Goal: Task Accomplishment & Management: Manage account settings

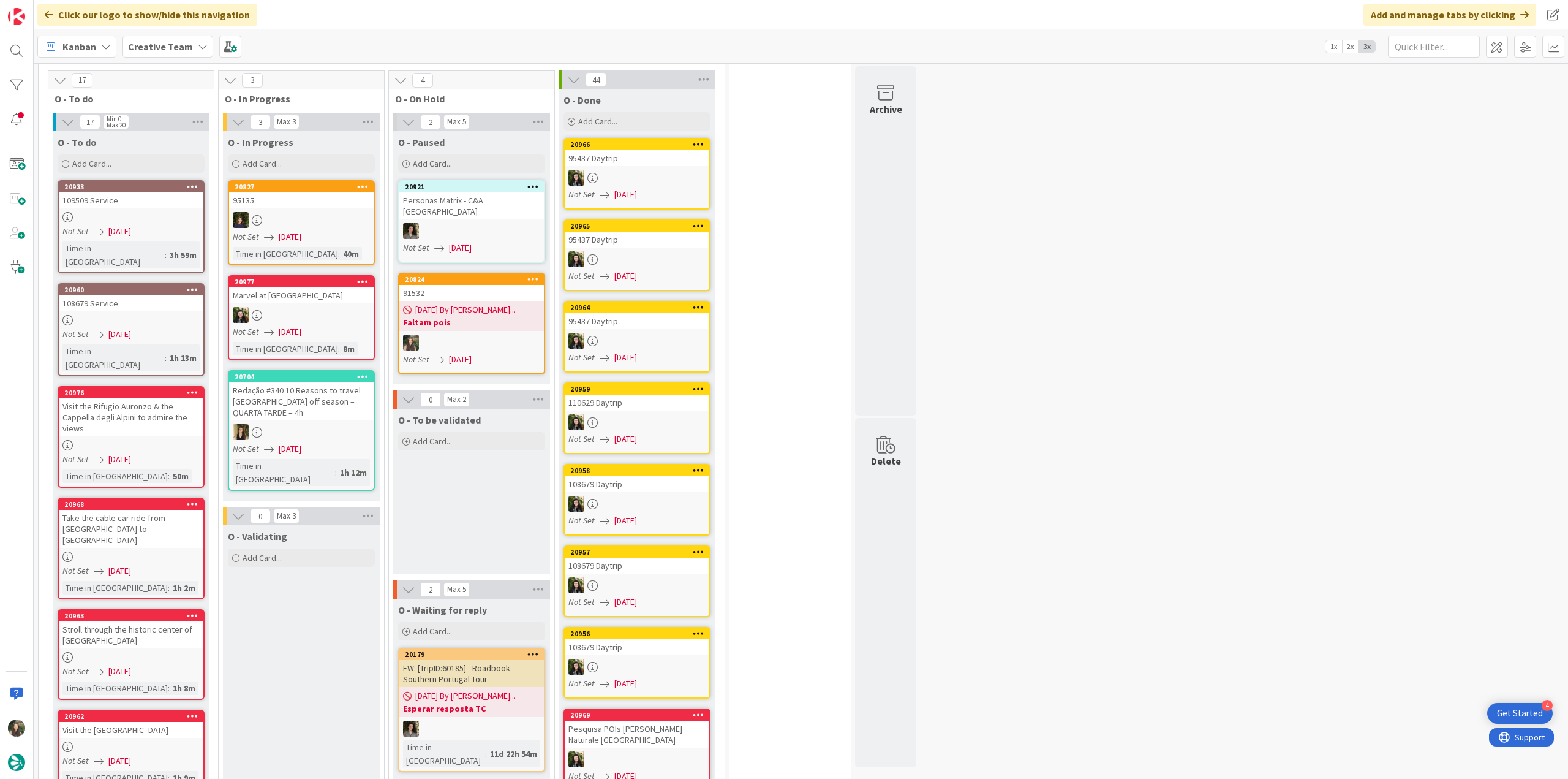
scroll to position [858, 0]
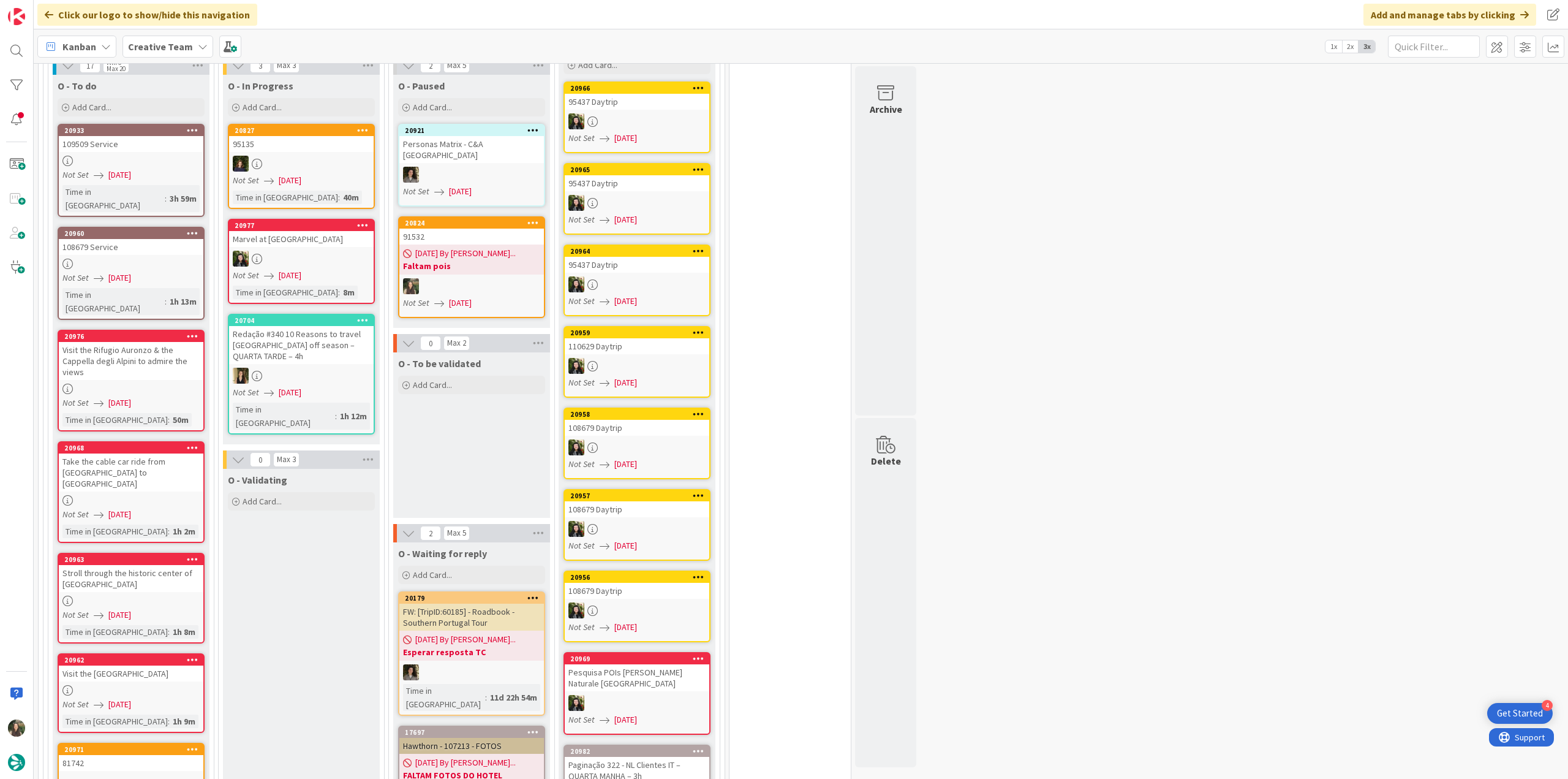
click at [187, 342] on div "Visit the Rifugio Auronzo & the Cappella degli Alpini to admire the views" at bounding box center [130, 361] width 144 height 38
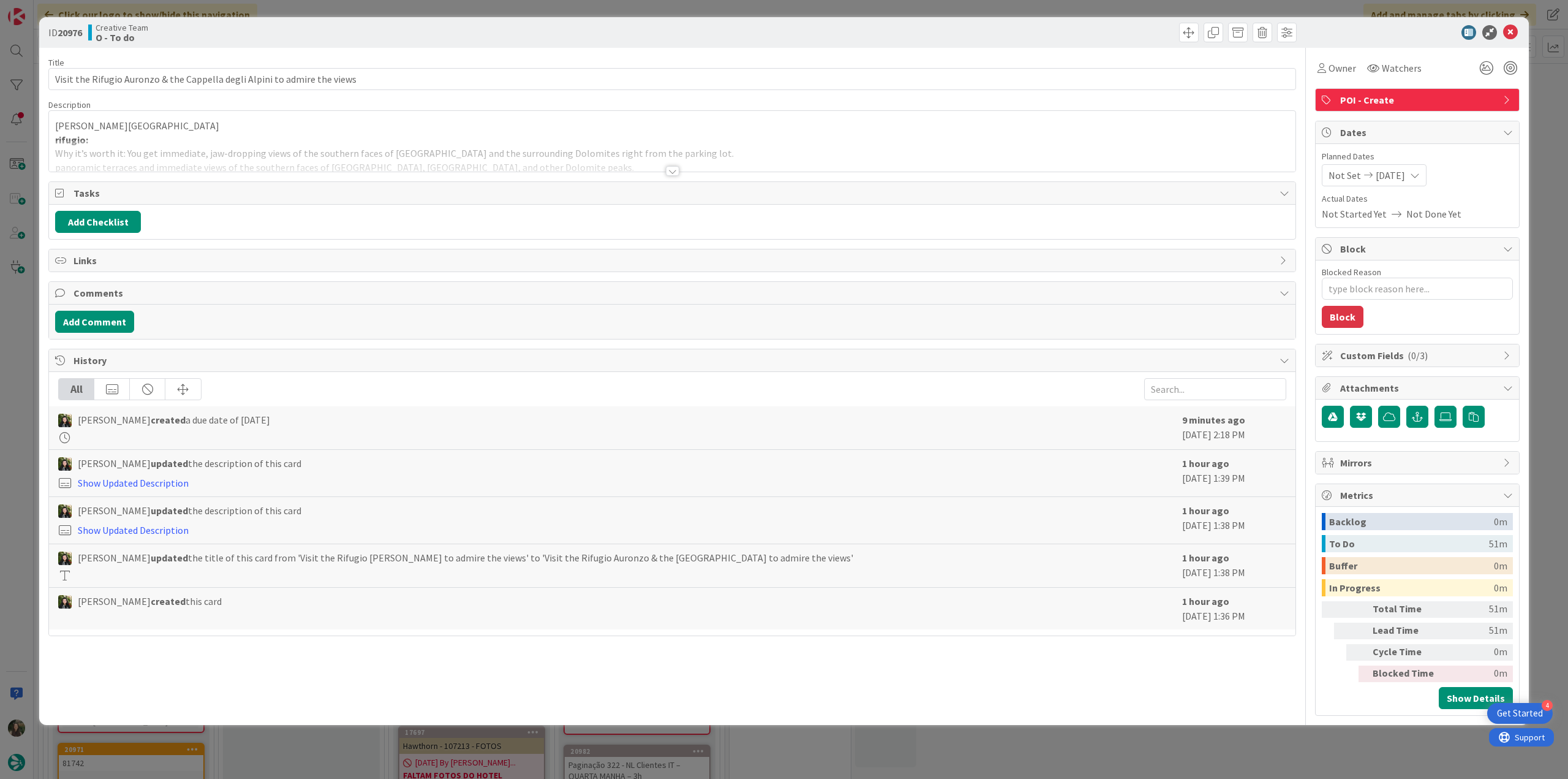
click at [28, 357] on div "ID 20976 Creative Team O - To do Title 73 / 128 Visit the Rifugio Auronzo & the…" at bounding box center [784, 390] width 1568 height 779
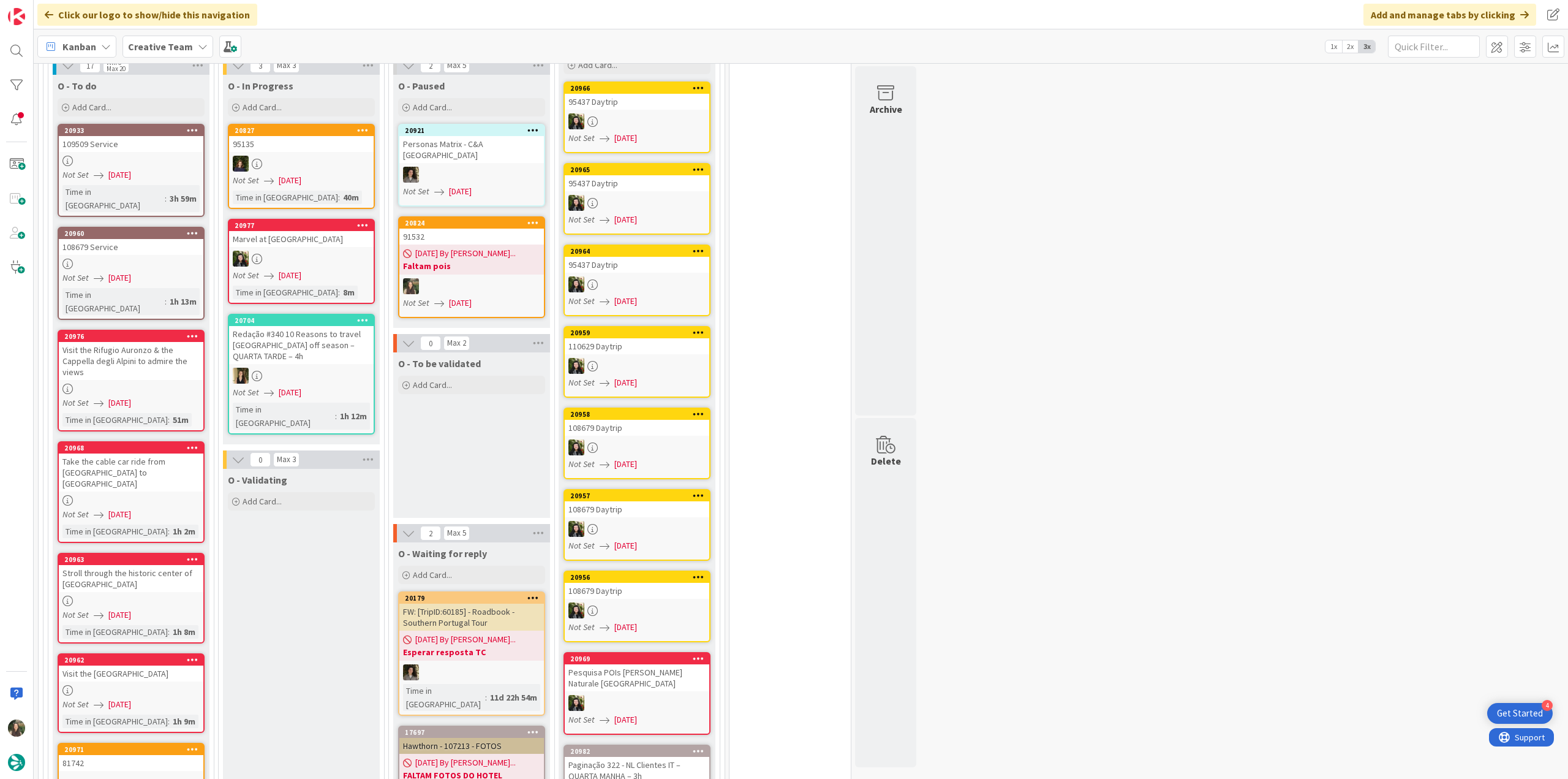
click at [158, 155] on link "20933 109509 Service Not Set 08/13/2025 Time in Column : 3h 59m" at bounding box center [131, 170] width 147 height 93
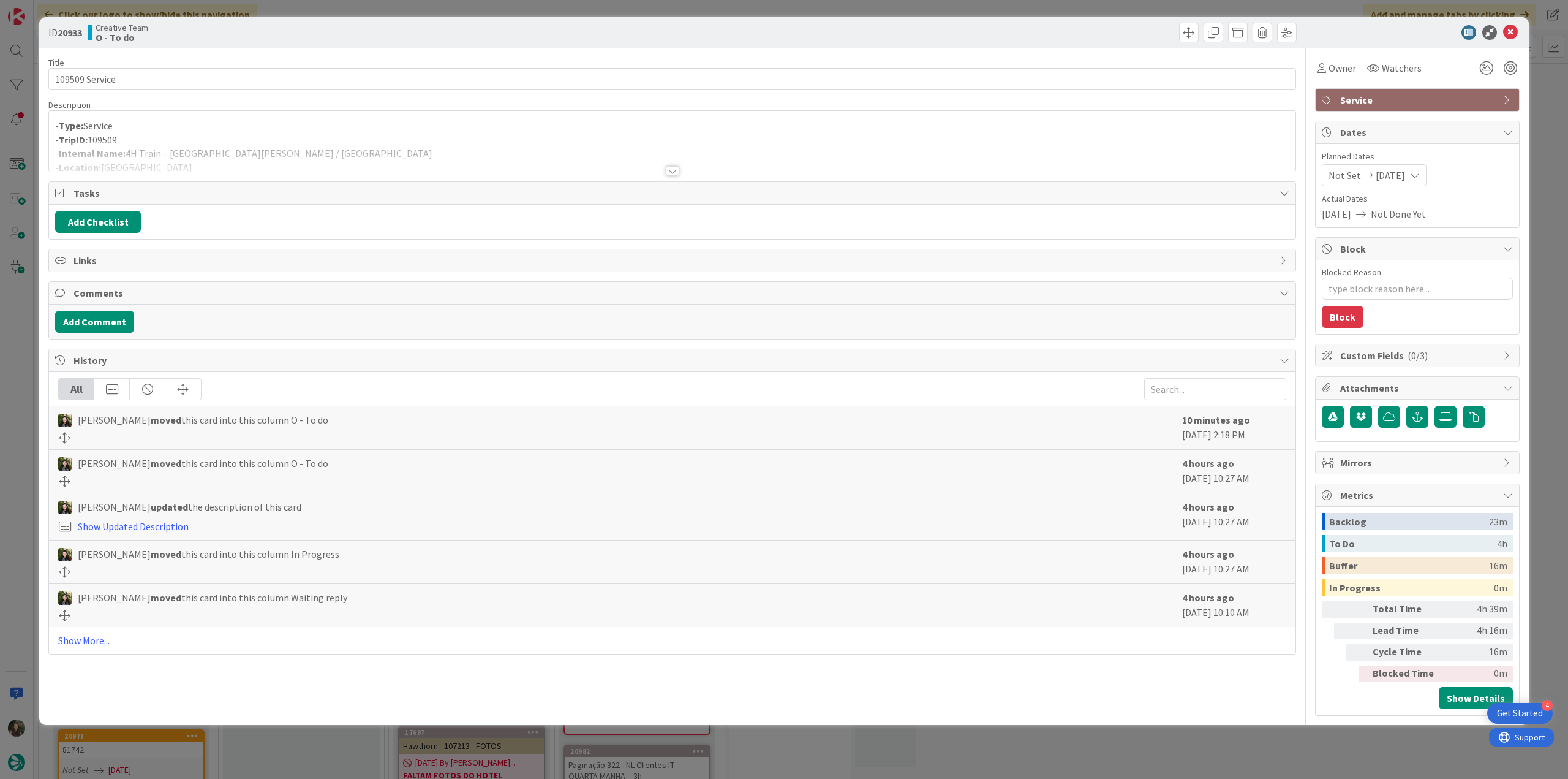
click at [22, 305] on div "ID 20933 Creative Team O - To do Title 14 / 128 109509 Service Description - Ty…" at bounding box center [784, 390] width 1568 height 779
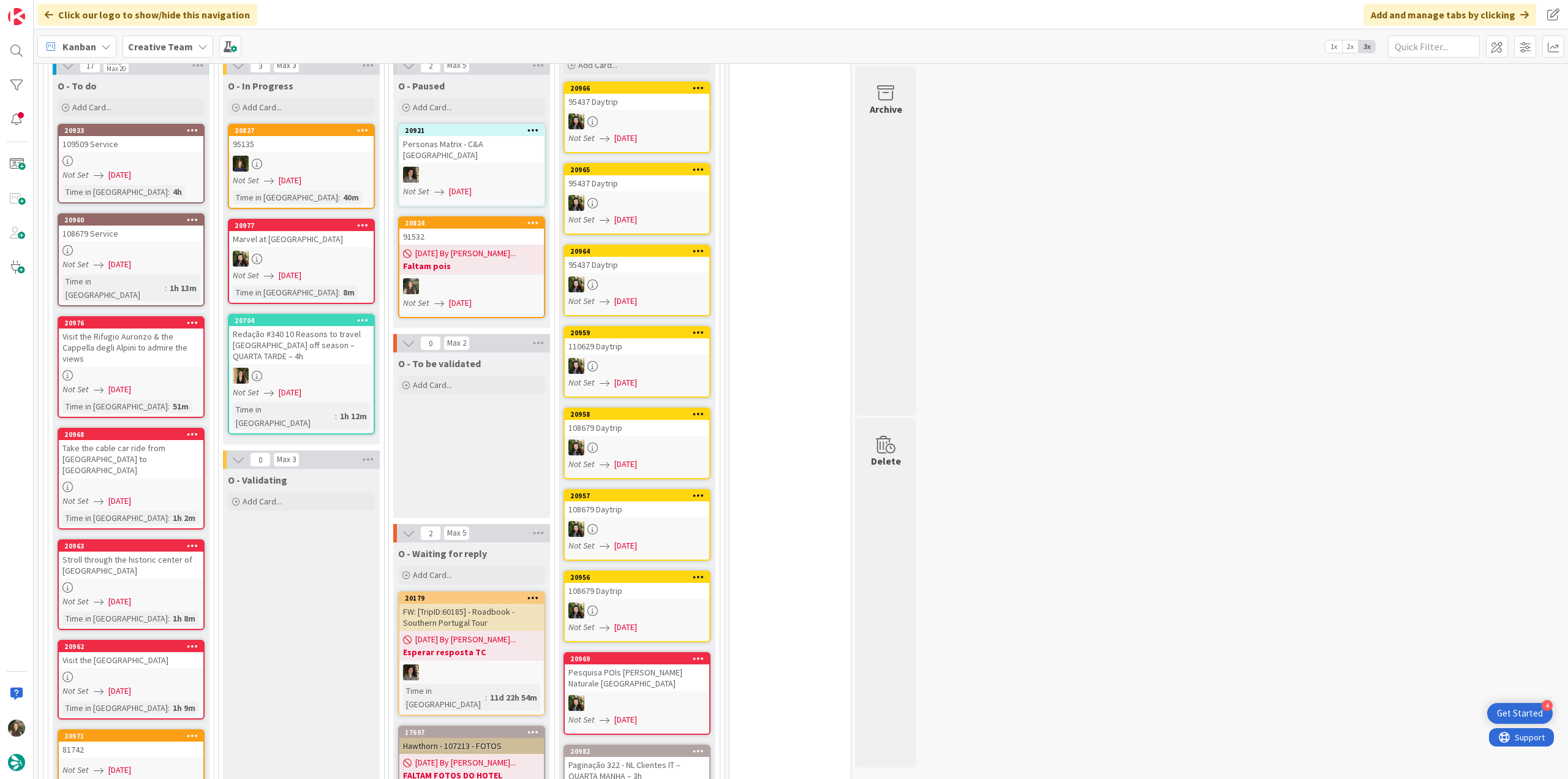
click at [140, 225] on div "108679 Service" at bounding box center [130, 233] width 144 height 16
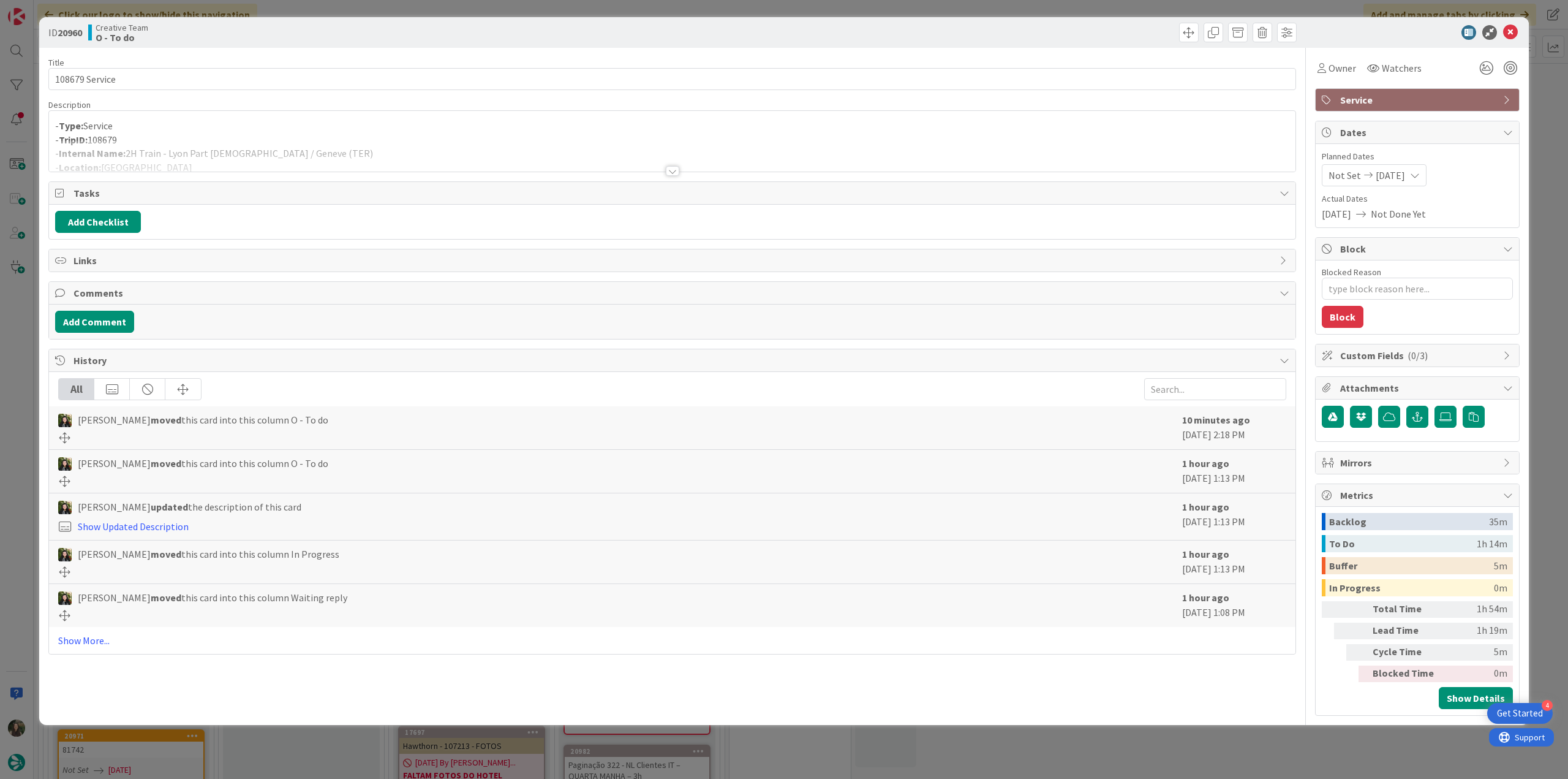
click at [338, 138] on div "- Type: Service - TripID: 108679 - Internal Name: 2H Train - Lyon Part Dieu / G…" at bounding box center [673, 144] width 1247 height 55
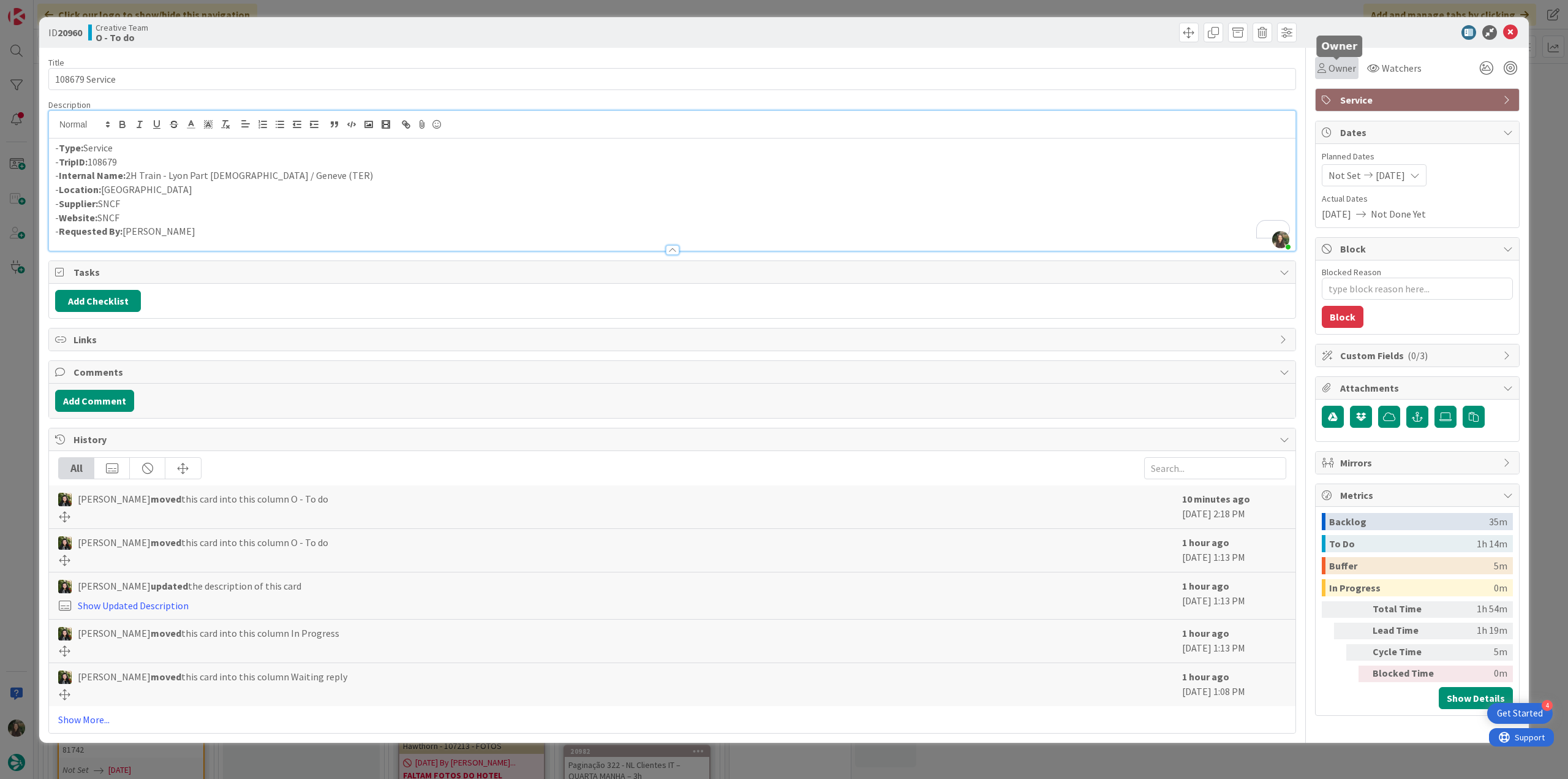
click at [1327, 74] on div "Owner" at bounding box center [1337, 67] width 39 height 15
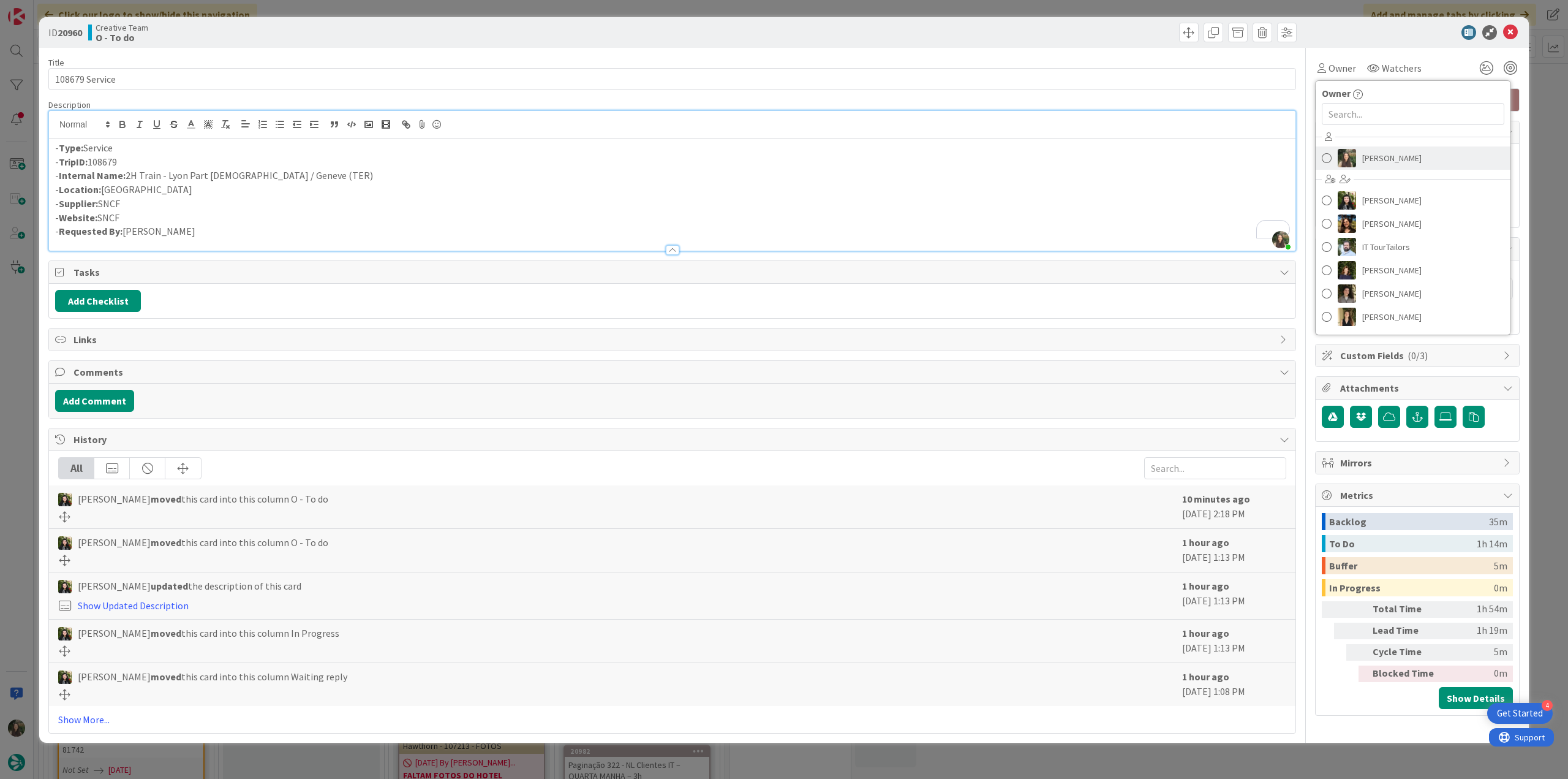
click at [1354, 153] on img at bounding box center [1347, 157] width 18 height 18
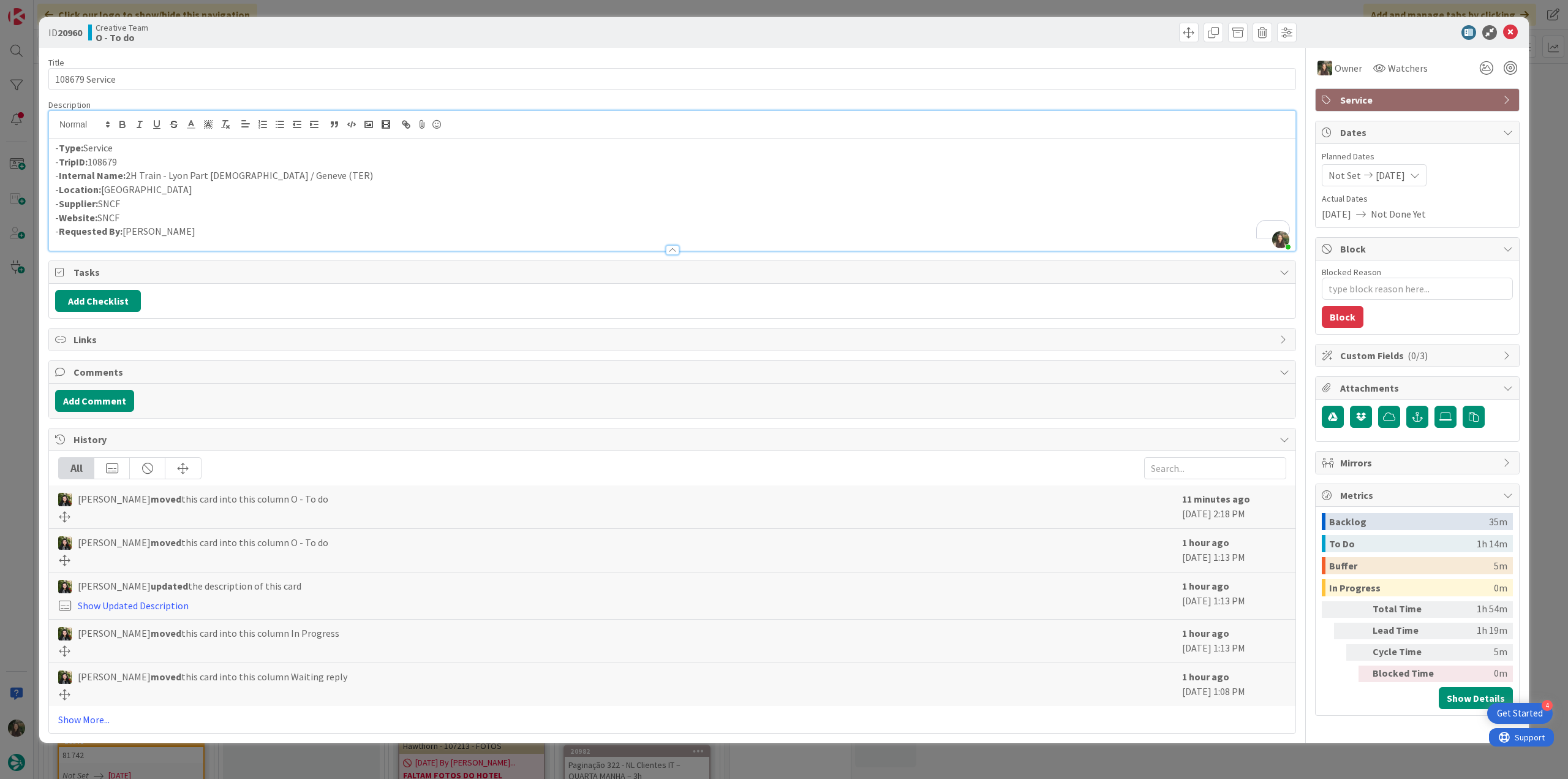
click at [1539, 134] on div "ID 20960 Creative Team O - To do Title 14 / 128 108679 Service Description Inês…" at bounding box center [784, 390] width 1568 height 779
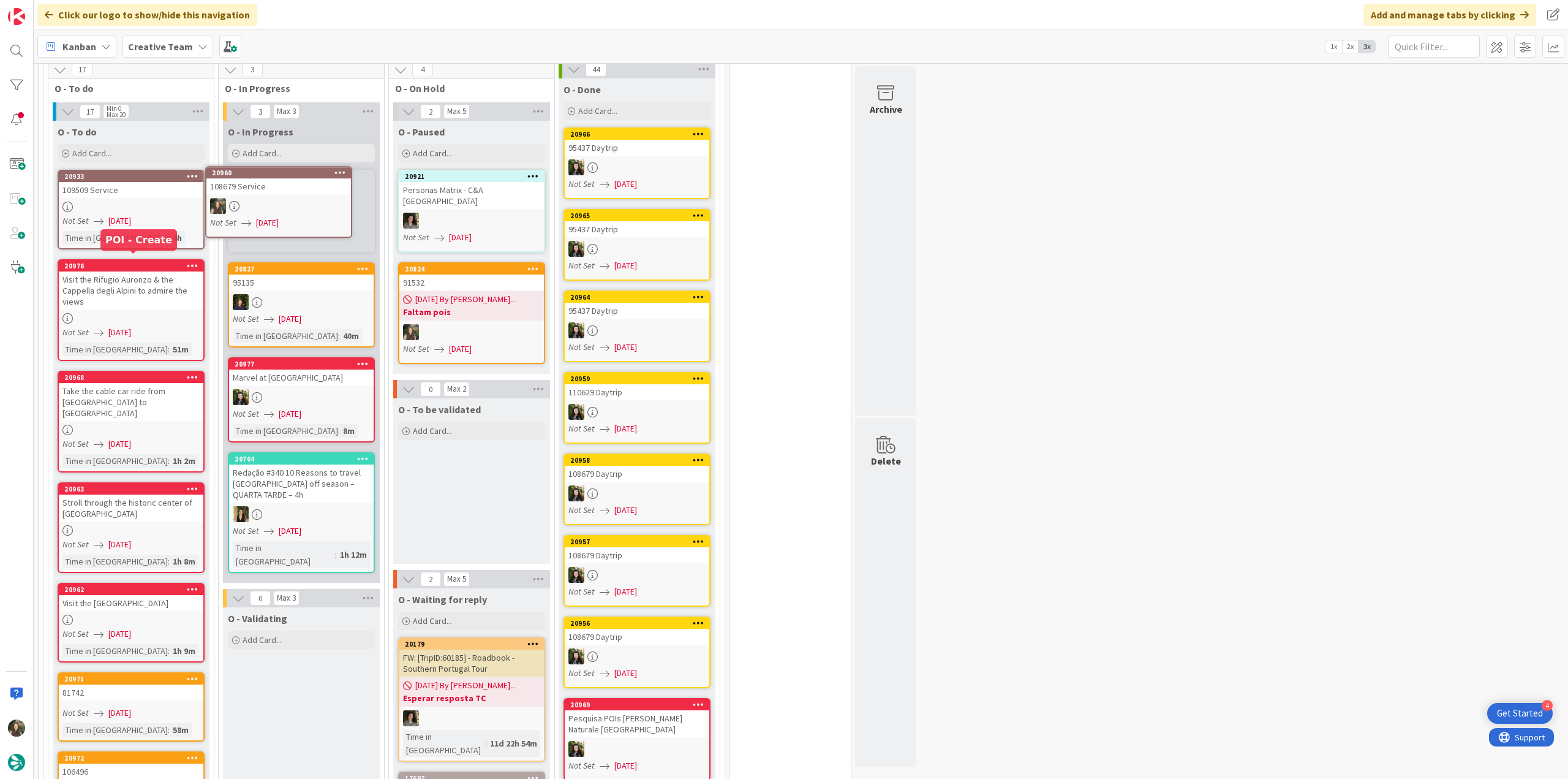
scroll to position [797, 0]
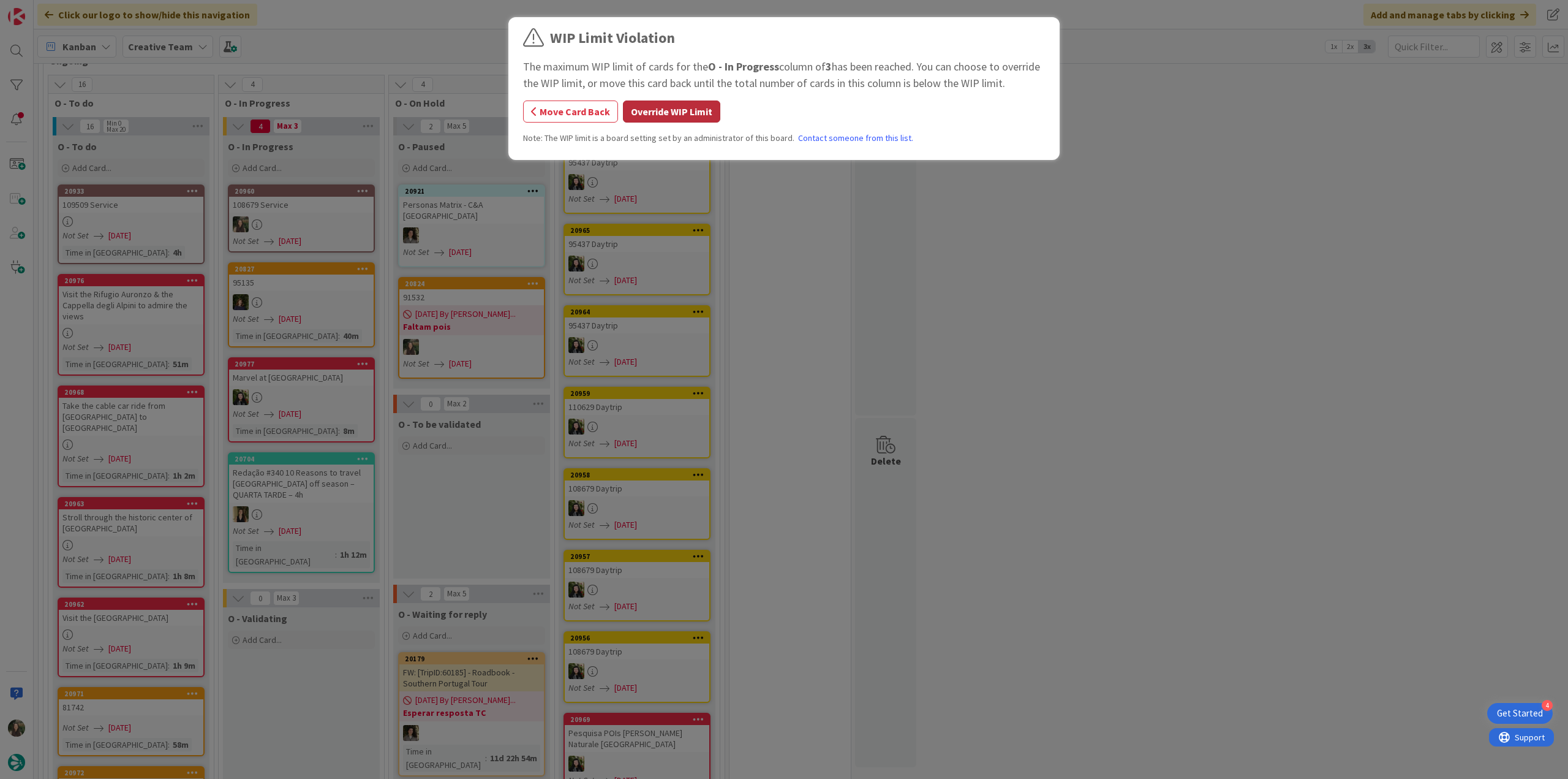
click at [661, 117] on button "Override WIP Limit" at bounding box center [672, 111] width 98 height 22
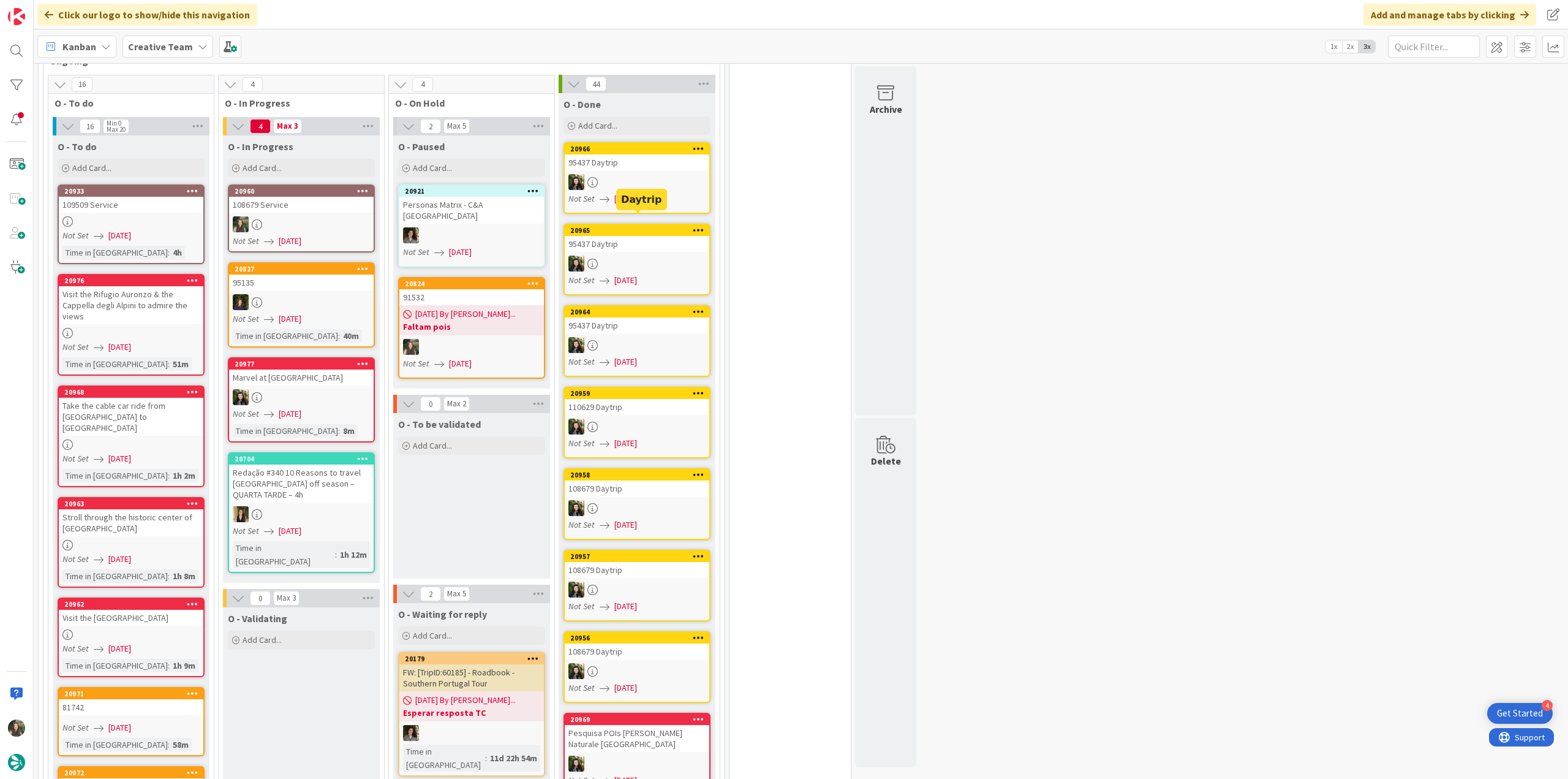
click at [646, 241] on link "20965 95437 Daytrip Not Set 08/13/2025" at bounding box center [637, 259] width 147 height 72
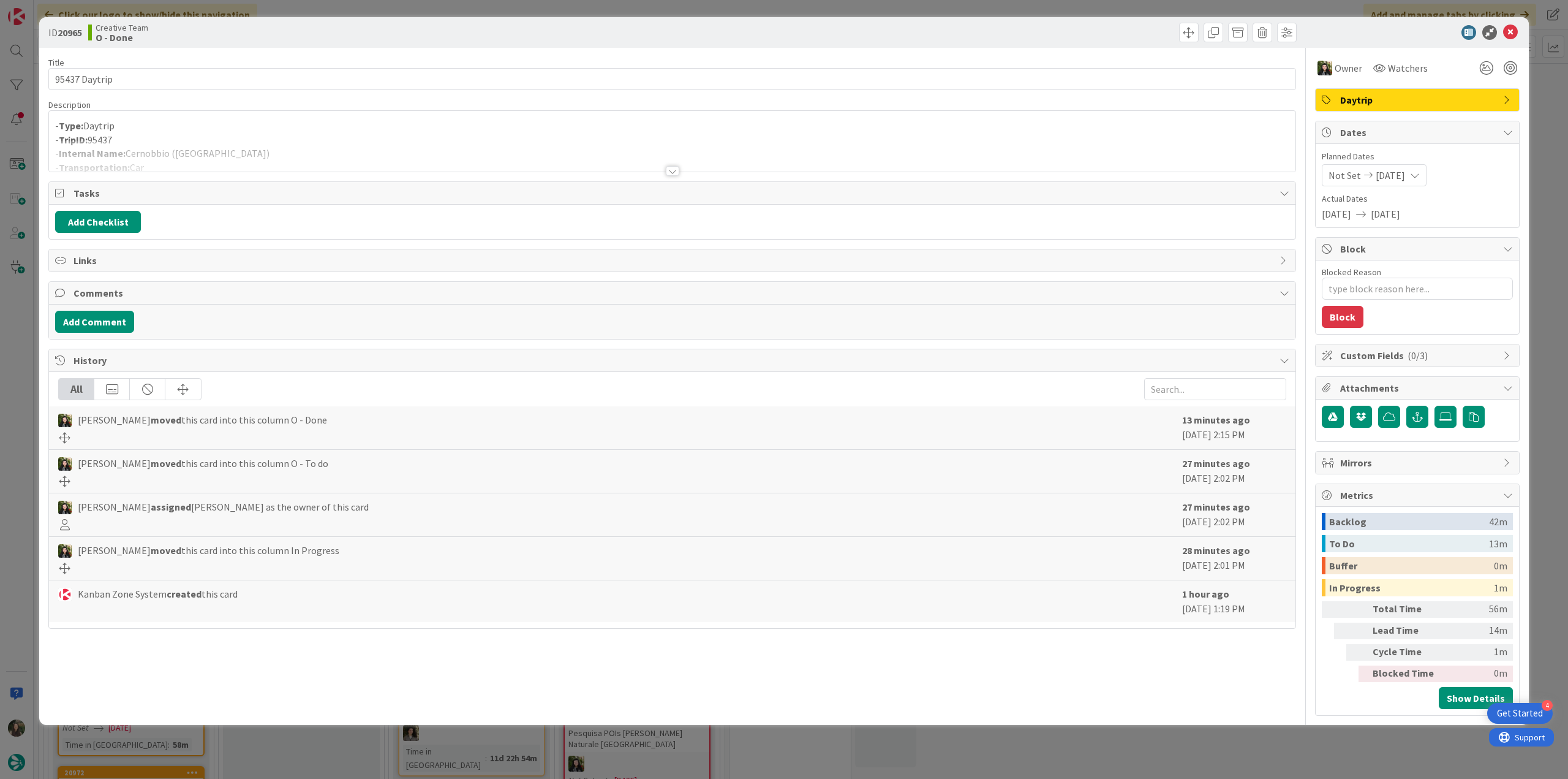
click at [22, 326] on div "ID 20965 Creative Team O - Done Title 13 / 128 95437 Daytrip Description - Type…" at bounding box center [784, 390] width 1568 height 779
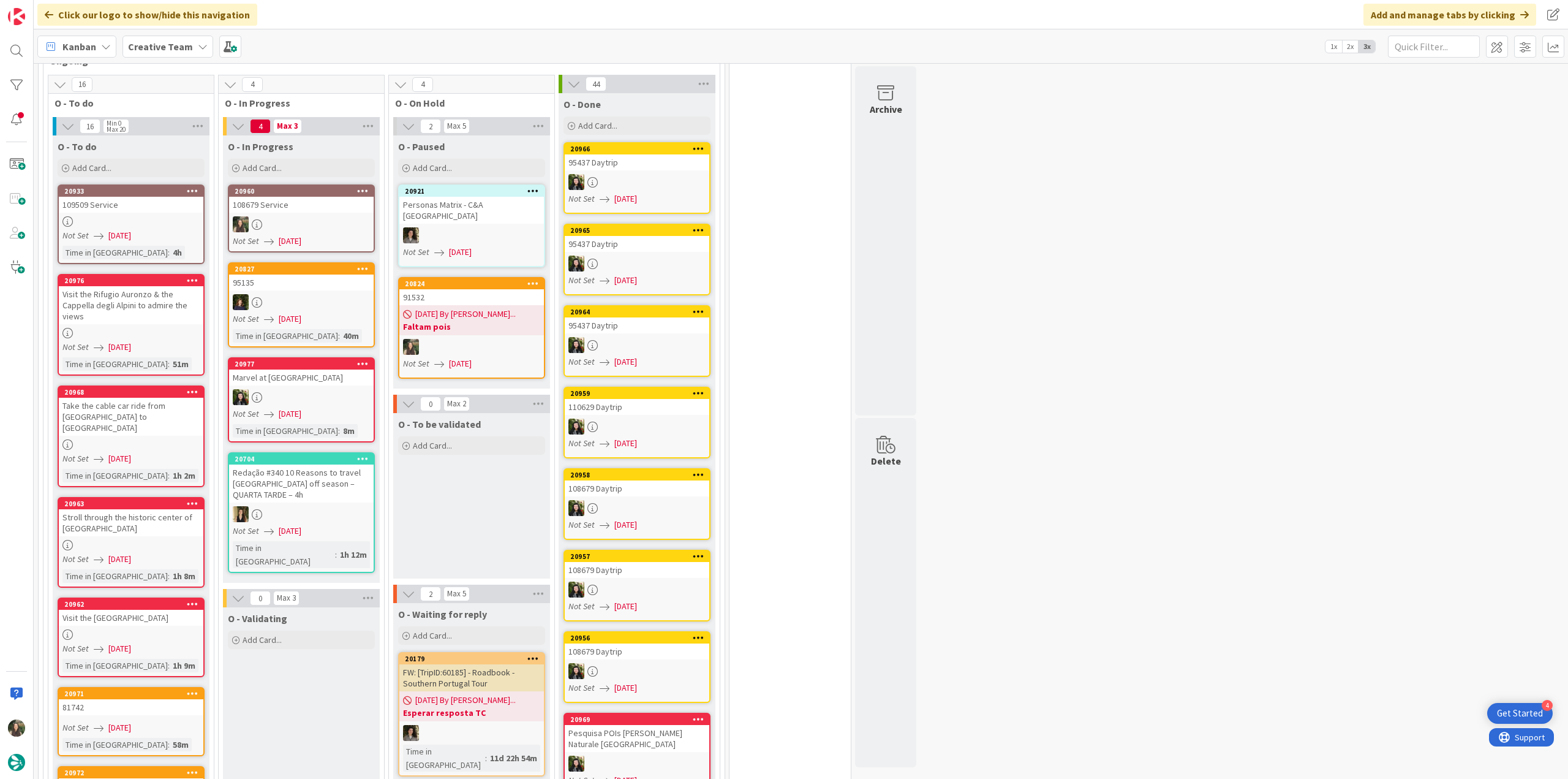
click at [640, 399] on div "110629 Daytrip" at bounding box center [636, 407] width 144 height 16
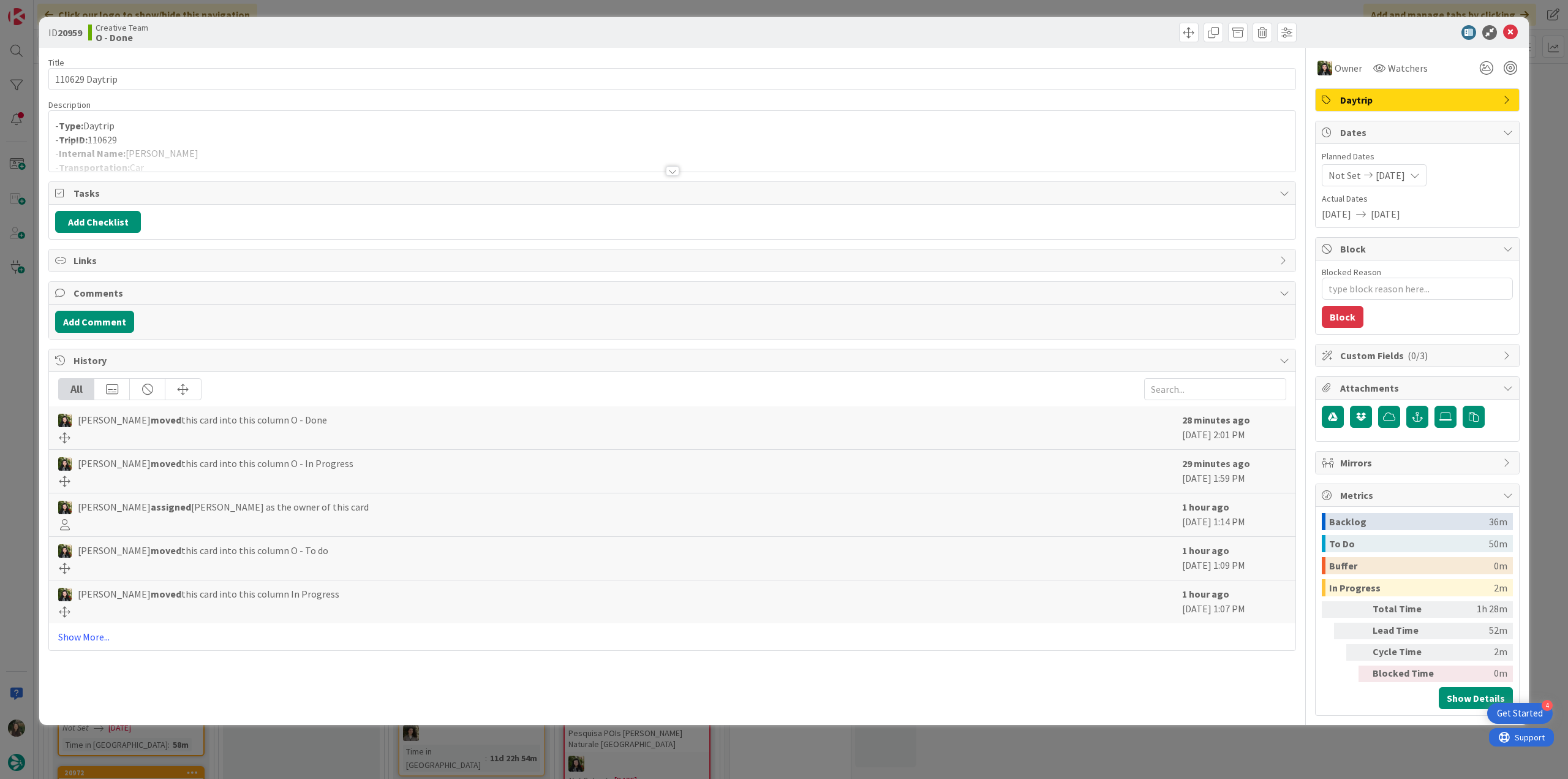
click at [227, 141] on div at bounding box center [673, 155] width 1247 height 31
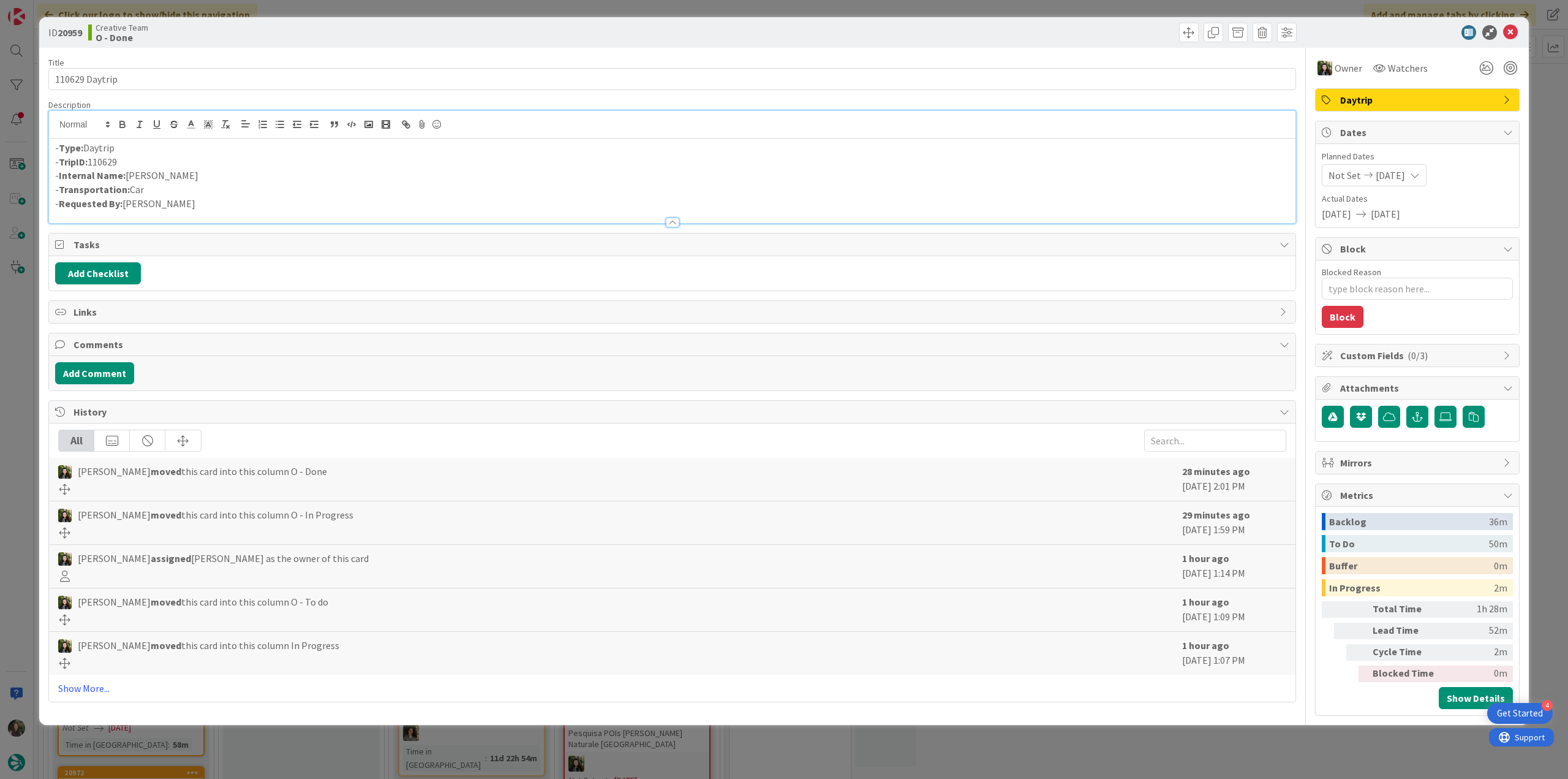
click at [12, 344] on div "ID 20959 Creative Team O - Done Title 14 / 128 110629 Daytrip Description - Typ…" at bounding box center [784, 390] width 1568 height 779
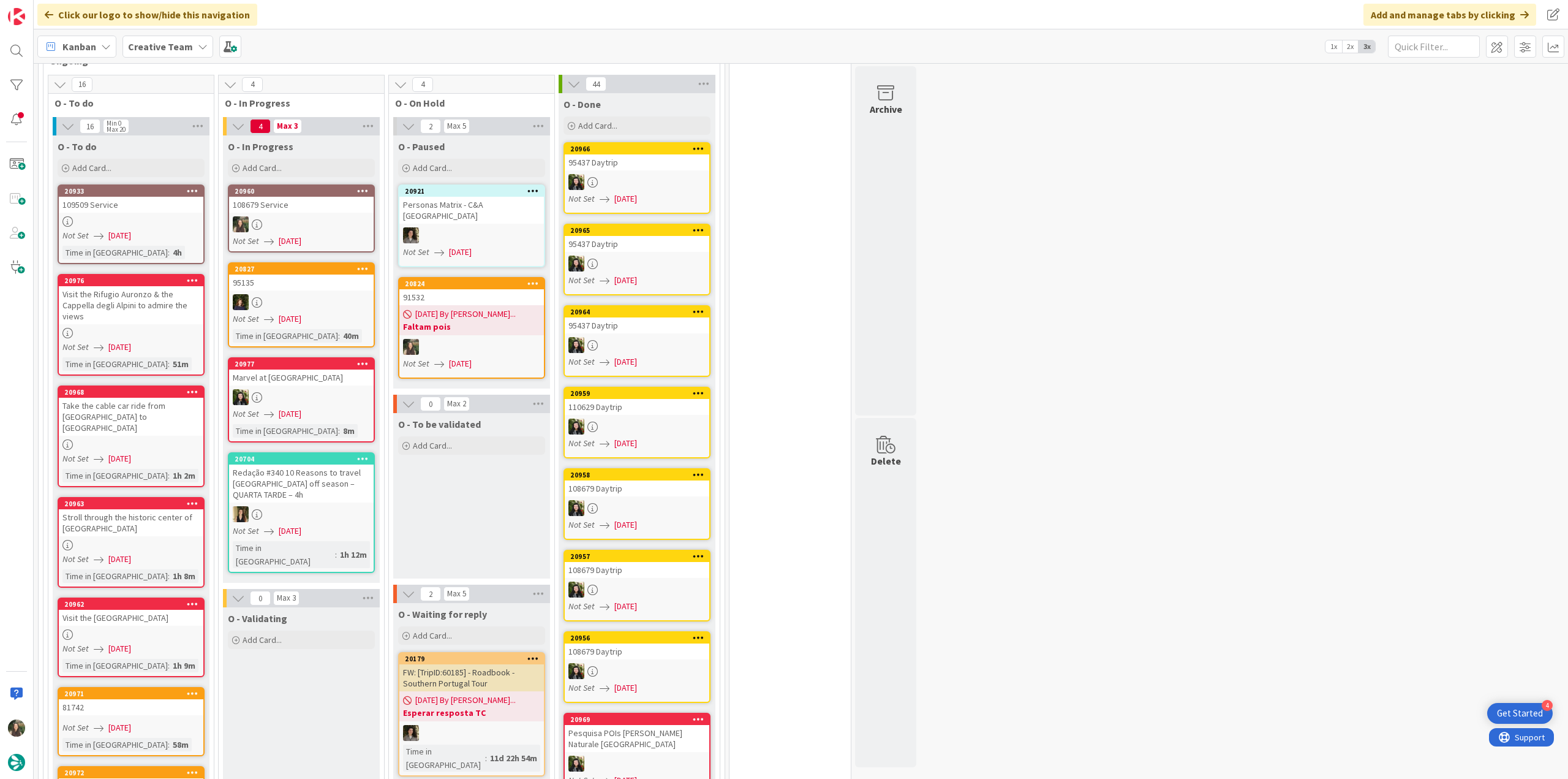
click at [602, 174] on div at bounding box center [636, 182] width 144 height 16
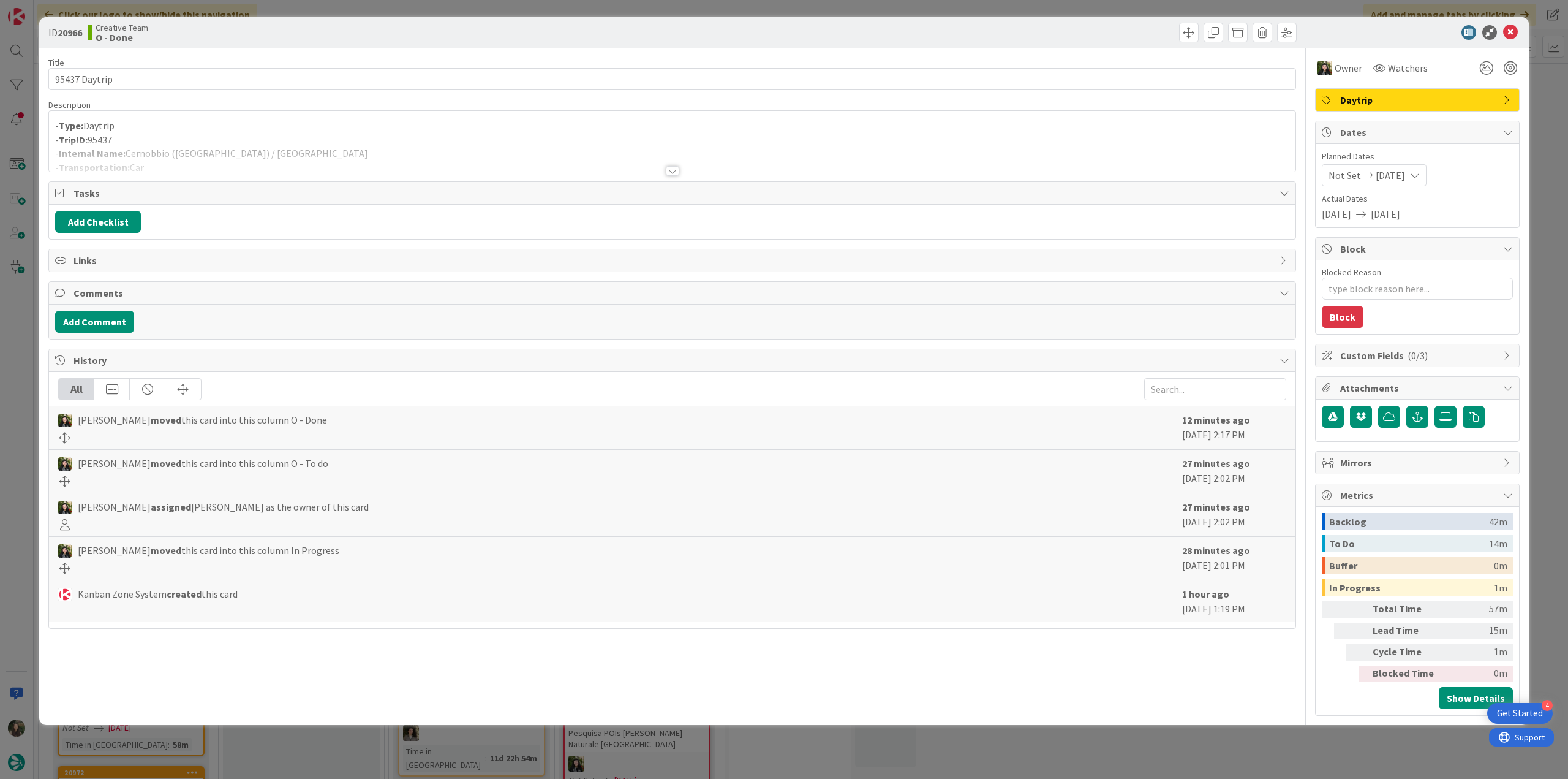
click at [295, 152] on div at bounding box center [673, 155] width 1247 height 31
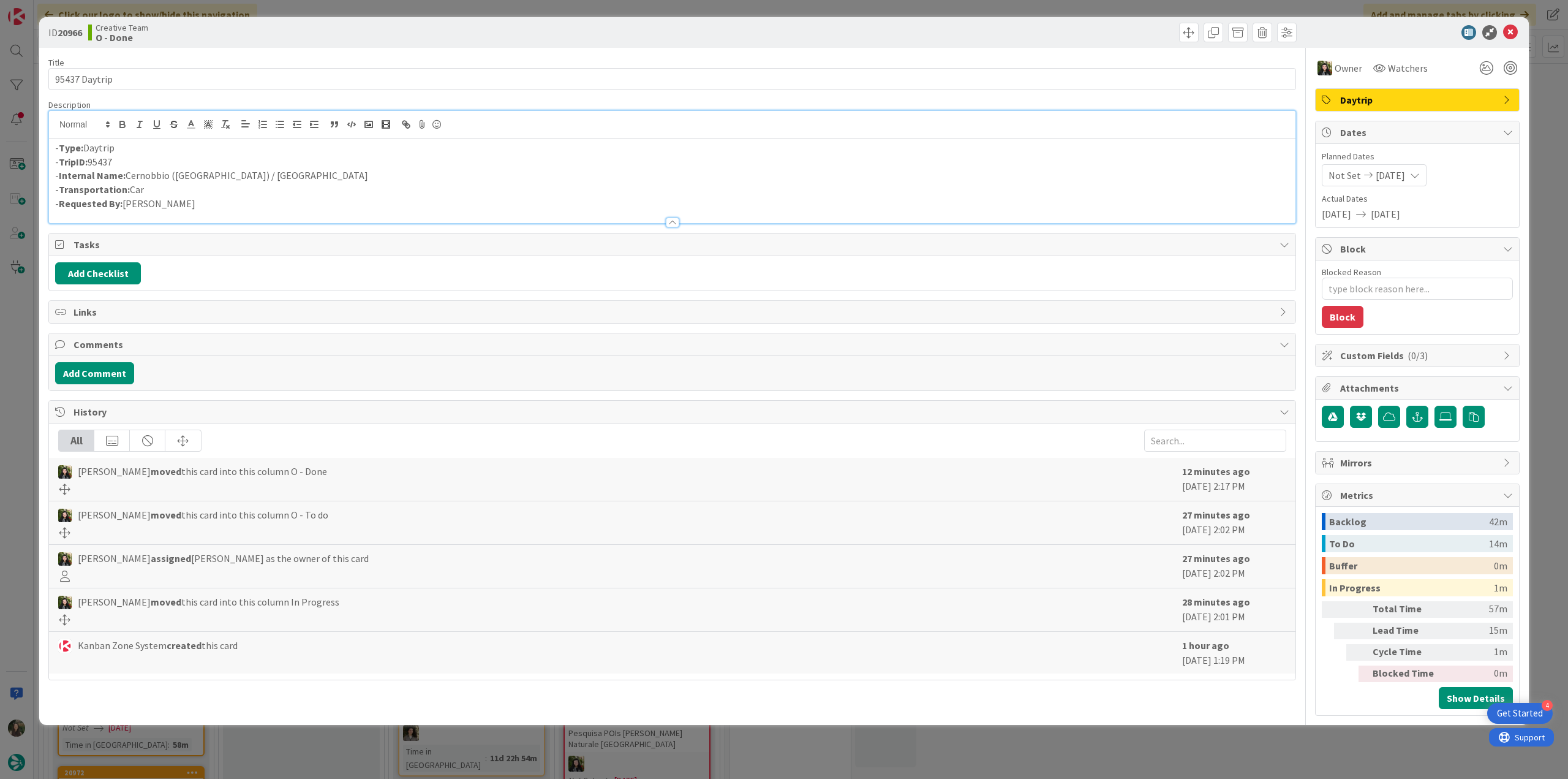
click at [22, 328] on div "ID 20966 Creative Team O - Done Title 13 / 128 95437 Daytrip Description - Type…" at bounding box center [784, 390] width 1568 height 779
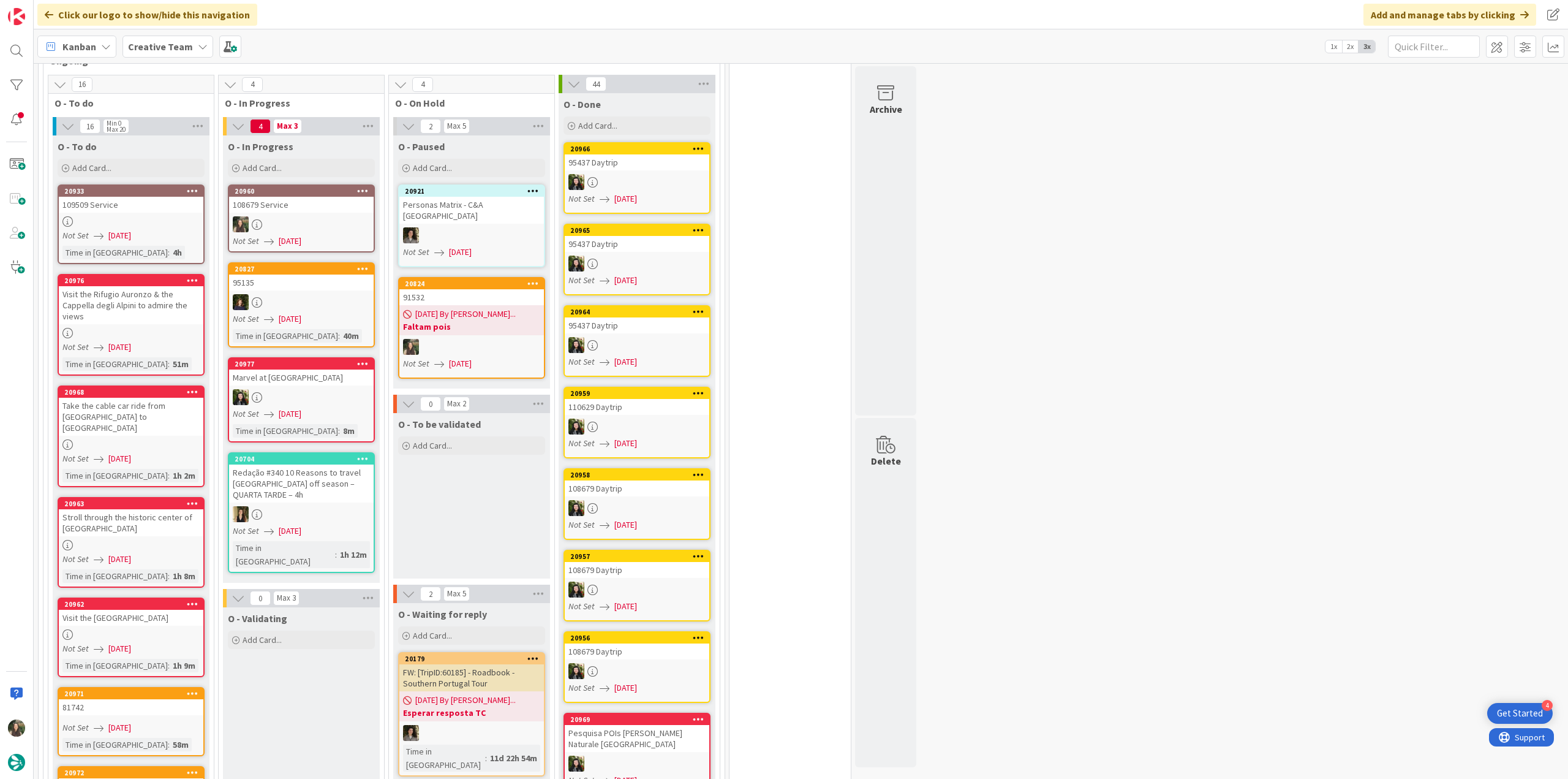
click at [301, 216] on div at bounding box center [300, 224] width 144 height 16
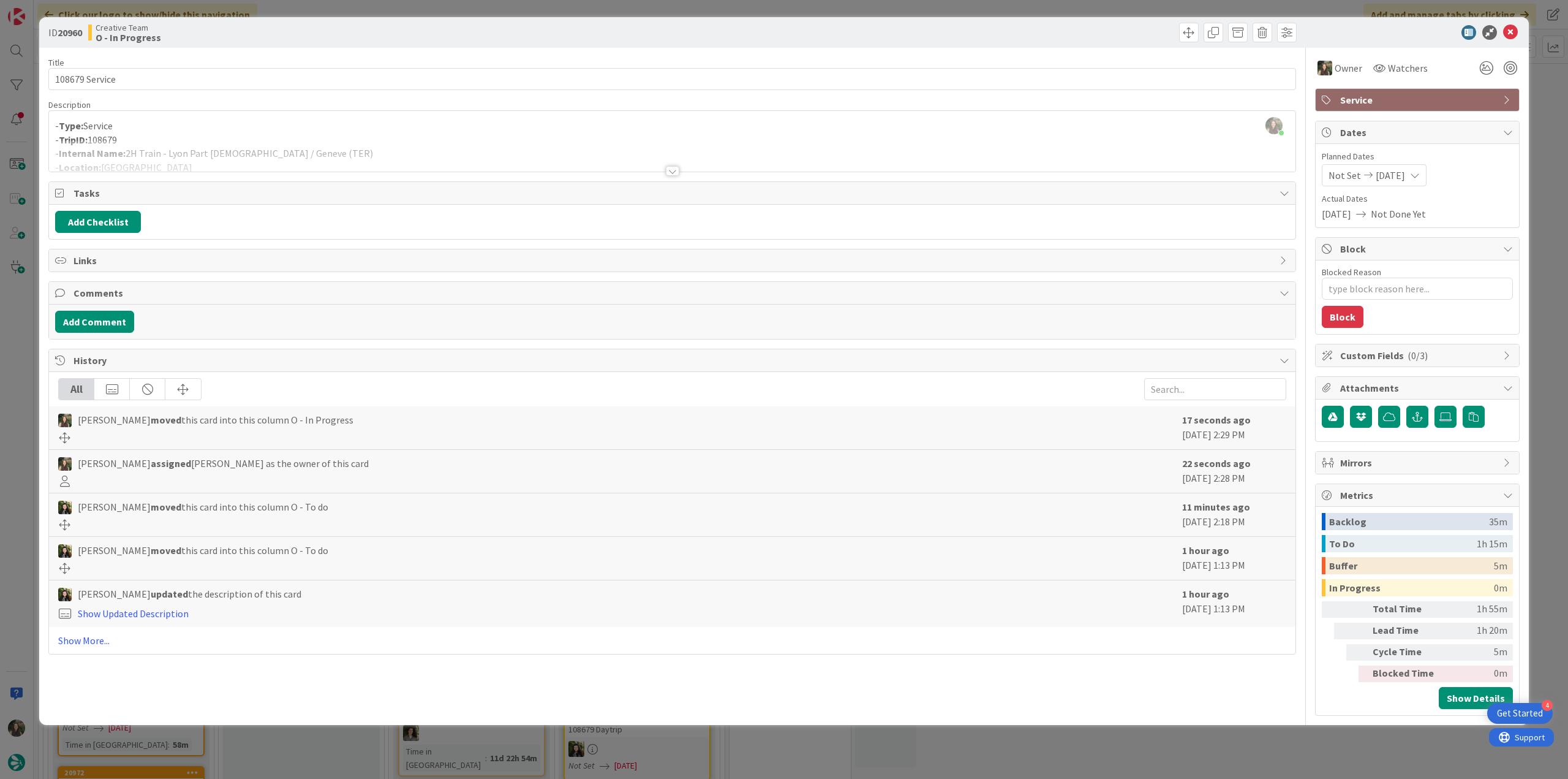
click at [307, 153] on div at bounding box center [673, 155] width 1247 height 31
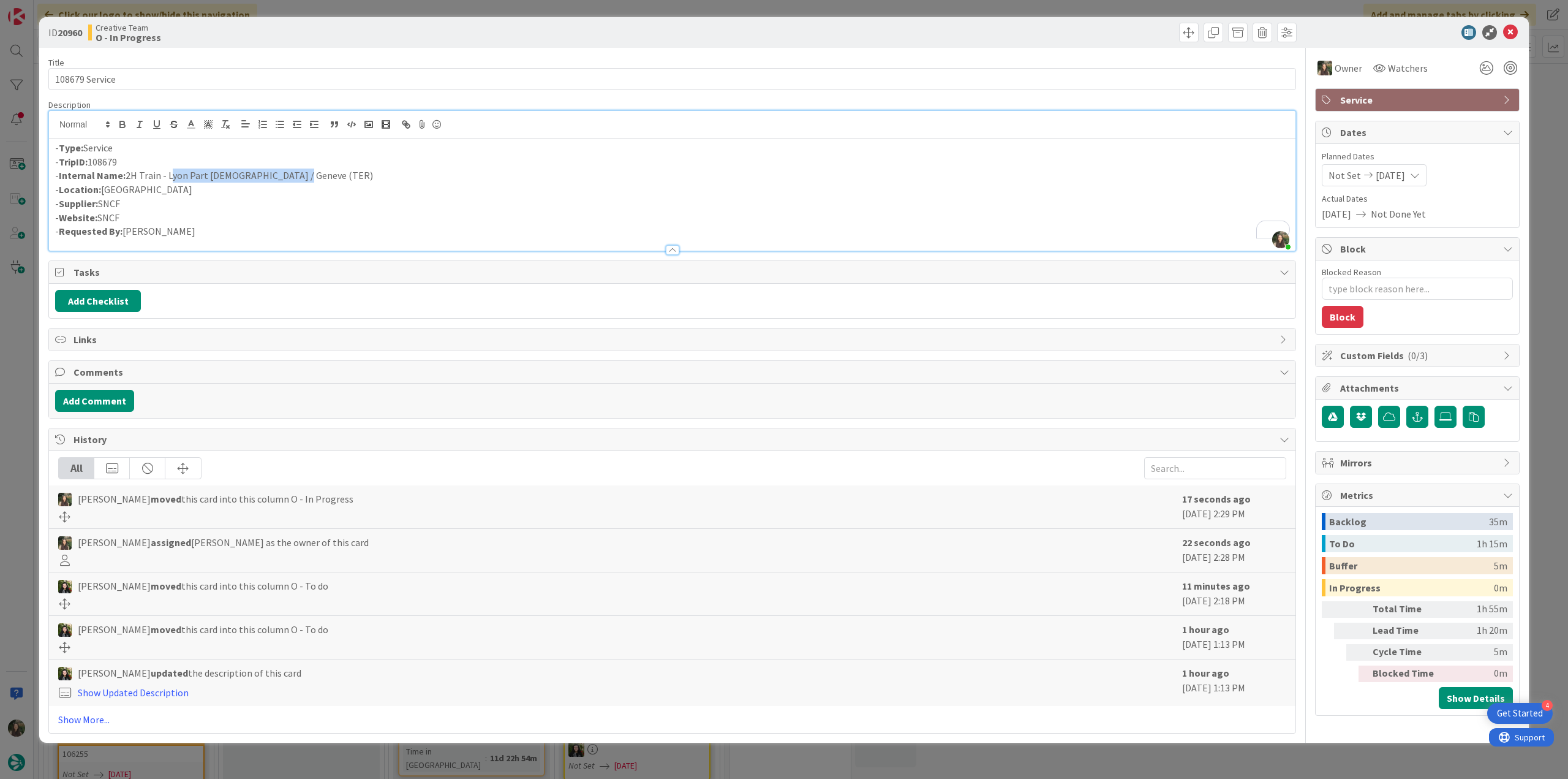
drag, startPoint x: 269, startPoint y: 176, endPoint x: 168, endPoint y: 174, distance: 101.0
click at [168, 174] on p "- Internal Name: 2H Train - Lyon Part Dieu / Geneve (TER)" at bounding box center [673, 175] width 1235 height 14
copy p "Lyon Part Dieu / Geneve (TER)"
click at [23, 349] on div "ID 20960 Creative Team O - In Progress Title 14 / 128 108679 Service Descriptio…" at bounding box center [784, 390] width 1568 height 779
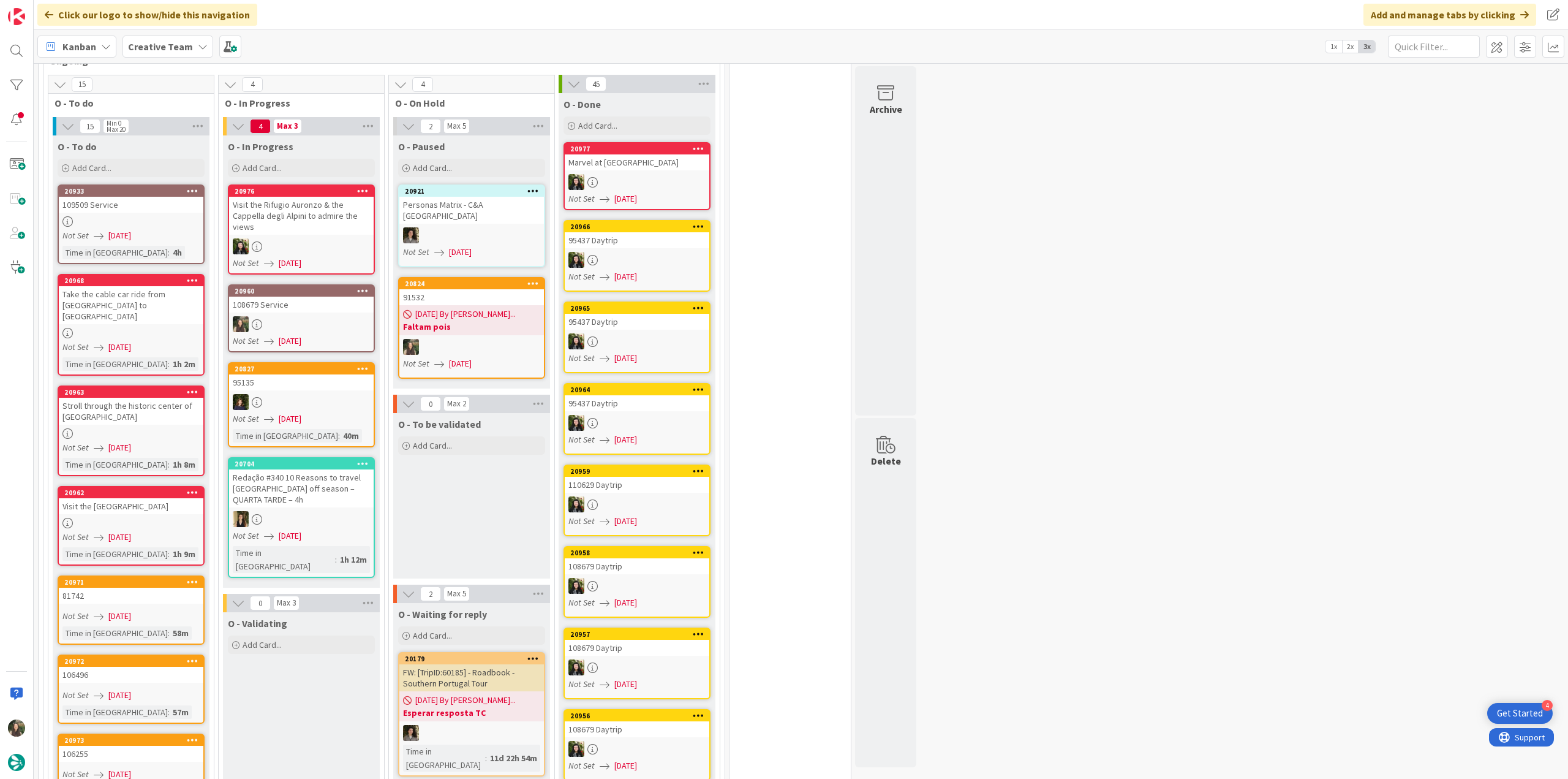
click at [313, 296] on div "108679 Service" at bounding box center [300, 304] width 144 height 16
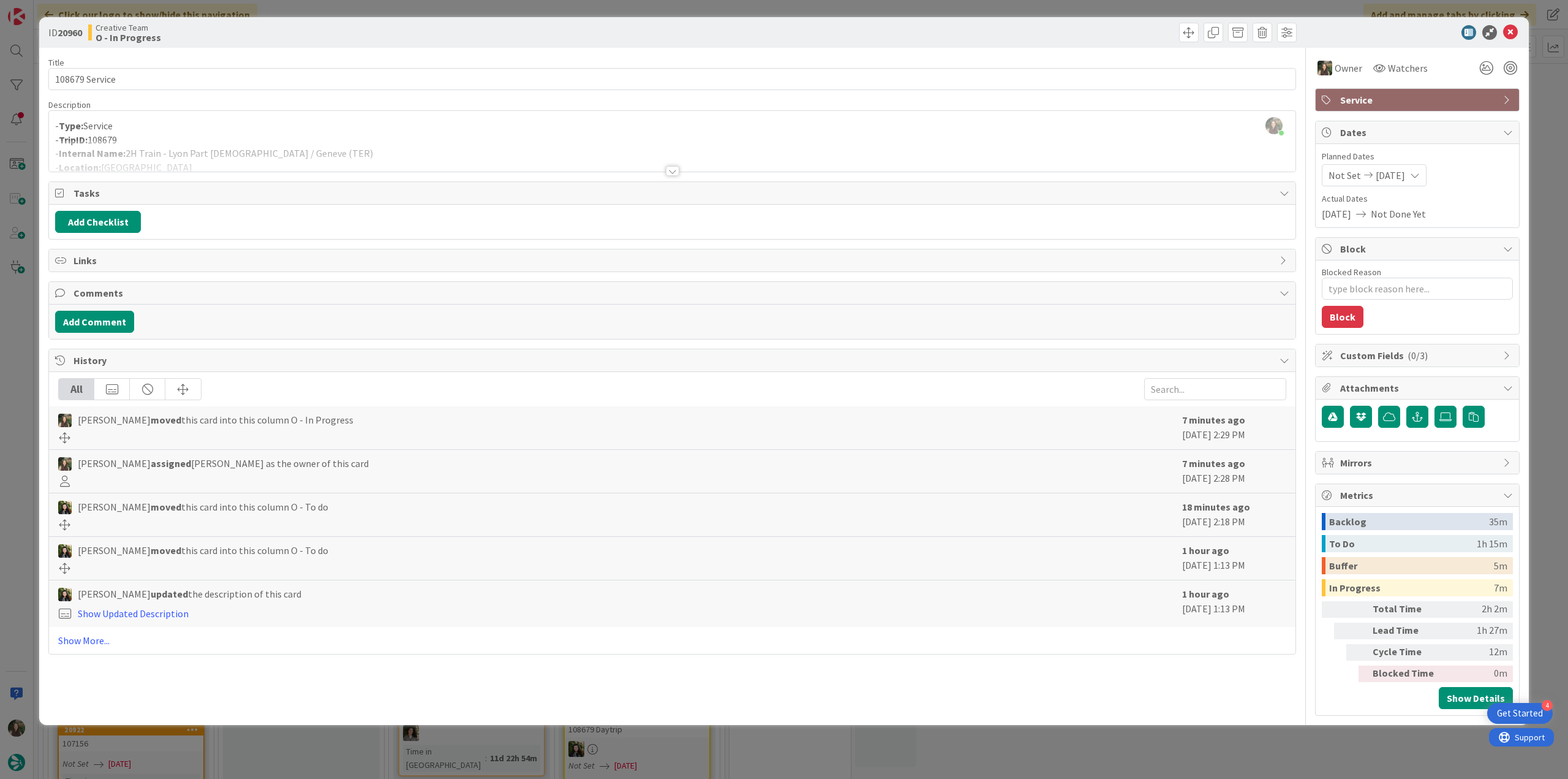
click at [311, 158] on div at bounding box center [673, 155] width 1247 height 31
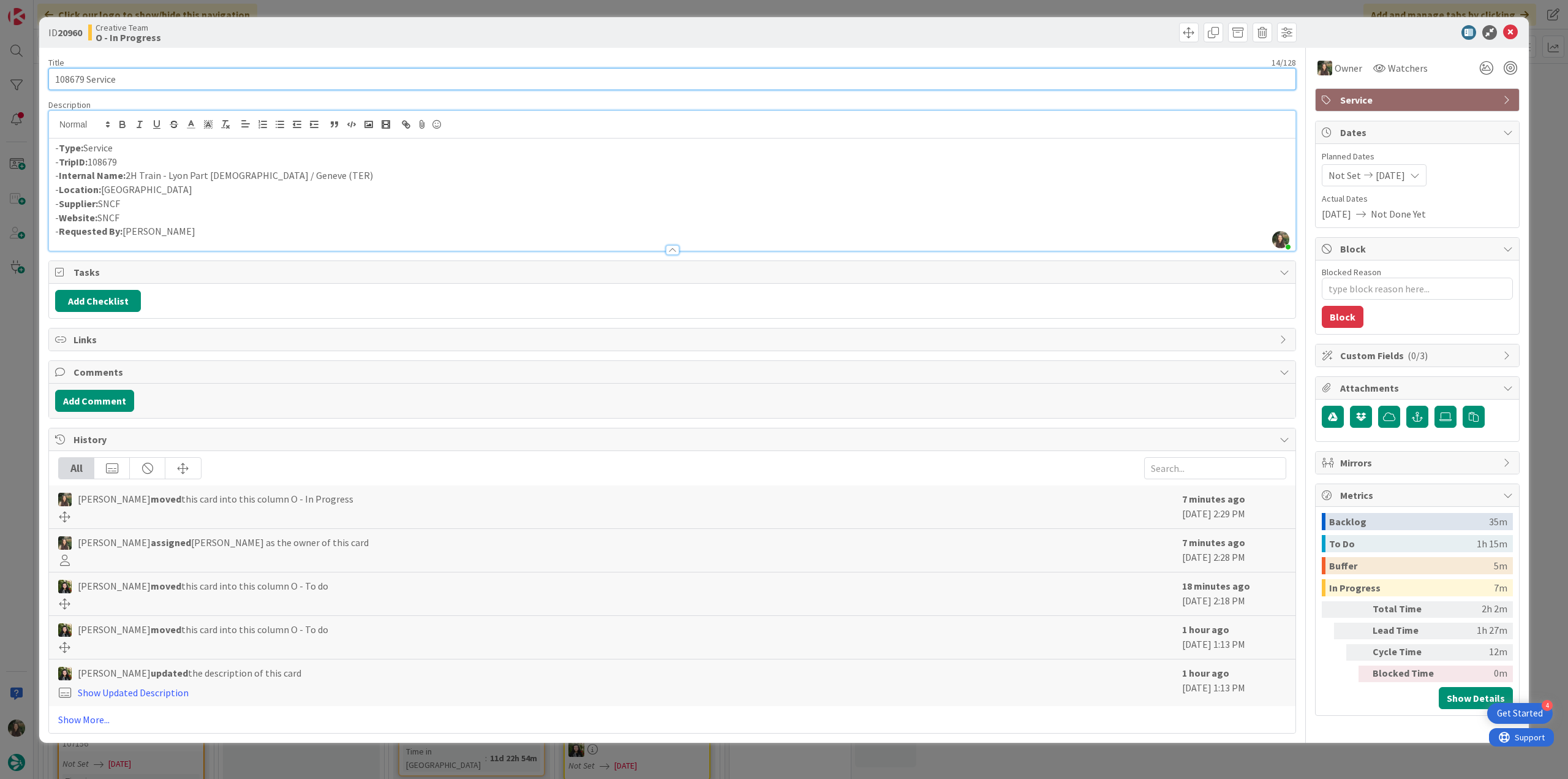
drag, startPoint x: 128, startPoint y: 81, endPoint x: 0, endPoint y: 81, distance: 128.0
click at [3, 81] on div "ID 20960 Creative Team O - In Progress Title 14 / 128 108679 Service Descriptio…" at bounding box center [784, 390] width 1568 height 779
click at [15, 339] on div "ID 20960 Creative Team O - In Progress Title 14 / 128 108679 Service Descriptio…" at bounding box center [784, 390] width 1568 height 779
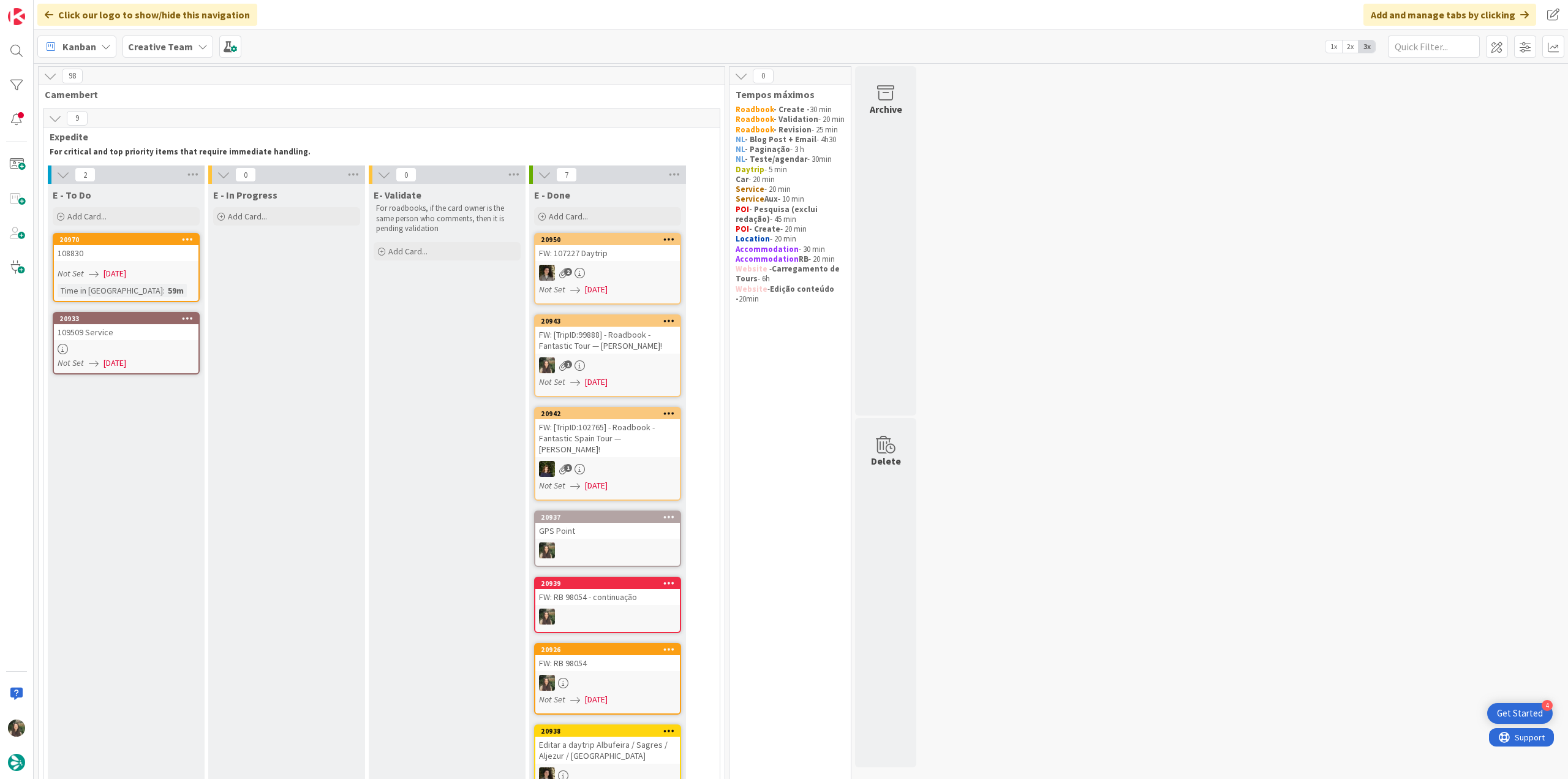
click at [150, 248] on div "108830" at bounding box center [125, 253] width 144 height 16
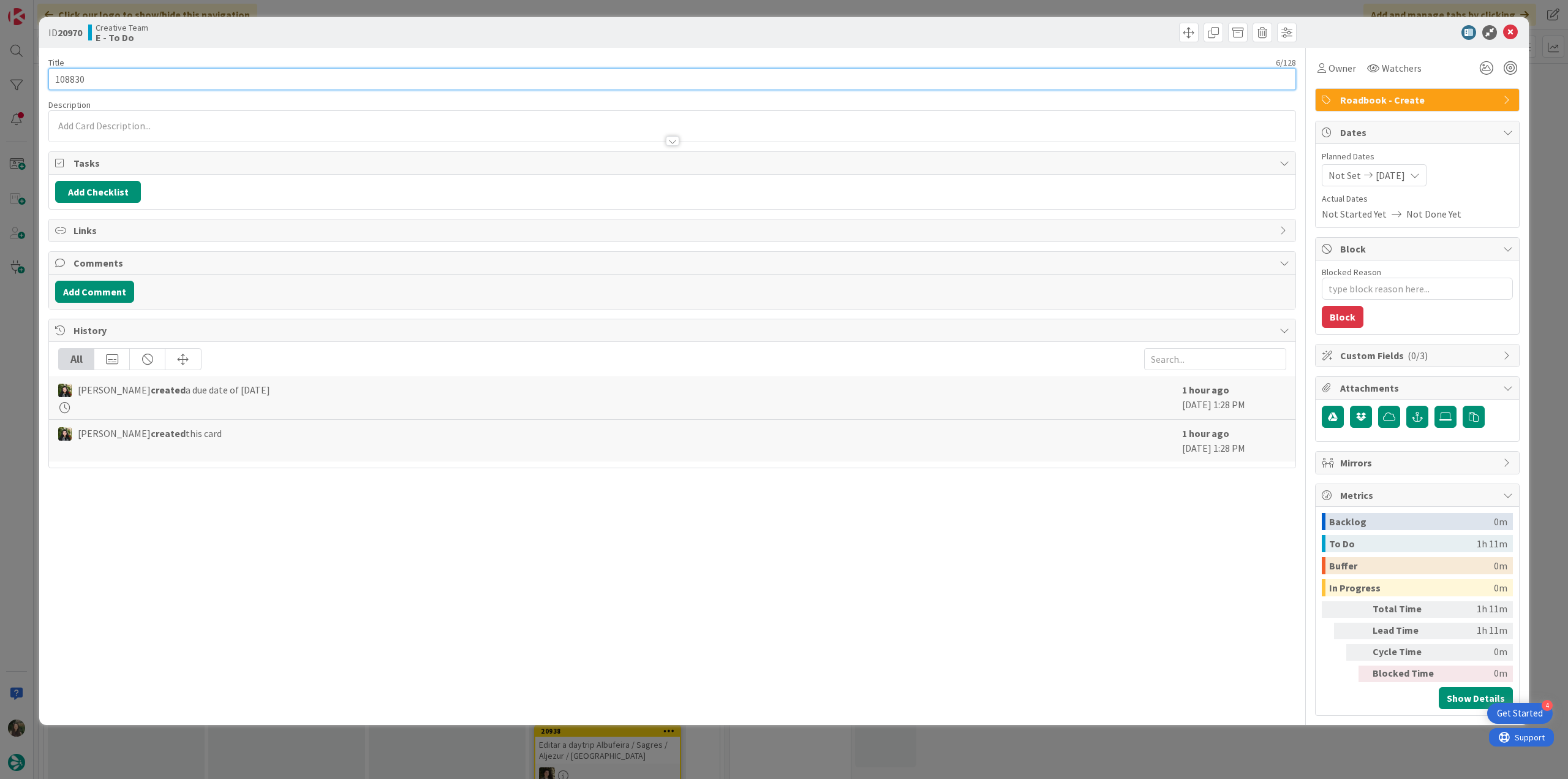
click at [68, 77] on input "108830" at bounding box center [672, 79] width 1248 height 22
click at [1343, 68] on span "Owner" at bounding box center [1343, 67] width 28 height 15
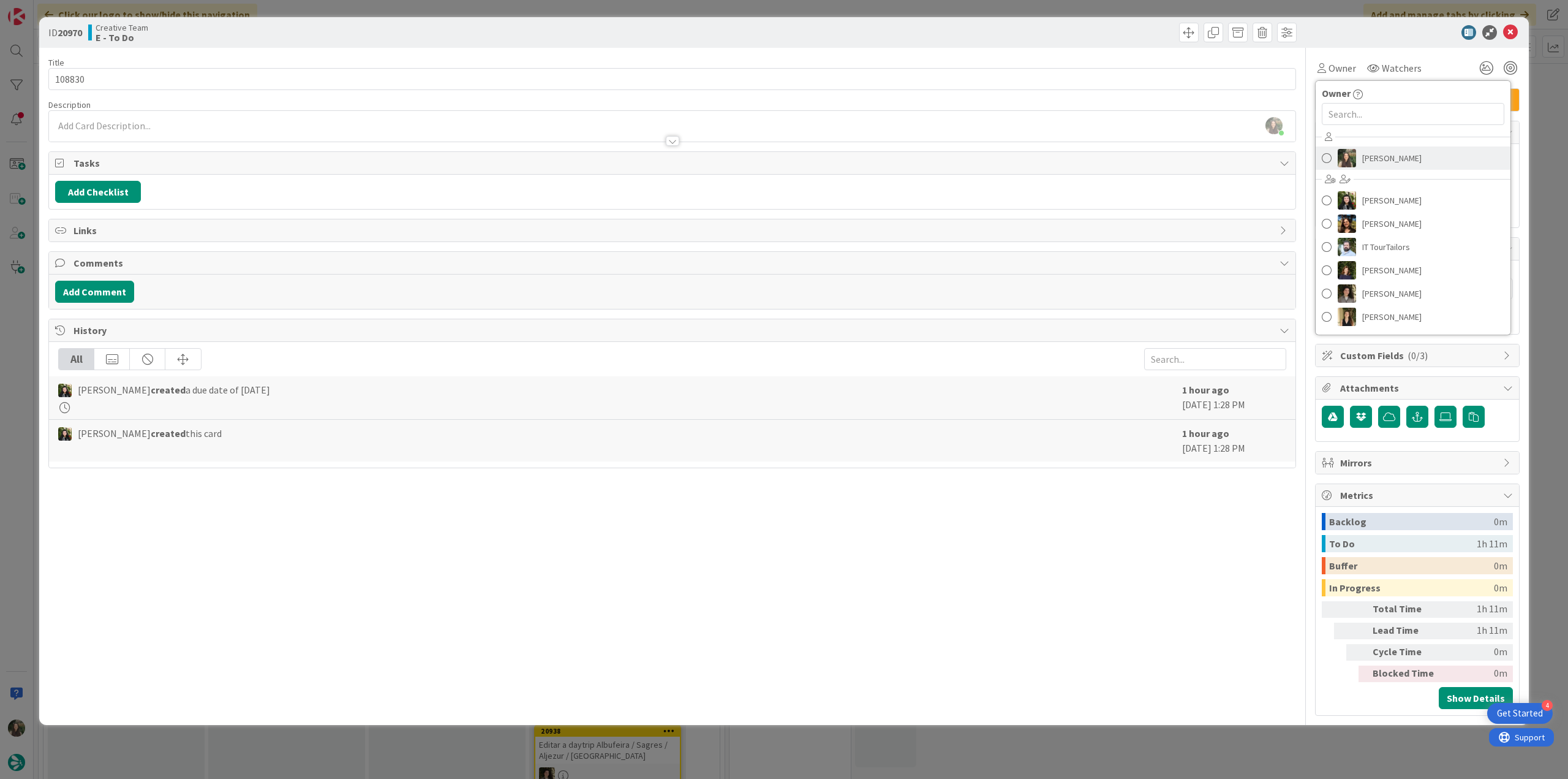
click at [1375, 150] on span "[PERSON_NAME]" at bounding box center [1392, 157] width 60 height 18
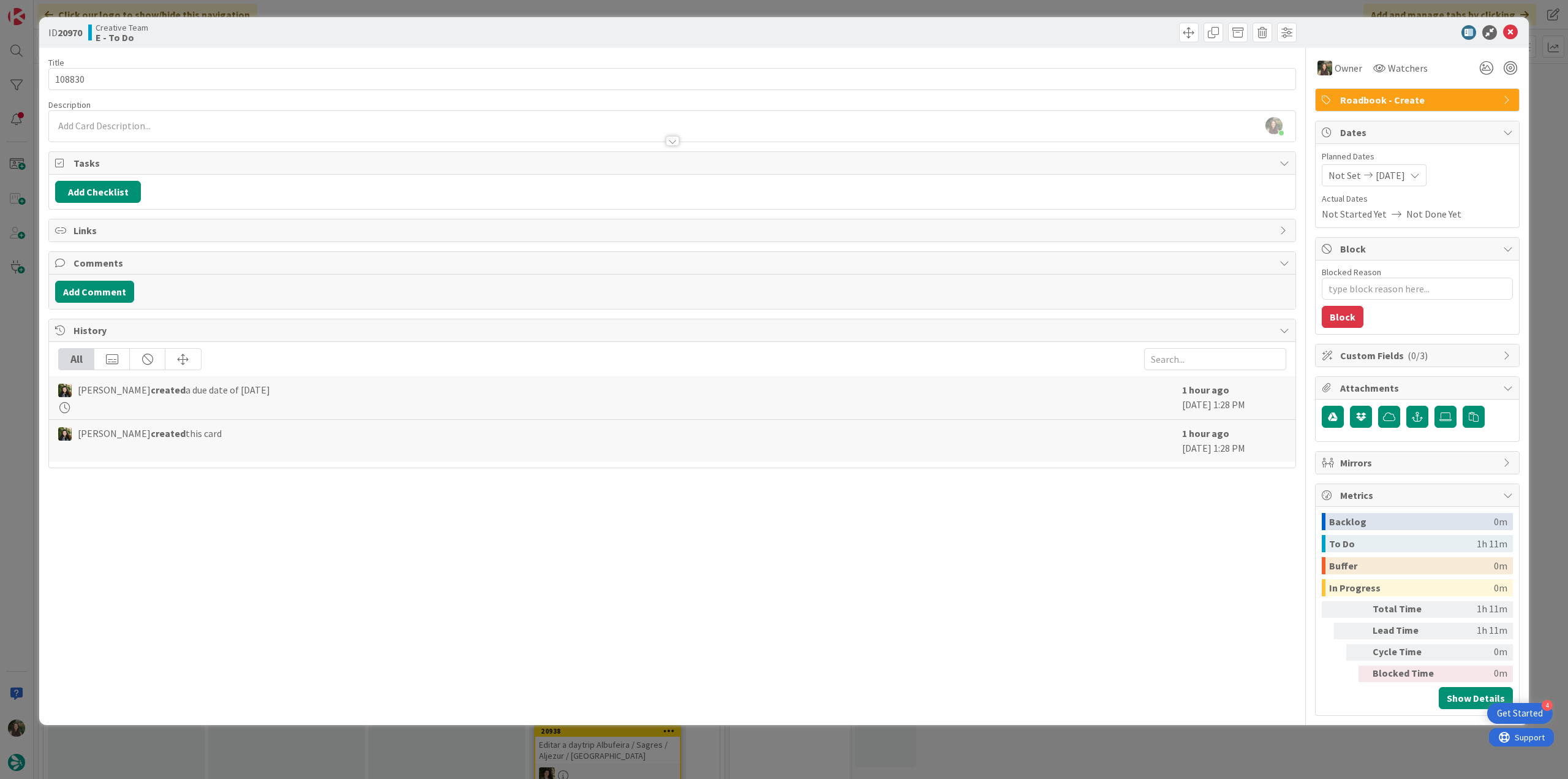
click at [1540, 106] on div "ID 20970 Creative Team E - To Do Title 6 / 128 108830 Description Inês Gonçalve…" at bounding box center [784, 390] width 1568 height 779
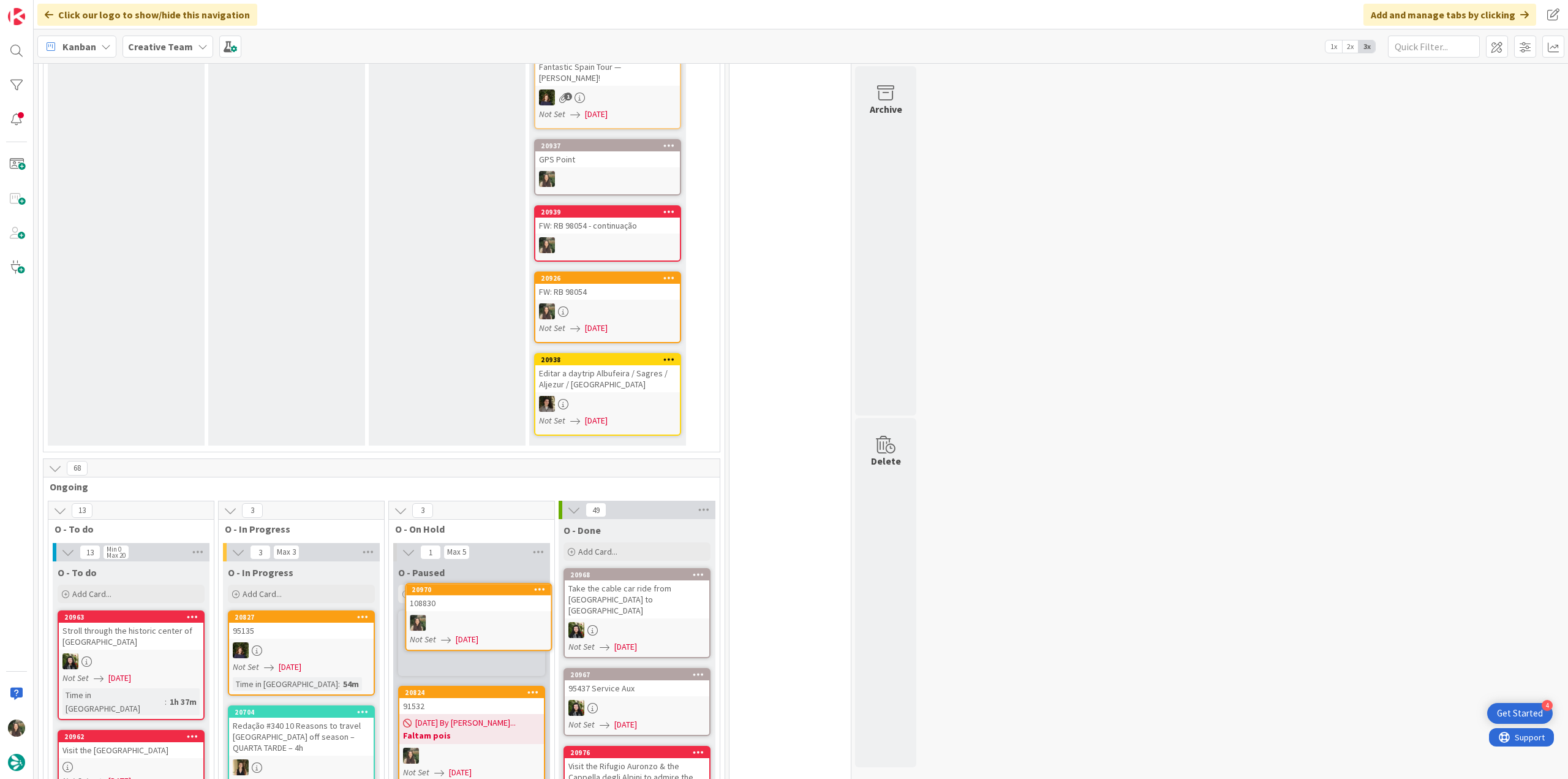
scroll to position [451, 0]
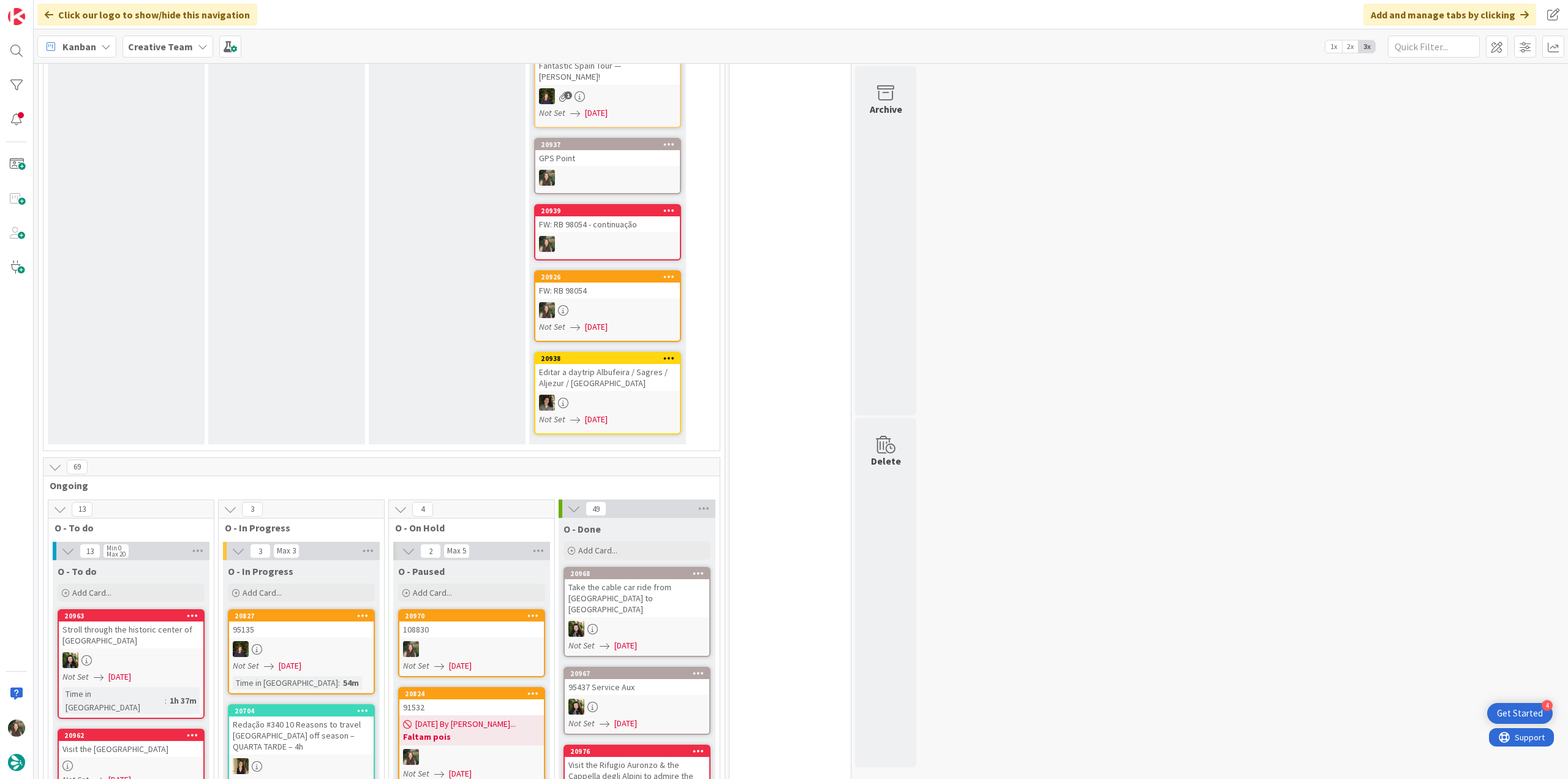
click at [471, 621] on div "108830" at bounding box center [471, 629] width 144 height 16
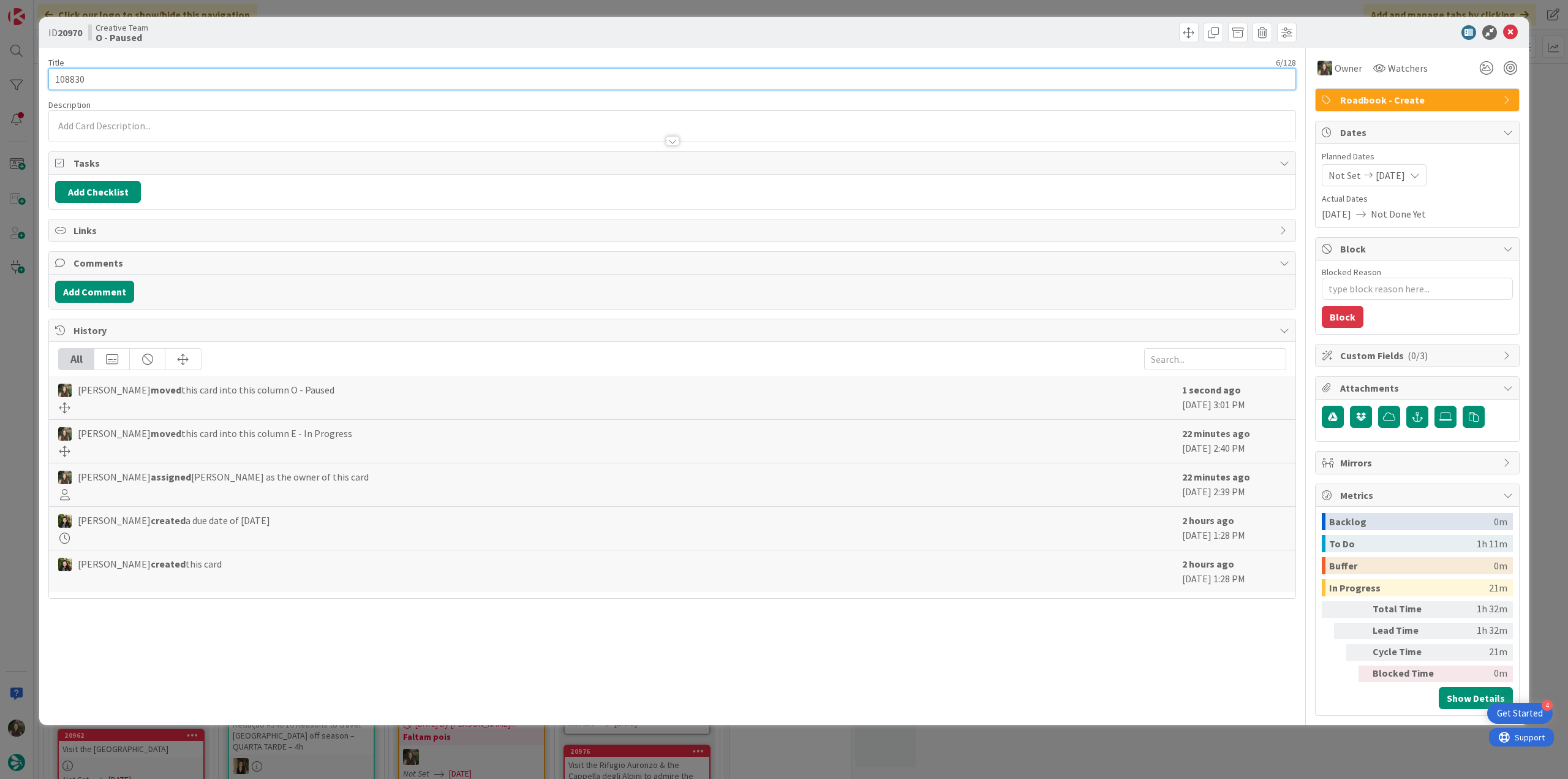
click at [72, 80] on input "108830" at bounding box center [672, 79] width 1248 height 22
click at [16, 355] on div "ID 20970 Creative Team O - Paused Title 6 / 128 108830 Description Owner Watche…" at bounding box center [784, 390] width 1568 height 779
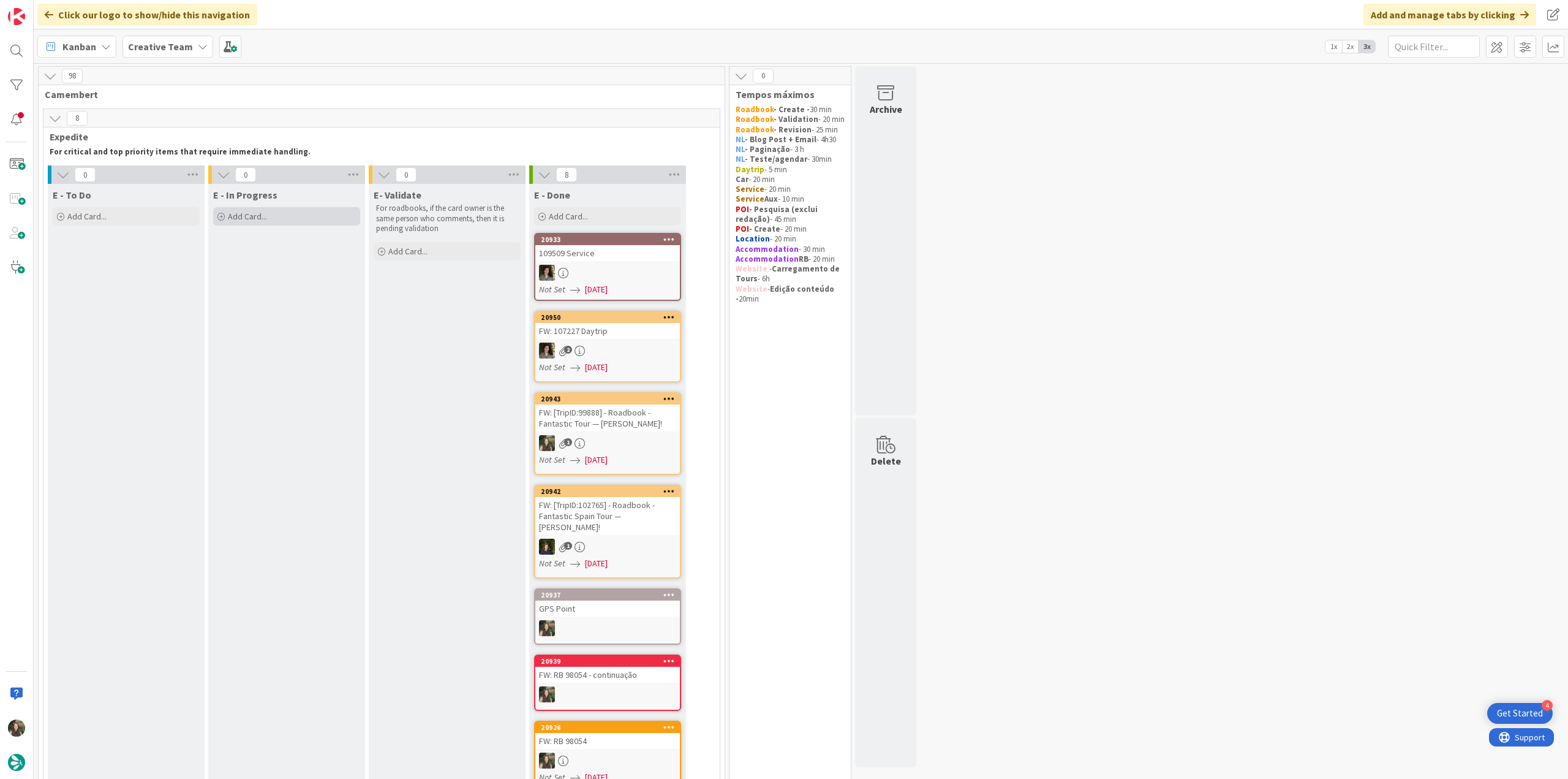
click at [248, 216] on span "Add Card..." at bounding box center [247, 216] width 39 height 11
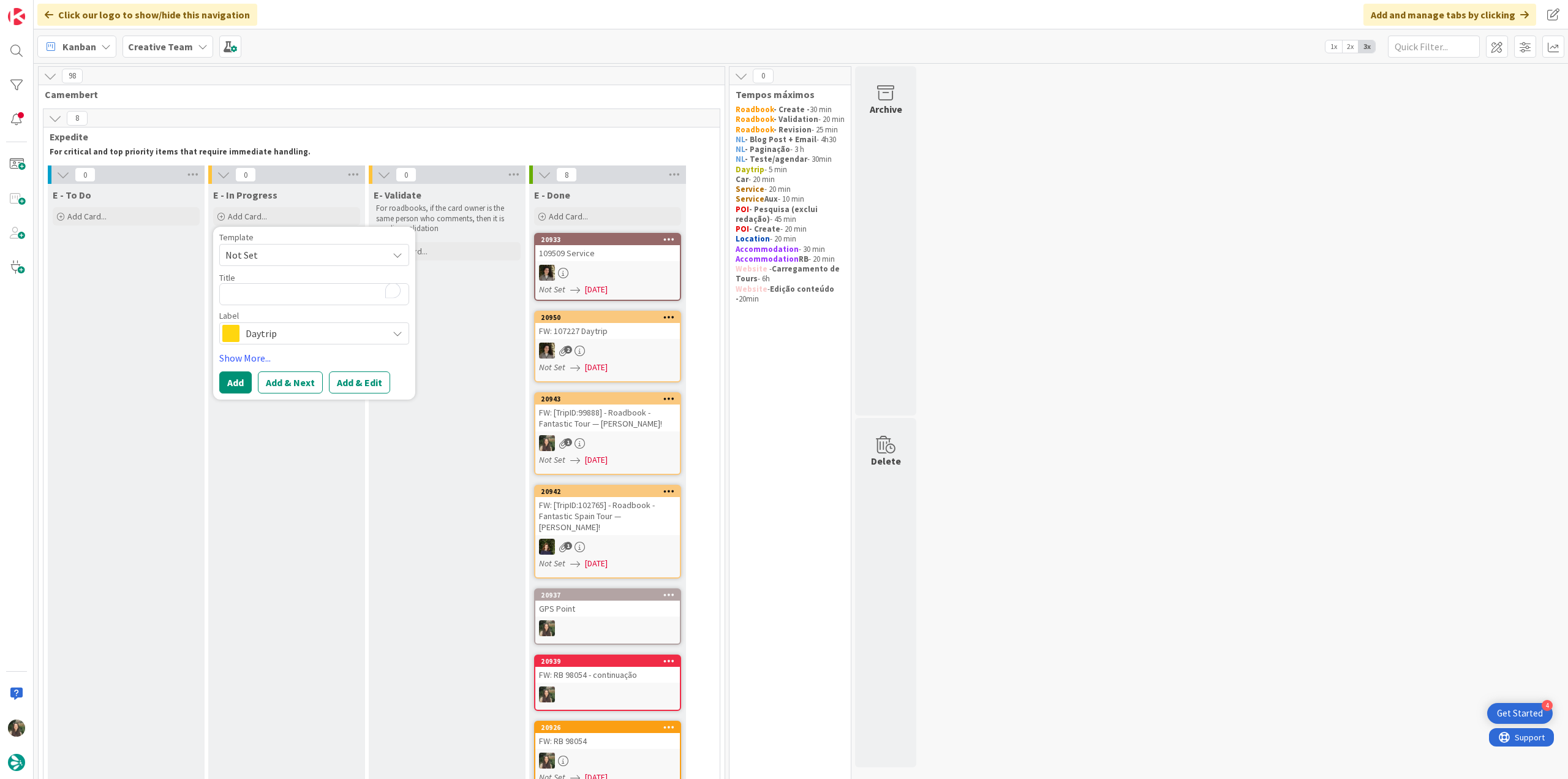
type textarea "x"
type textarea "108830"
type textarea "x"
type textarea "108830"
type textarea "x"
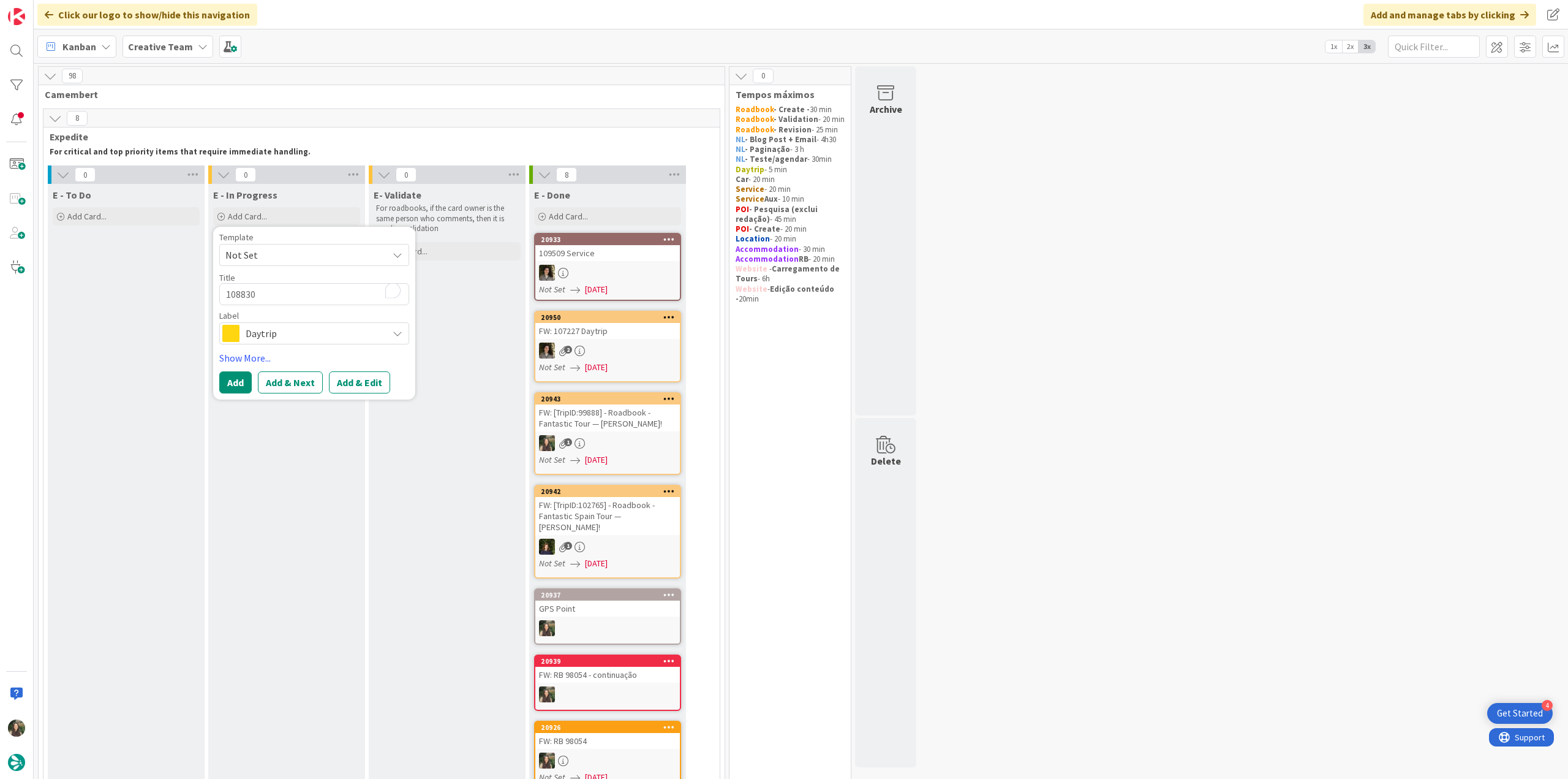
type textarea "108830 -"
type textarea "x"
type textarea "108830 -"
type textarea "x"
type textarea "108830 - g"
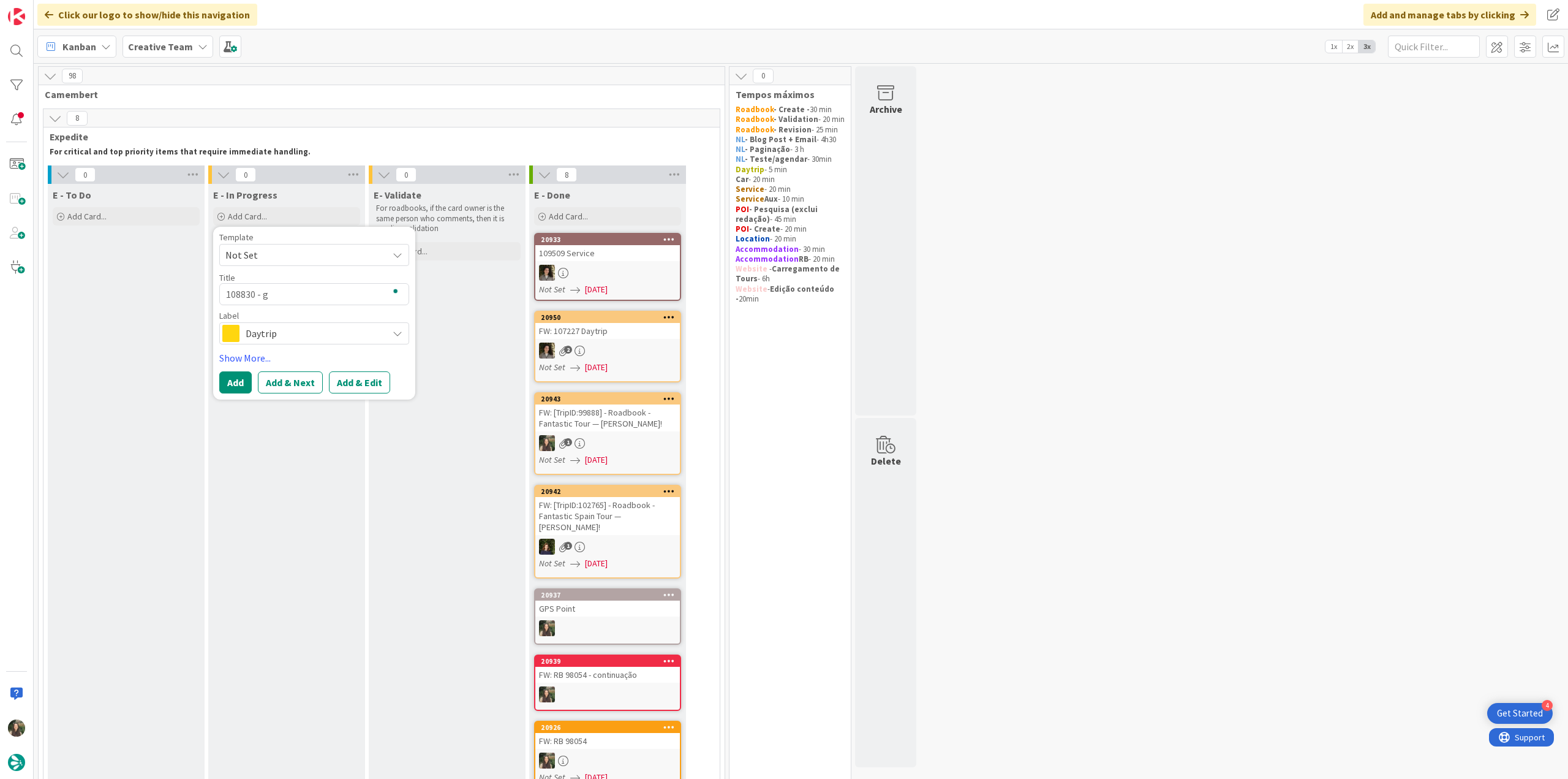
type textarea "x"
type textarea "108830 - gp"
type textarea "x"
type textarea "108830 - gps"
type textarea "x"
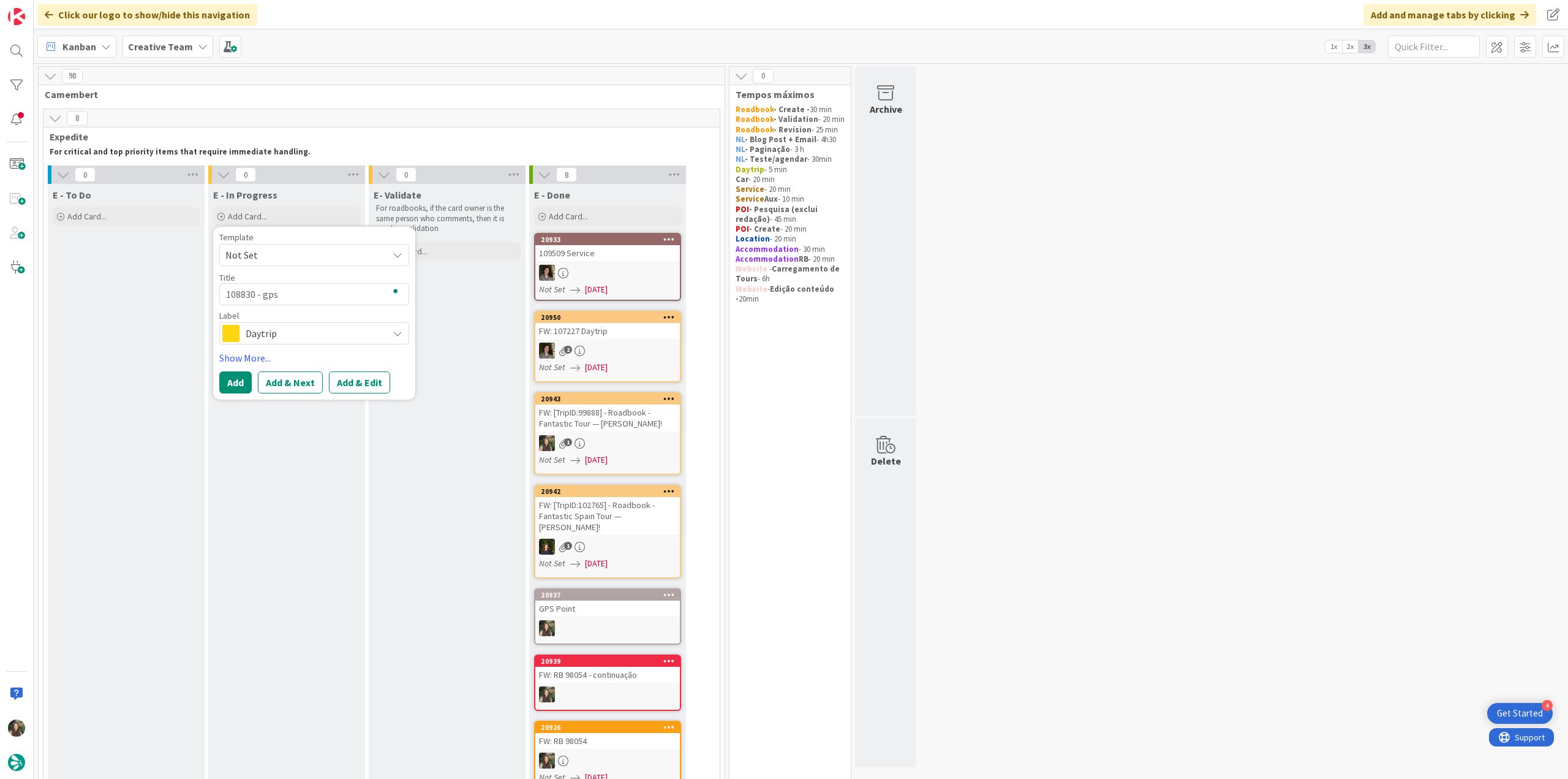
type textarea "108830 - gps"
type textarea "x"
type textarea "108830 - gps p"
type textarea "x"
type textarea "108830 - gps po"
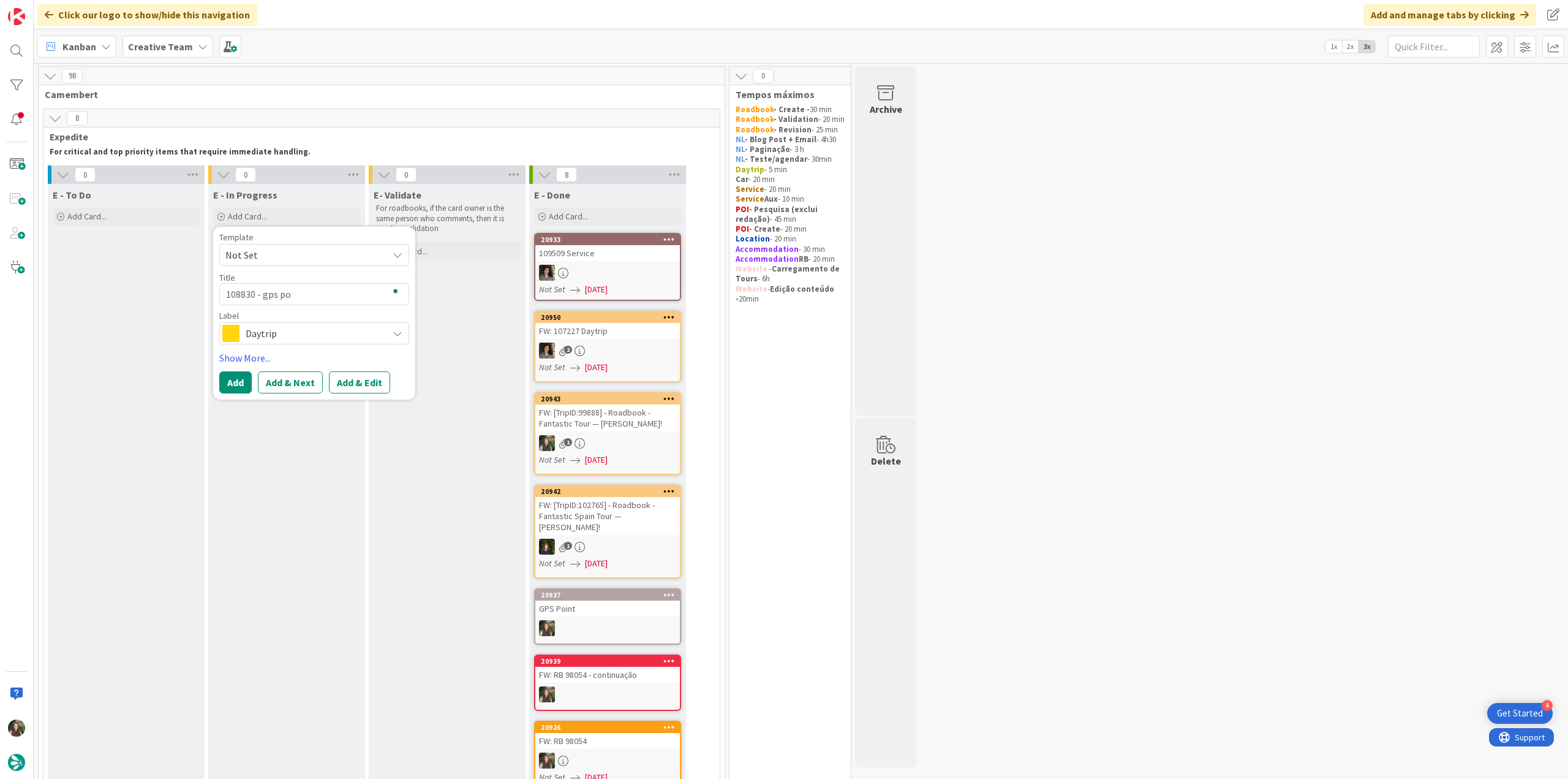
type textarea "x"
type textarea "108830 - gps poi"
type textarea "x"
type textarea "108830 - gps poin"
type textarea "x"
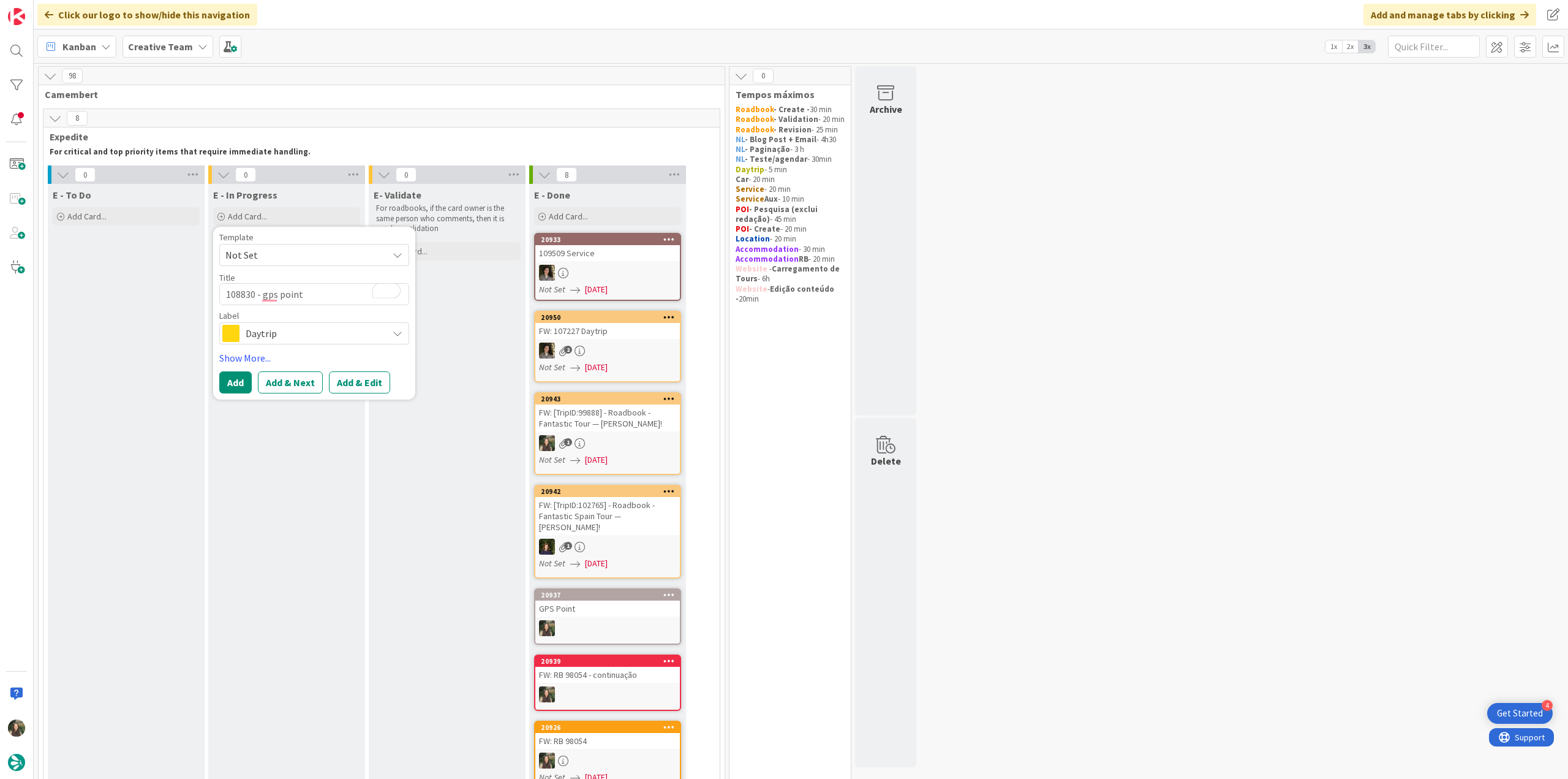
type textarea "108830 - gps point"
click at [280, 322] on div "Daytrip" at bounding box center [314, 333] width 190 height 22
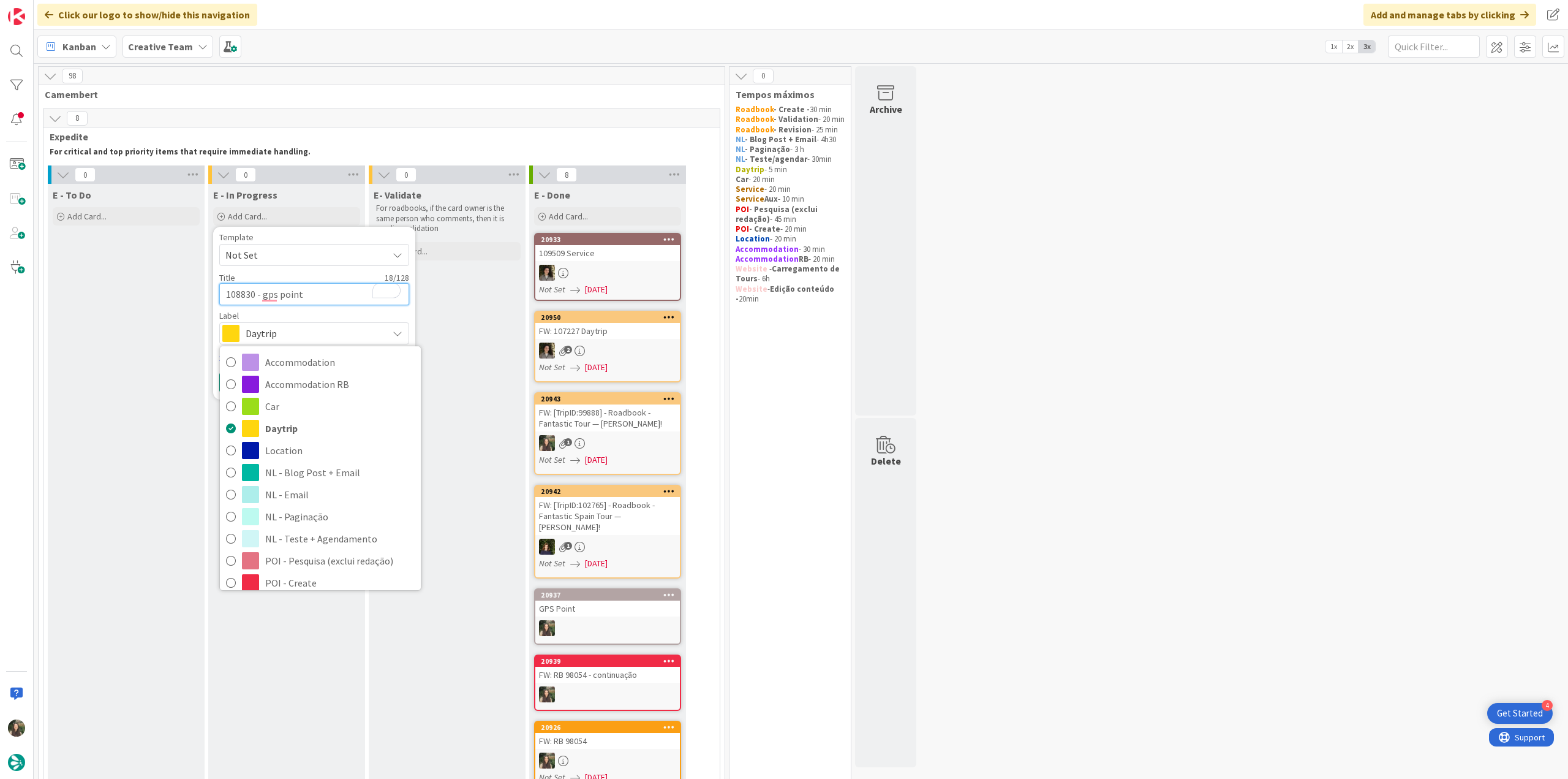
click at [266, 296] on textarea "108830 - gps point" at bounding box center [314, 294] width 190 height 22
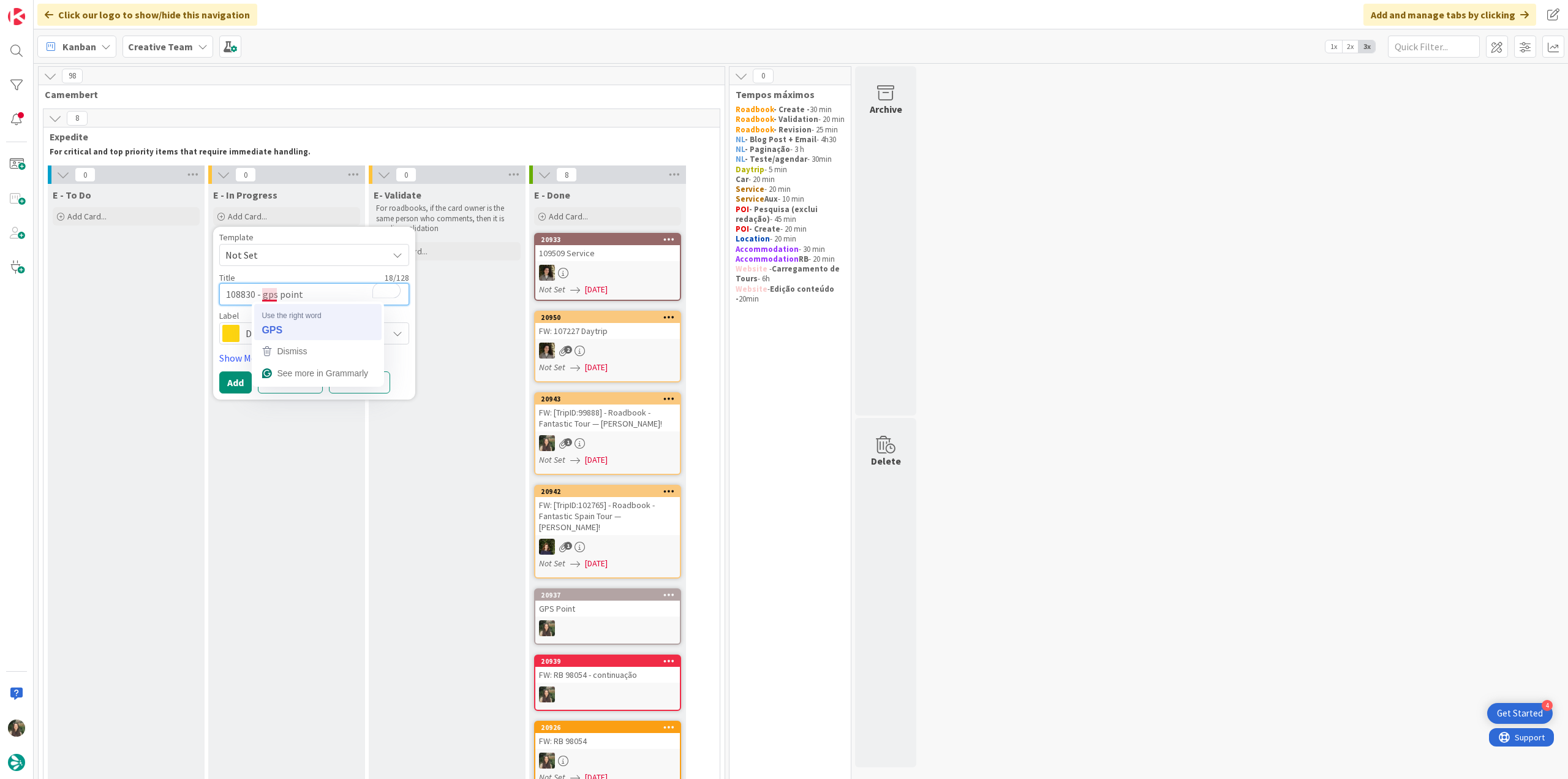
type textarea "x"
type textarea "108830 - GPS point"
click at [291, 330] on span "Daytrip" at bounding box center [314, 333] width 136 height 17
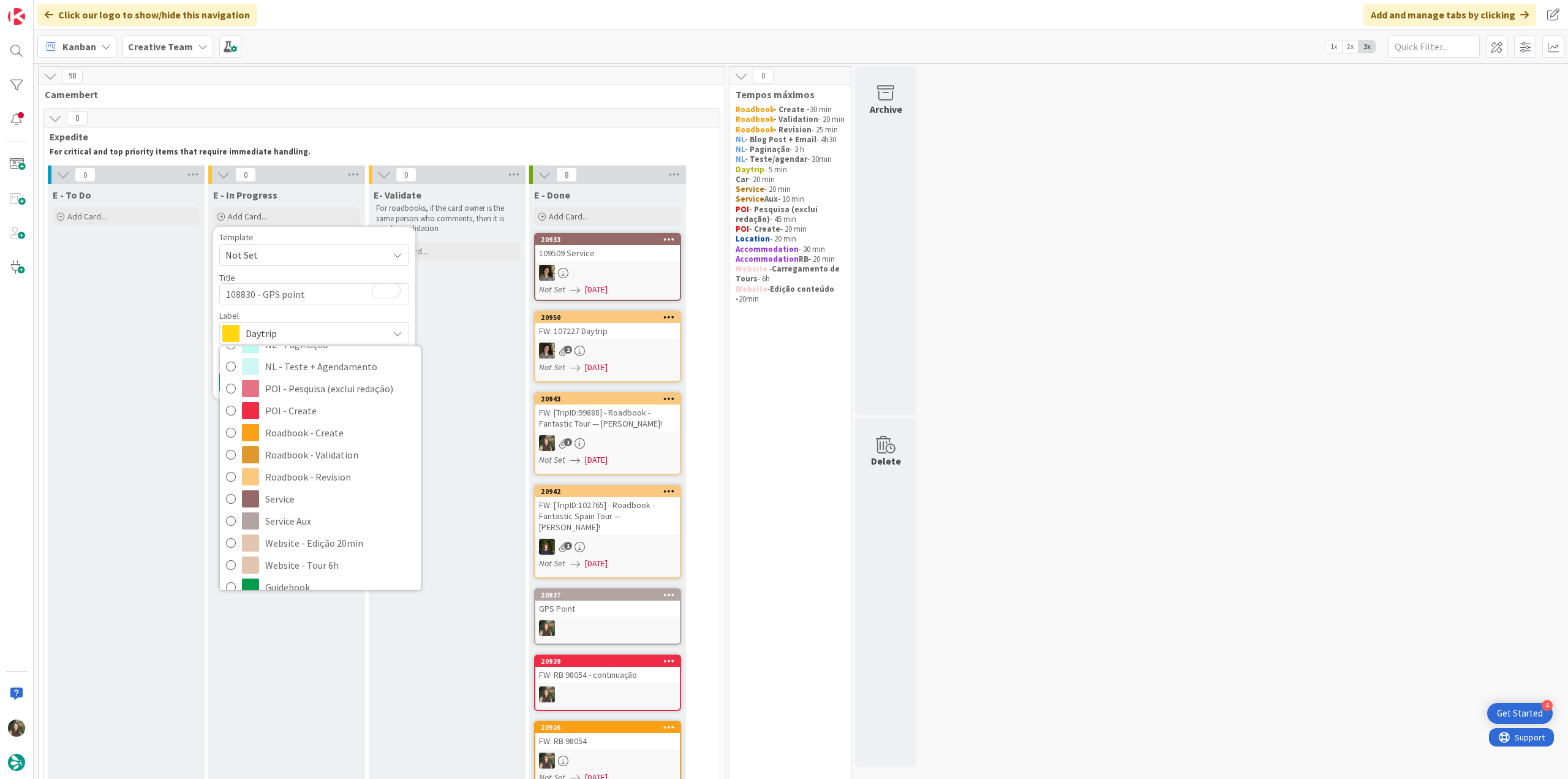
scroll to position [229, 0]
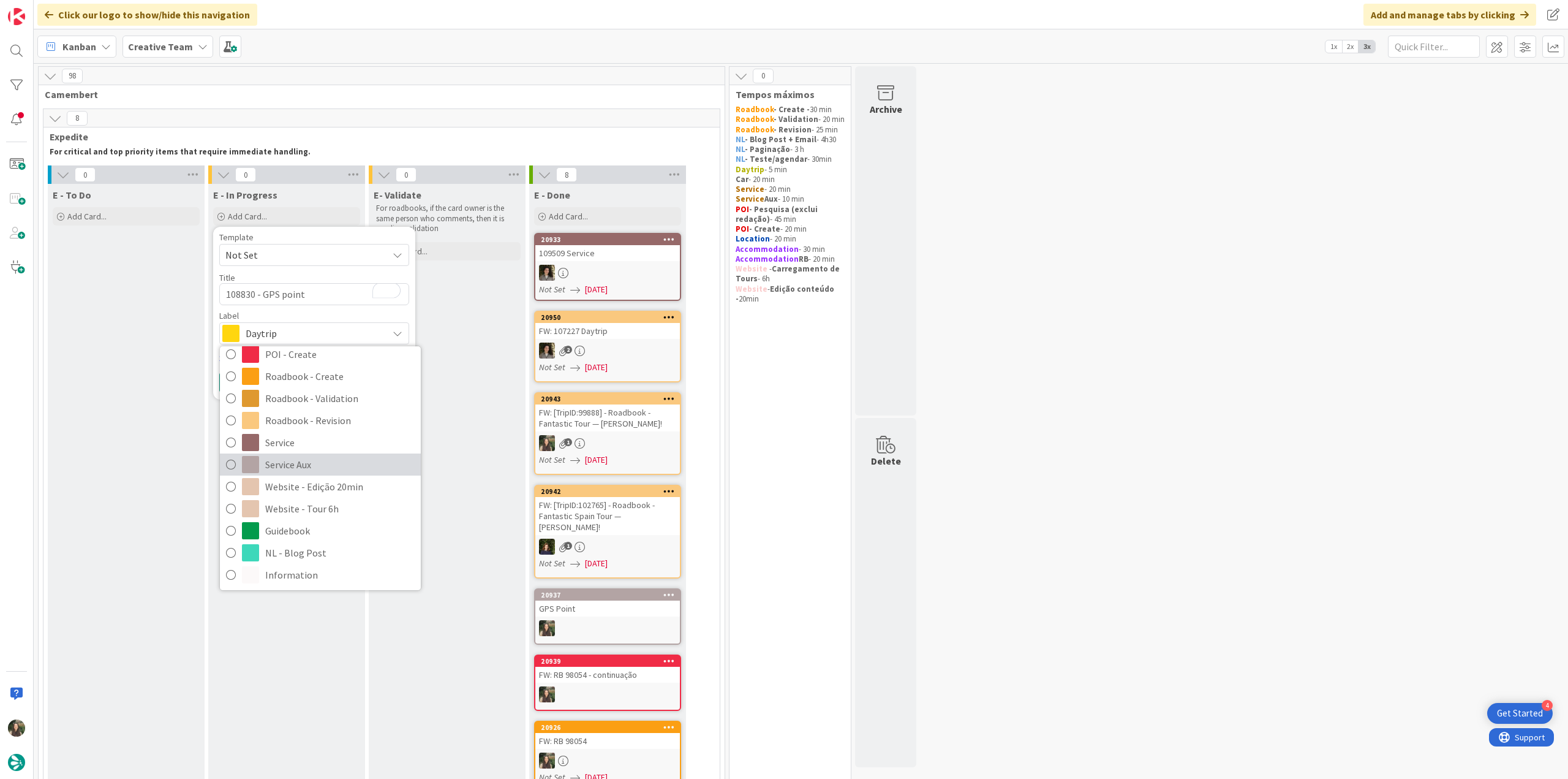
click at [316, 470] on span "Service Aux" at bounding box center [339, 464] width 149 height 18
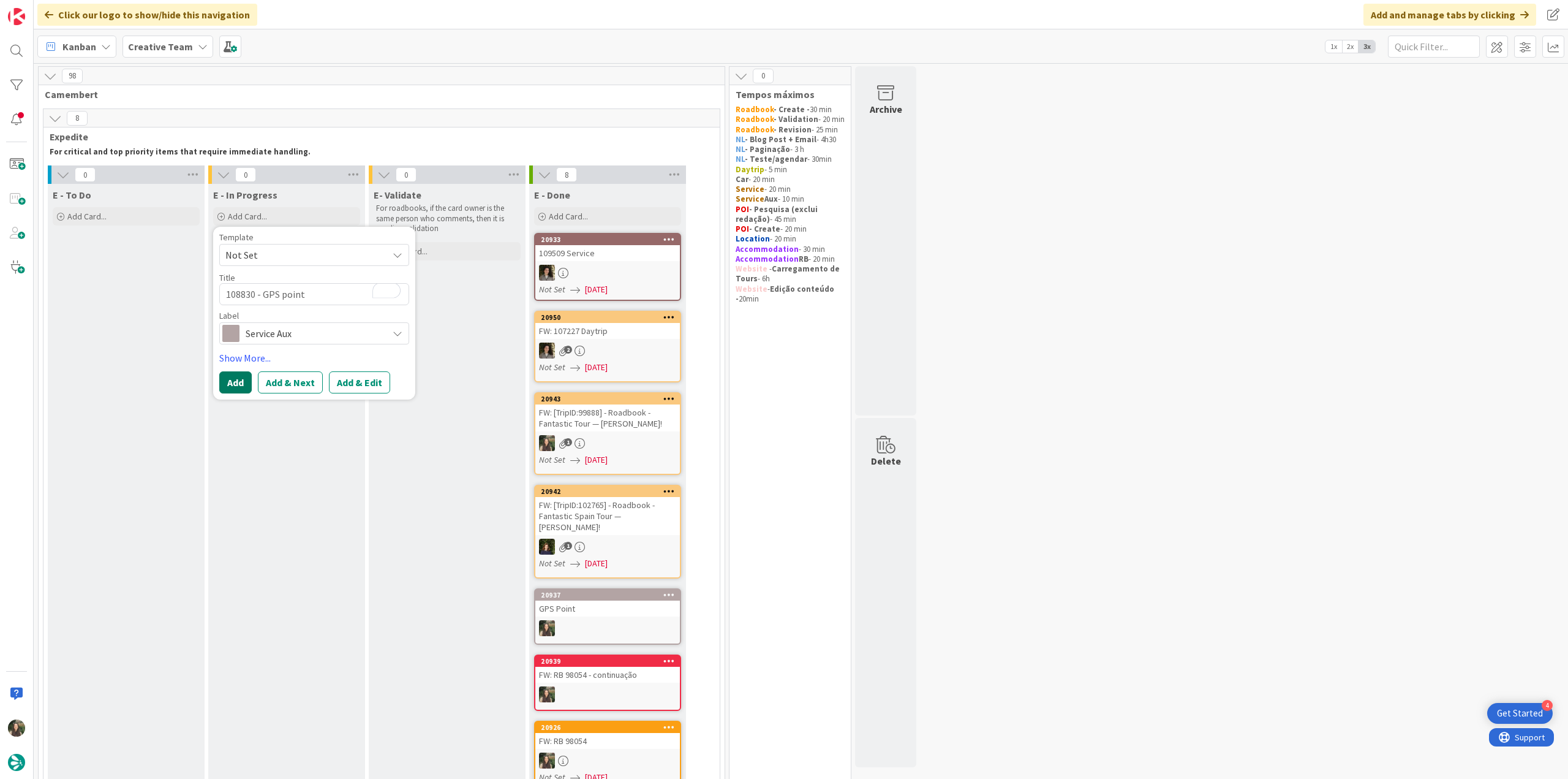
click at [243, 379] on button "Add" at bounding box center [236, 383] width 33 height 22
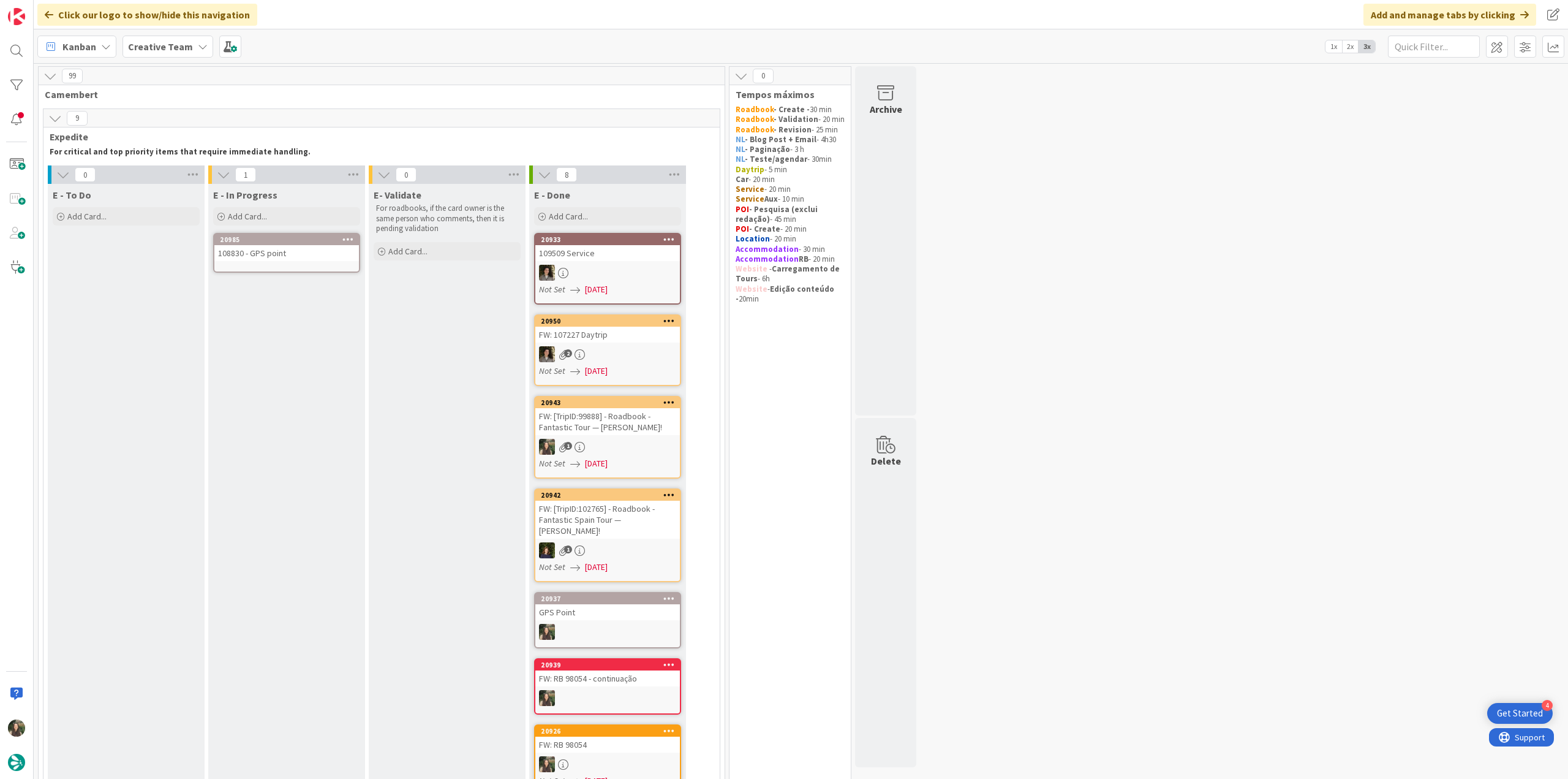
click at [269, 263] on link "20985 108830 - GPS point" at bounding box center [287, 253] width 147 height 40
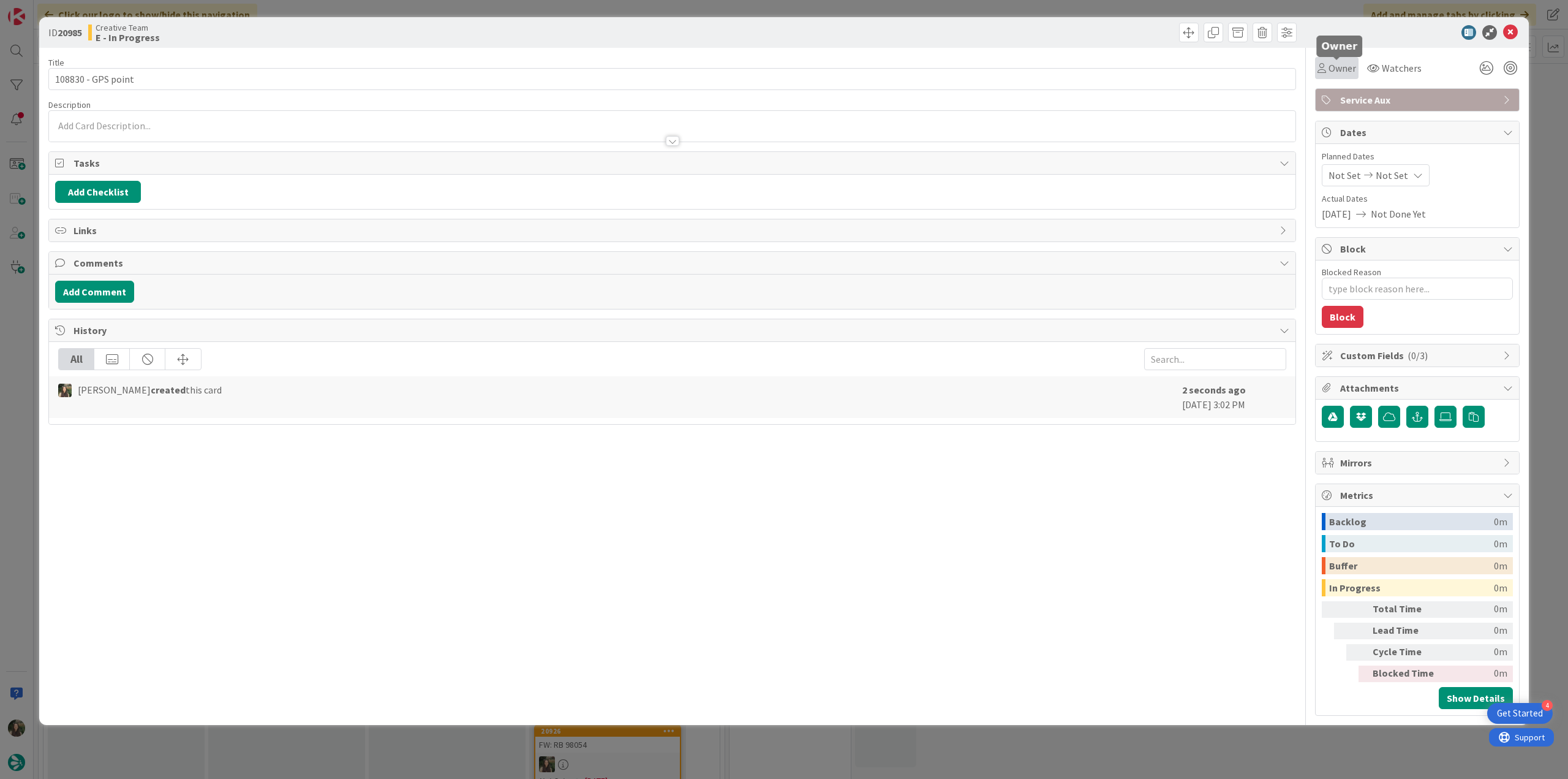
click at [1334, 69] on span "Owner" at bounding box center [1343, 67] width 28 height 15
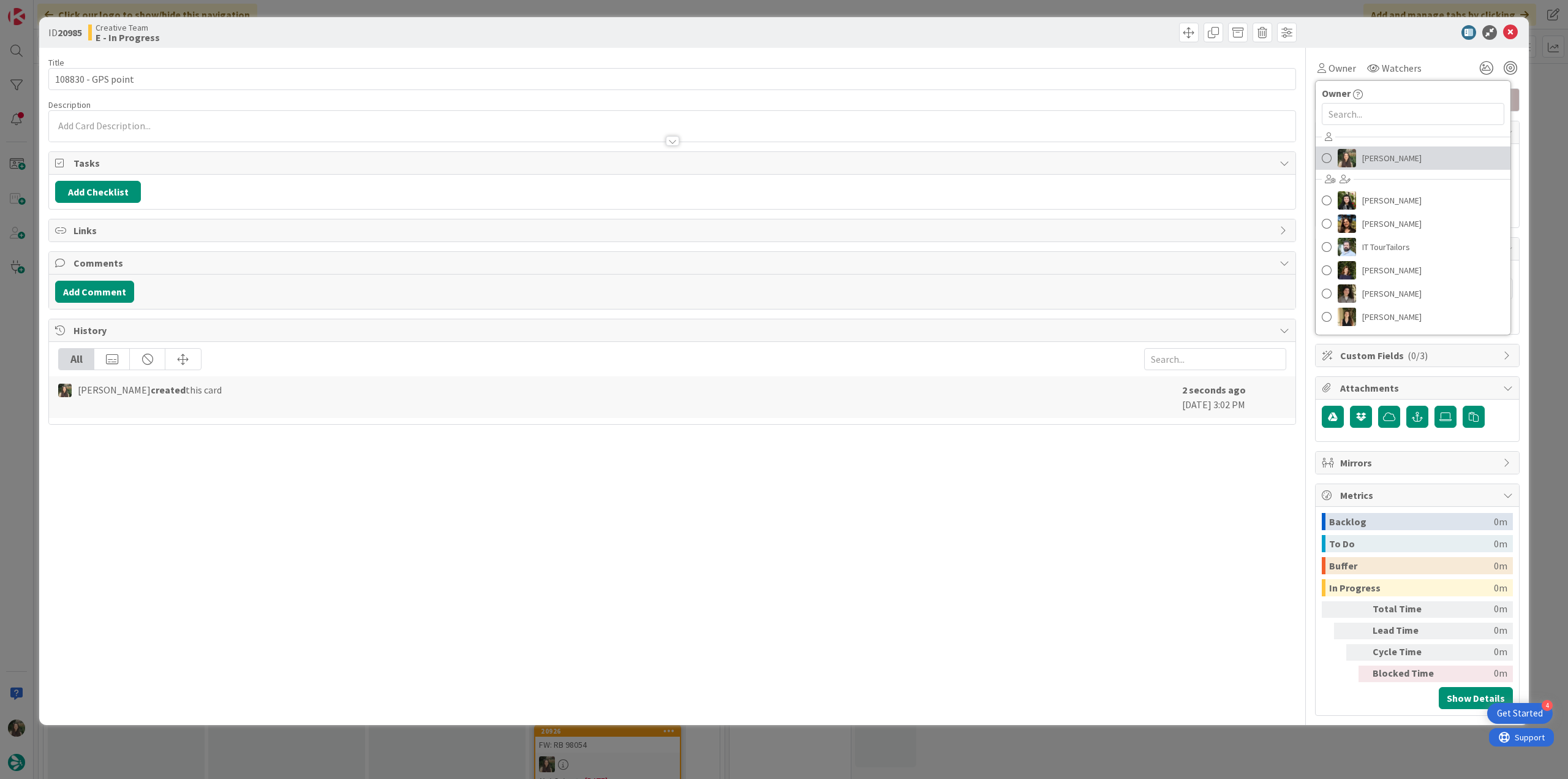
click at [1365, 150] on span "[PERSON_NAME]" at bounding box center [1392, 157] width 60 height 18
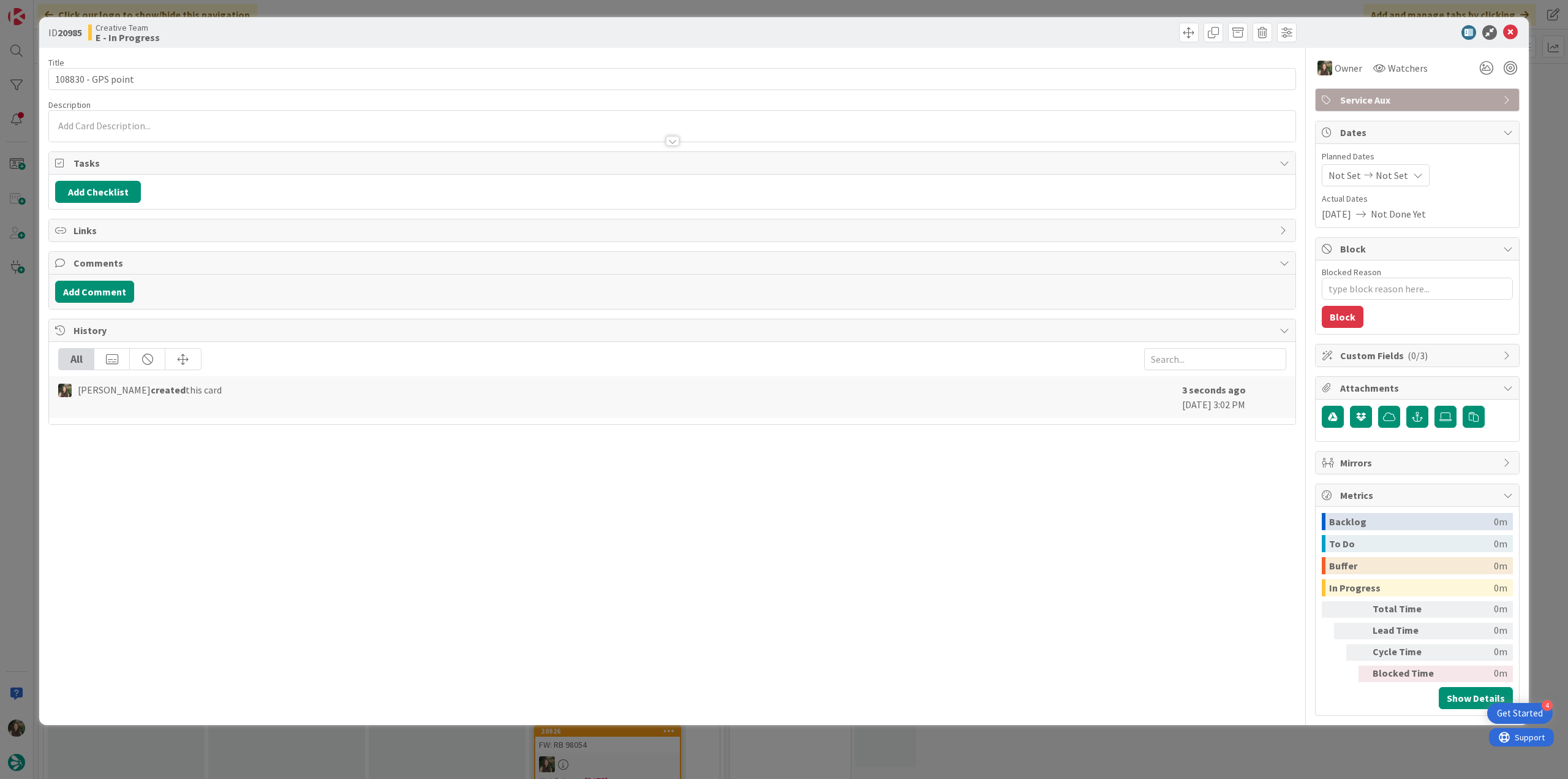
type textarea "x"
click at [1538, 106] on div "ID 20985 Creative Team E - In Progress Title 18 / 128 108830 - GPS point Descri…" at bounding box center [784, 390] width 1568 height 779
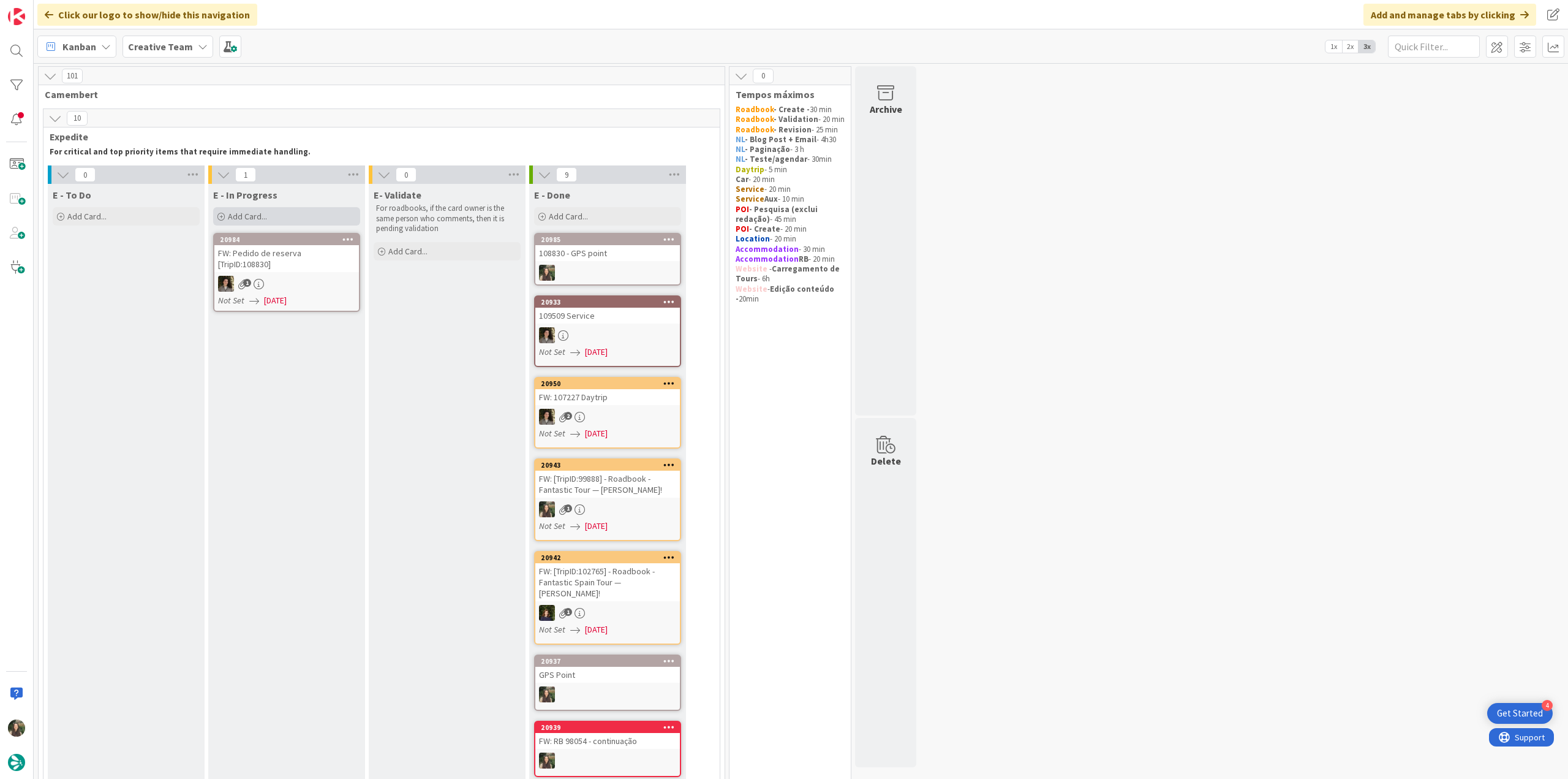
click at [256, 215] on span "Add Card..." at bounding box center [247, 216] width 39 height 11
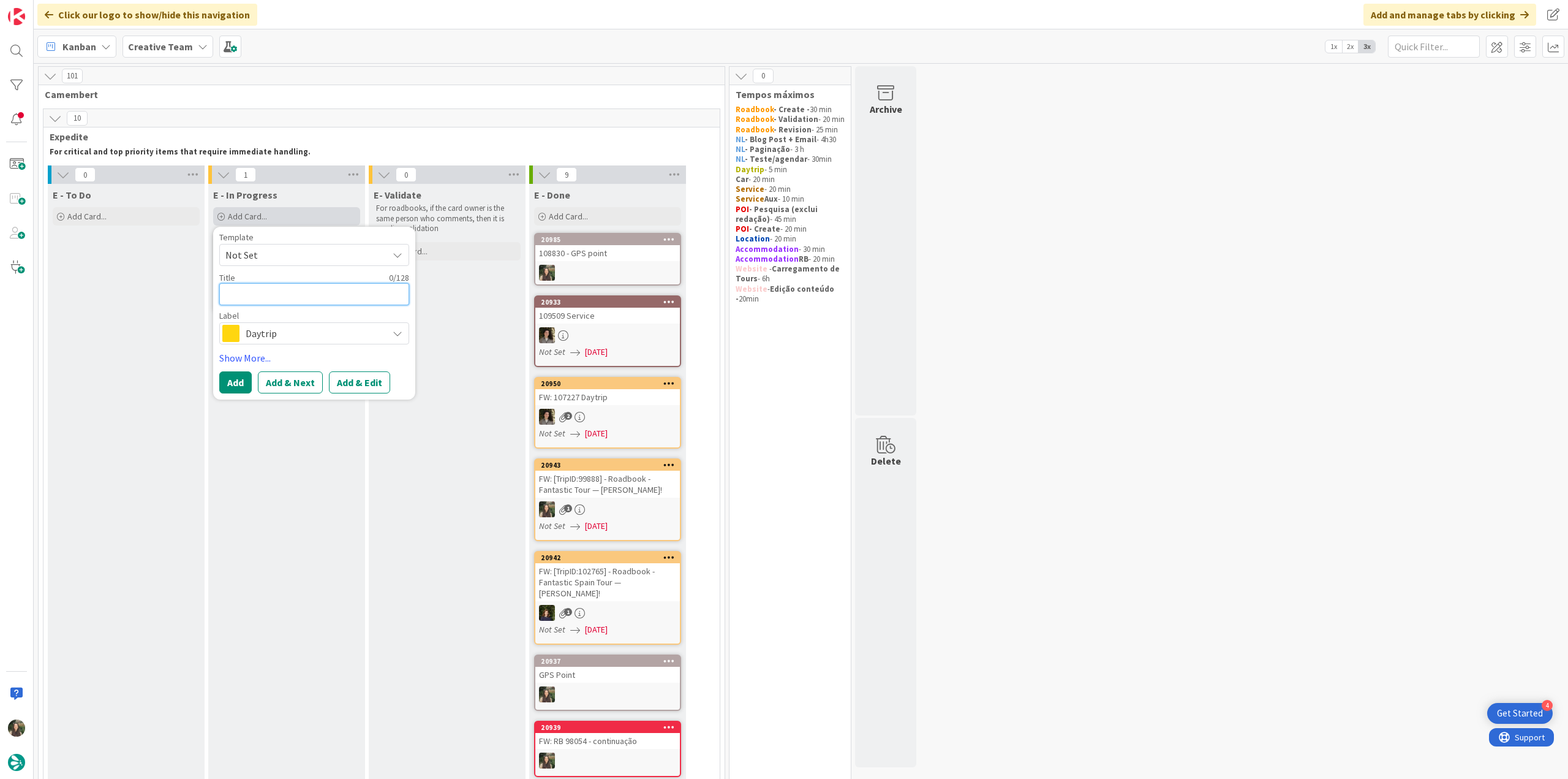
type textarea "G"
type textarea "x"
type textarea "GP"
type textarea "x"
type textarea "GPS"
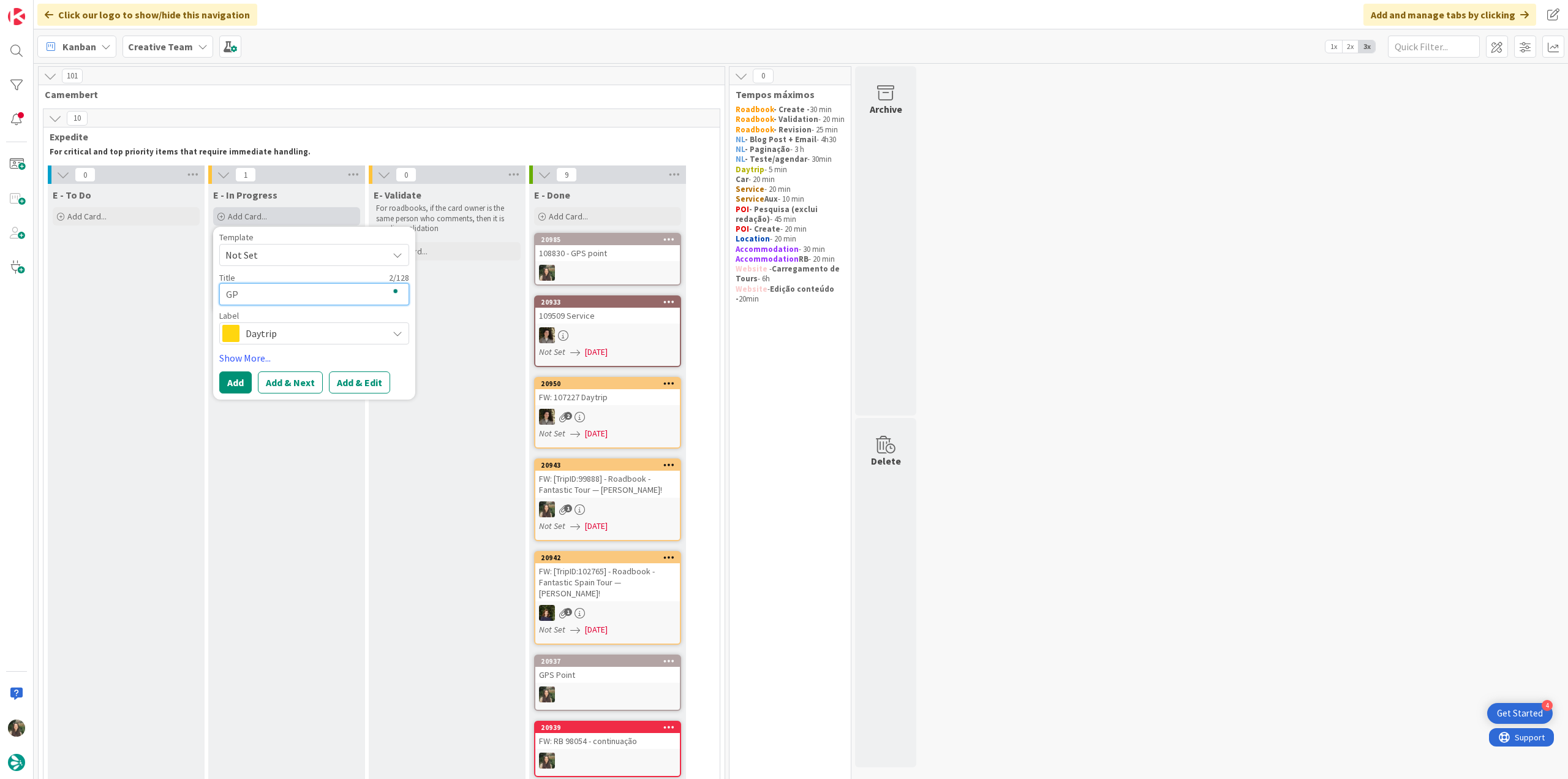
type textarea "x"
type textarea "GPS"
type textarea "x"
type textarea "GPS P"
type textarea "x"
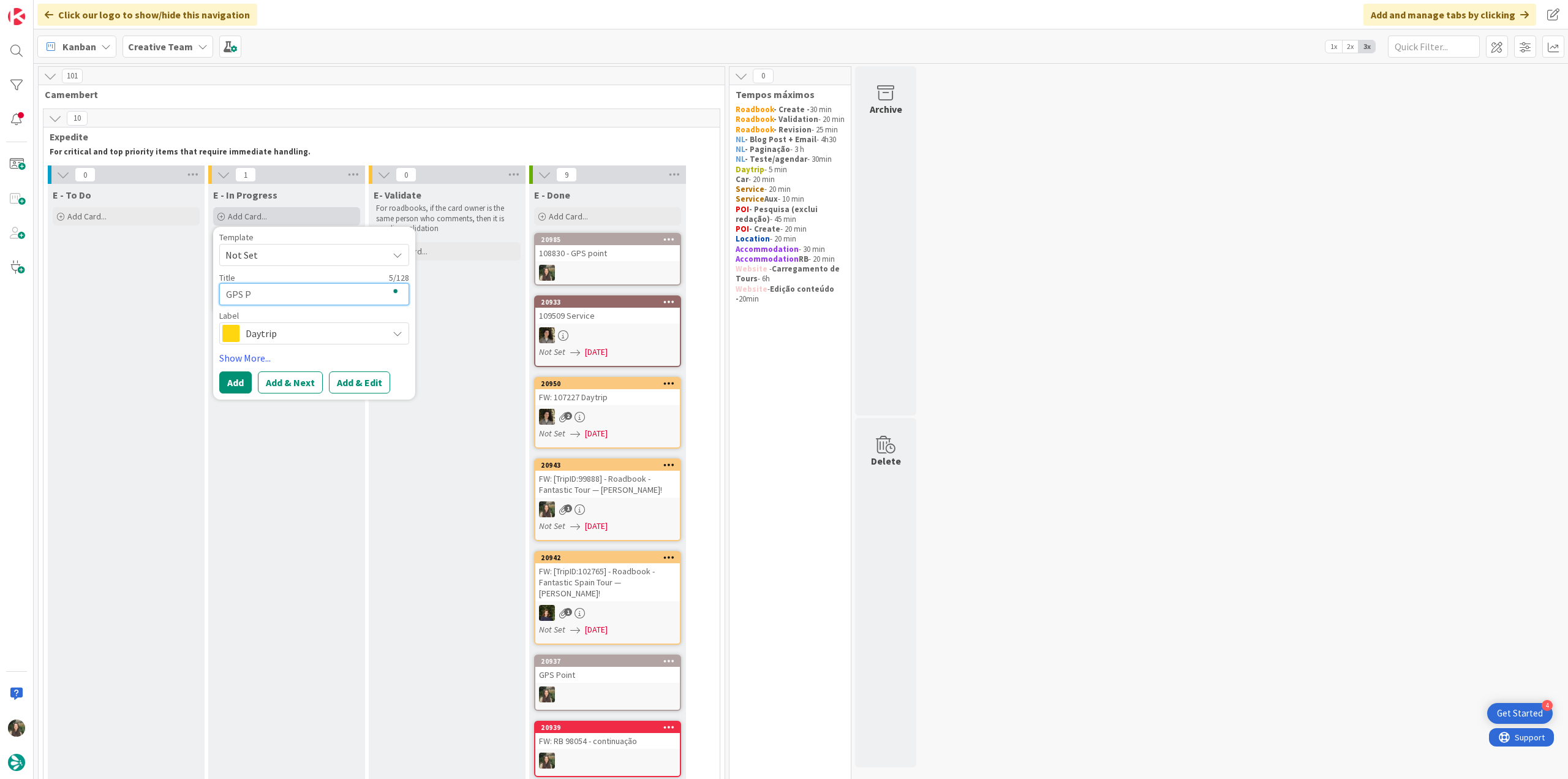
type textarea "GPS Po"
type textarea "x"
type textarea "GPS Poi"
type textarea "x"
type textarea "GPS Poin"
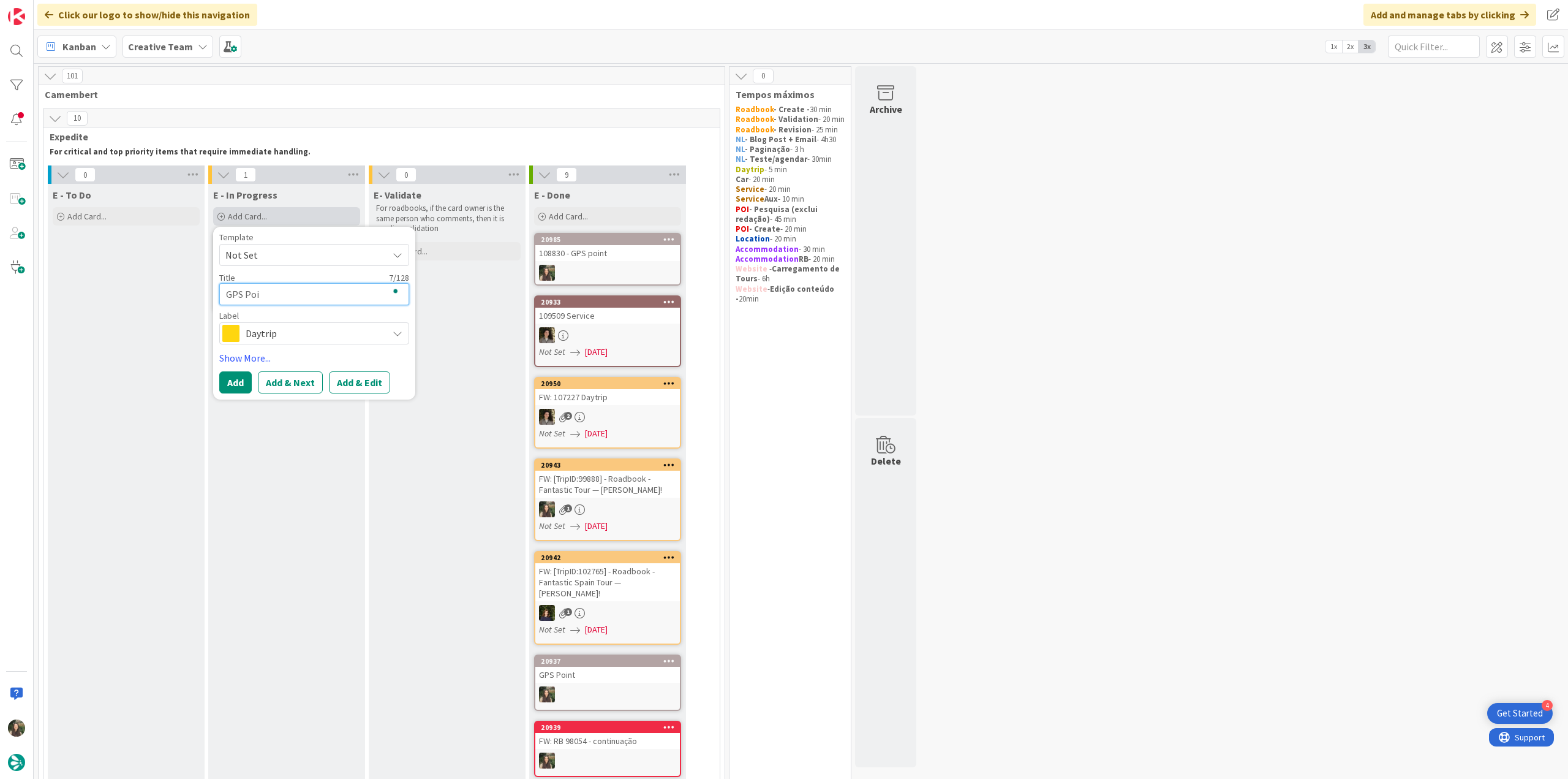
type textarea "x"
type textarea "GPS Point"
type textarea "x"
type textarea "GPS Point"
click at [318, 332] on span "Daytrip" at bounding box center [314, 333] width 136 height 17
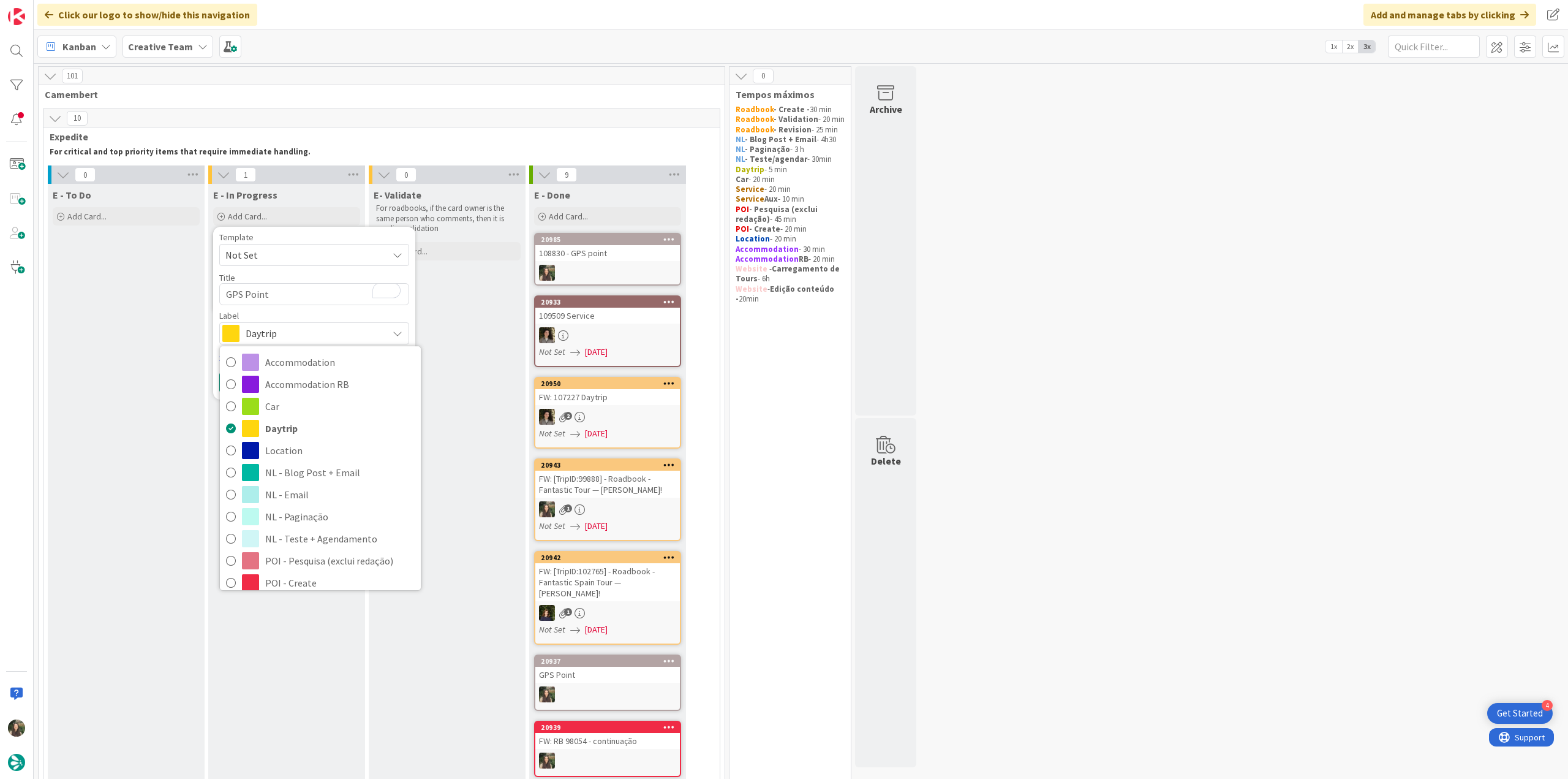
click at [316, 684] on span "Service Aux" at bounding box center [339, 693] width 149 height 18
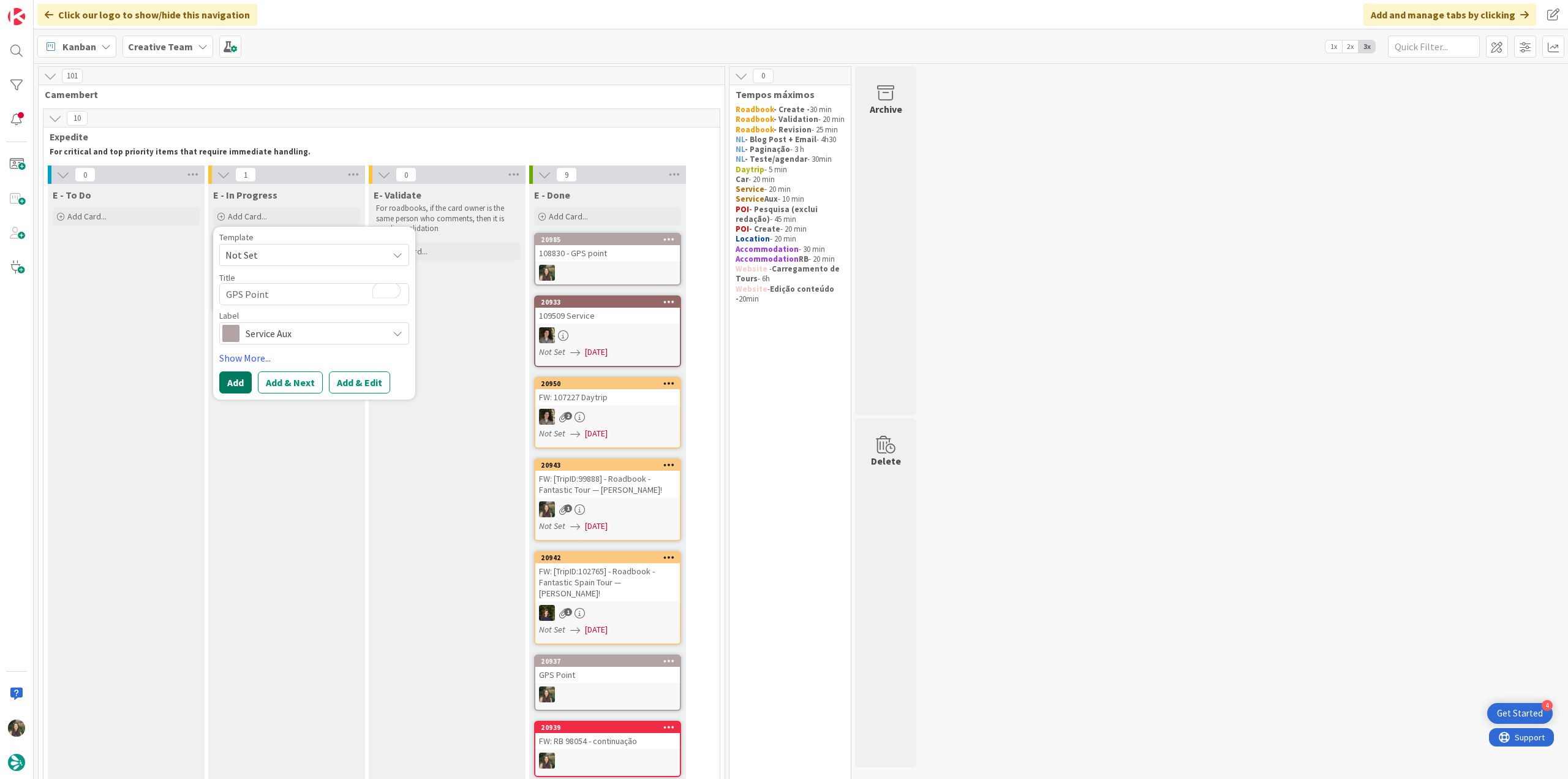
click at [238, 377] on button "Add" at bounding box center [236, 383] width 33 height 22
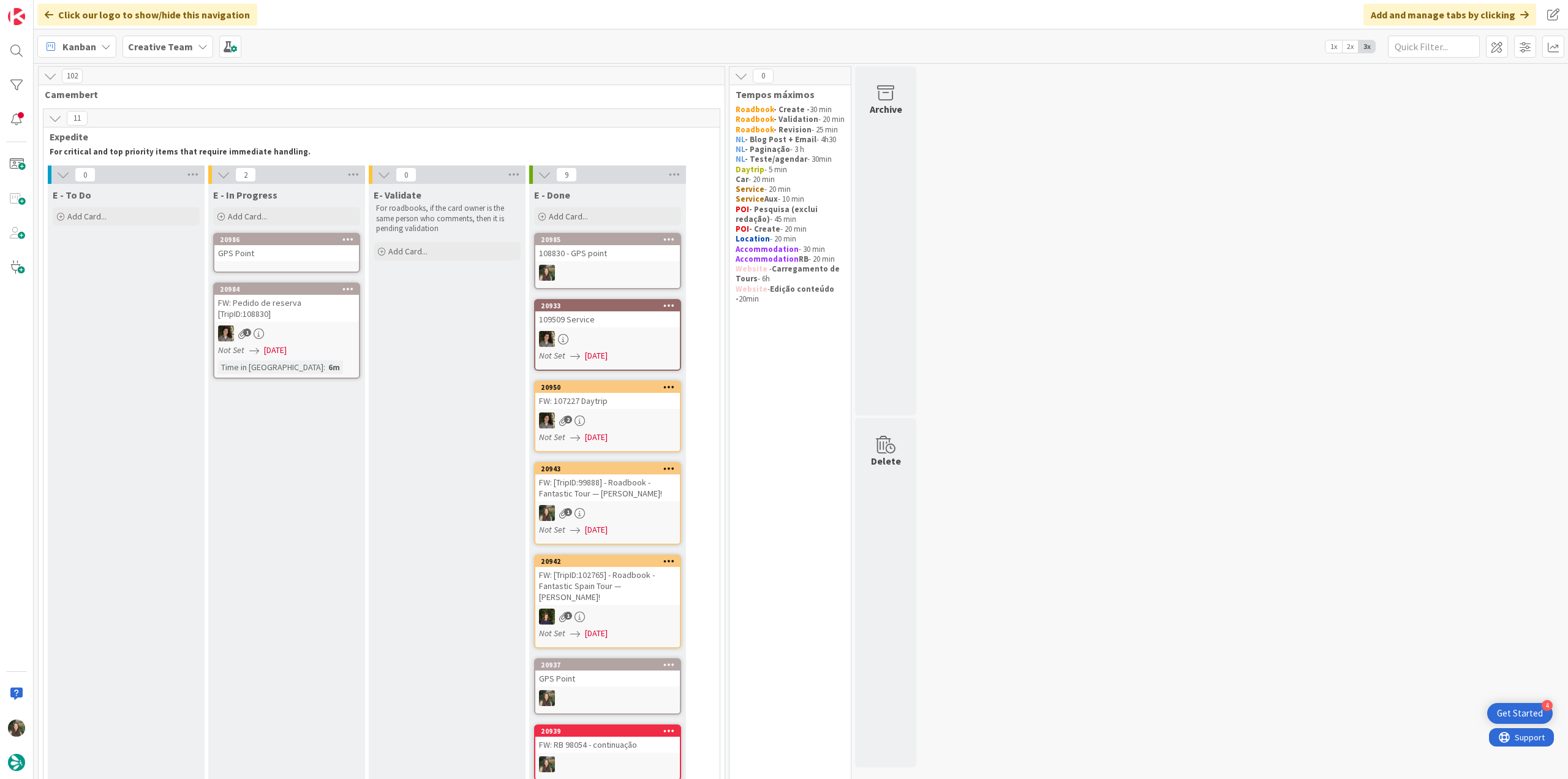
click at [283, 247] on div "GPS Point" at bounding box center [286, 253] width 144 height 16
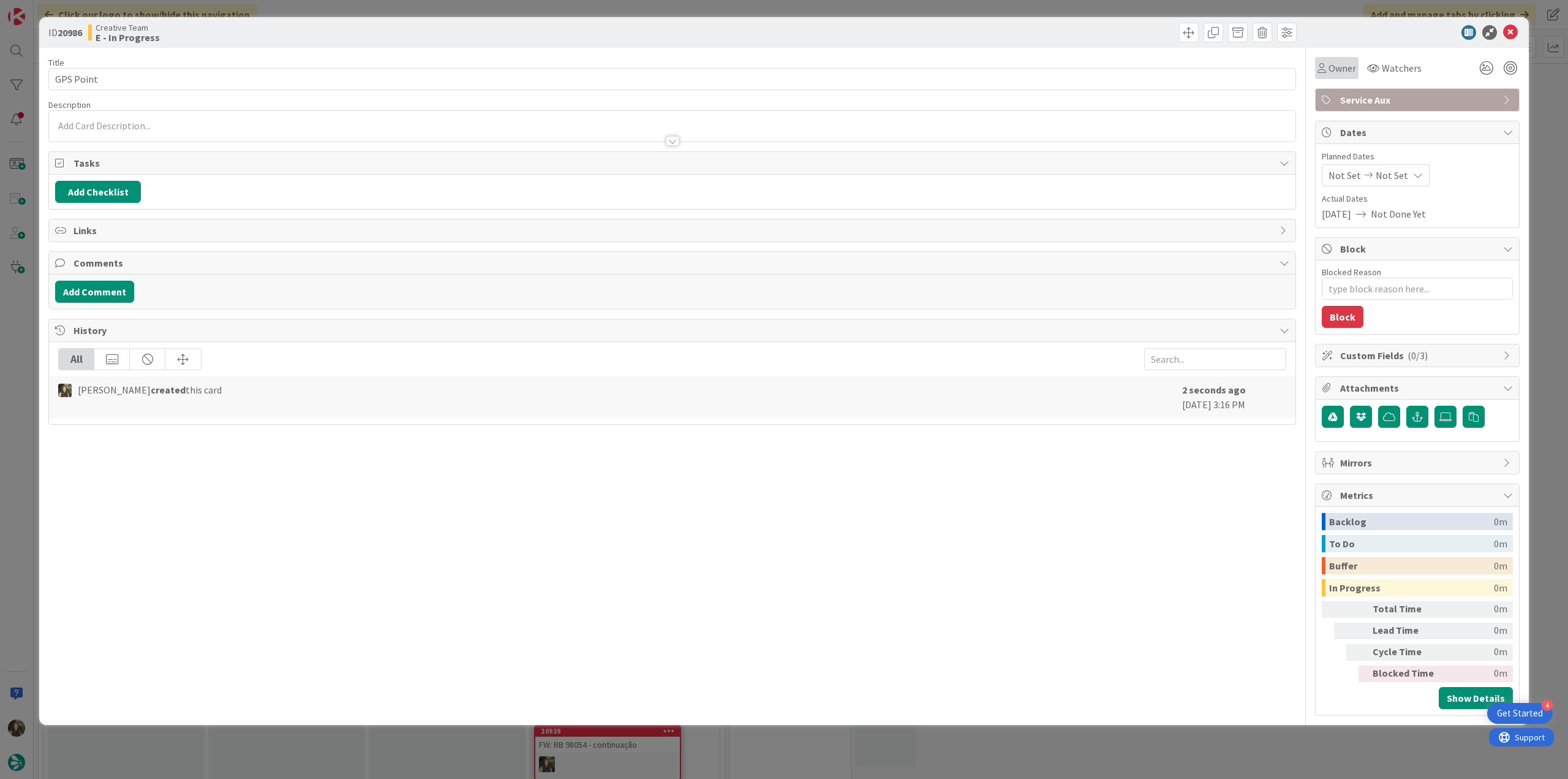
click at [1330, 69] on span "Owner" at bounding box center [1343, 67] width 28 height 15
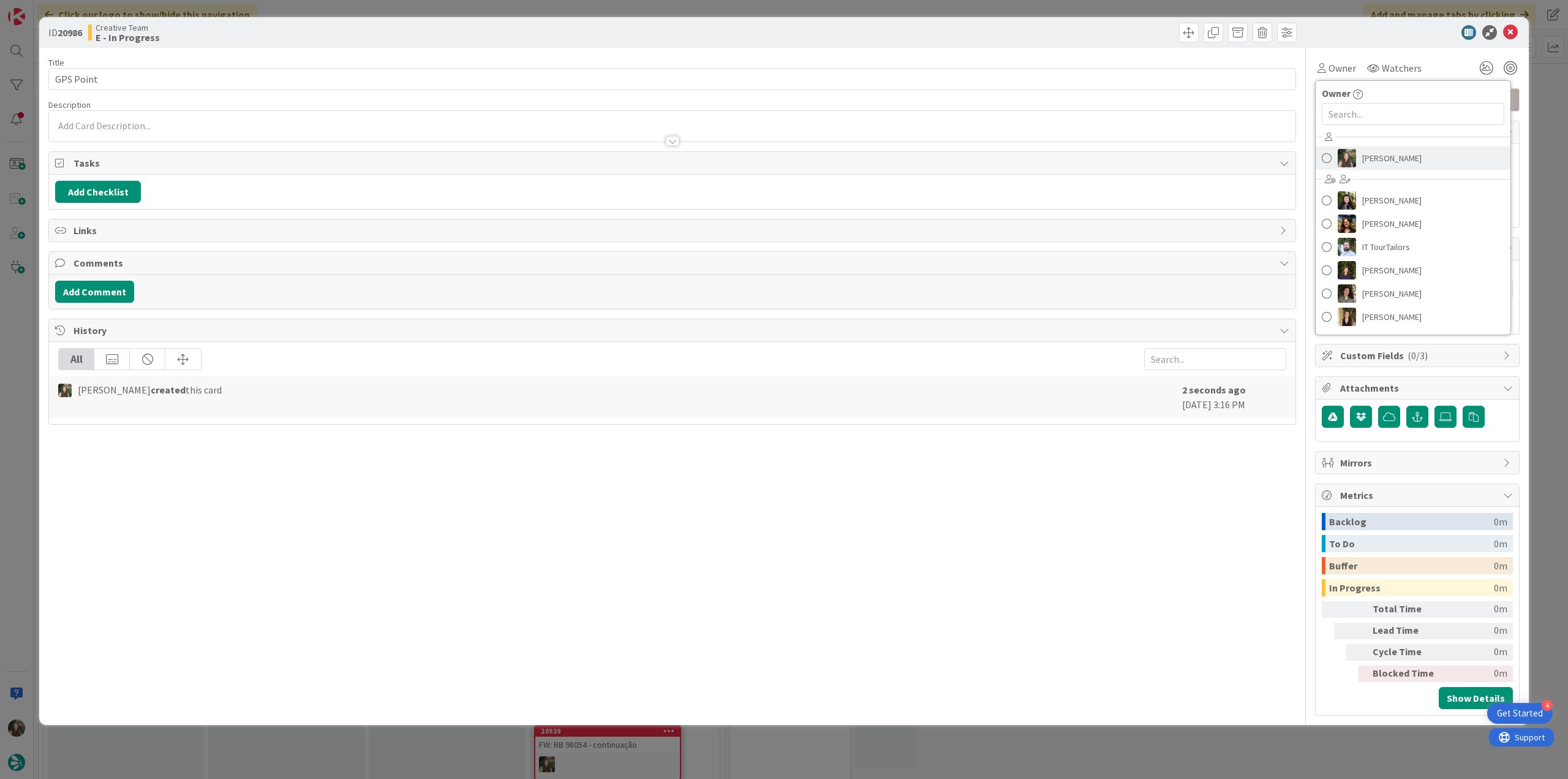
click at [1365, 155] on span "[PERSON_NAME]" at bounding box center [1392, 157] width 60 height 18
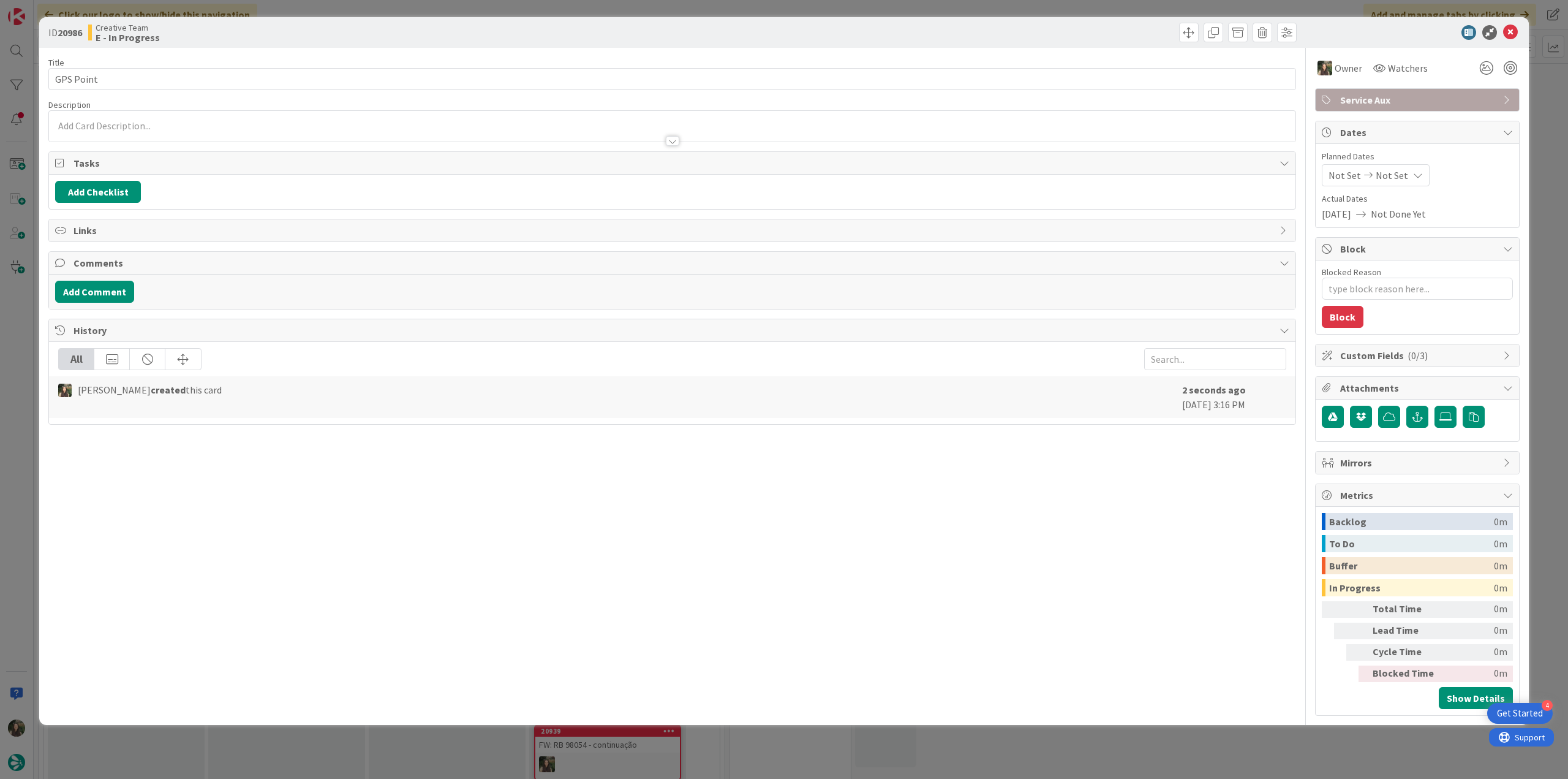
click at [1550, 106] on div "ID 20986 Creative Team E - In Progress Title 9 / 128 GPS Point Description Owne…" at bounding box center [784, 390] width 1568 height 779
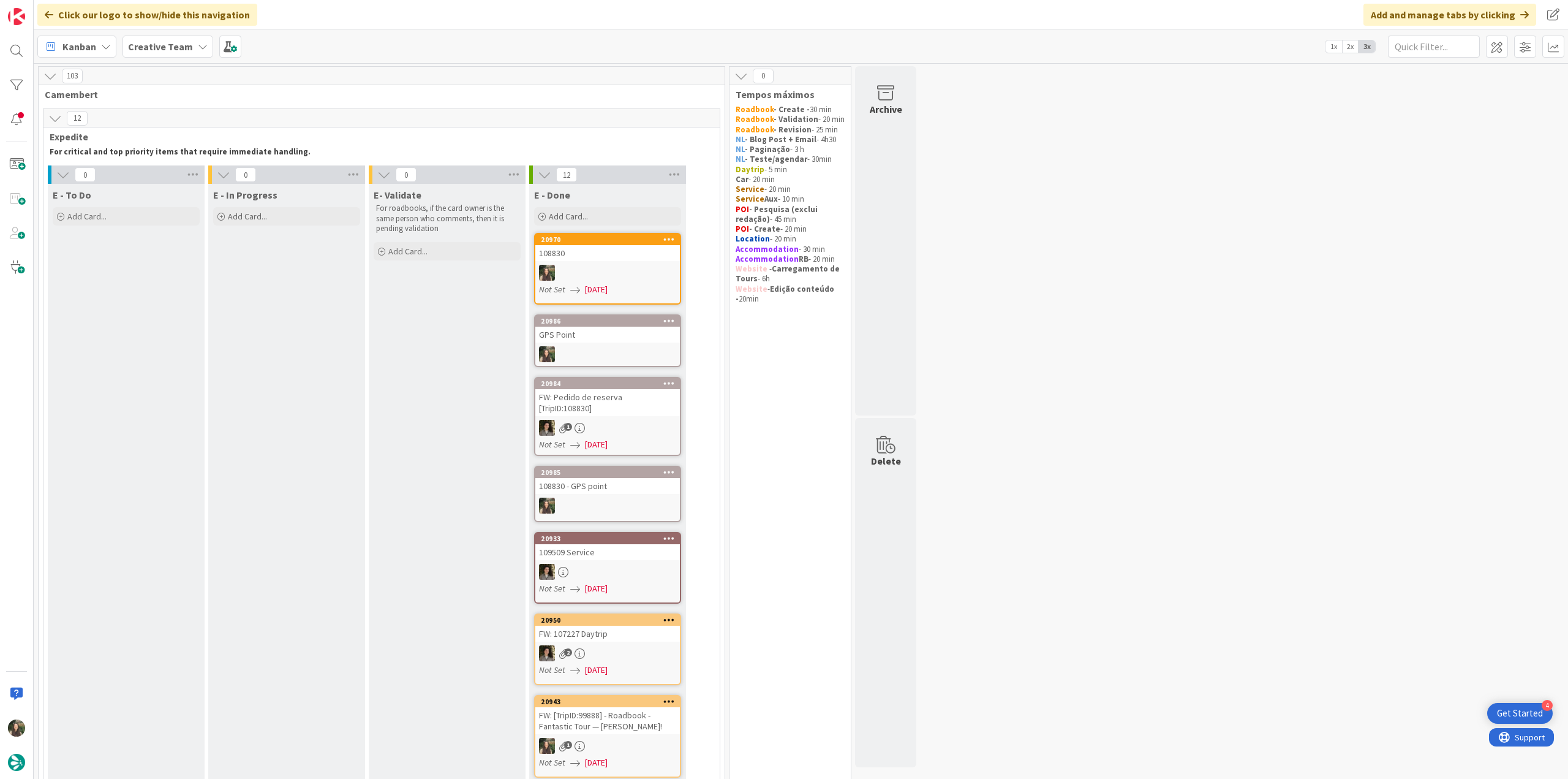
click at [609, 274] on div at bounding box center [607, 273] width 144 height 16
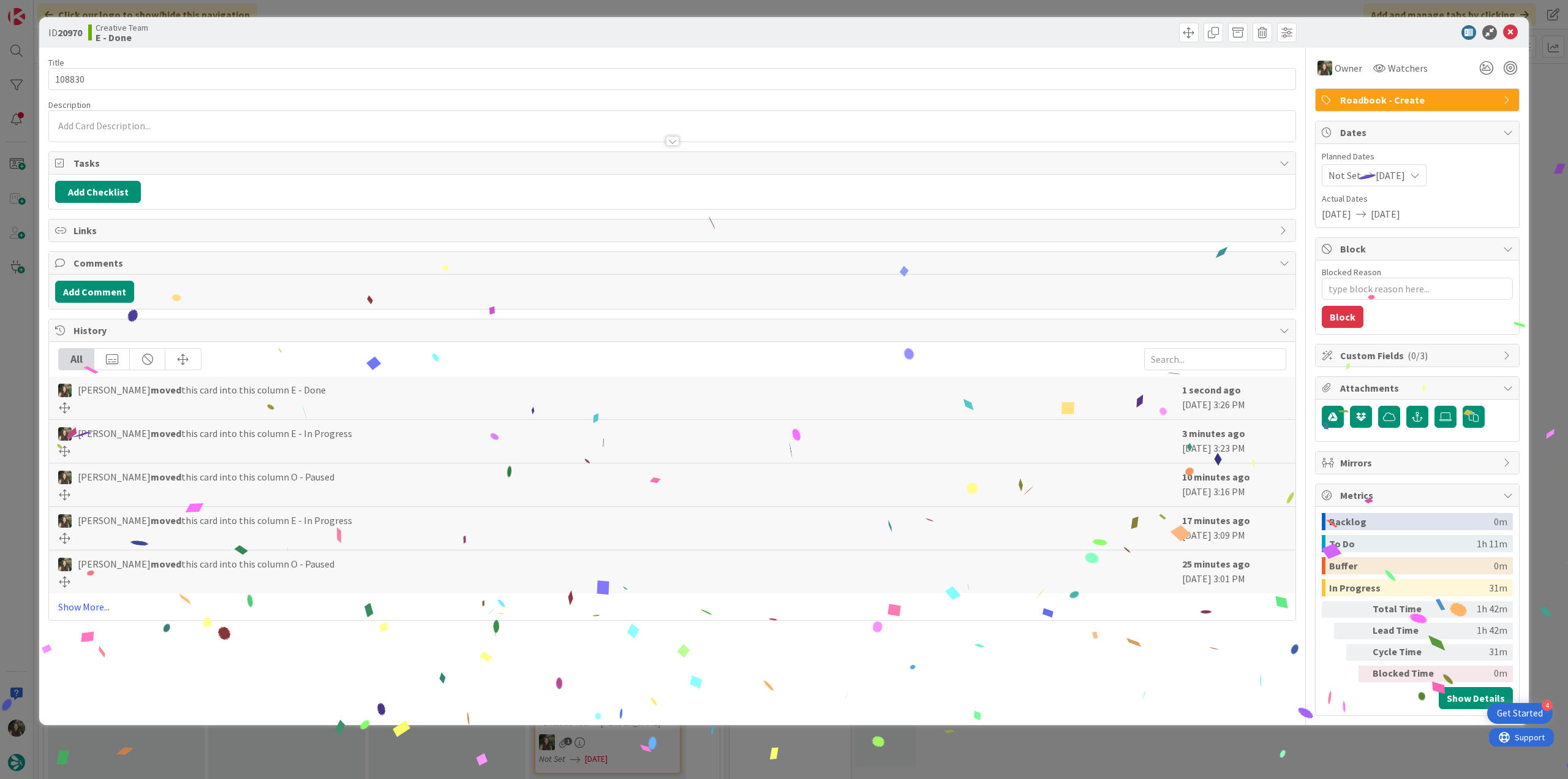
drag, startPoint x: 1236, startPoint y: 744, endPoint x: 1179, endPoint y: 739, distance: 57.2
click at [1236, 744] on div "ID 20970 Creative Team E - Done Title 6 / 128 108830 Description Owner Watchers…" at bounding box center [784, 390] width 1568 height 779
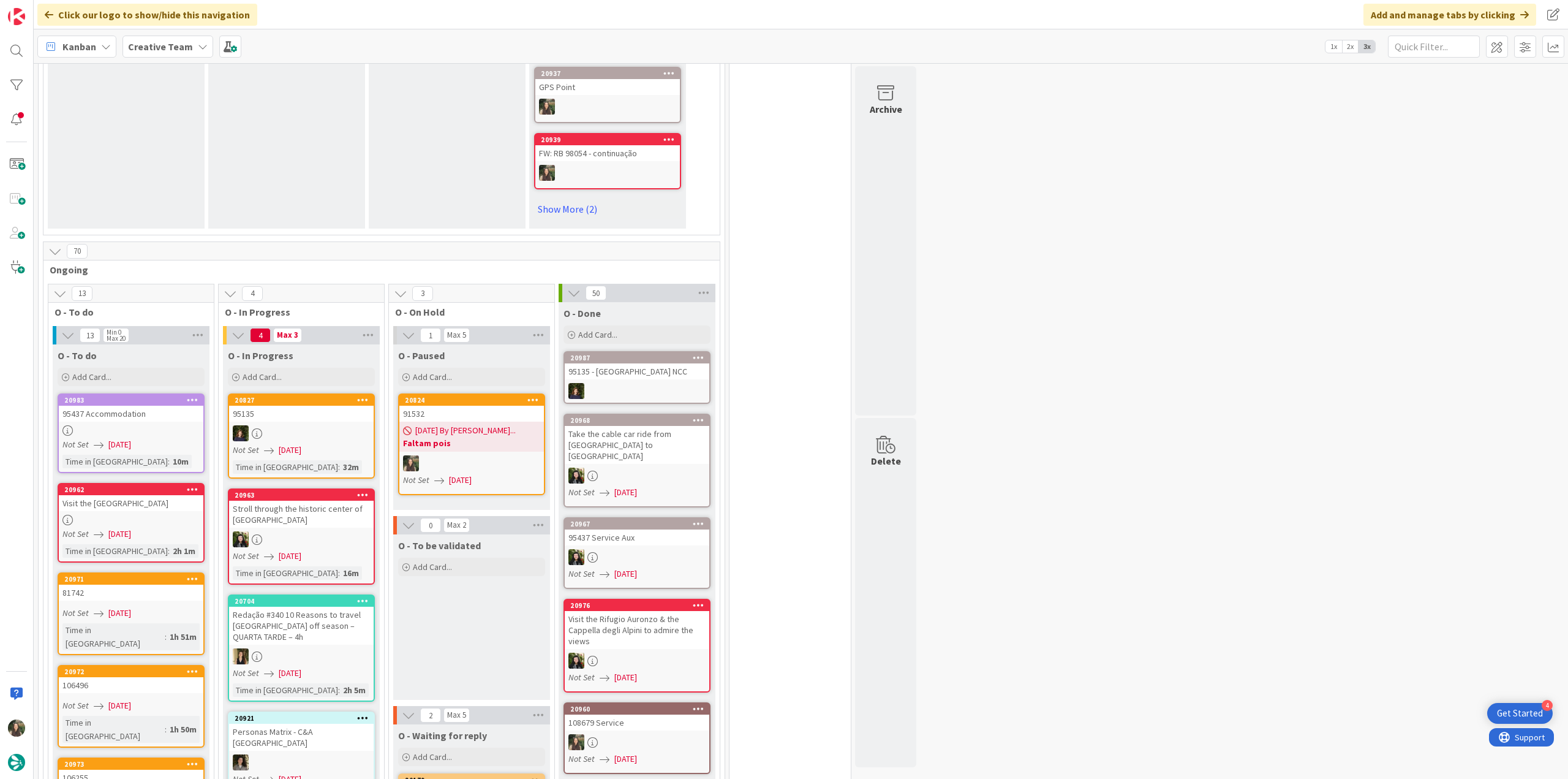
scroll to position [858, 0]
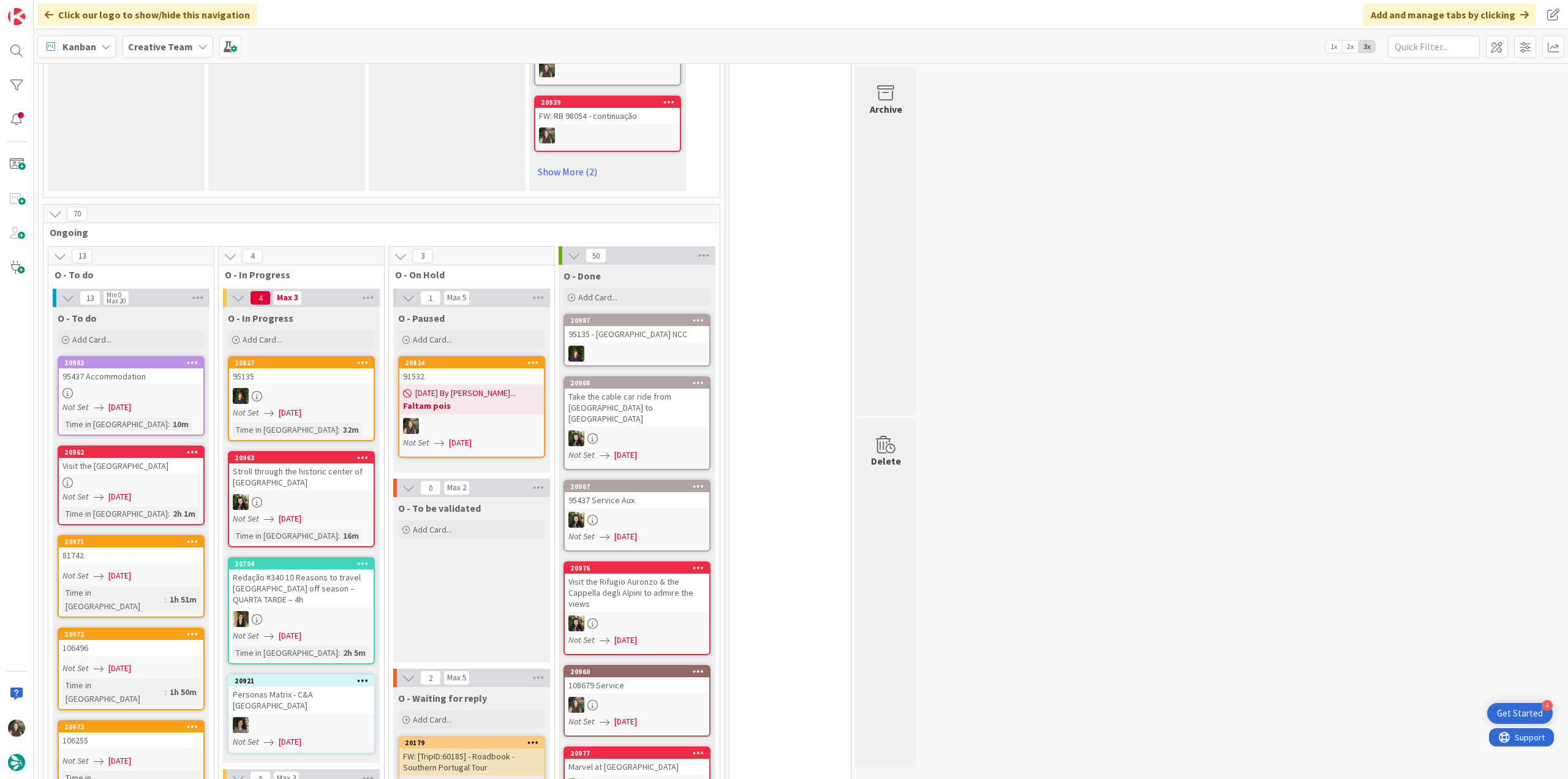
click at [163, 401] on div "Not Set [DATE]" at bounding box center [132, 407] width 141 height 13
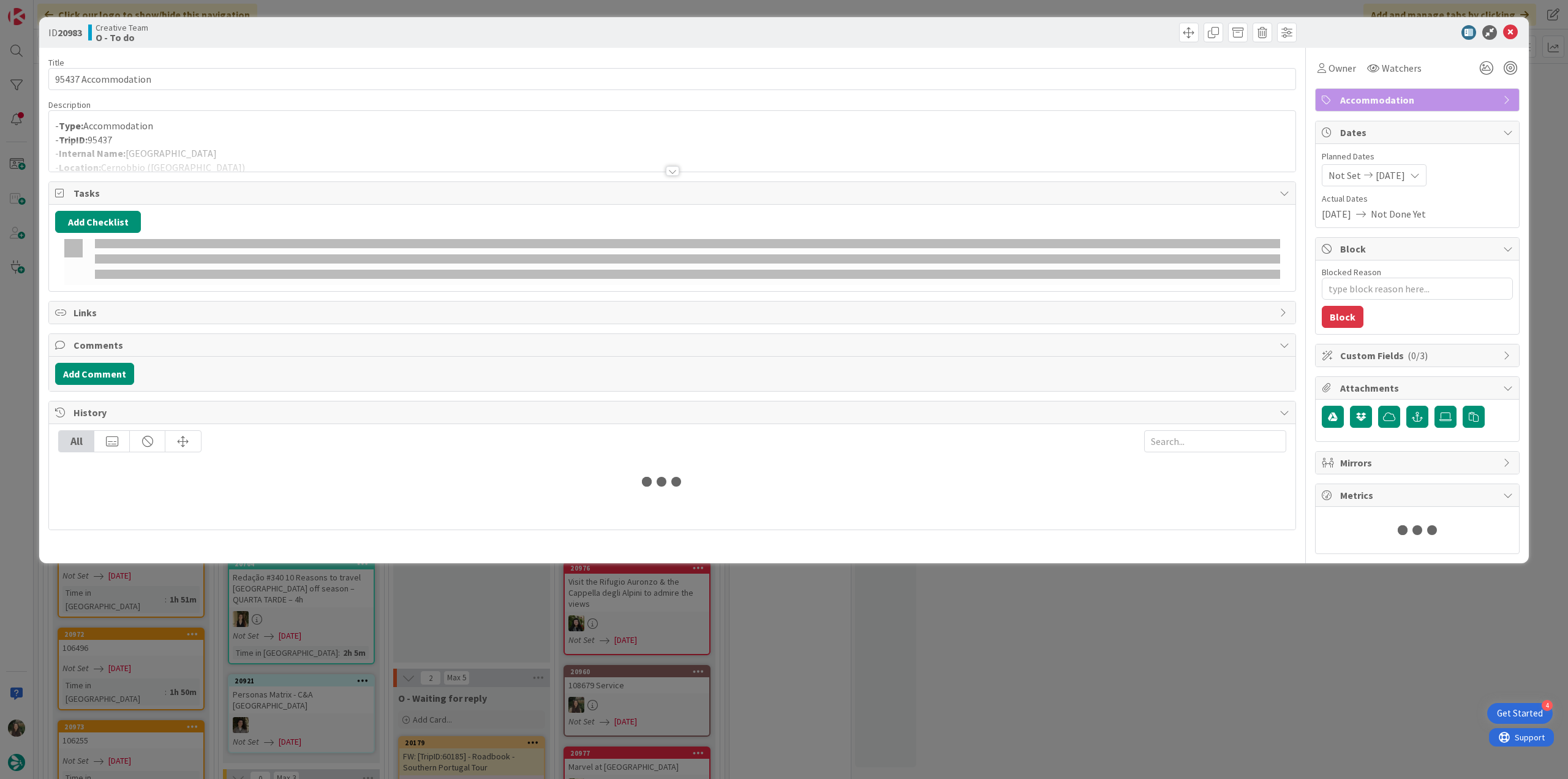
click at [313, 140] on div at bounding box center [673, 155] width 1247 height 31
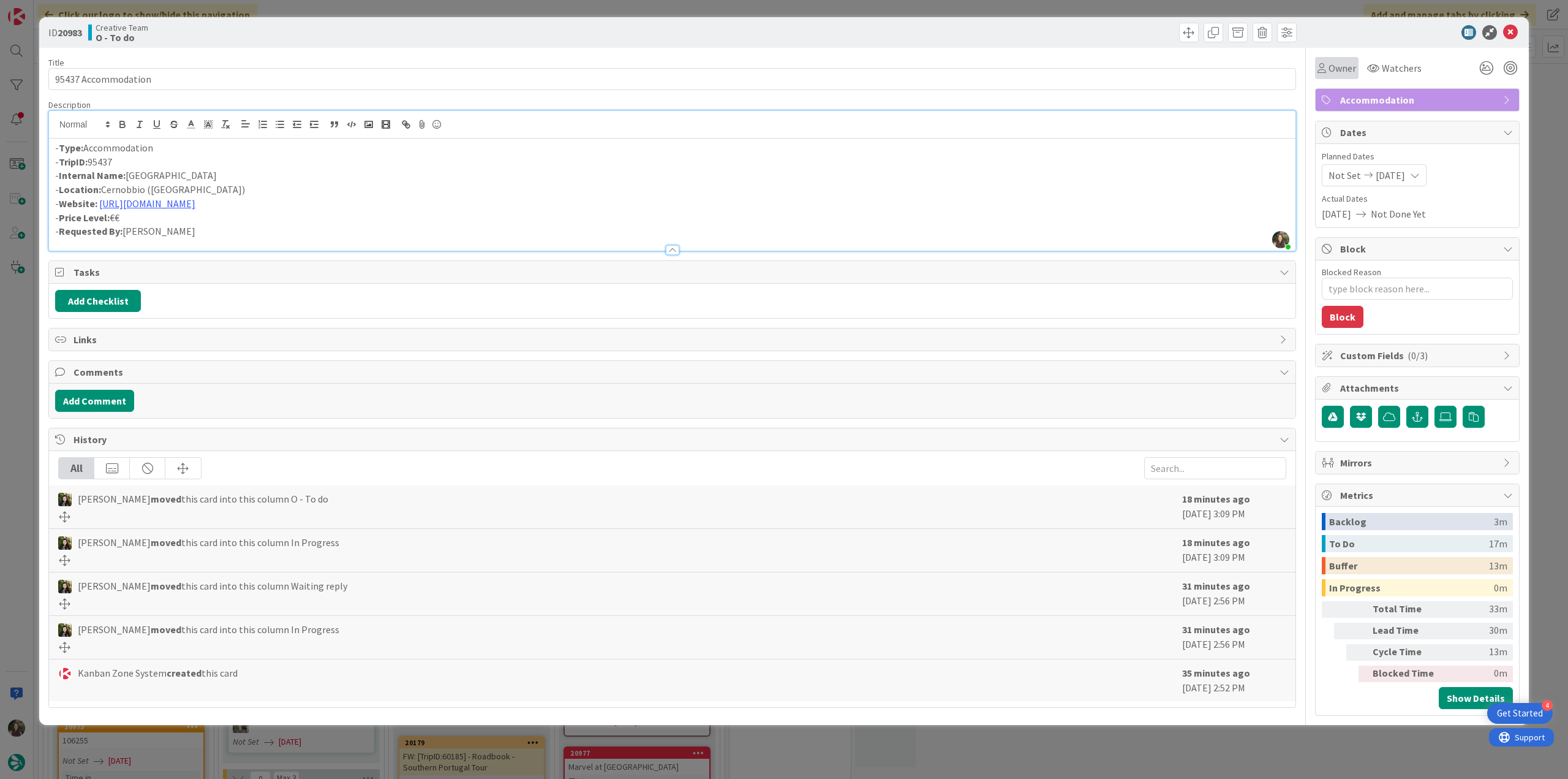
click at [1344, 74] on span "Owner" at bounding box center [1343, 67] width 28 height 15
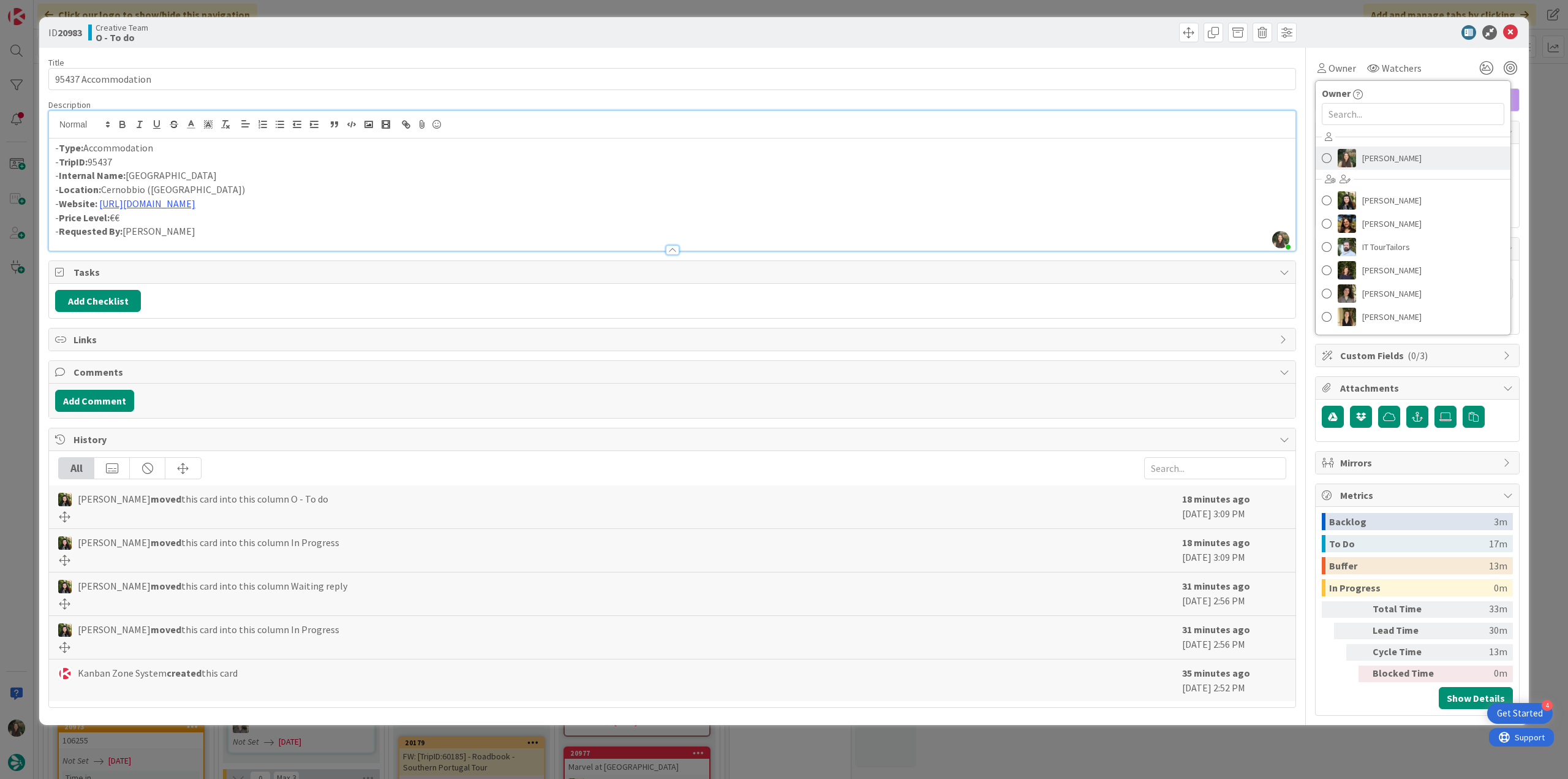
click at [1363, 155] on span "[PERSON_NAME]" at bounding box center [1392, 157] width 60 height 18
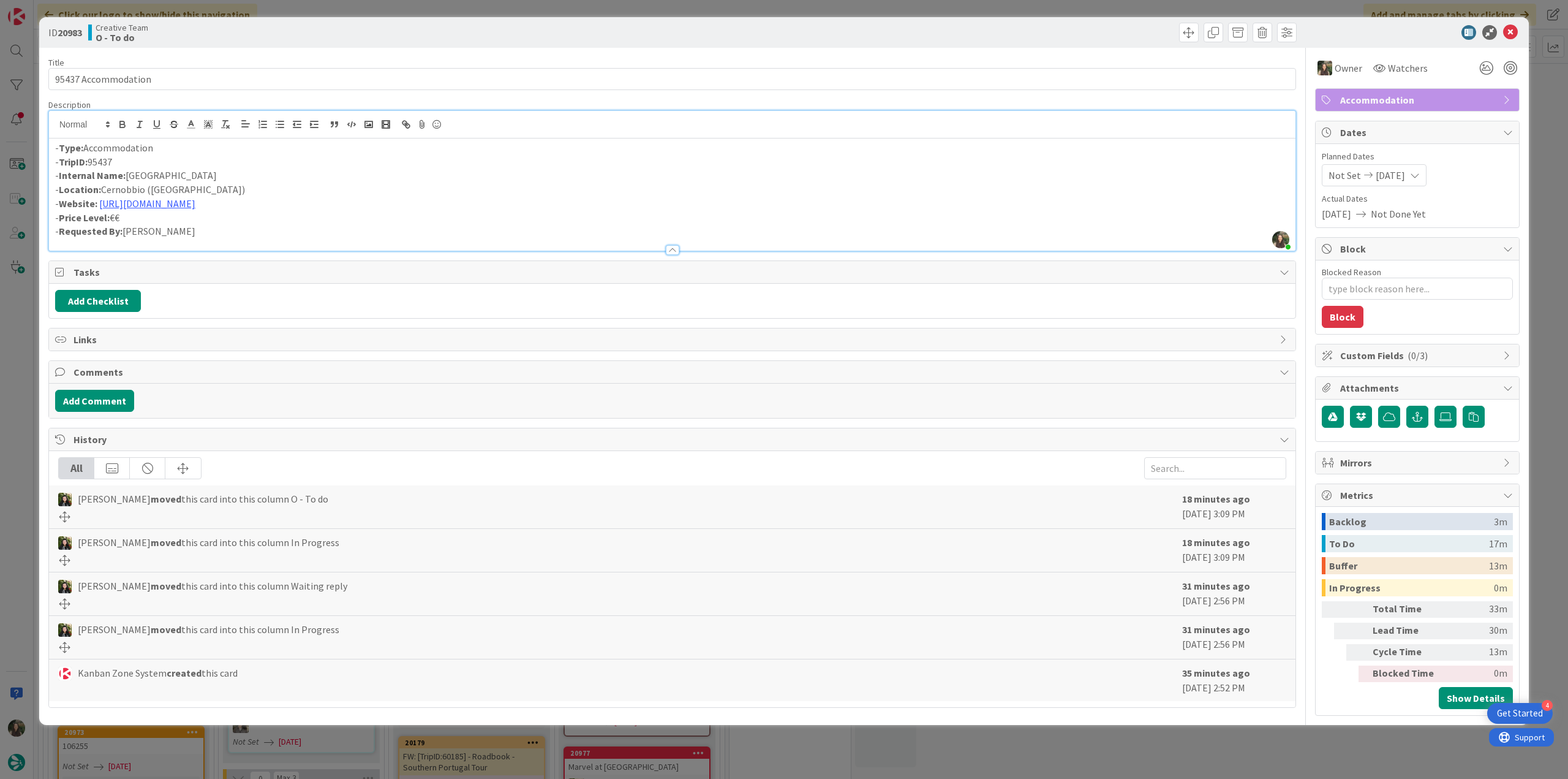
click at [26, 406] on div "ID 20983 Creative Team O - To do Title 19 / 128 95437 Accommodation Description…" at bounding box center [784, 390] width 1568 height 779
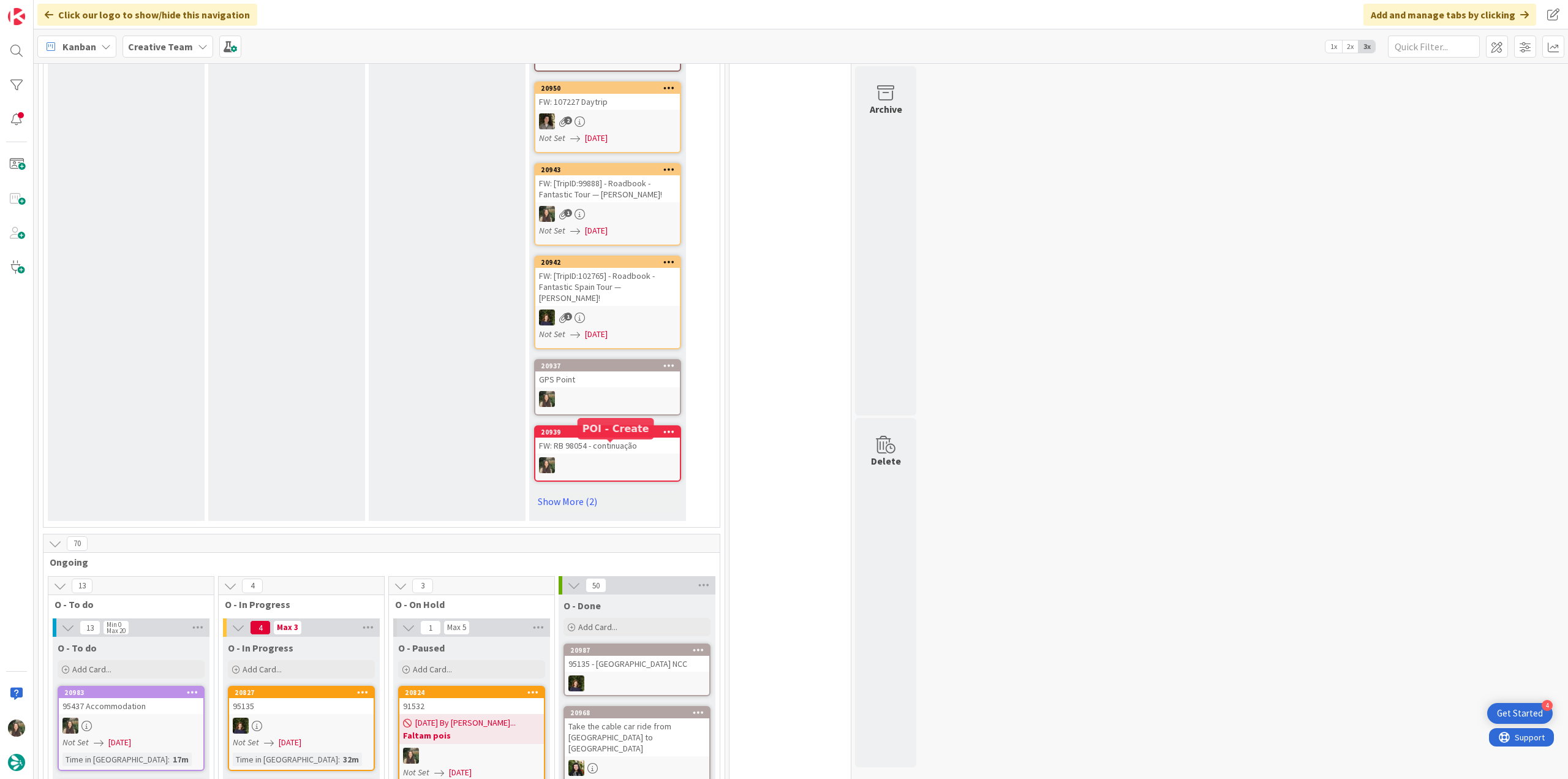
scroll to position [858, 0]
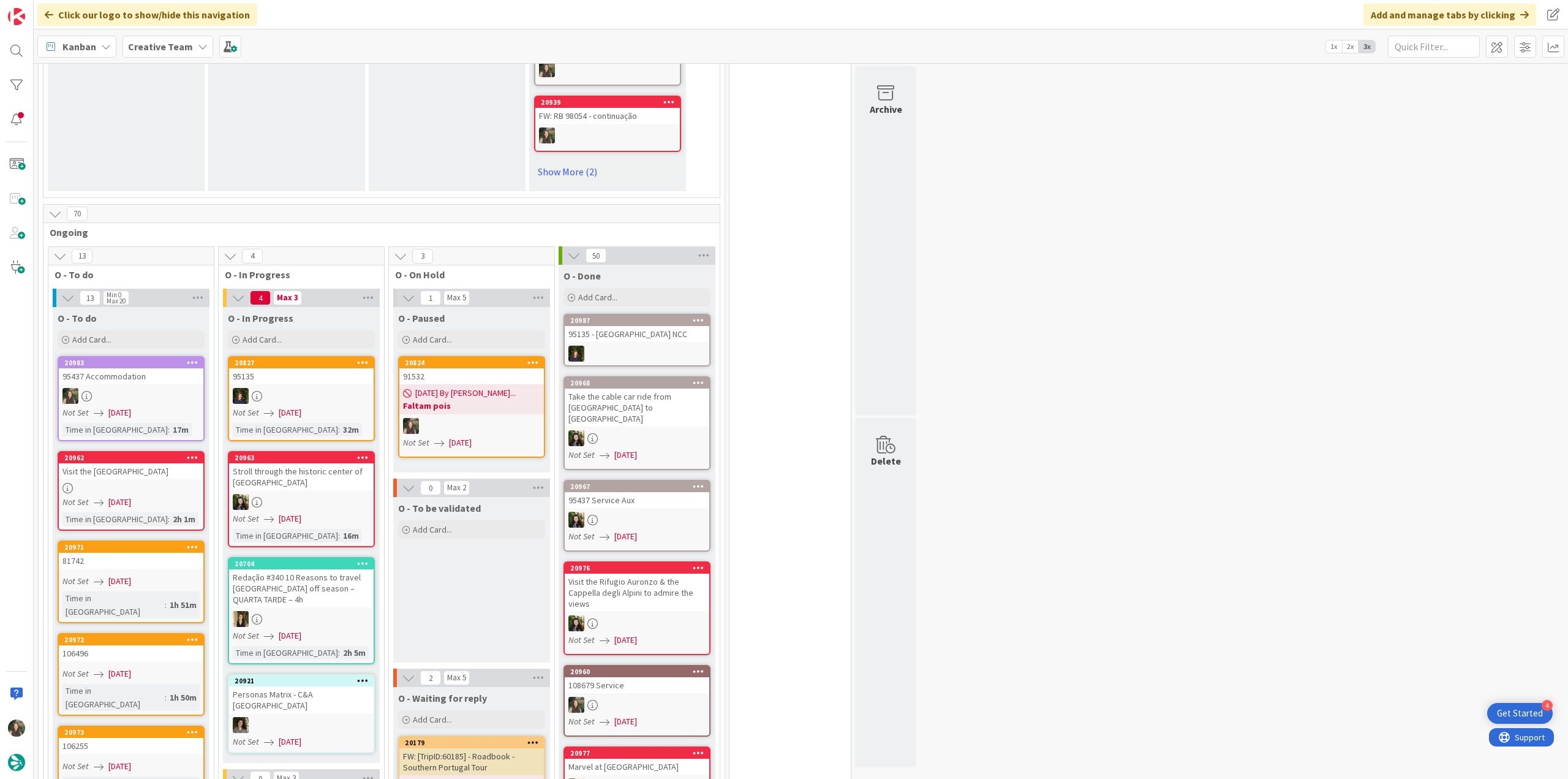
click at [119, 483] on div at bounding box center [130, 488] width 144 height 10
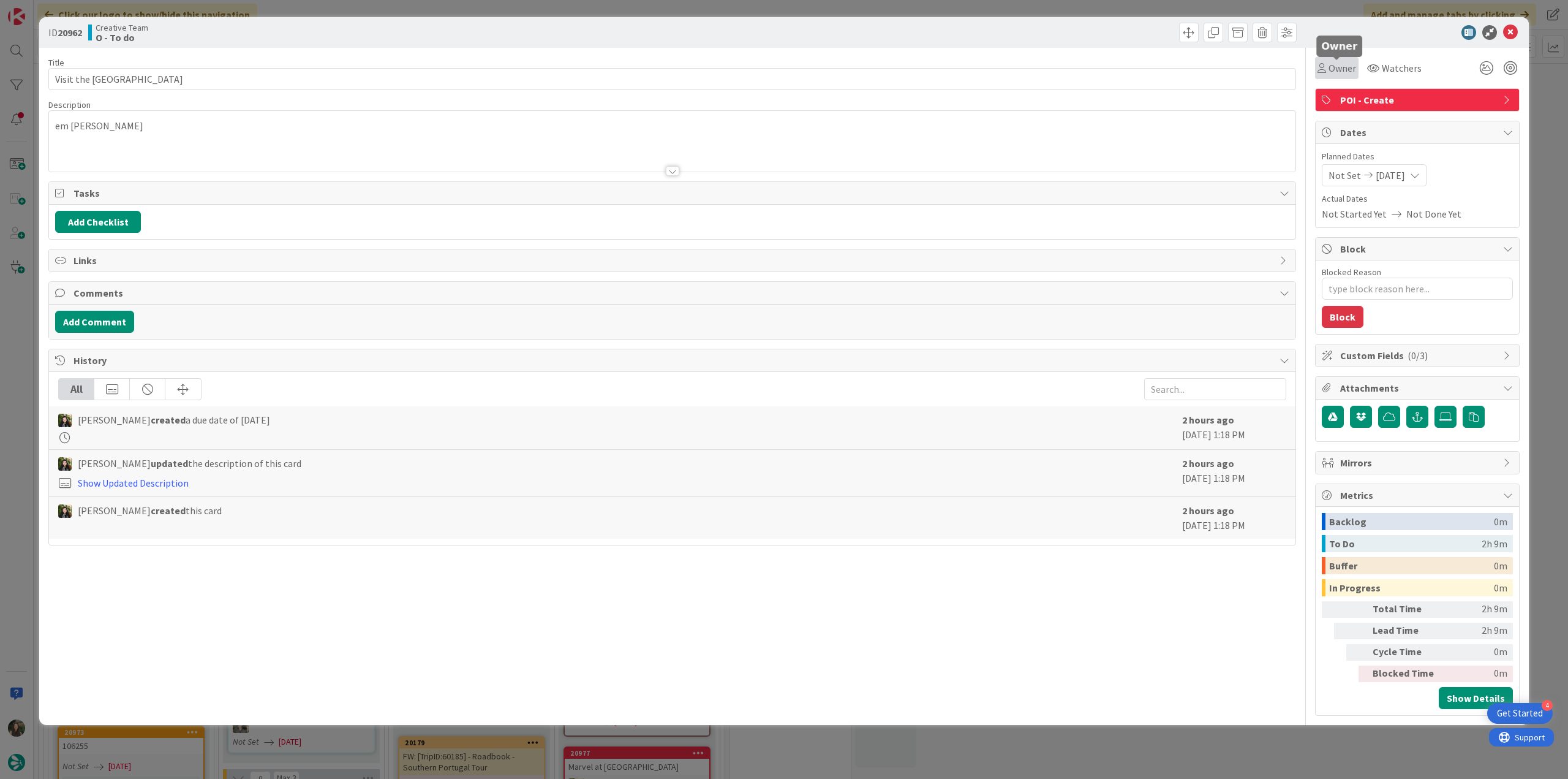
click at [1329, 73] on span "Owner" at bounding box center [1343, 67] width 28 height 15
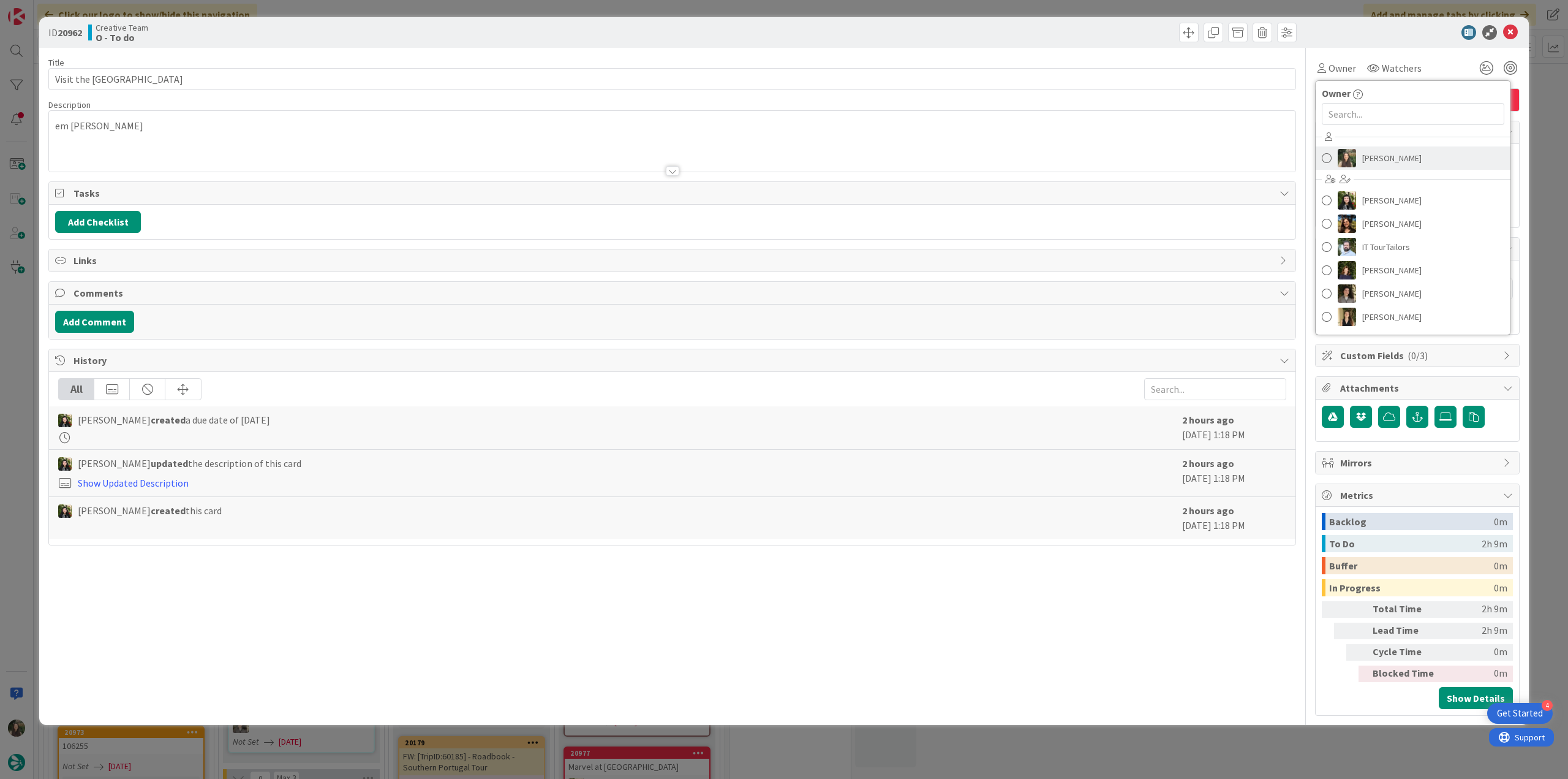
click at [1370, 160] on span "[PERSON_NAME]" at bounding box center [1392, 157] width 60 height 18
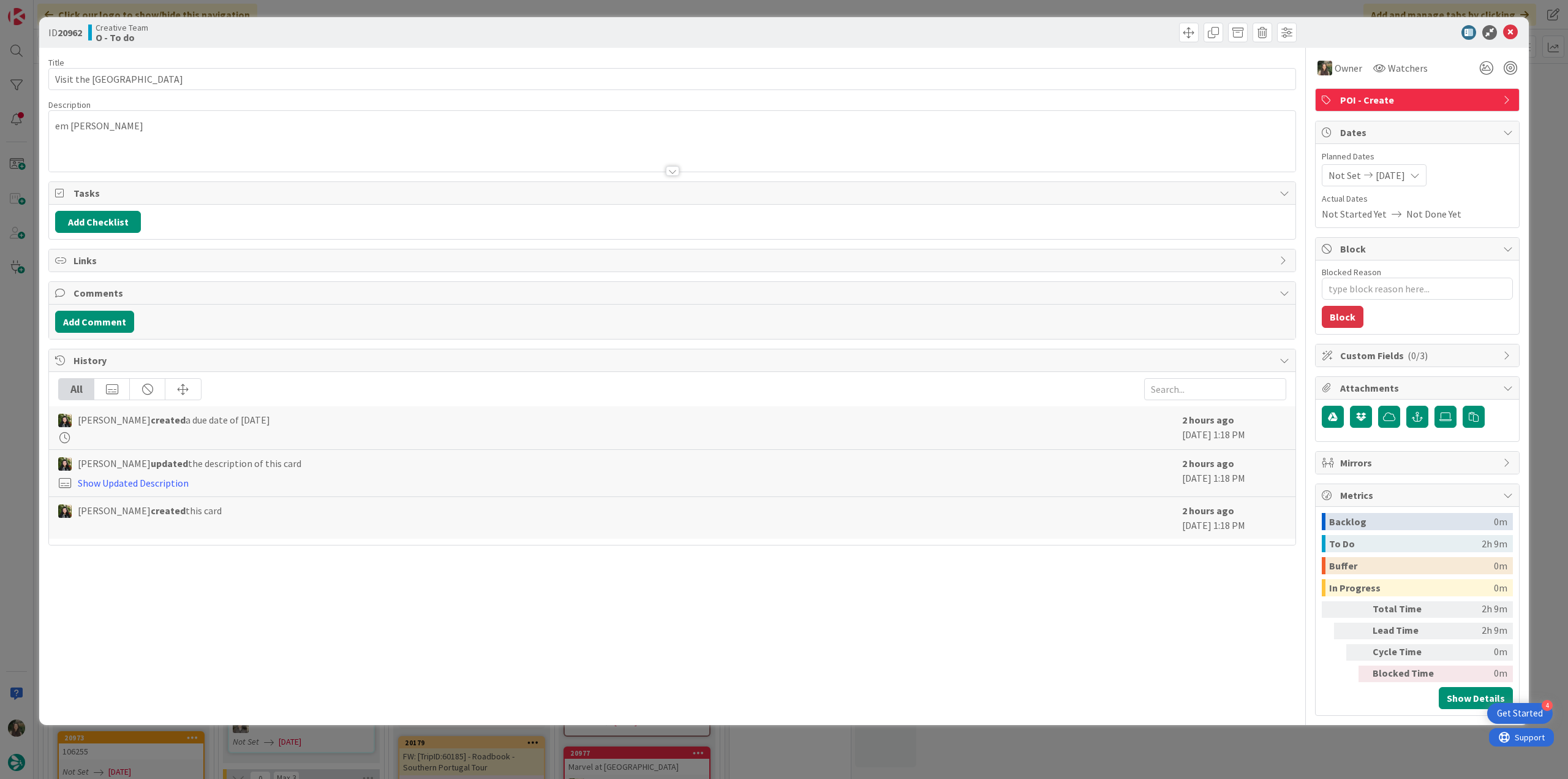
click at [1552, 127] on div "ID 20962 Creative Team O - To do Title 31 / 128 Visit the Ladin Museum of Fassa…" at bounding box center [784, 390] width 1568 height 779
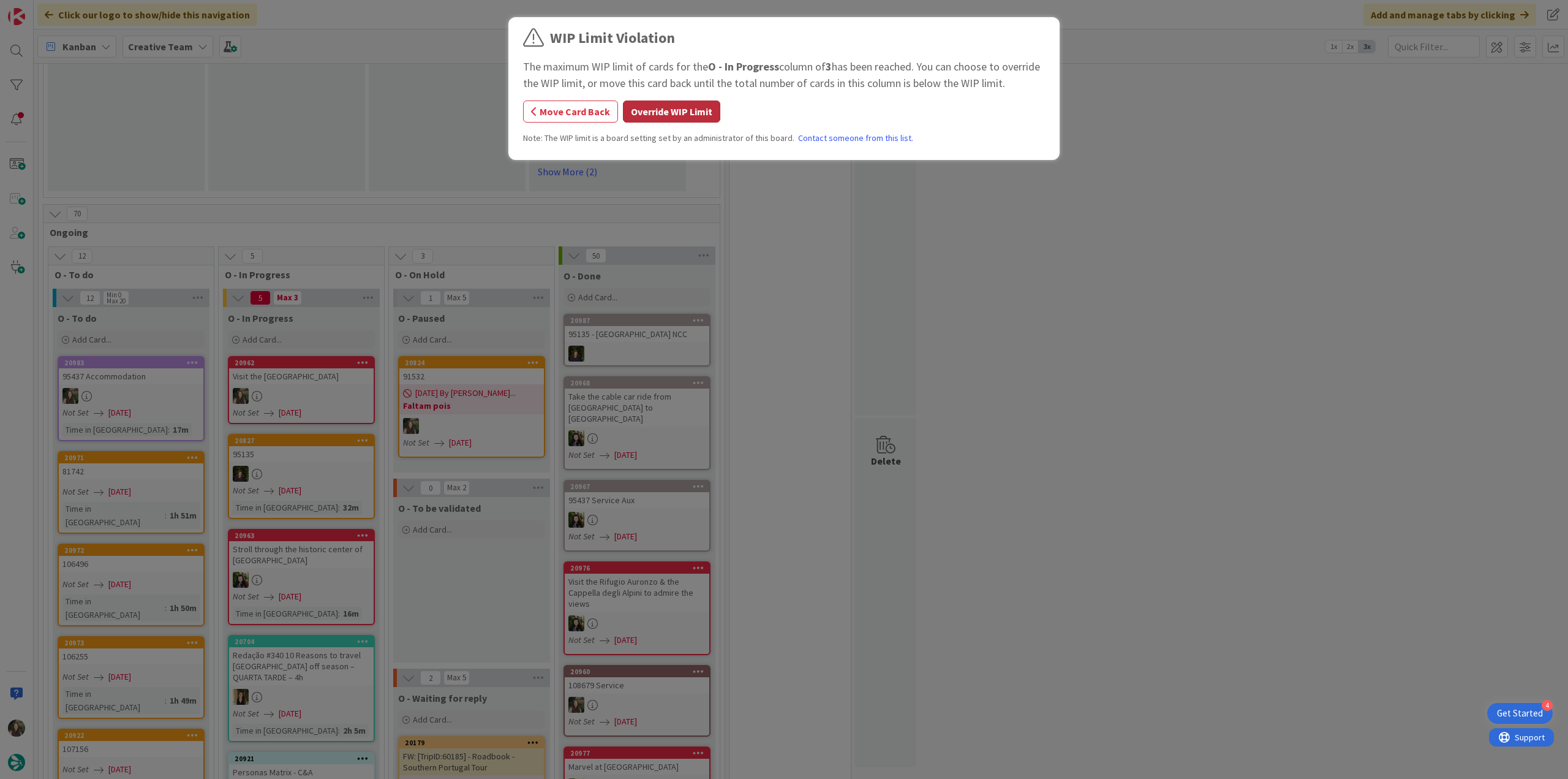
click at [701, 104] on button "Override WIP Limit" at bounding box center [672, 111] width 98 height 22
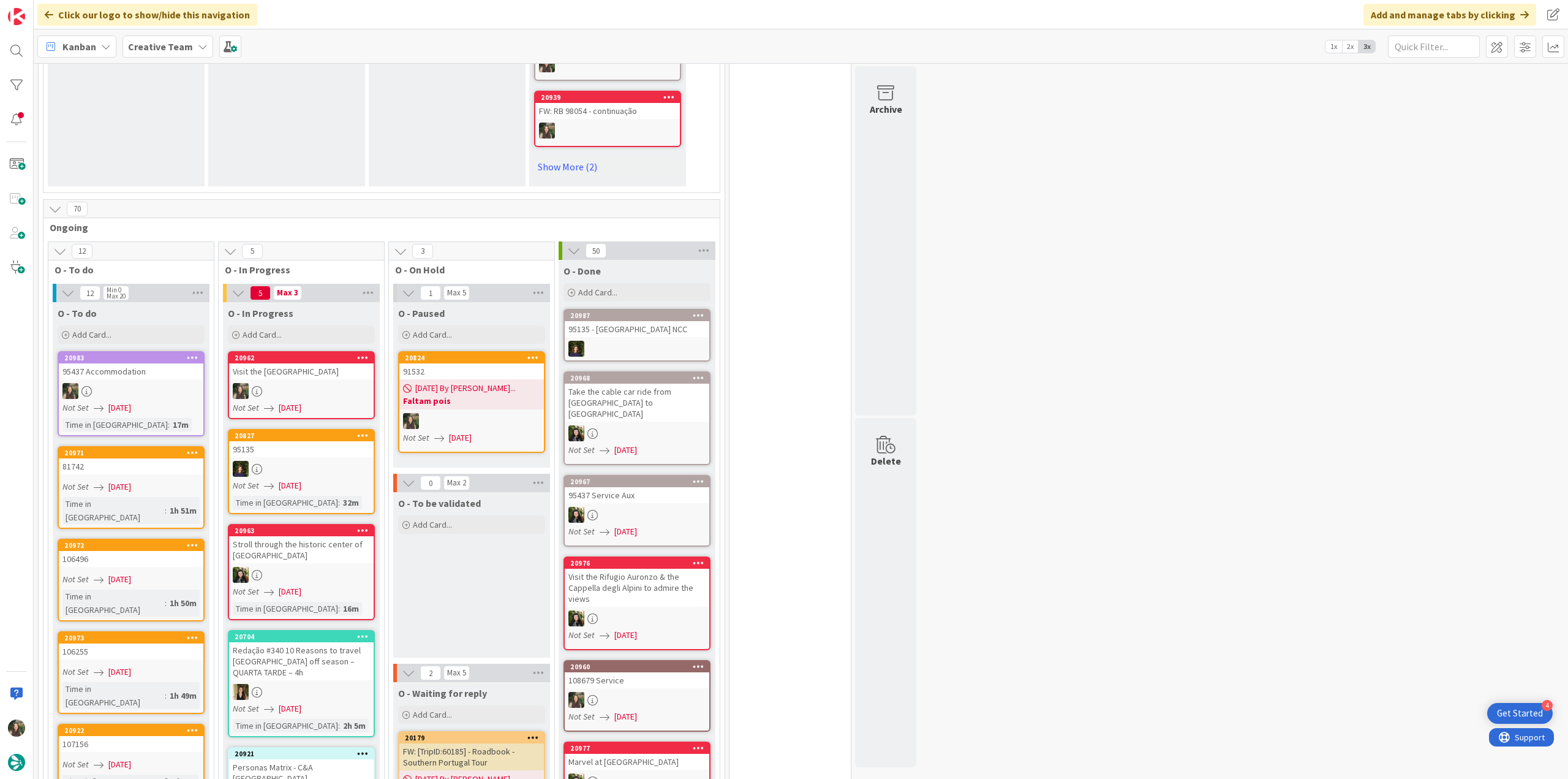
scroll to position [919, 0]
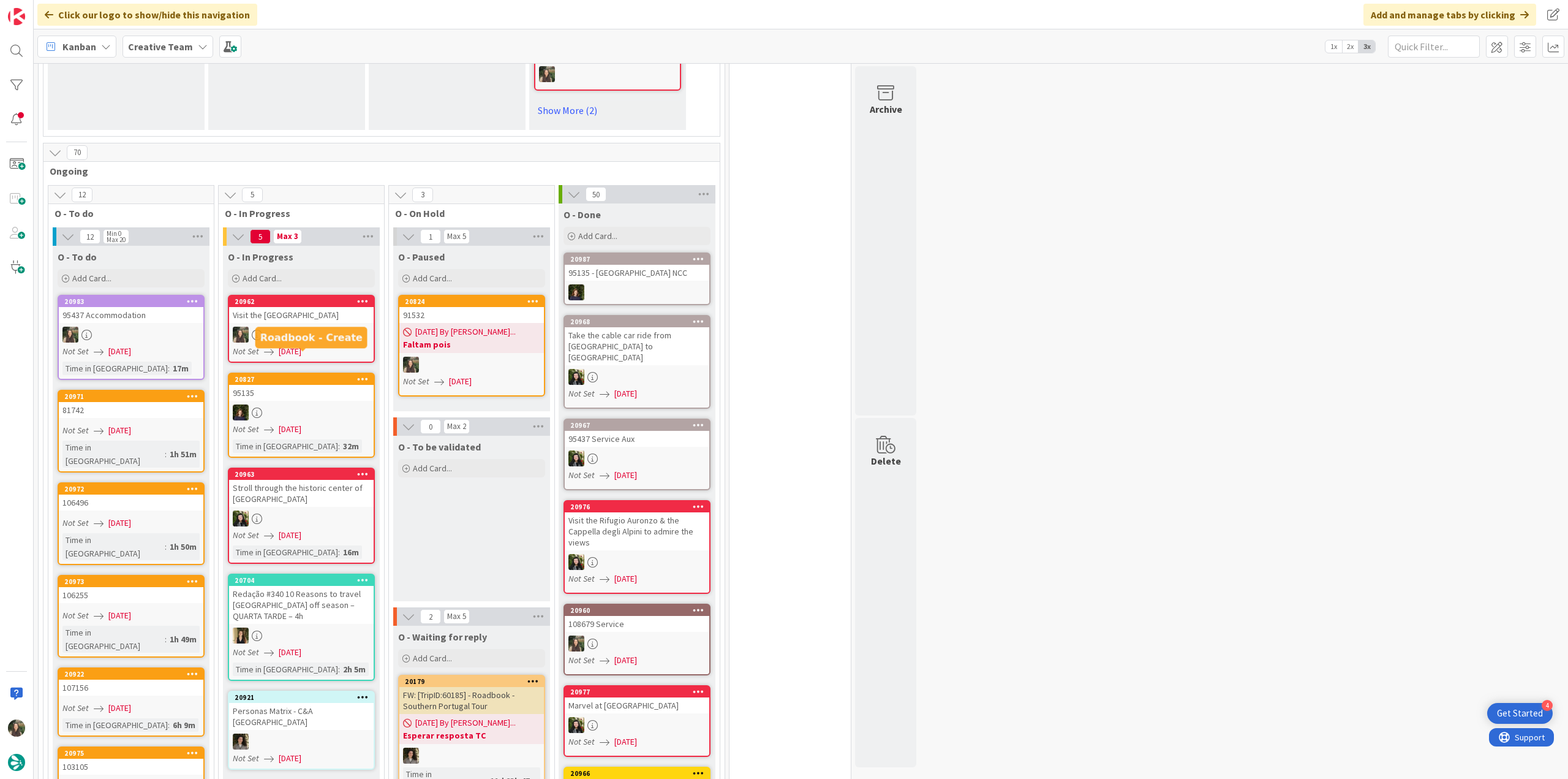
click at [297, 303] on link "20962 Visit the Ladin Museum of Fassa Not Set 08/13/2025" at bounding box center [301, 328] width 147 height 68
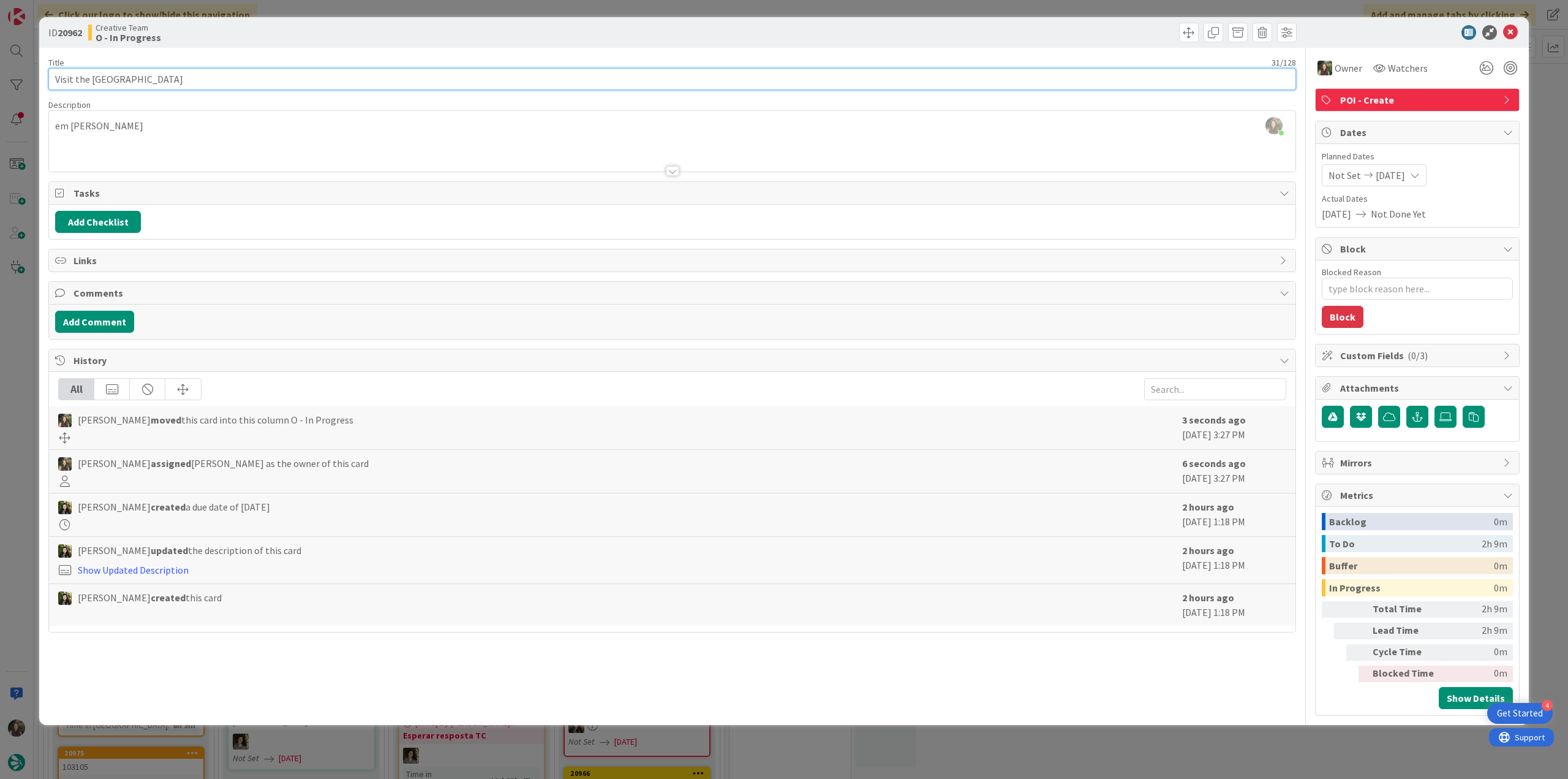
drag, startPoint x: 199, startPoint y: 77, endPoint x: 22, endPoint y: 80, distance: 177.0
click at [22, 80] on div "ID 20962 Creative Team O - In Progress Title 31 / 128 Visit the Ladin Museum of…" at bounding box center [784, 390] width 1568 height 779
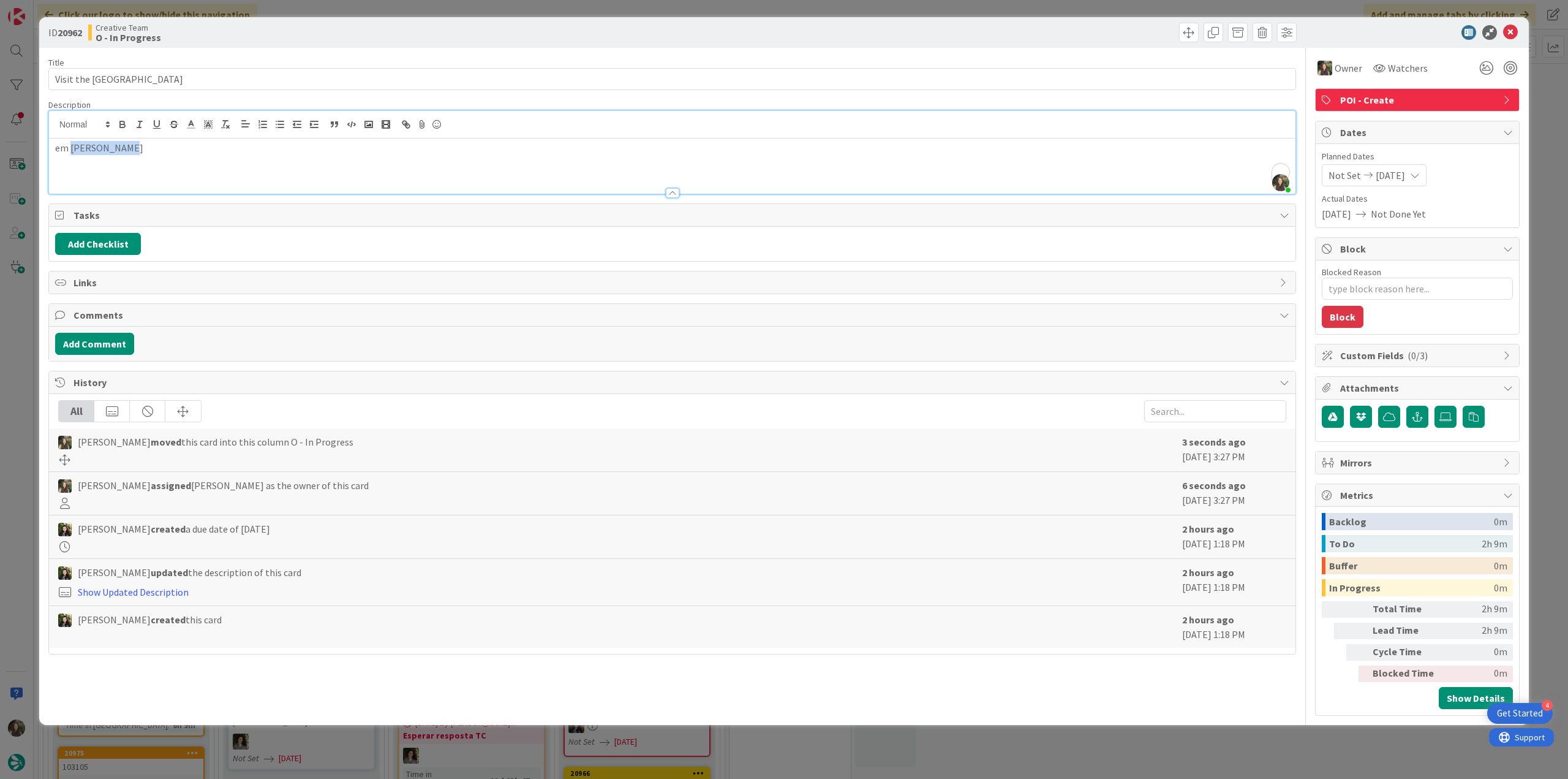
drag, startPoint x: 113, startPoint y: 124, endPoint x: 72, endPoint y: 145, distance: 46.1
click at [72, 145] on p "em Val di Fassa" at bounding box center [673, 148] width 1235 height 14
type textarea "x"
click at [9, 399] on div "ID 20962 Creative Team O - In Progress Title 31 / 128 Visit the Ladin Museum of…" at bounding box center [784, 390] width 1568 height 779
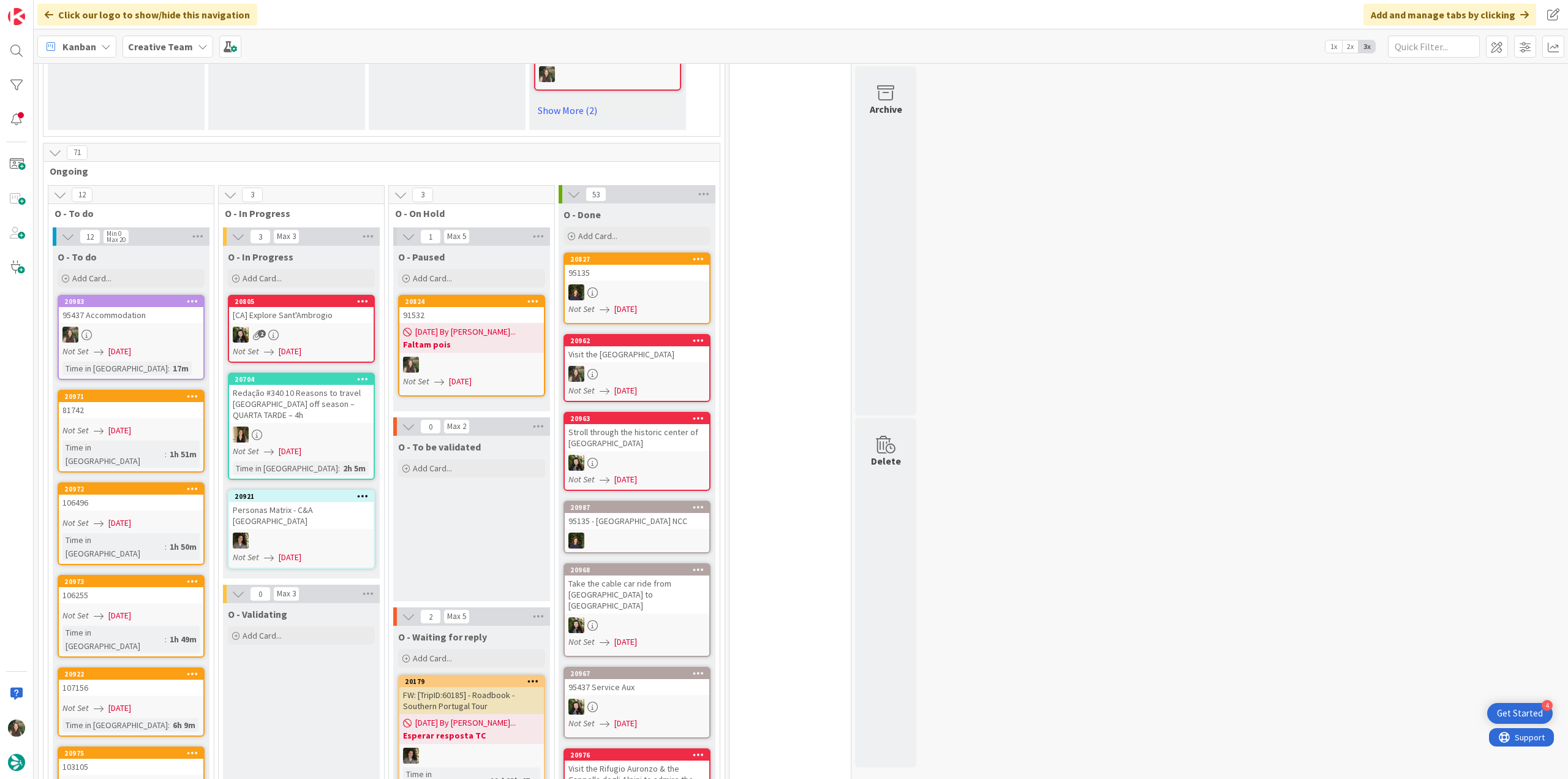
click at [457, 326] on span "08/13/2025 By Inês..." at bounding box center [465, 332] width 100 height 13
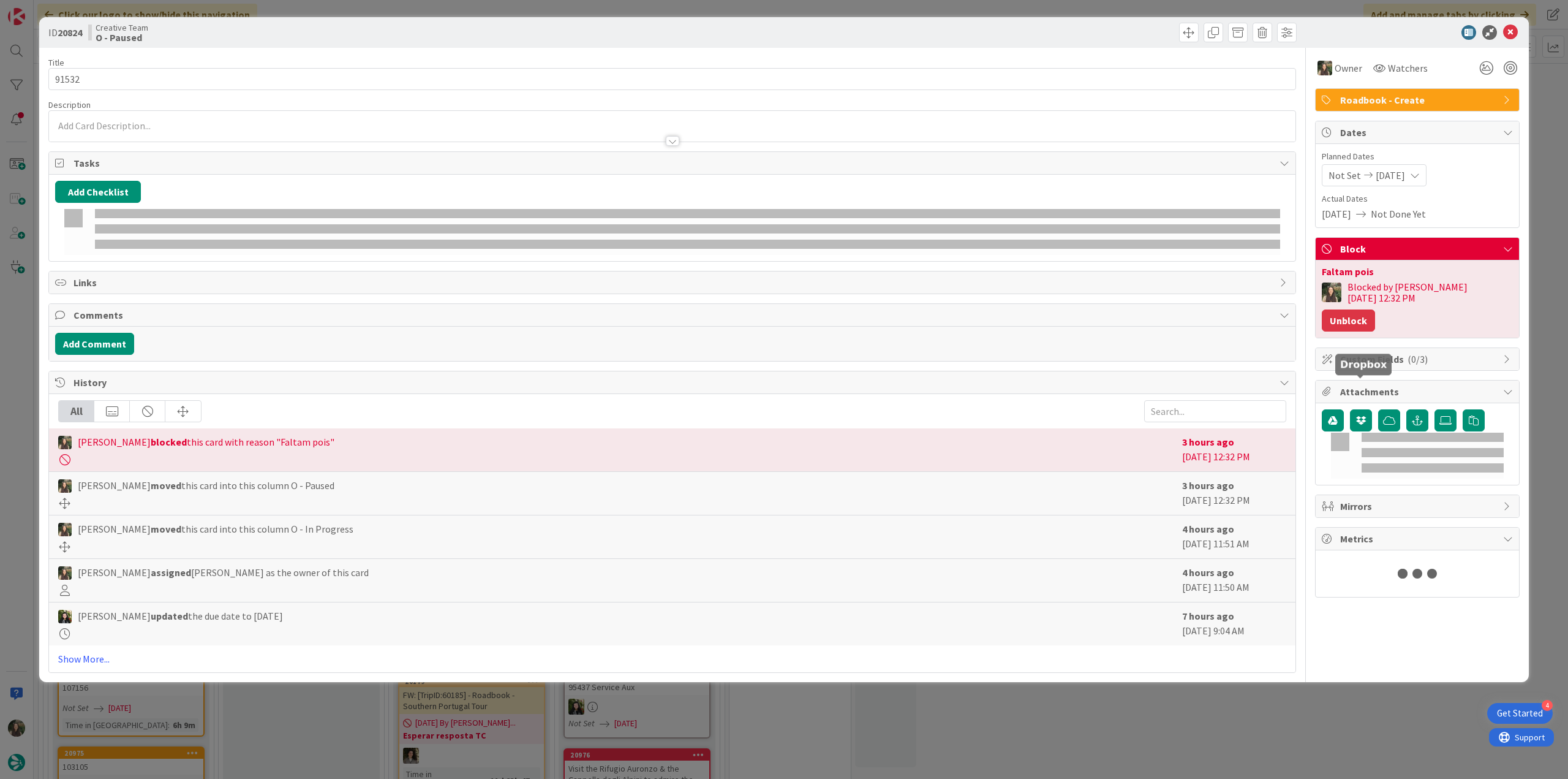
type input "91532"
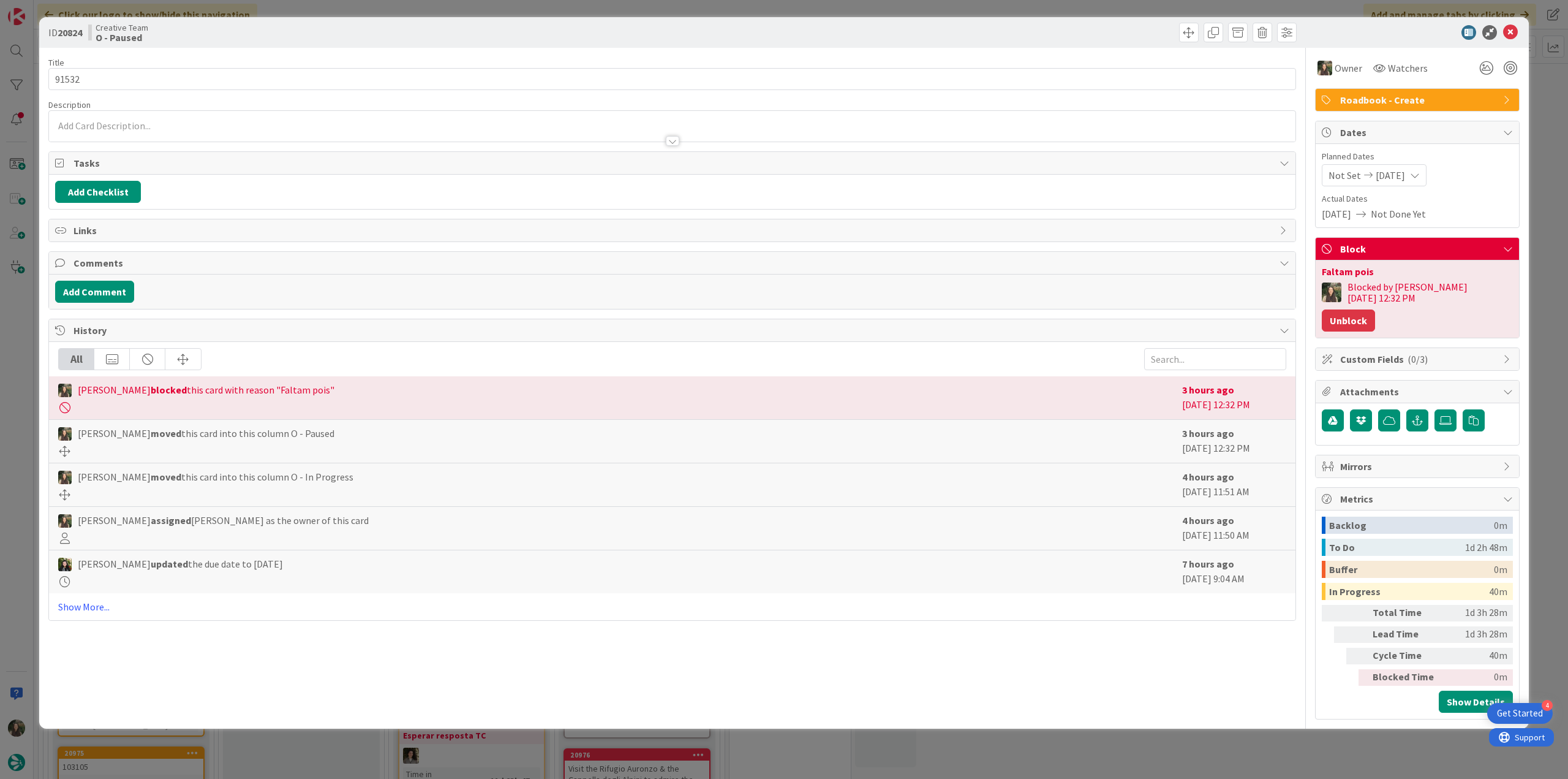
click at [1375, 309] on button "Unblock" at bounding box center [1349, 320] width 54 height 22
type textarea "x"
type input "91532"
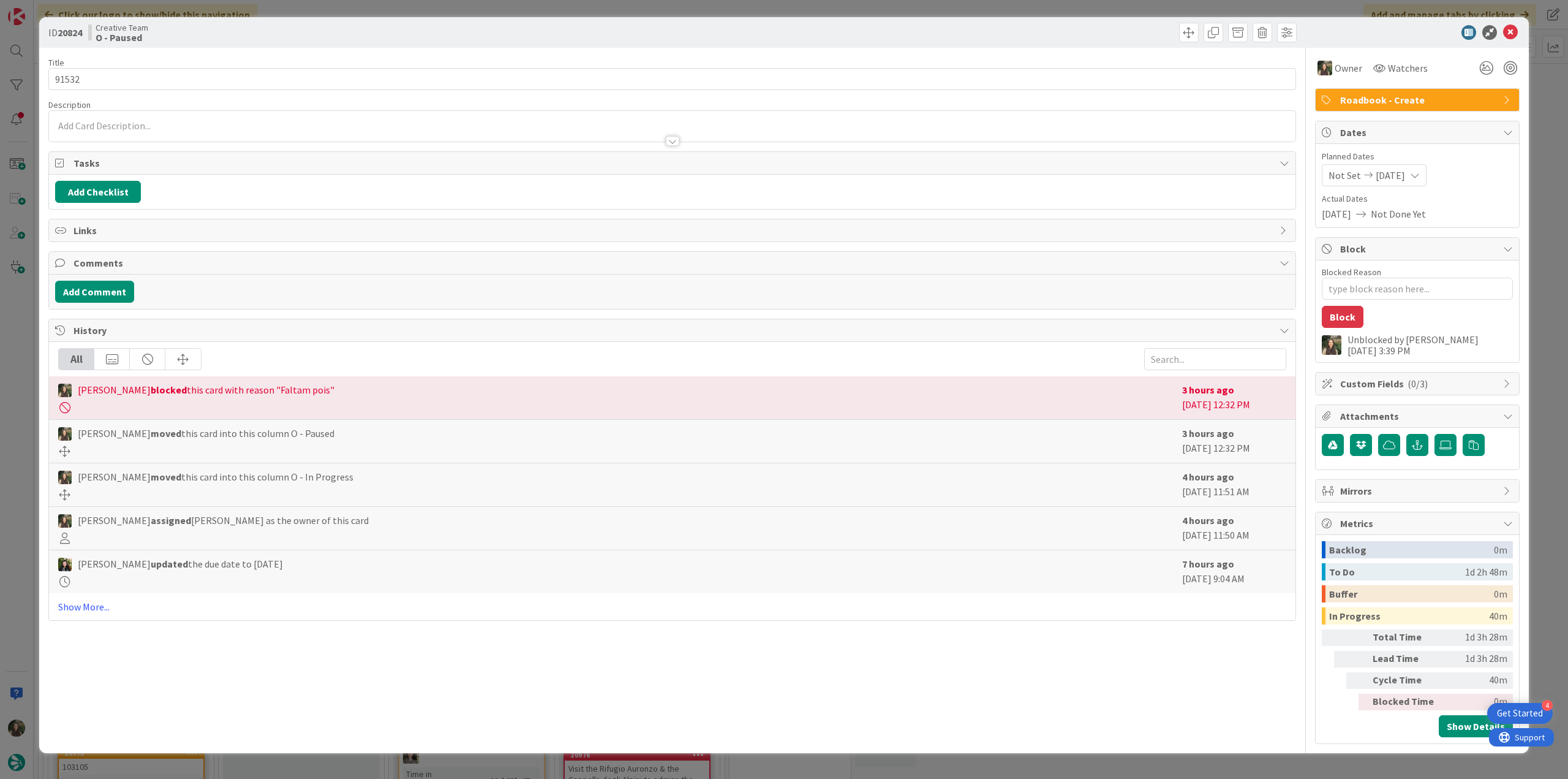
type textarea "x"
type input "91532"
click at [1532, 230] on div "ID 20824 Creative Team O - Paused Title 6 / 128 91532 Description Owner Watcher…" at bounding box center [784, 390] width 1568 height 779
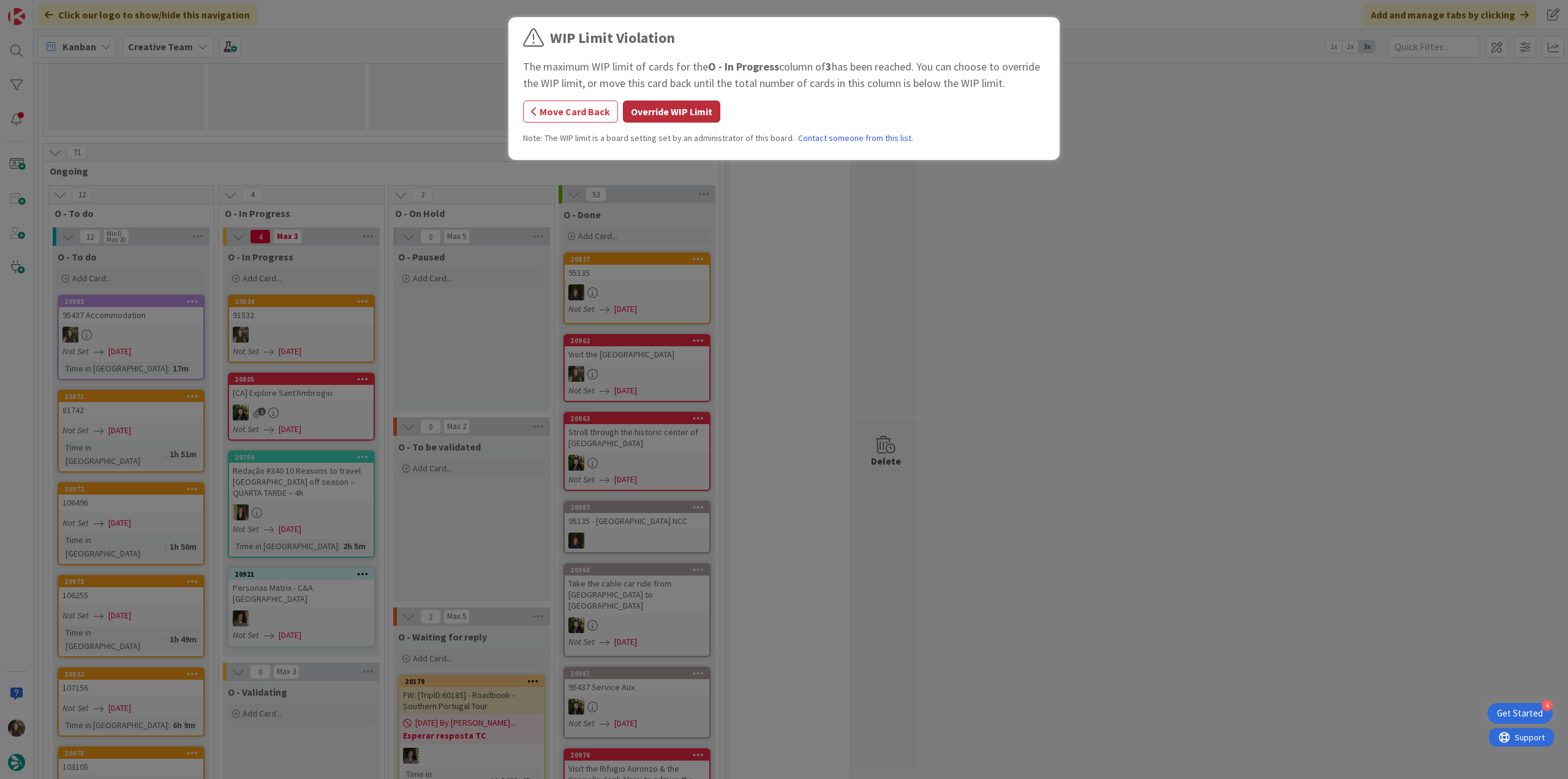
click at [669, 111] on button "Override WIP Limit" at bounding box center [672, 111] width 98 height 22
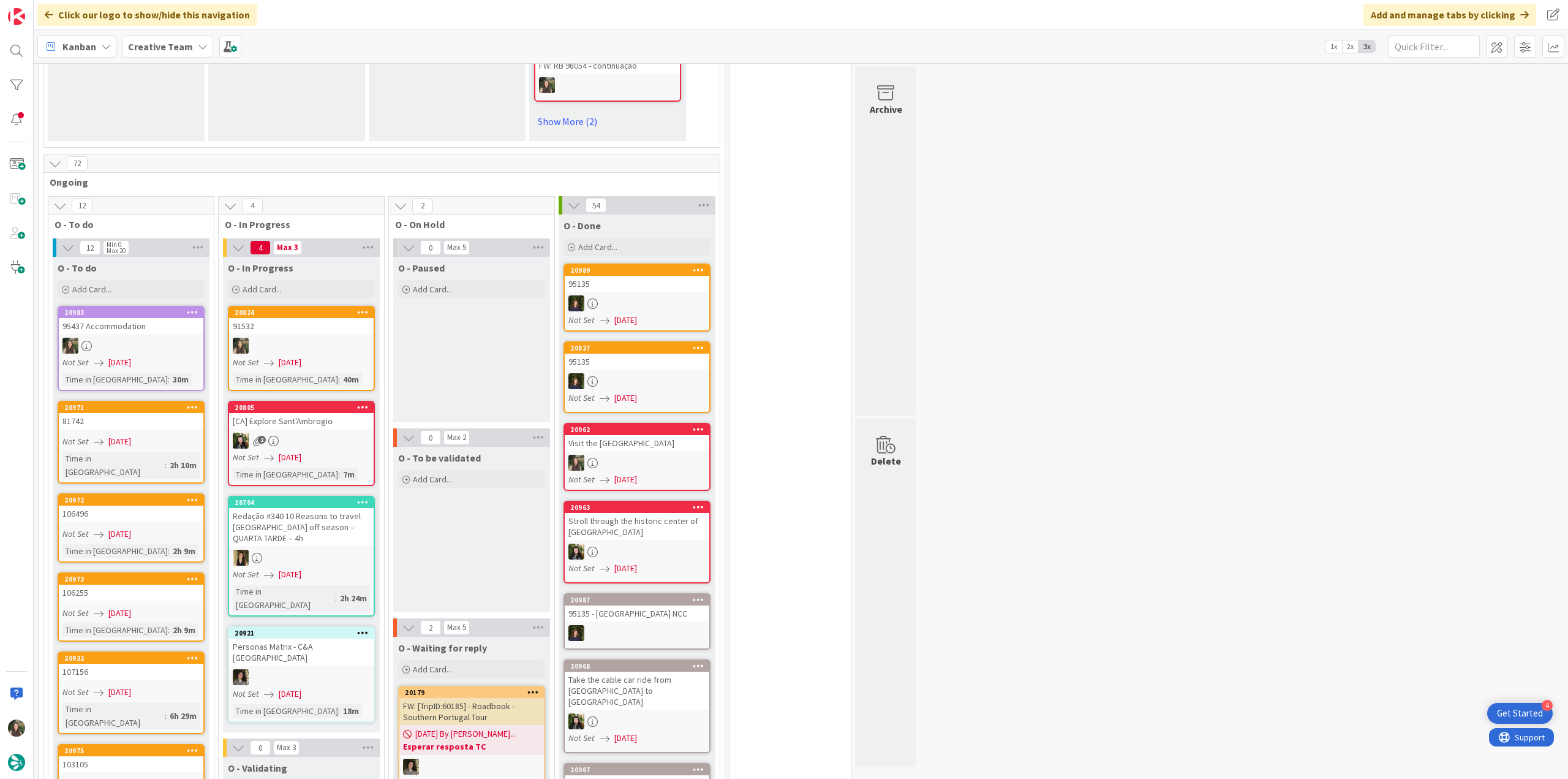
click at [328, 318] on div "91532" at bounding box center [300, 326] width 144 height 16
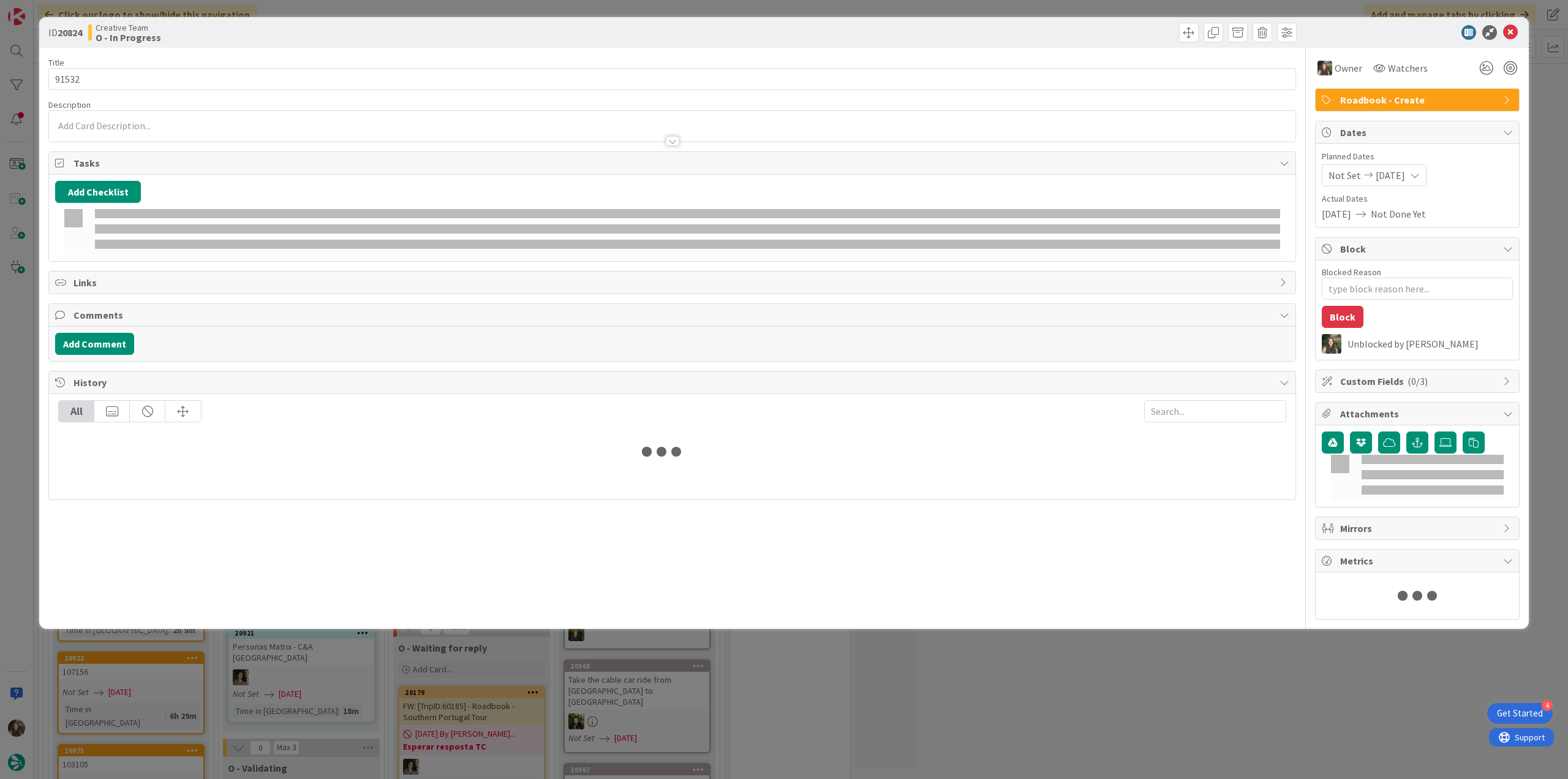
type textarea "x"
type input "91532"
type textarea "x"
type input "91532"
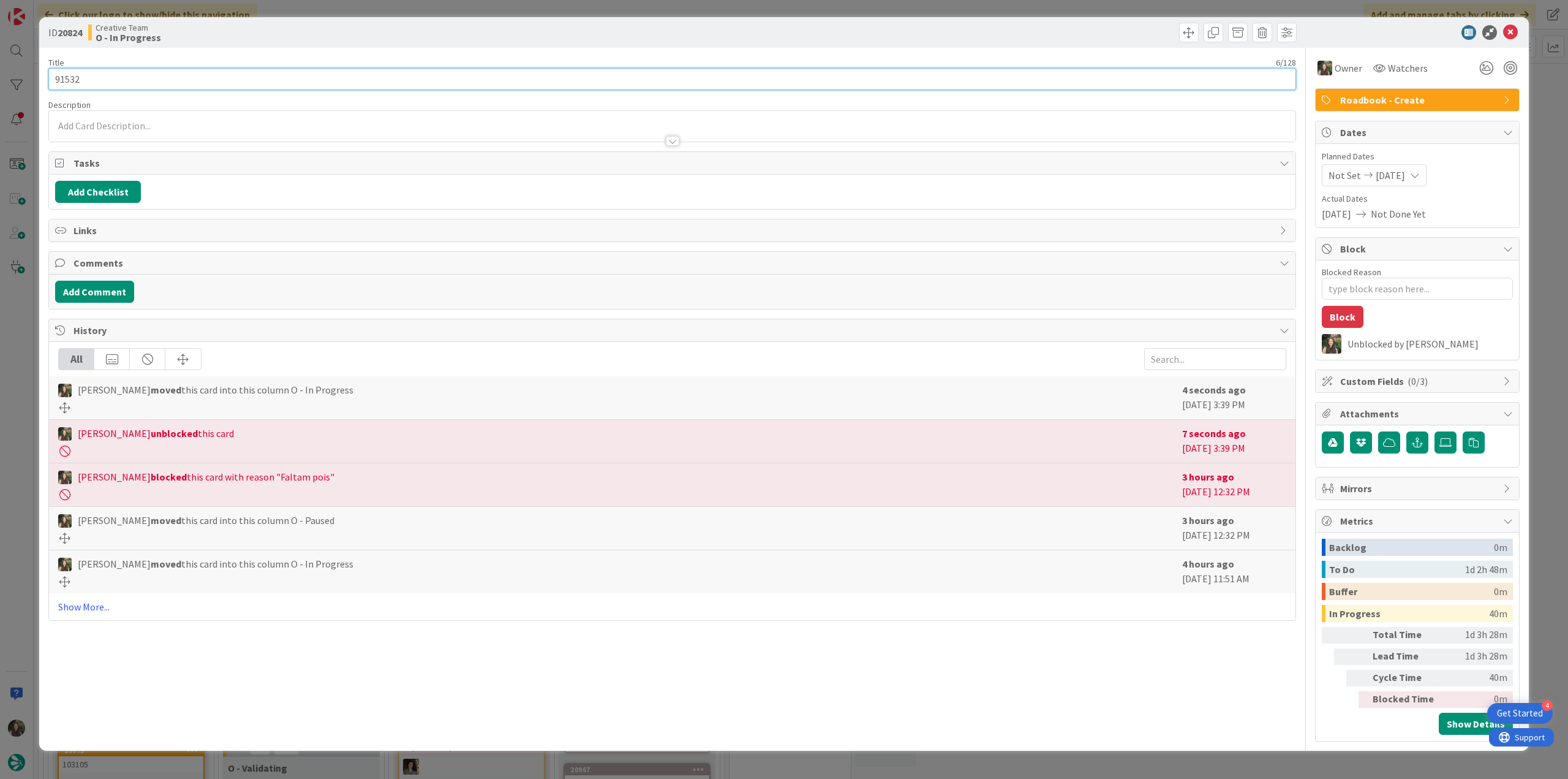
click at [73, 80] on input "91532" at bounding box center [672, 79] width 1248 height 22
type textarea "x"
type input "91532"
type textarea "x"
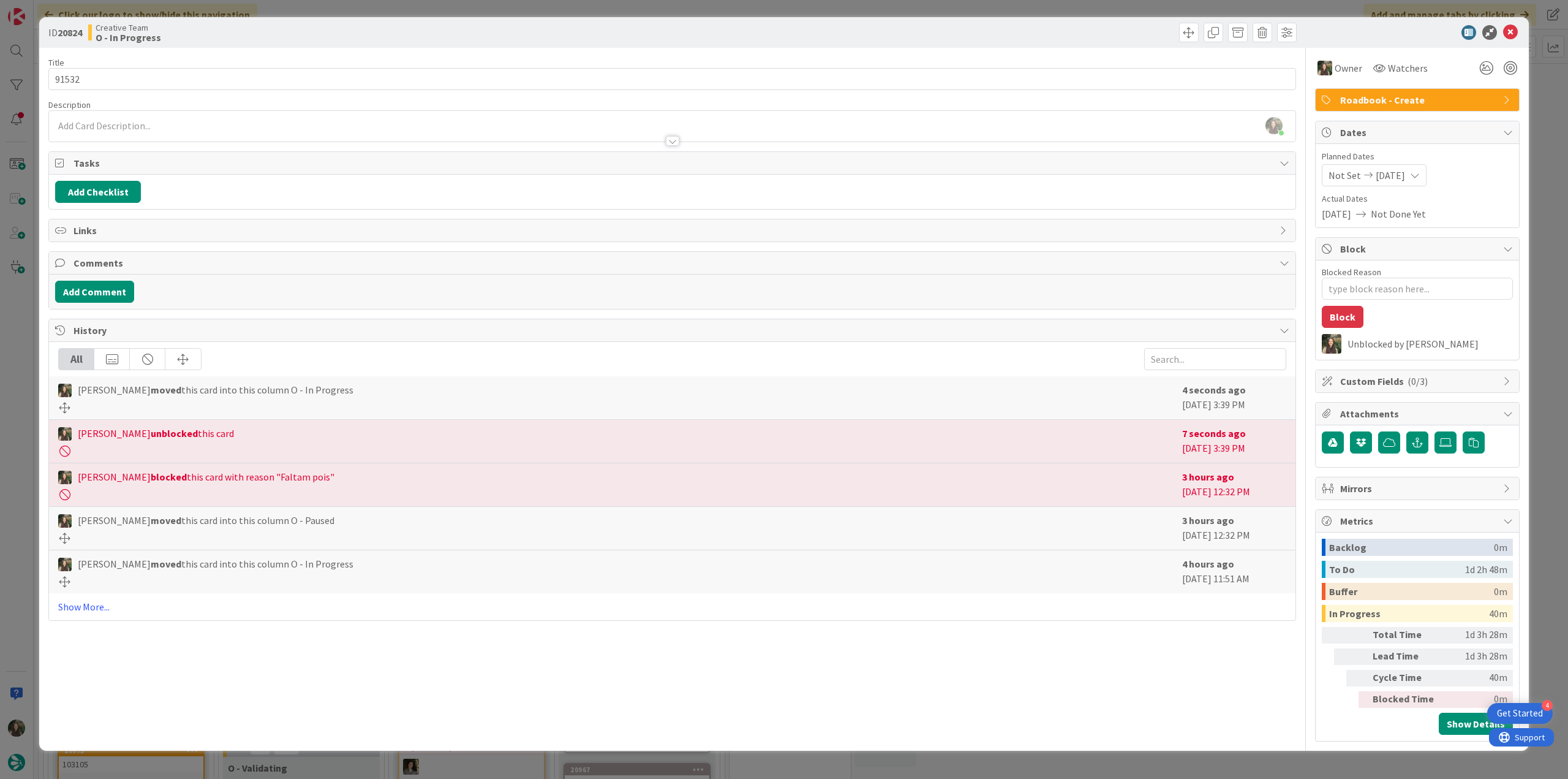
type input "91532"
click at [34, 341] on div "ID 20824 Creative Team O - In Progress Title 6 / 128 91532 Description Inês Gon…" at bounding box center [784, 390] width 1568 height 779
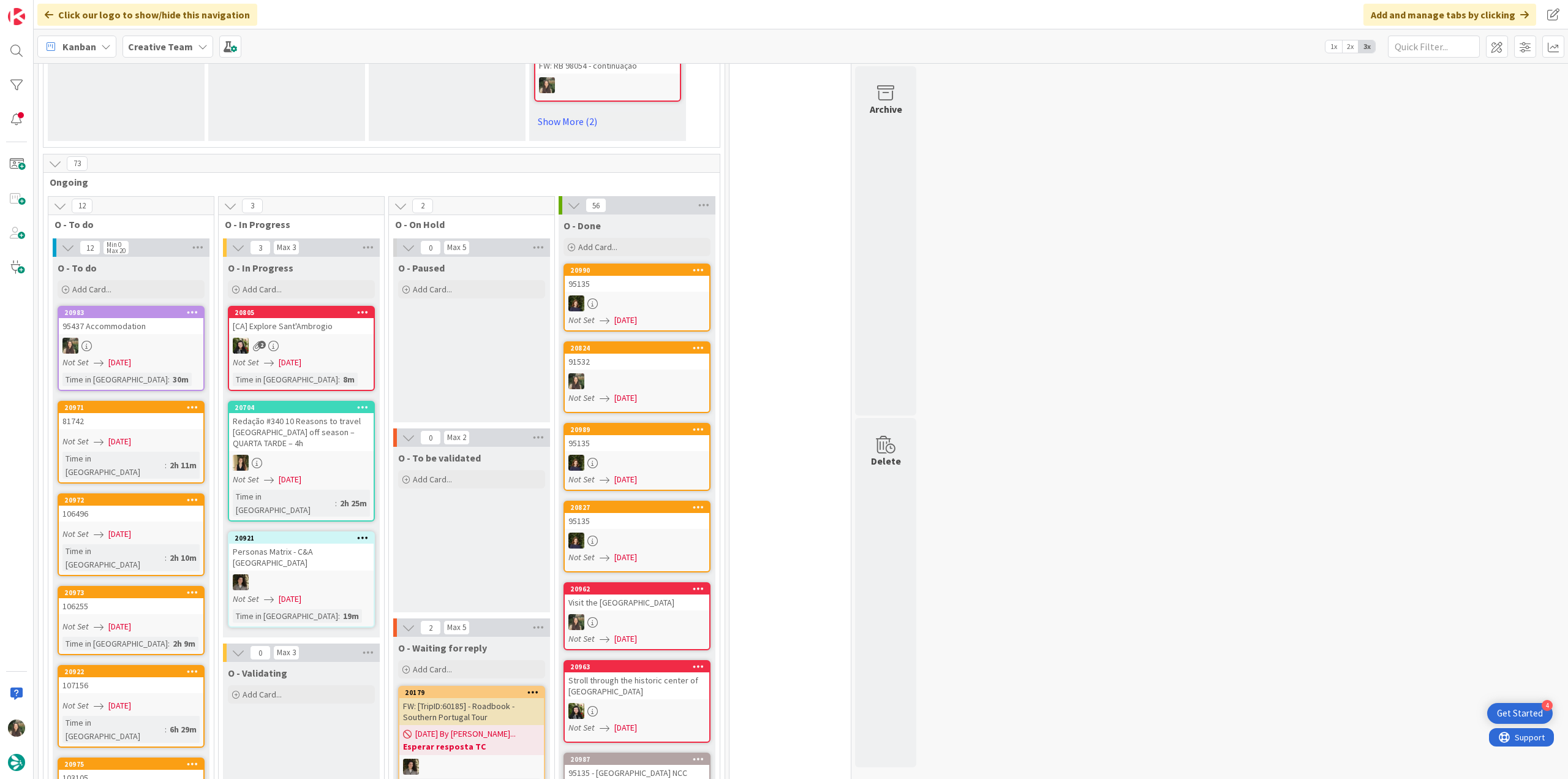
click at [646, 373] on div at bounding box center [636, 381] width 144 height 16
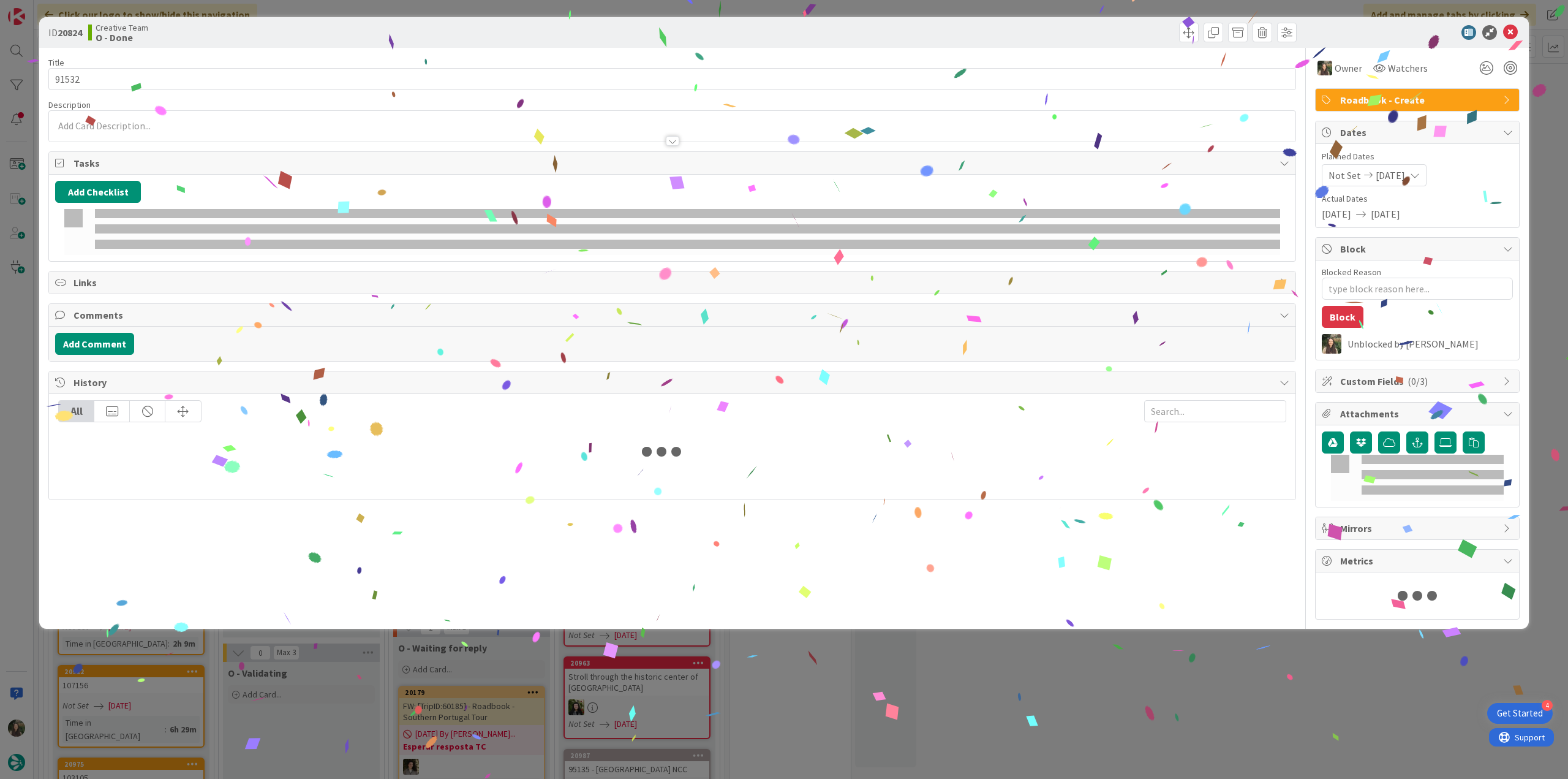
type textarea "x"
type input "91532"
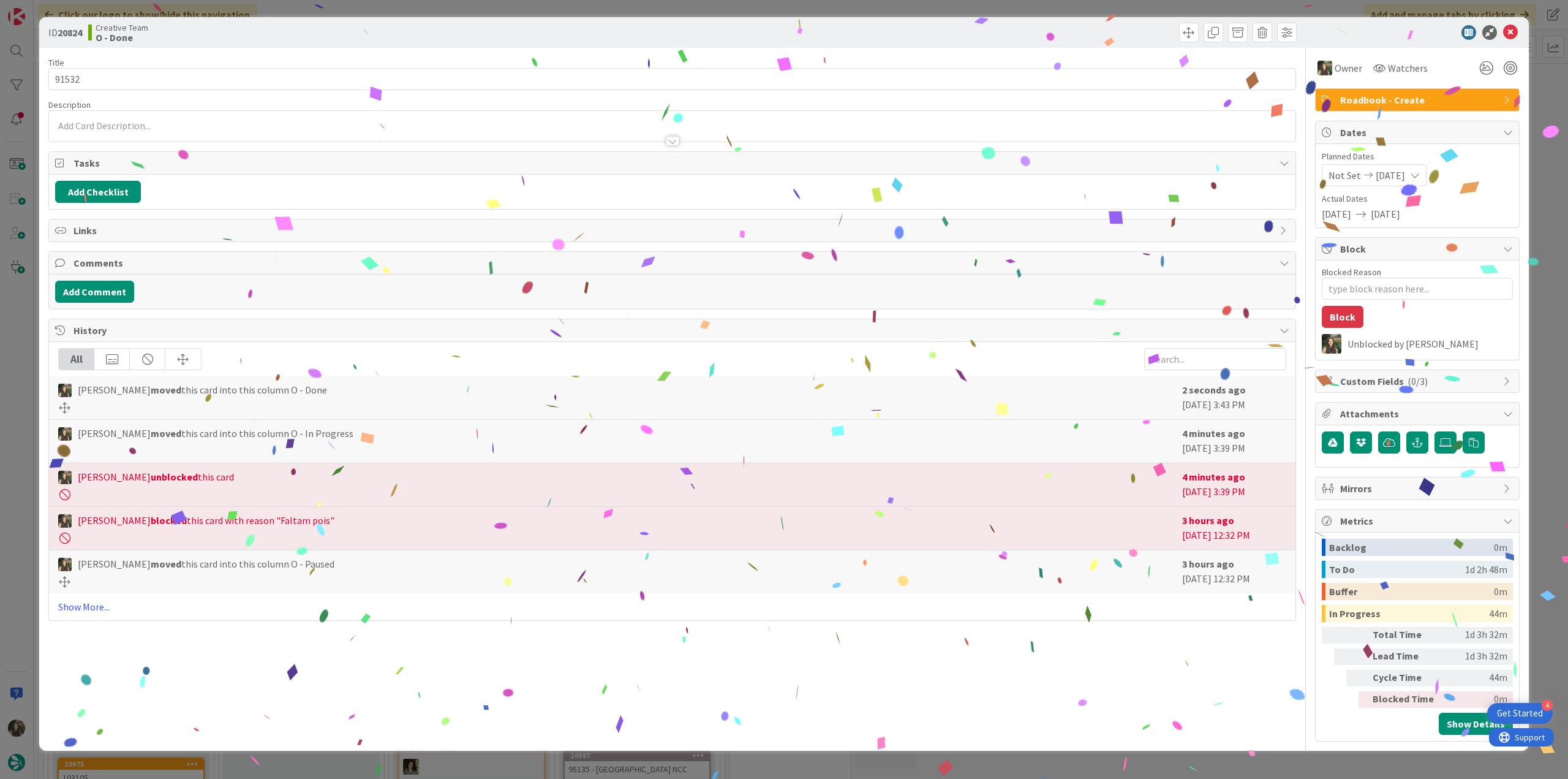
type textarea "x"
type input "91532"
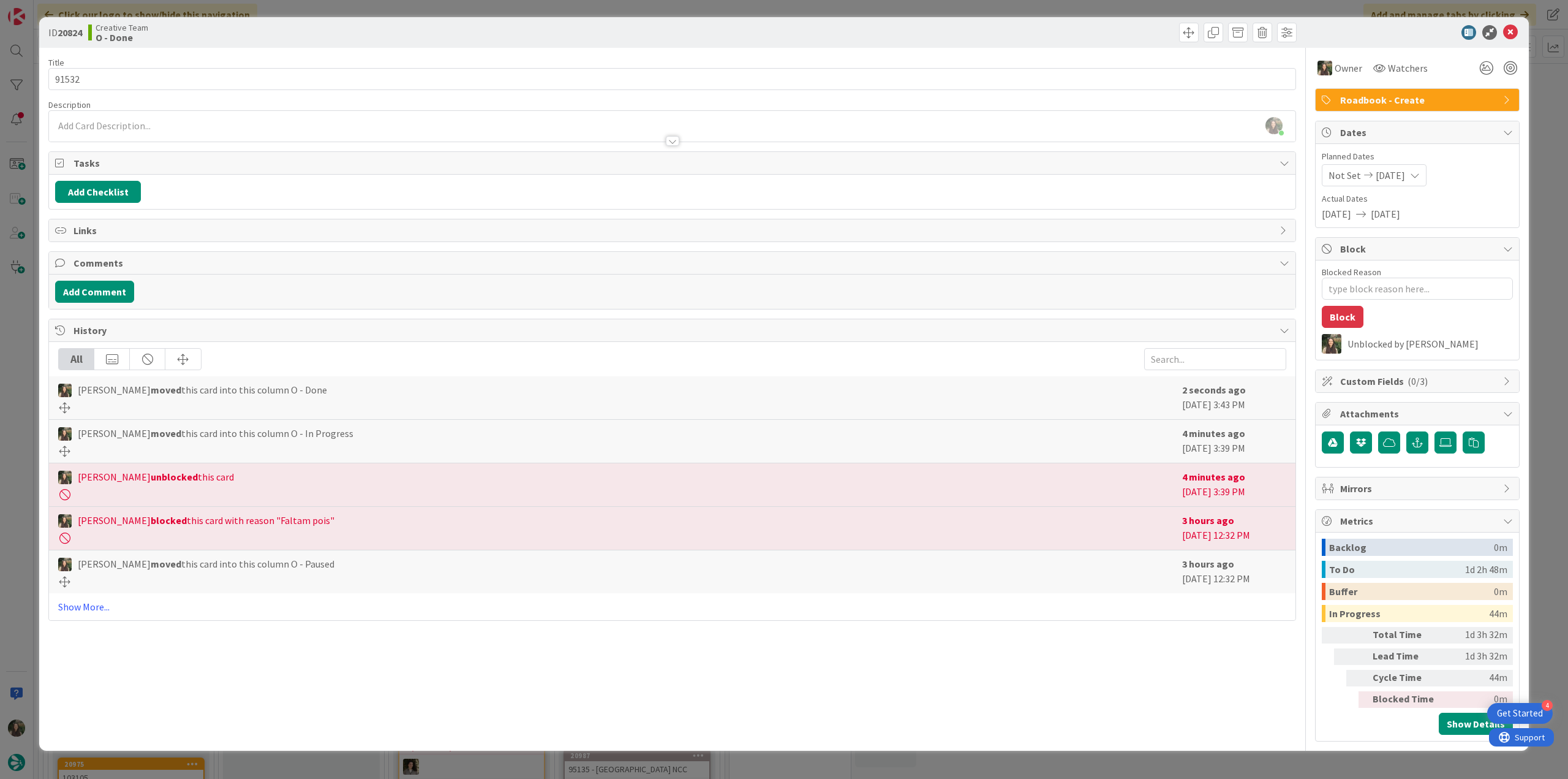
click at [1248, 770] on div "ID 20824 Creative Team O - Done Title 6 / 128 91532 Description Inês Gonçalves …" at bounding box center [784, 390] width 1568 height 779
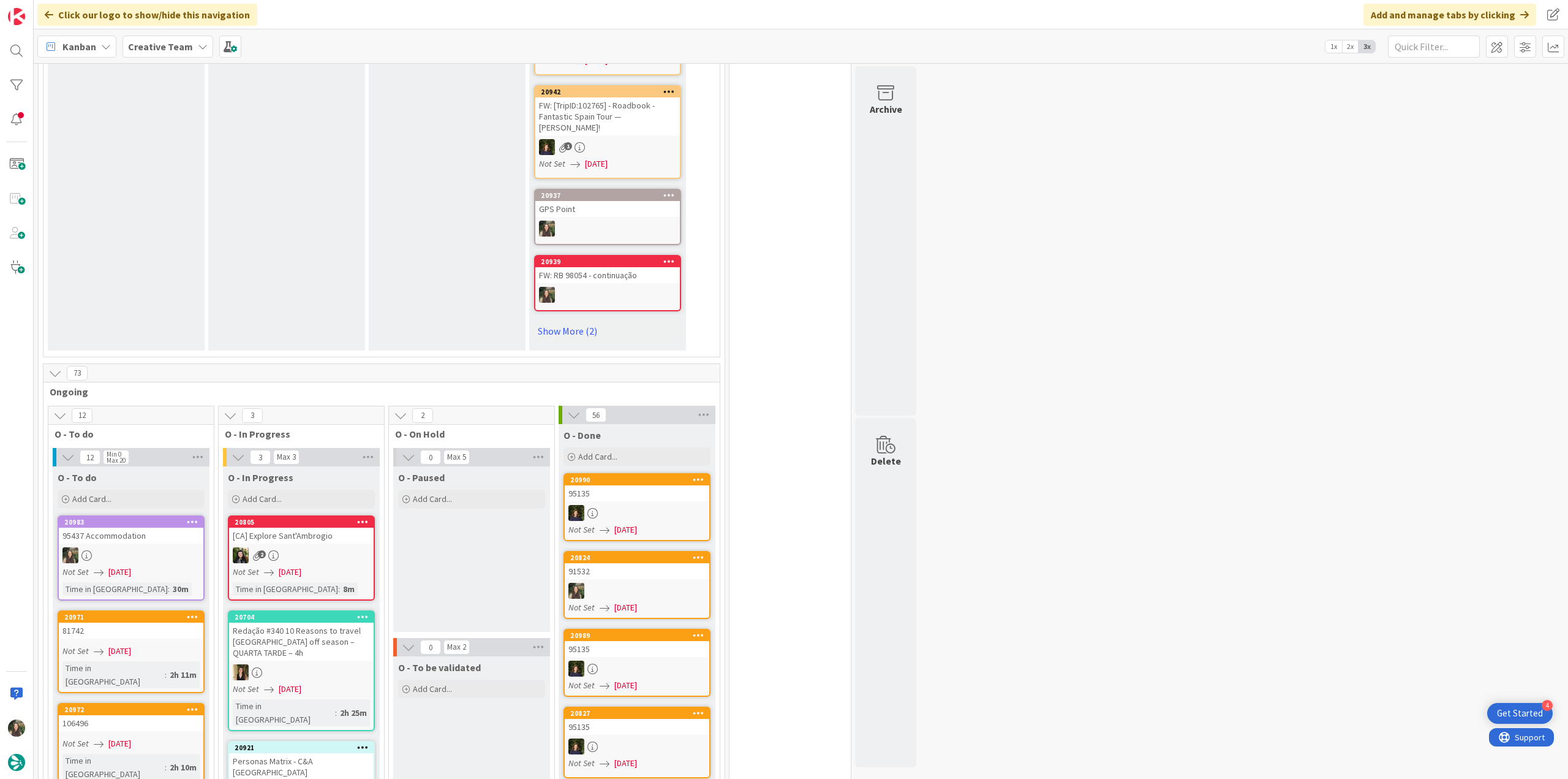
scroll to position [796, 0]
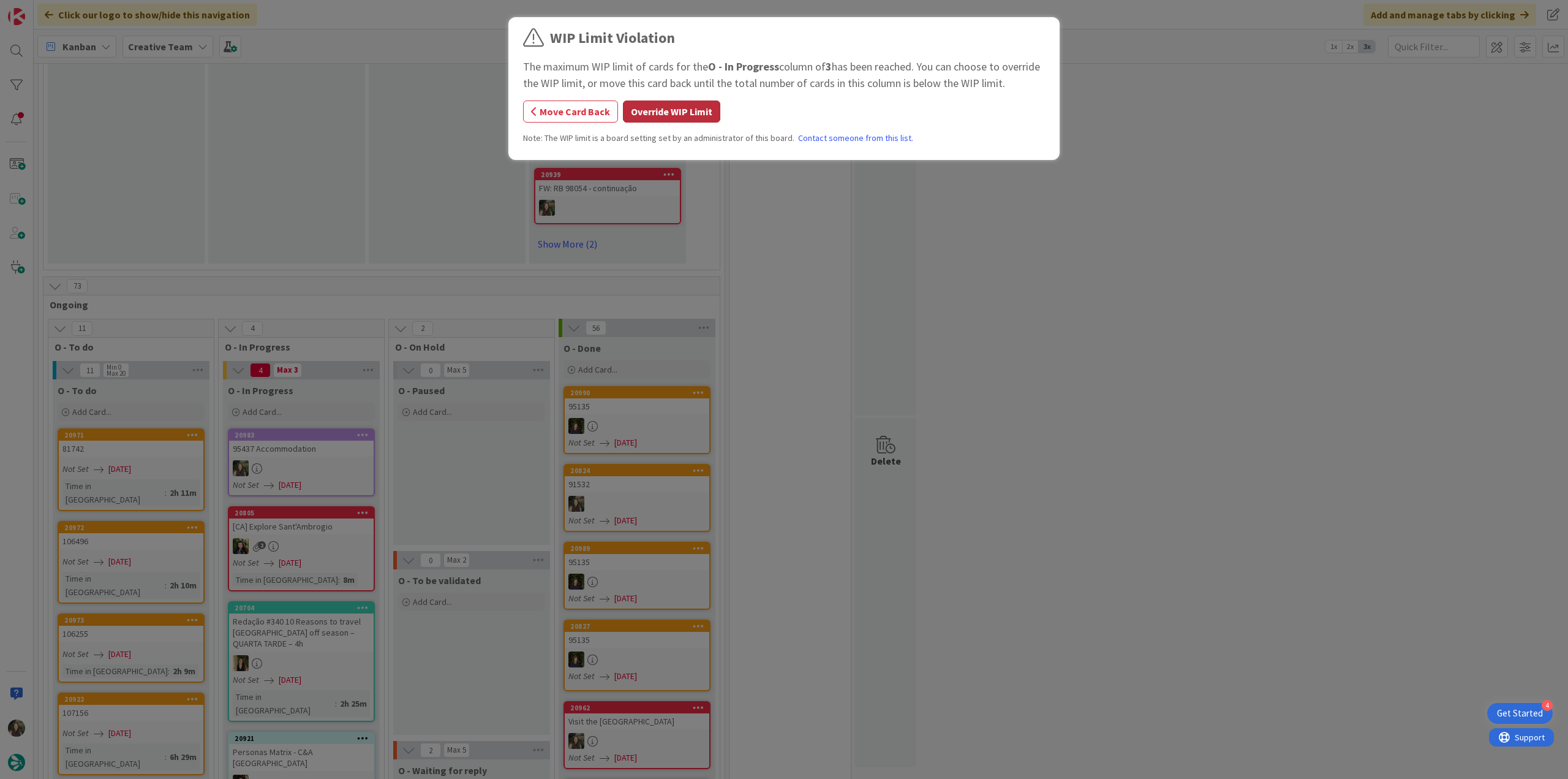
click at [669, 112] on button "Override WIP Limit" at bounding box center [672, 111] width 98 height 22
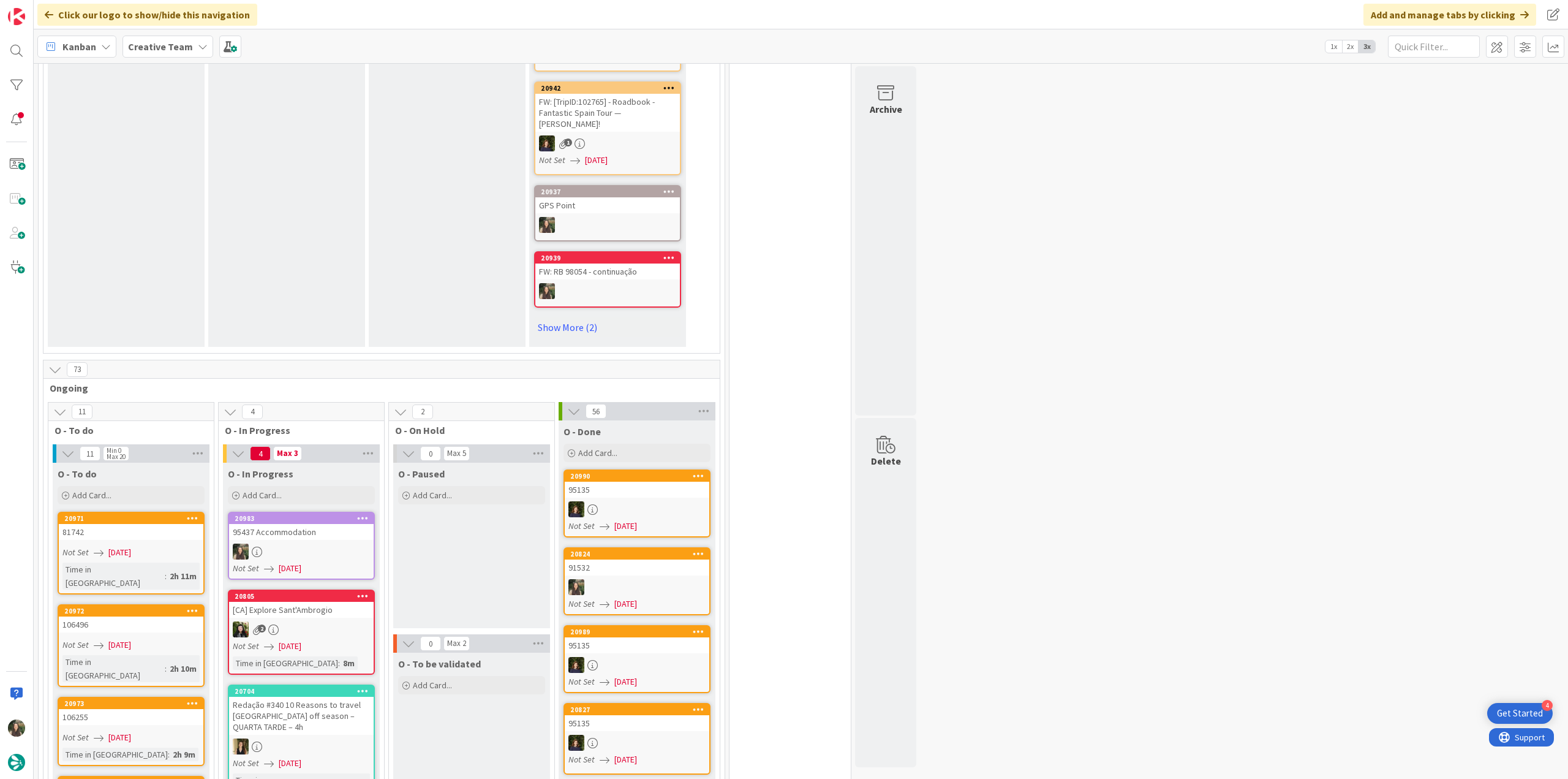
scroll to position [858, 0]
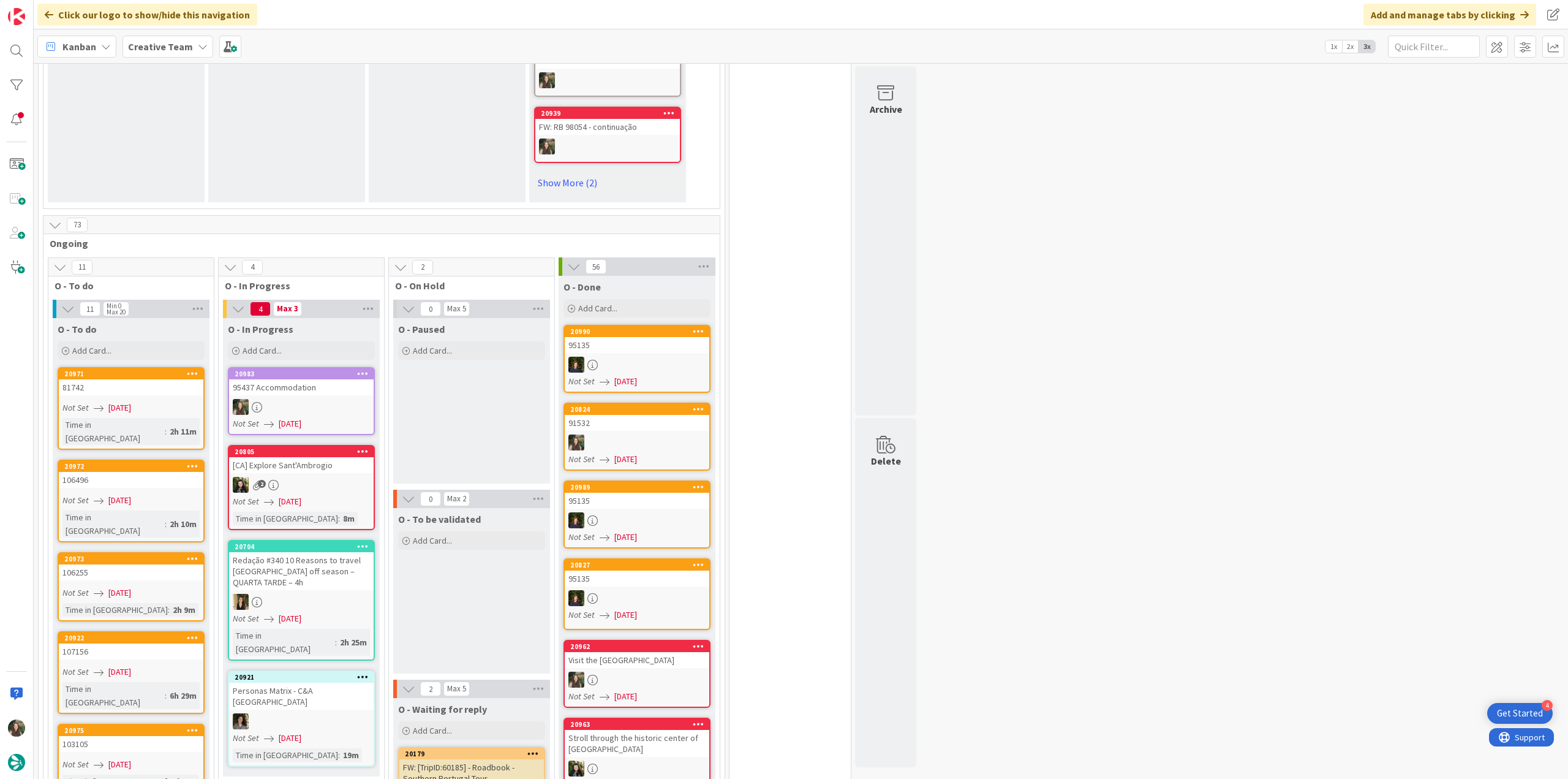
click at [349, 399] on div at bounding box center [300, 407] width 144 height 16
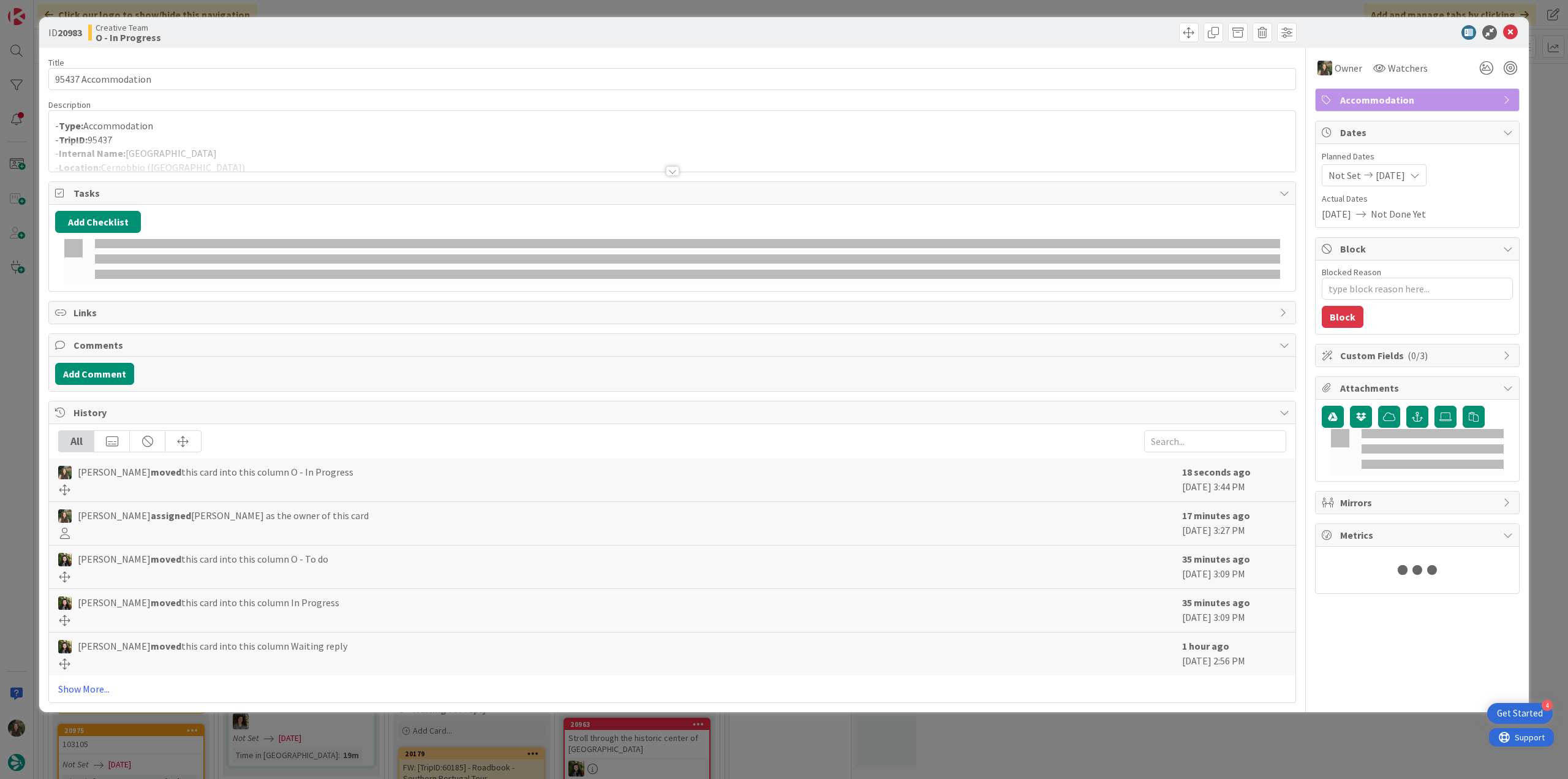
drag, startPoint x: 218, startPoint y: 144, endPoint x: 220, endPoint y: 155, distance: 11.2
click at [218, 144] on div at bounding box center [673, 155] width 1247 height 31
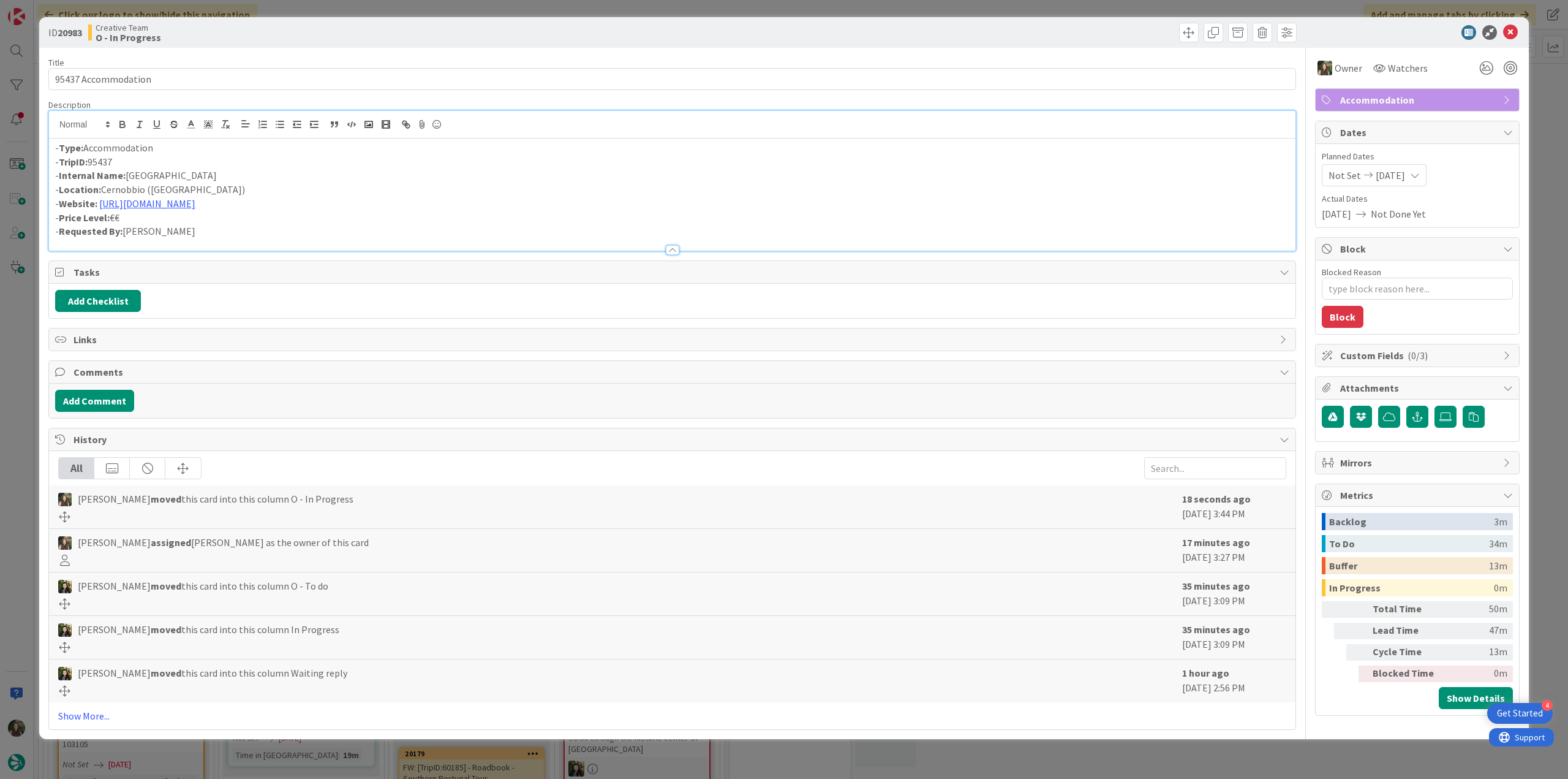
drag, startPoint x: 157, startPoint y: 204, endPoint x: 187, endPoint y: 228, distance: 38.4
click at [158, 204] on link "https://www.centralehotel.it/it" at bounding box center [147, 203] width 96 height 12
click at [149, 231] on link "https://www.centralehotel.it/it" at bounding box center [142, 227] width 84 height 16
drag, startPoint x: 191, startPoint y: 171, endPoint x: 128, endPoint y: 174, distance: 63.1
click at [128, 174] on p "- Internal Name: Hotel Centrale" at bounding box center [673, 175] width 1235 height 14
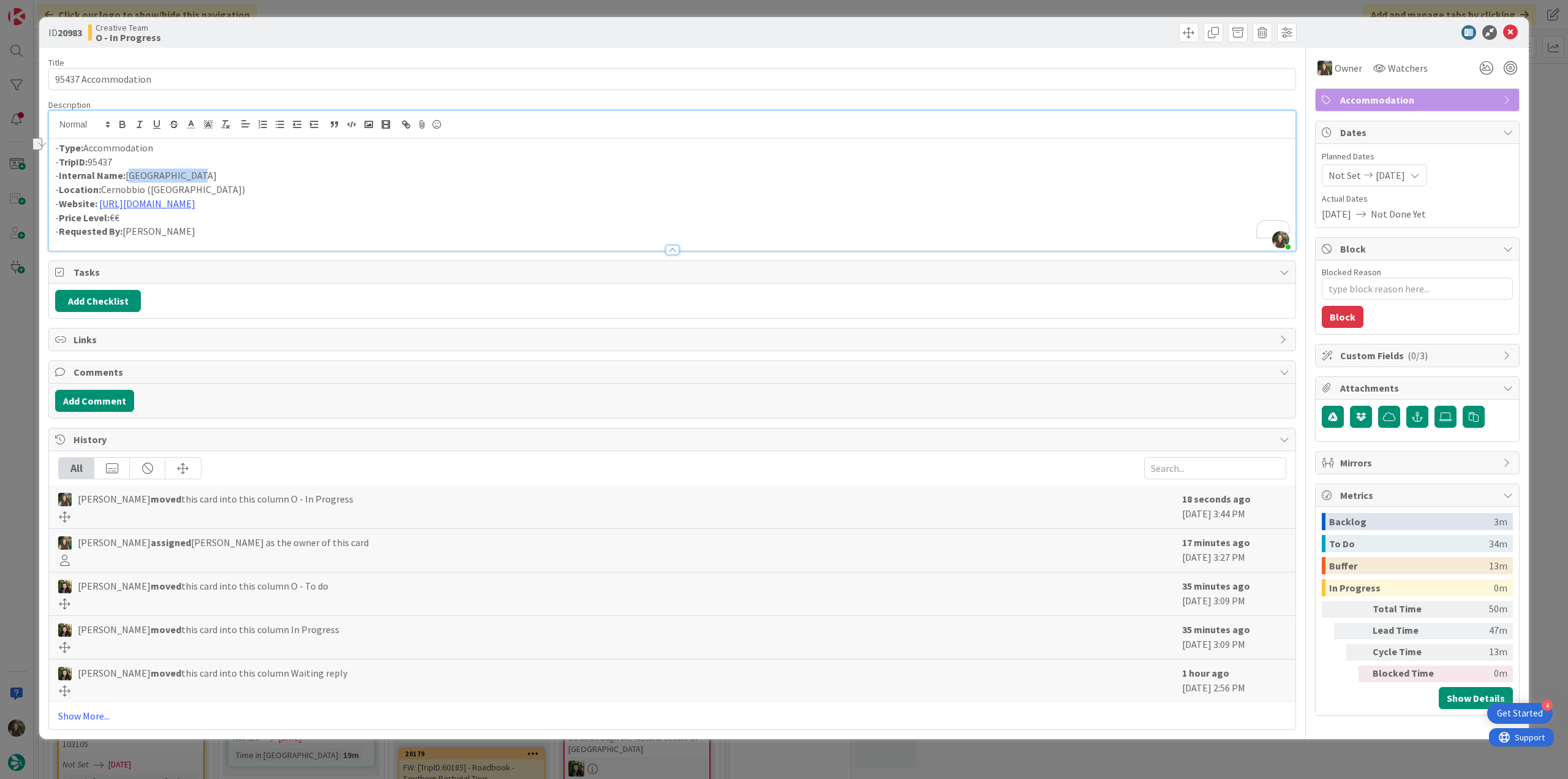
copy p "Hotel Centrale"
click at [30, 356] on div "ID 20983 Creative Team O - In Progress Title 19 / 128 95437 Accommodation Descr…" at bounding box center [784, 390] width 1568 height 779
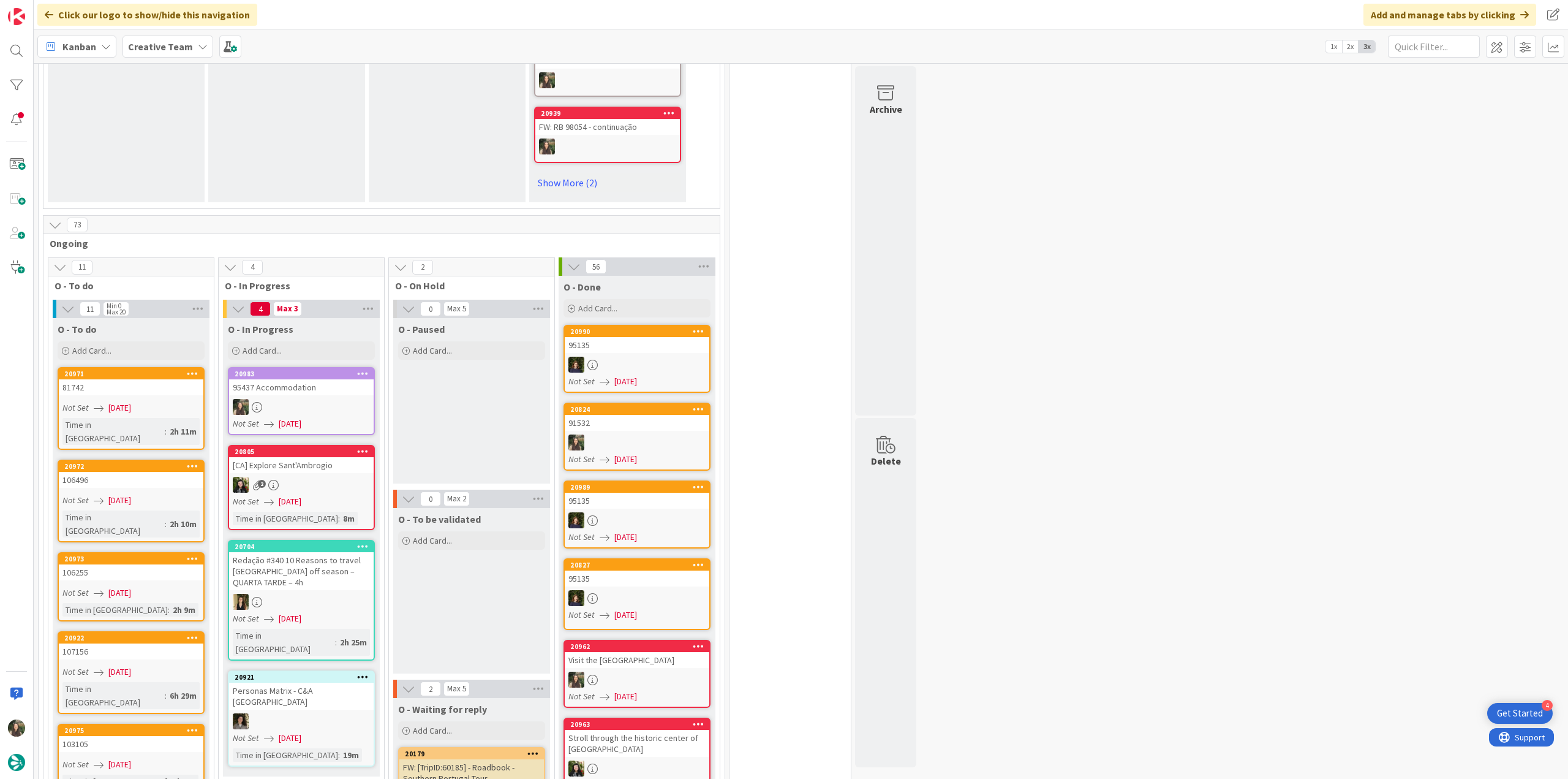
click at [358, 399] on div at bounding box center [300, 407] width 144 height 16
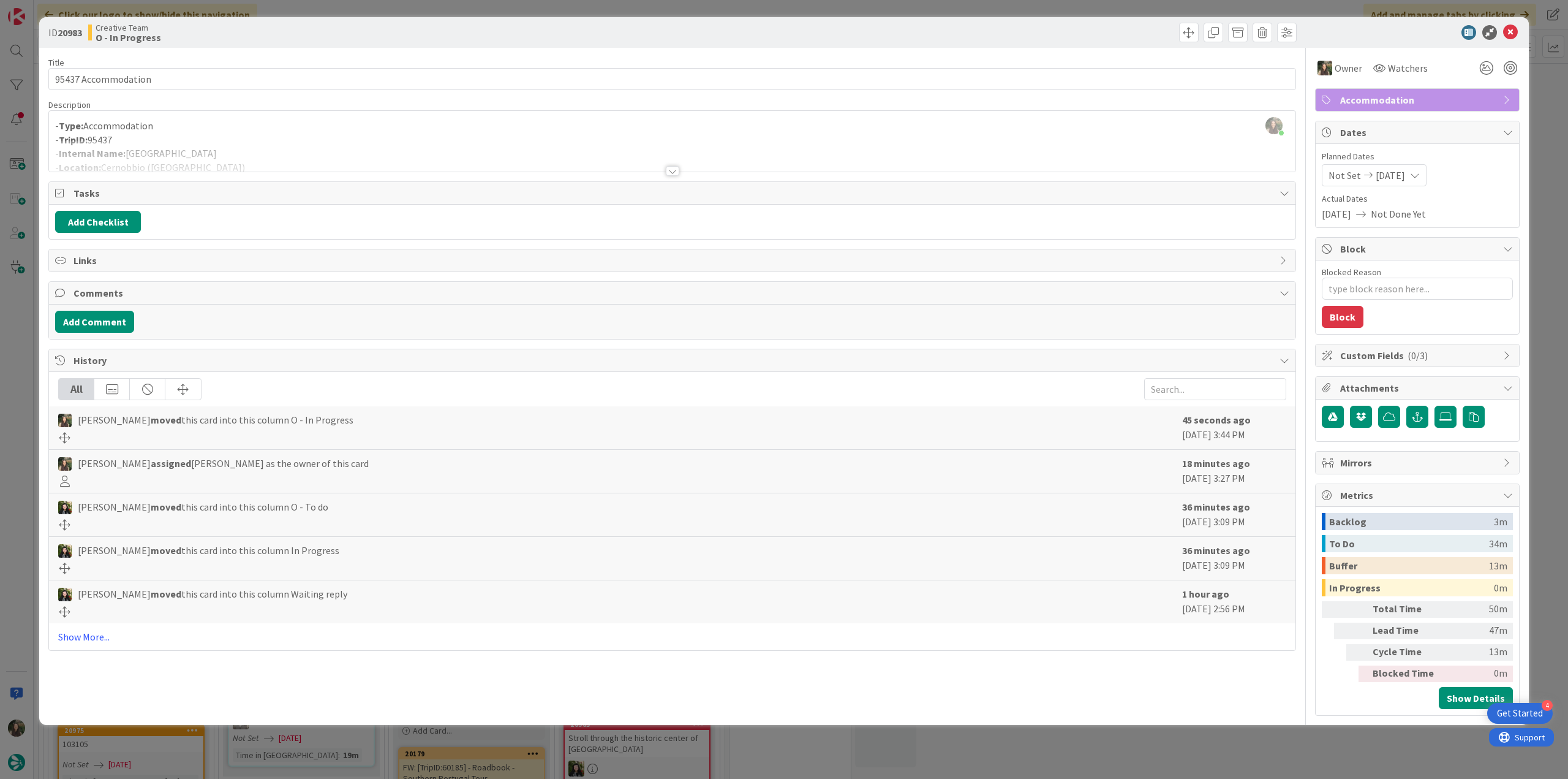
click at [197, 142] on div at bounding box center [673, 155] width 1247 height 31
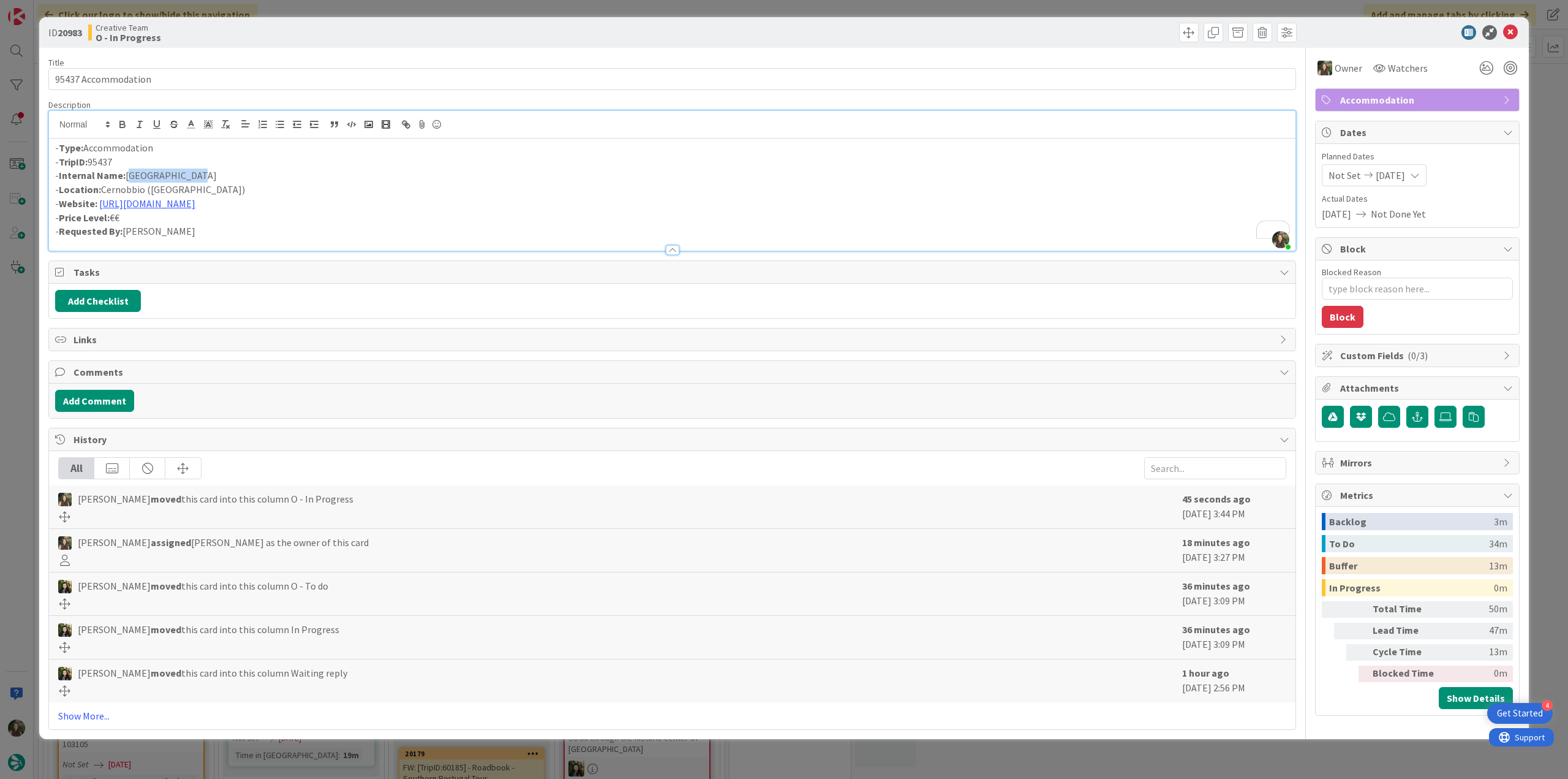
drag, startPoint x: 190, startPoint y: 171, endPoint x: 128, endPoint y: 175, distance: 62.1
click at [128, 175] on p "- Internal Name: Hotel Centrale" at bounding box center [673, 175] width 1235 height 14
copy p "Hotel Centrale"
click at [117, 192] on p "- Location: Cernobbio (Lago di Como)" at bounding box center [673, 189] width 1235 height 14
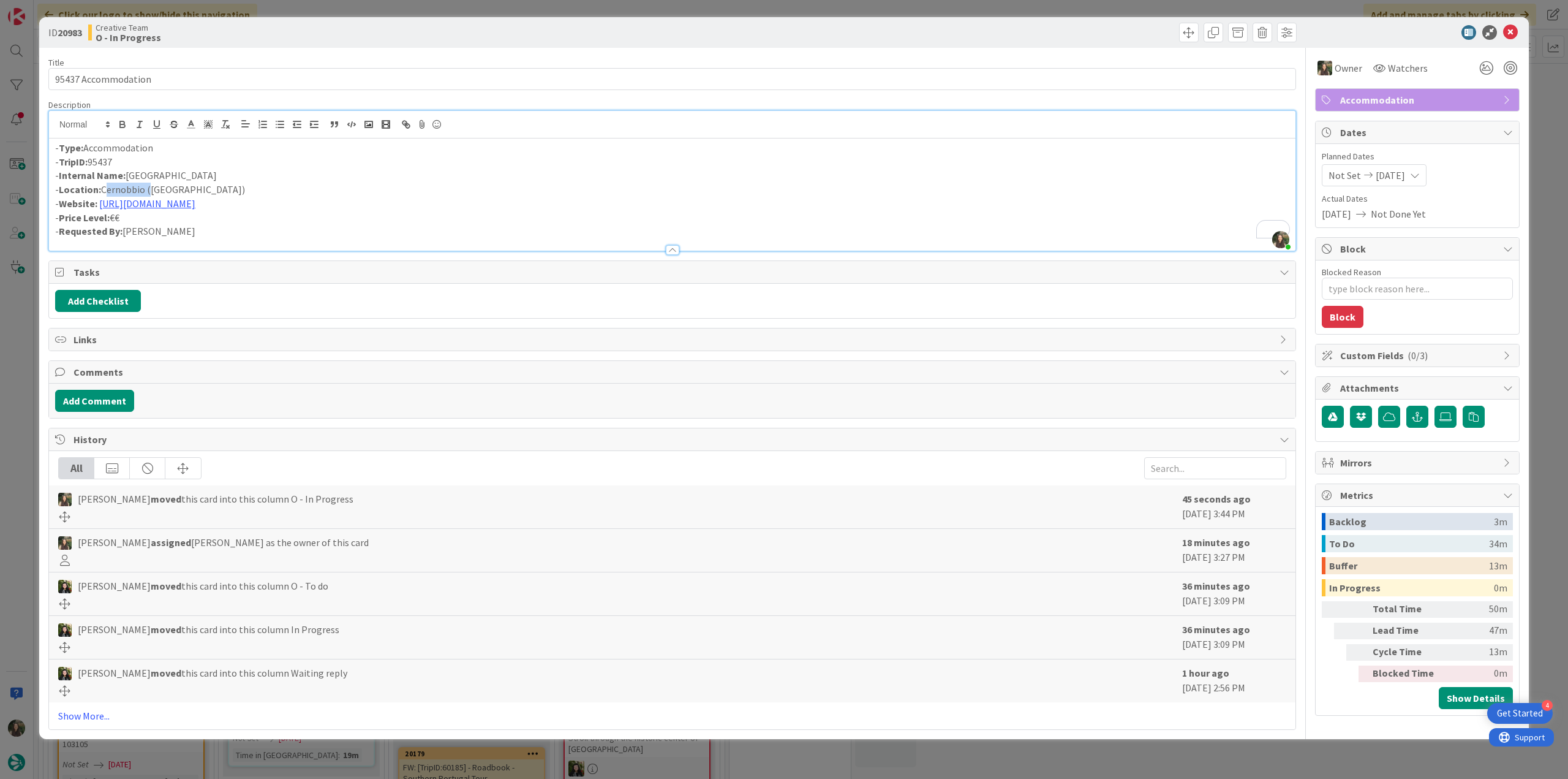
copy p "Cernobbio"
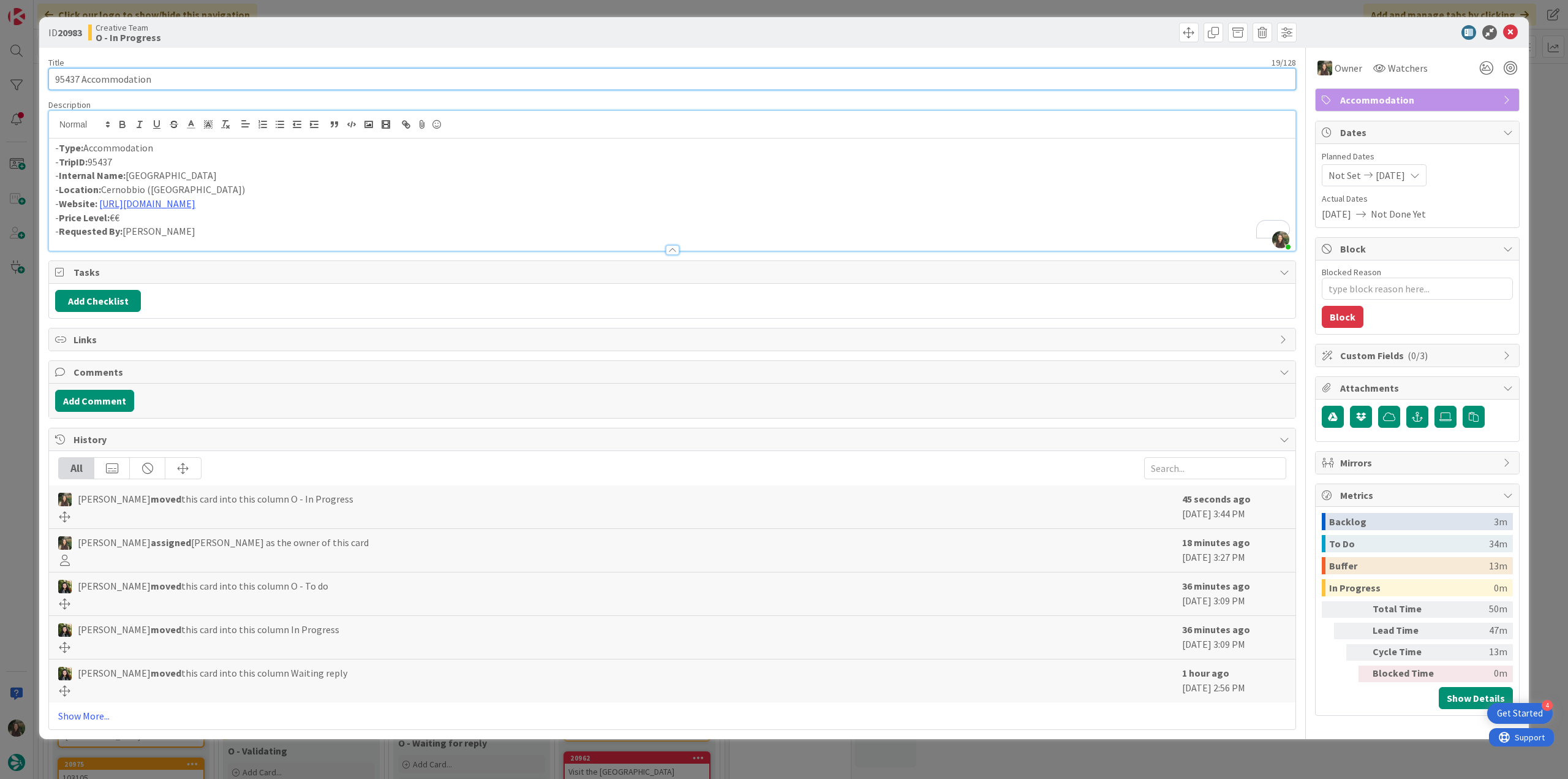
drag, startPoint x: 155, startPoint y: 79, endPoint x: 3, endPoint y: 88, distance: 152.3
click at [3, 88] on div "ID 20983 Creative Team O - In Progress Title 19 / 128 95437 Accommodation Descr…" at bounding box center [784, 390] width 1568 height 779
click at [24, 334] on div "ID 20983 Creative Team O - In Progress Title 19 / 128 95437 Accommodation Descr…" at bounding box center [784, 390] width 1568 height 779
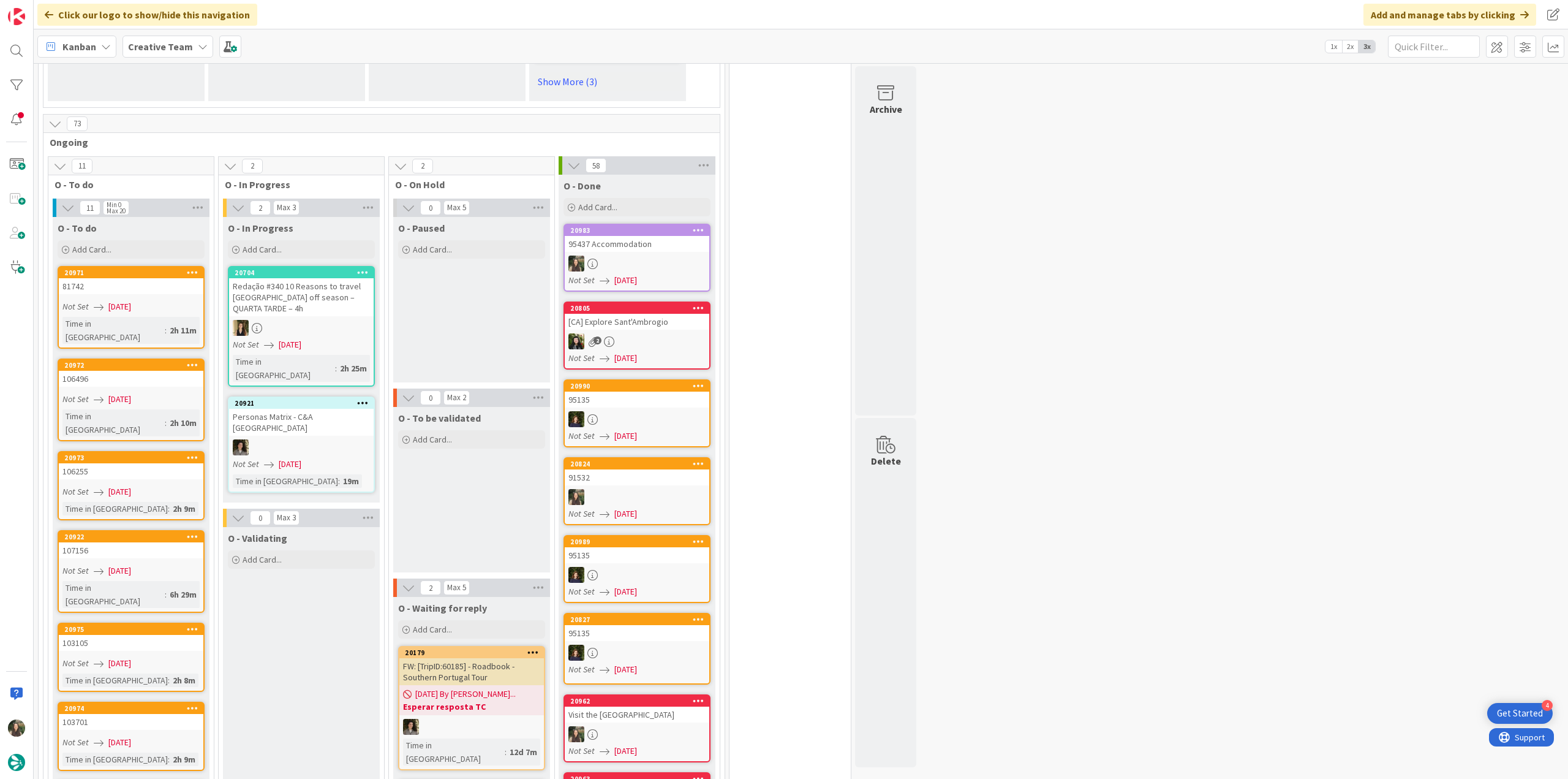
scroll to position [1103, 0]
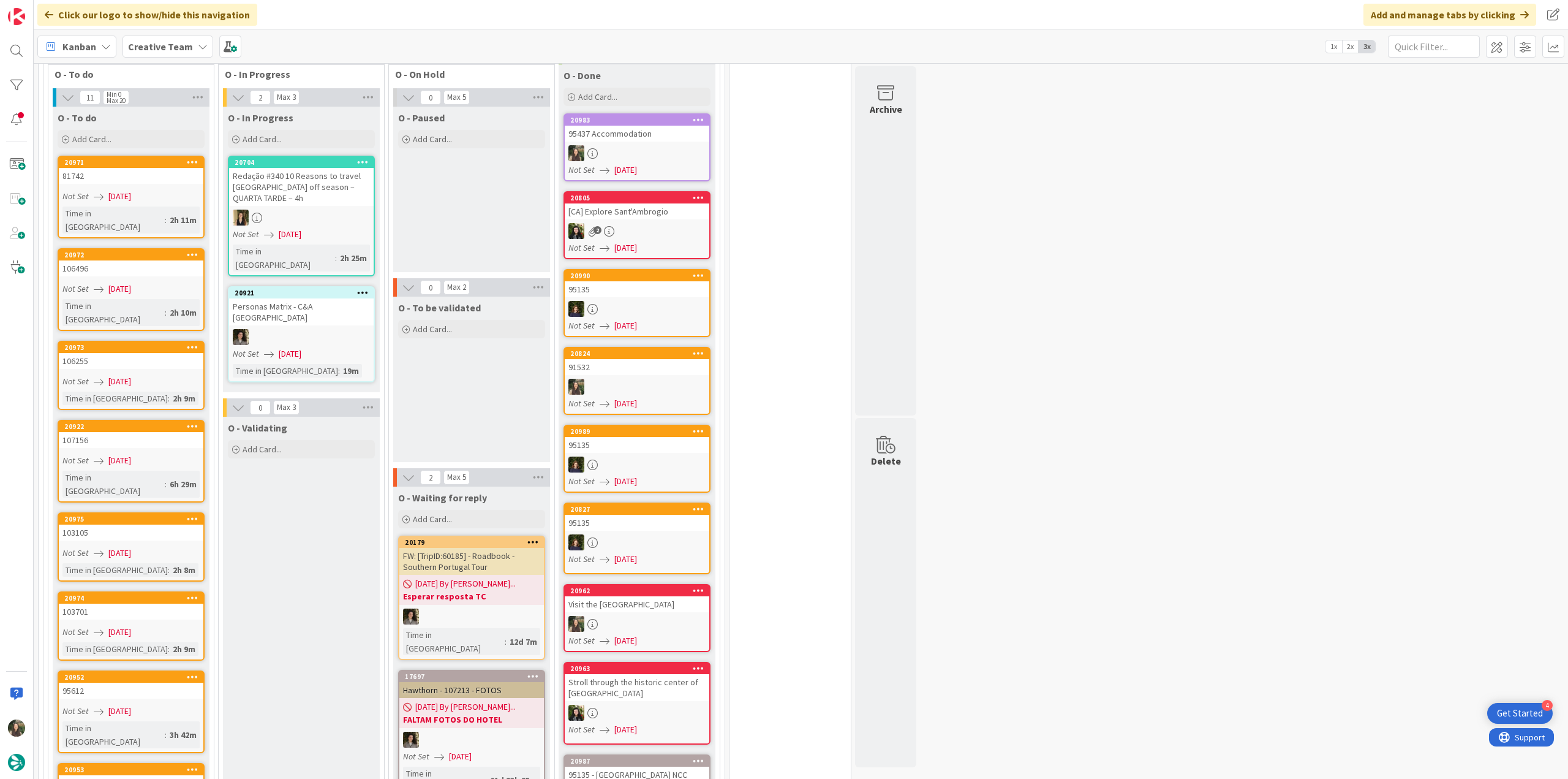
click at [632, 145] on div at bounding box center [636, 153] width 144 height 16
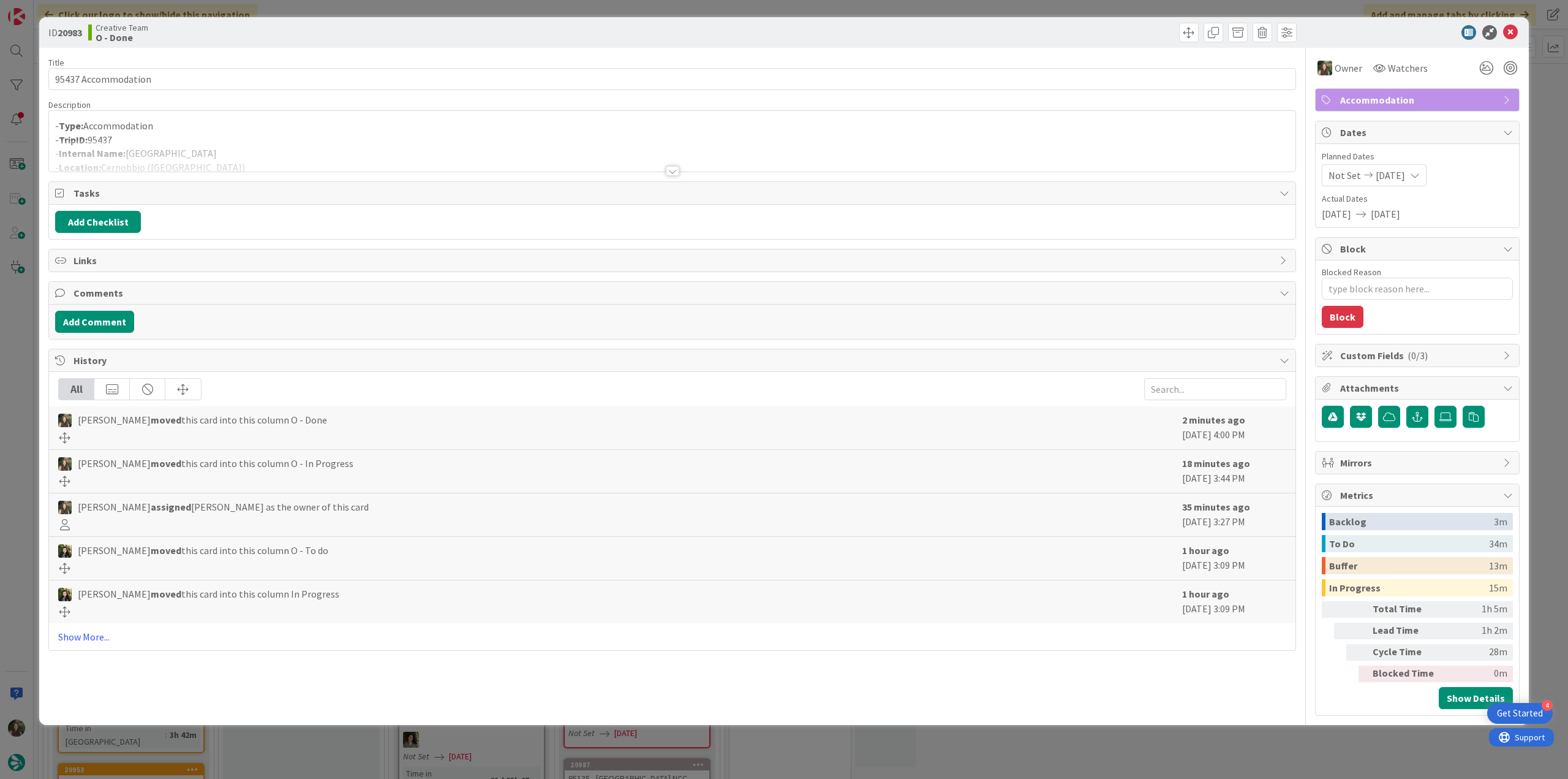
click at [216, 160] on div at bounding box center [673, 155] width 1247 height 31
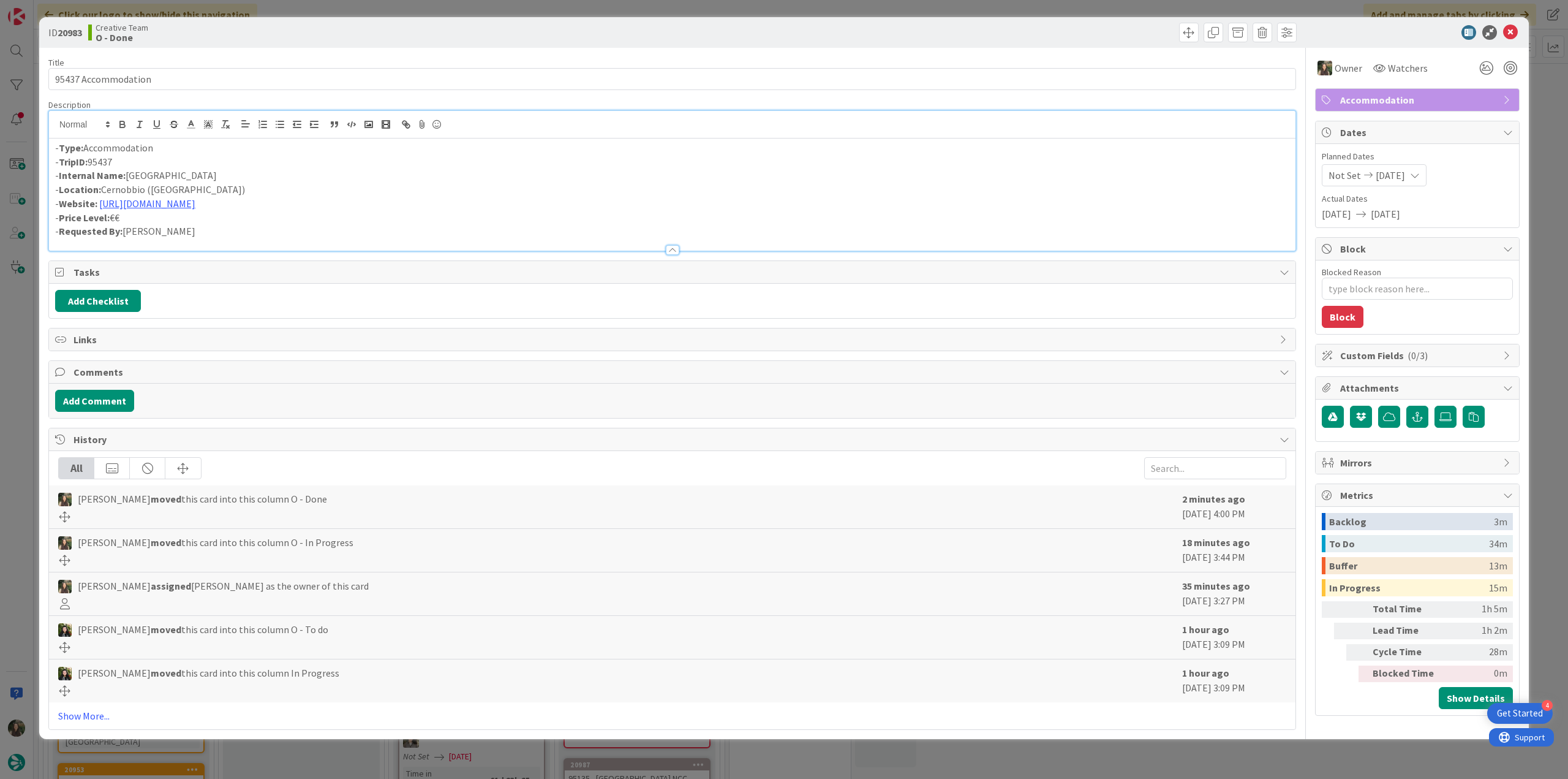
click at [27, 374] on div "ID 20983 Creative Team O - Done Title 19 / 128 95437 Accommodation Description …" at bounding box center [784, 390] width 1568 height 779
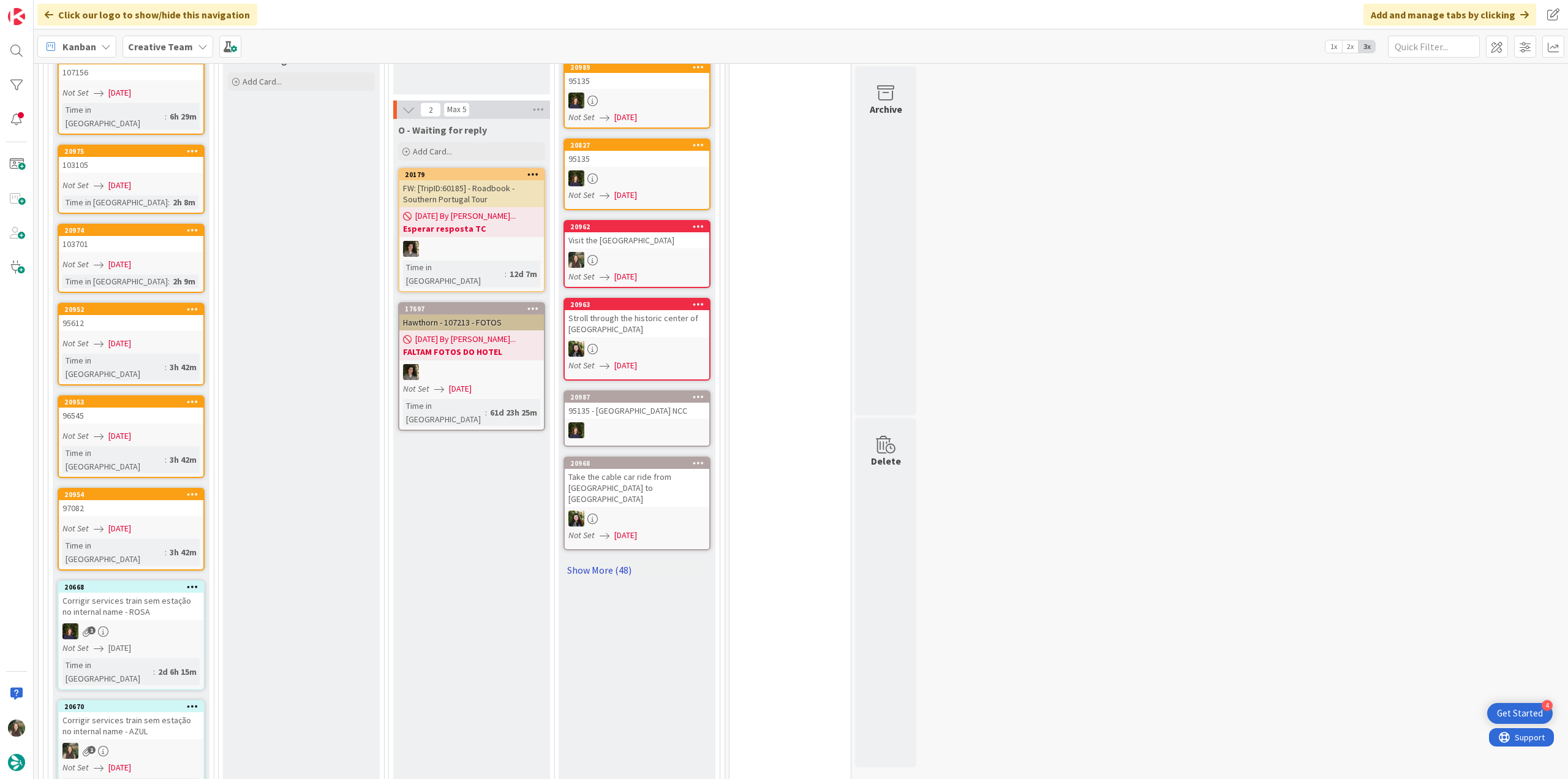
click at [607, 560] on link "Show More (48)" at bounding box center [637, 570] width 147 height 20
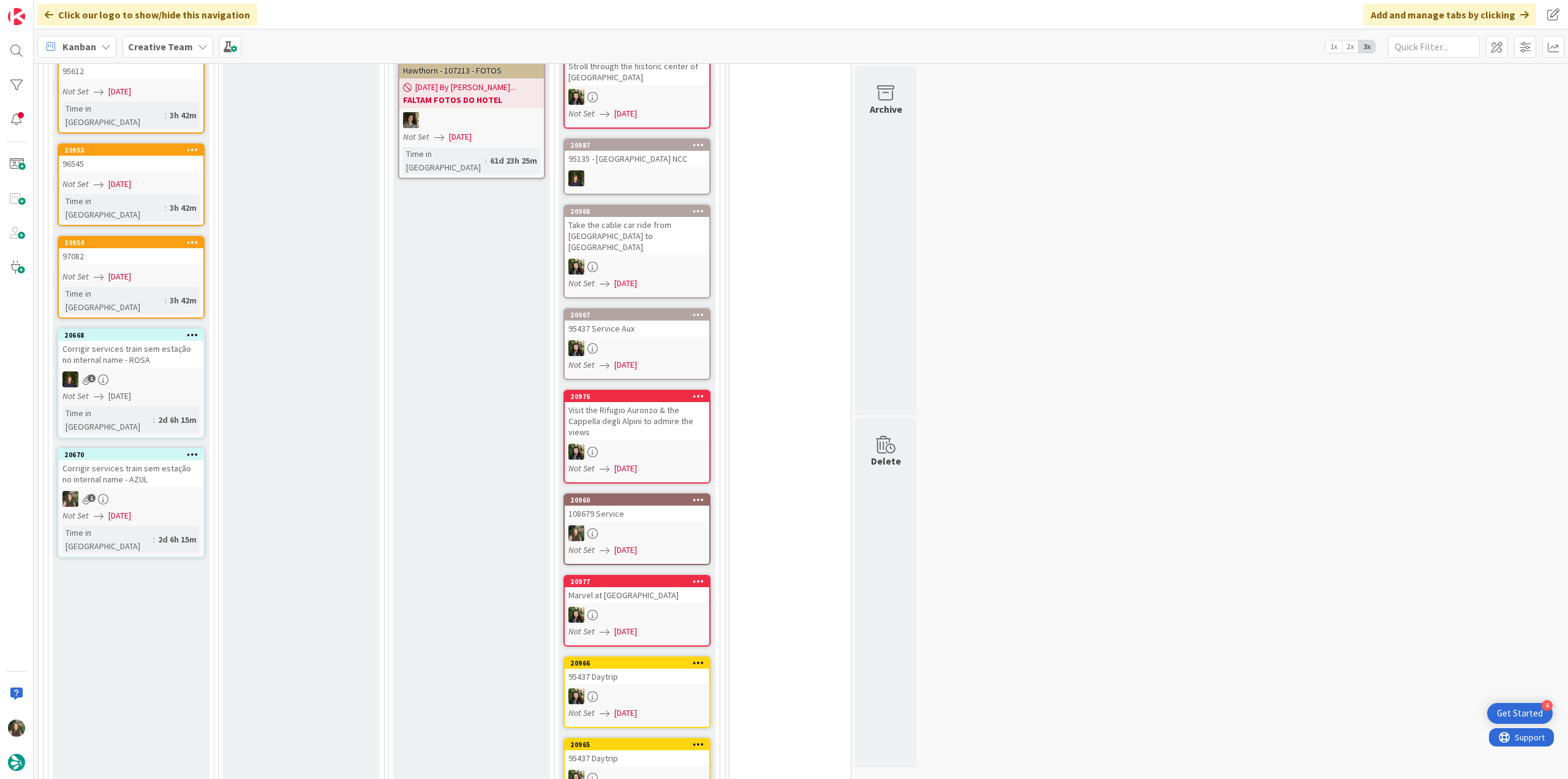
scroll to position [1839, 0]
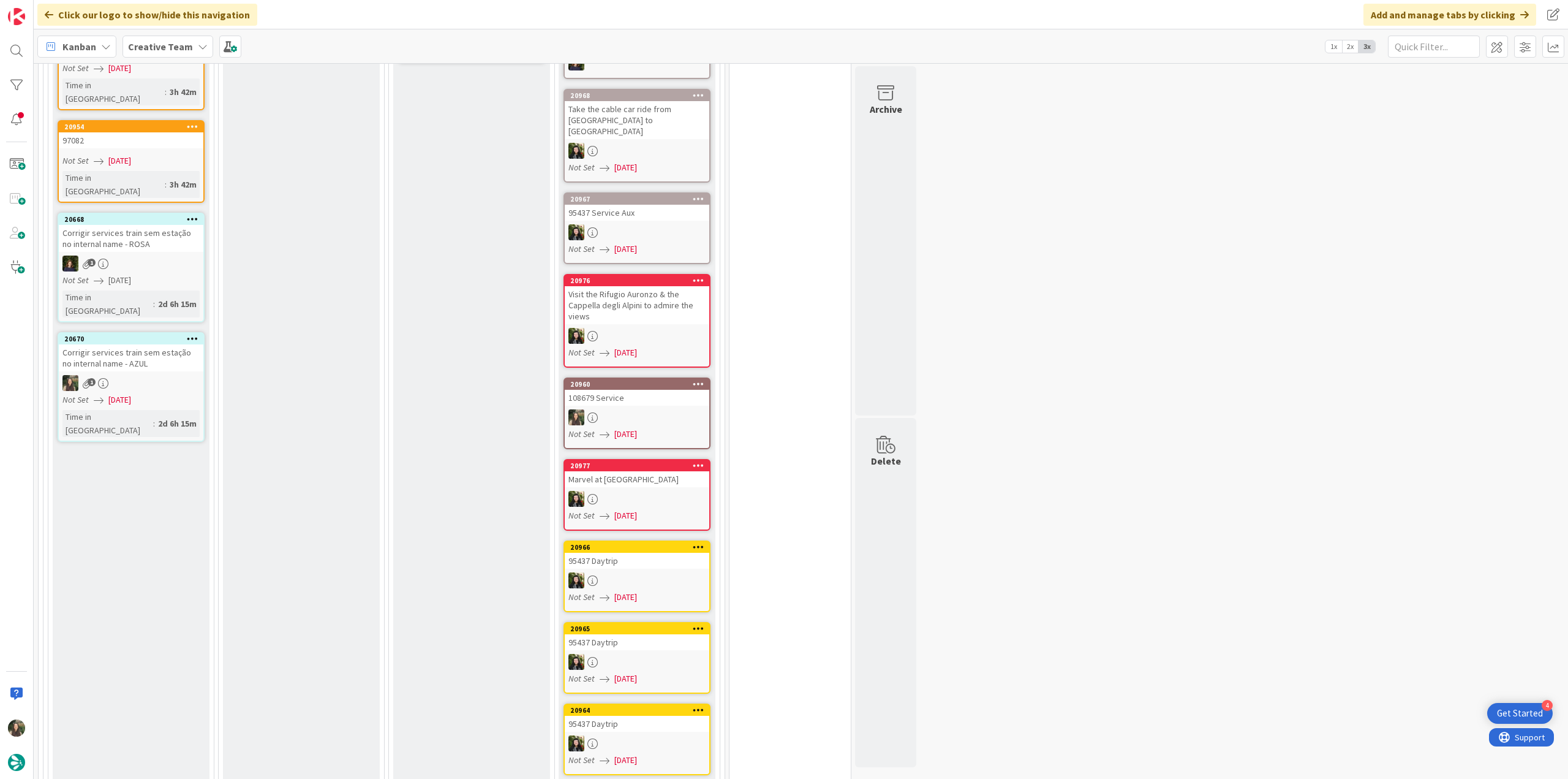
click at [643, 393] on link "20960 108679 Service Not Set 08/13/2025" at bounding box center [637, 413] width 147 height 72
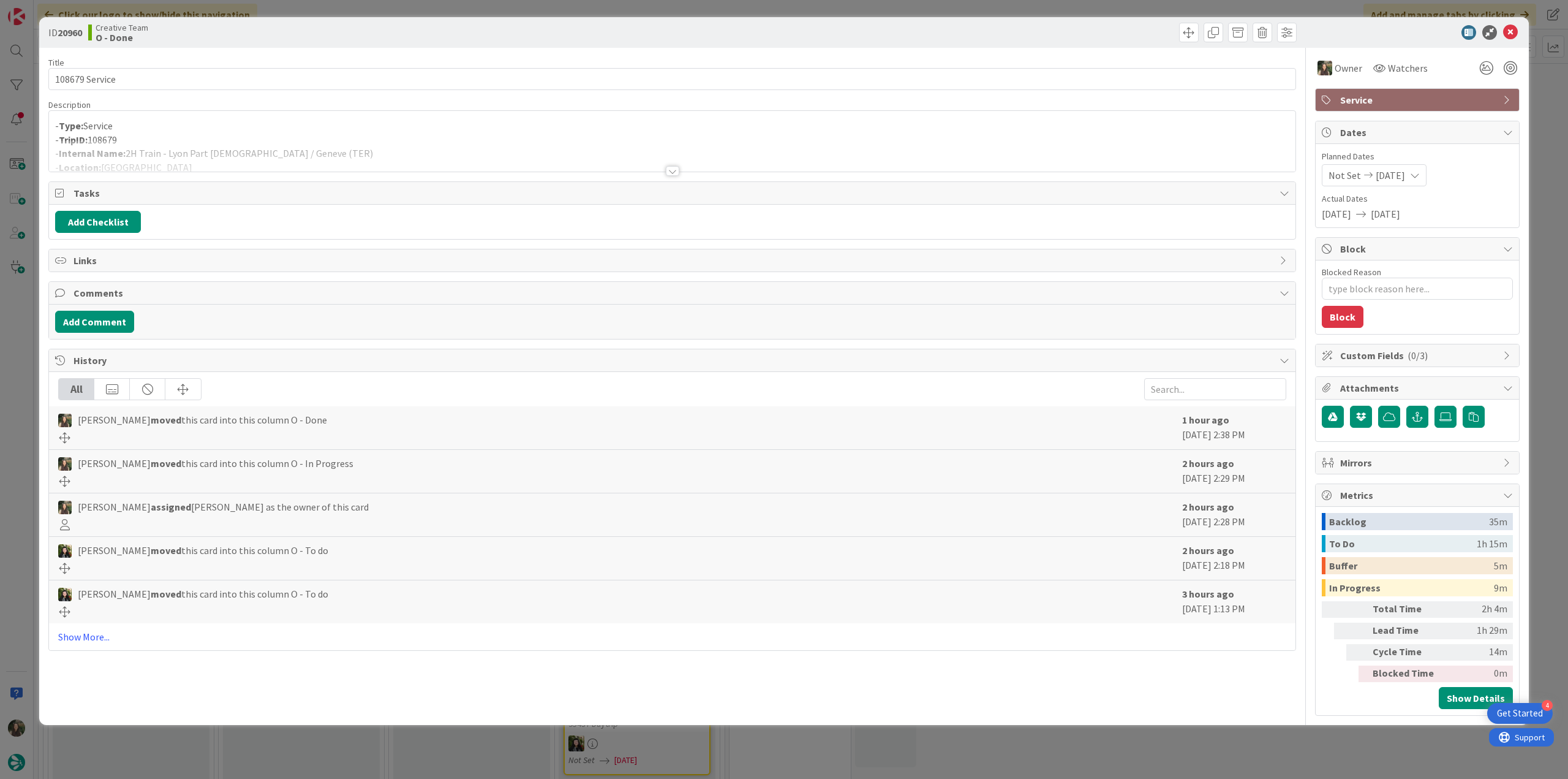
click at [320, 165] on div at bounding box center [673, 155] width 1247 height 31
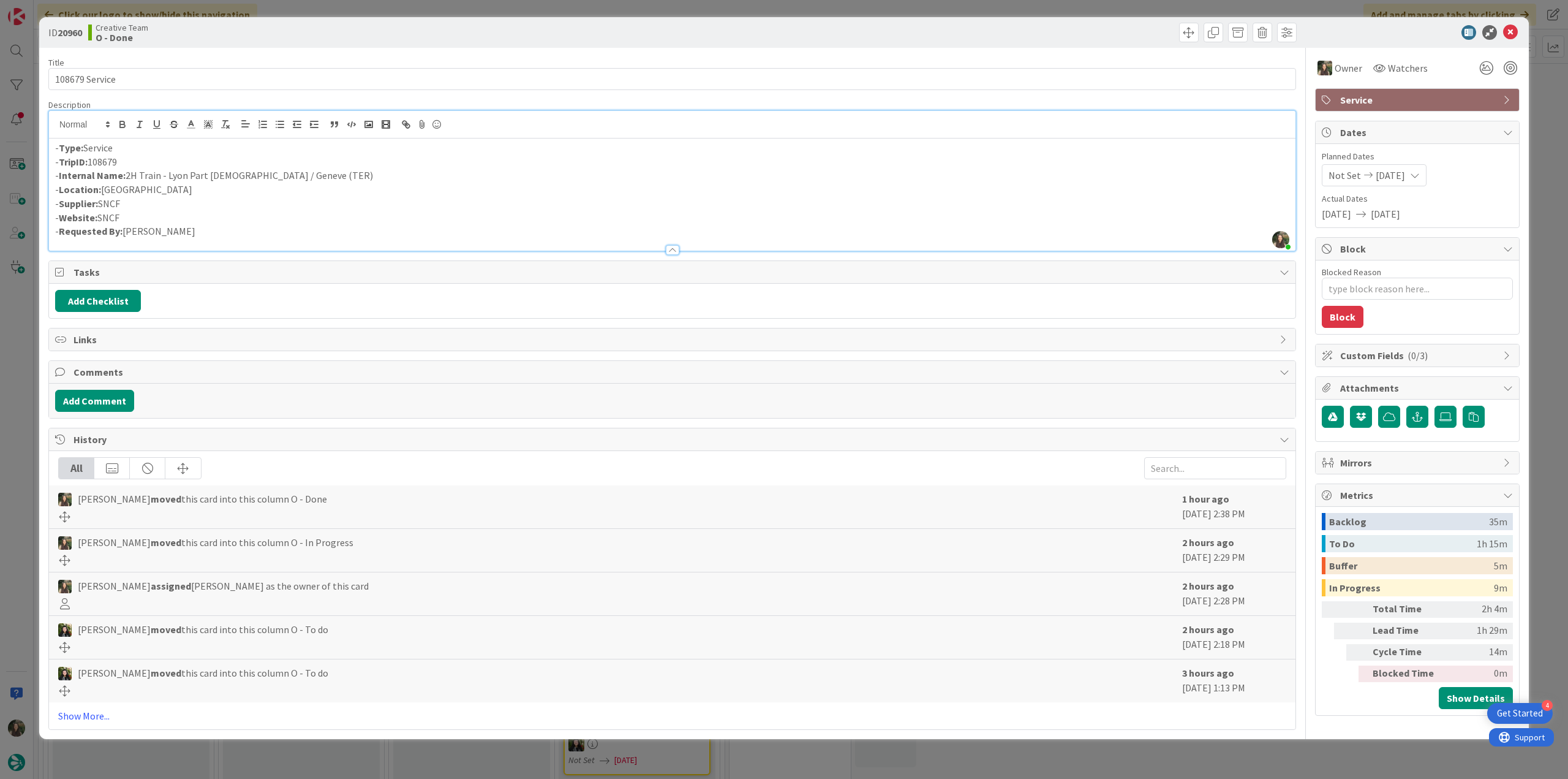
click at [27, 382] on div "ID 20960 Creative Team O - Done Title 14 / 128 108679 Service Description Inês …" at bounding box center [784, 390] width 1568 height 779
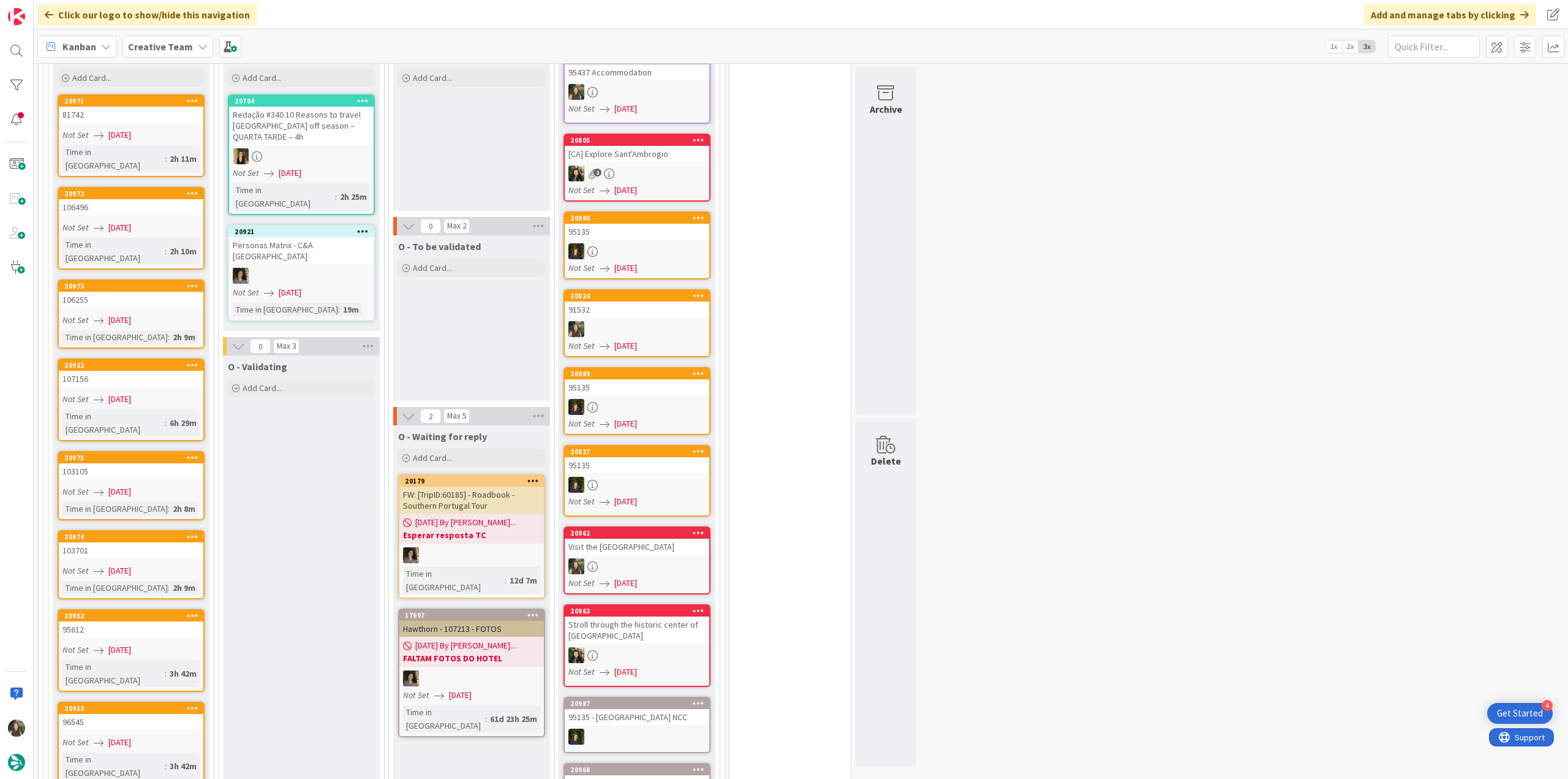
scroll to position [980, 0]
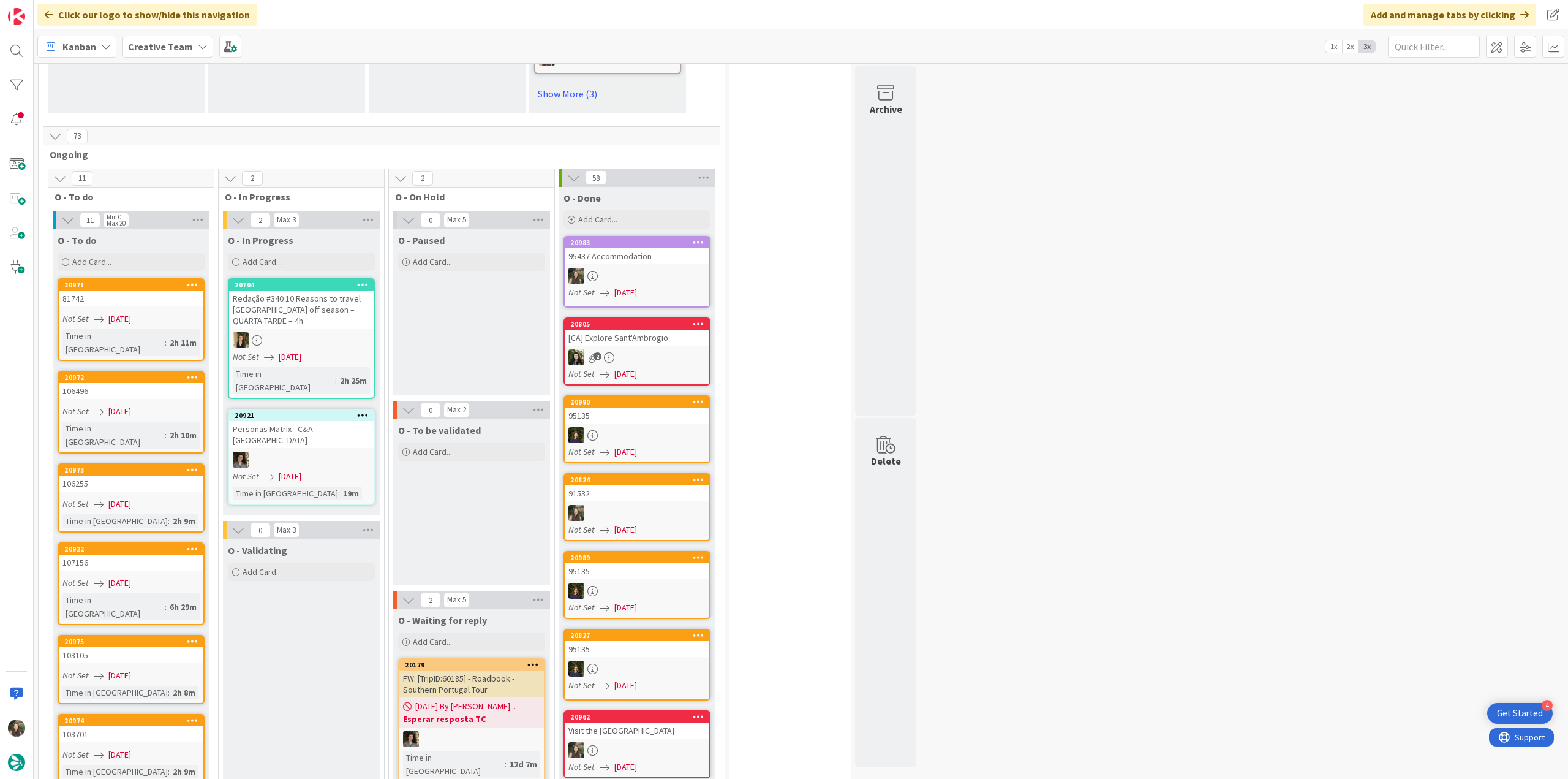
click at [170, 288] on link "20971 81742 Not Set 08/13/2025 Time in Column : 2h 11m" at bounding box center [131, 320] width 147 height 83
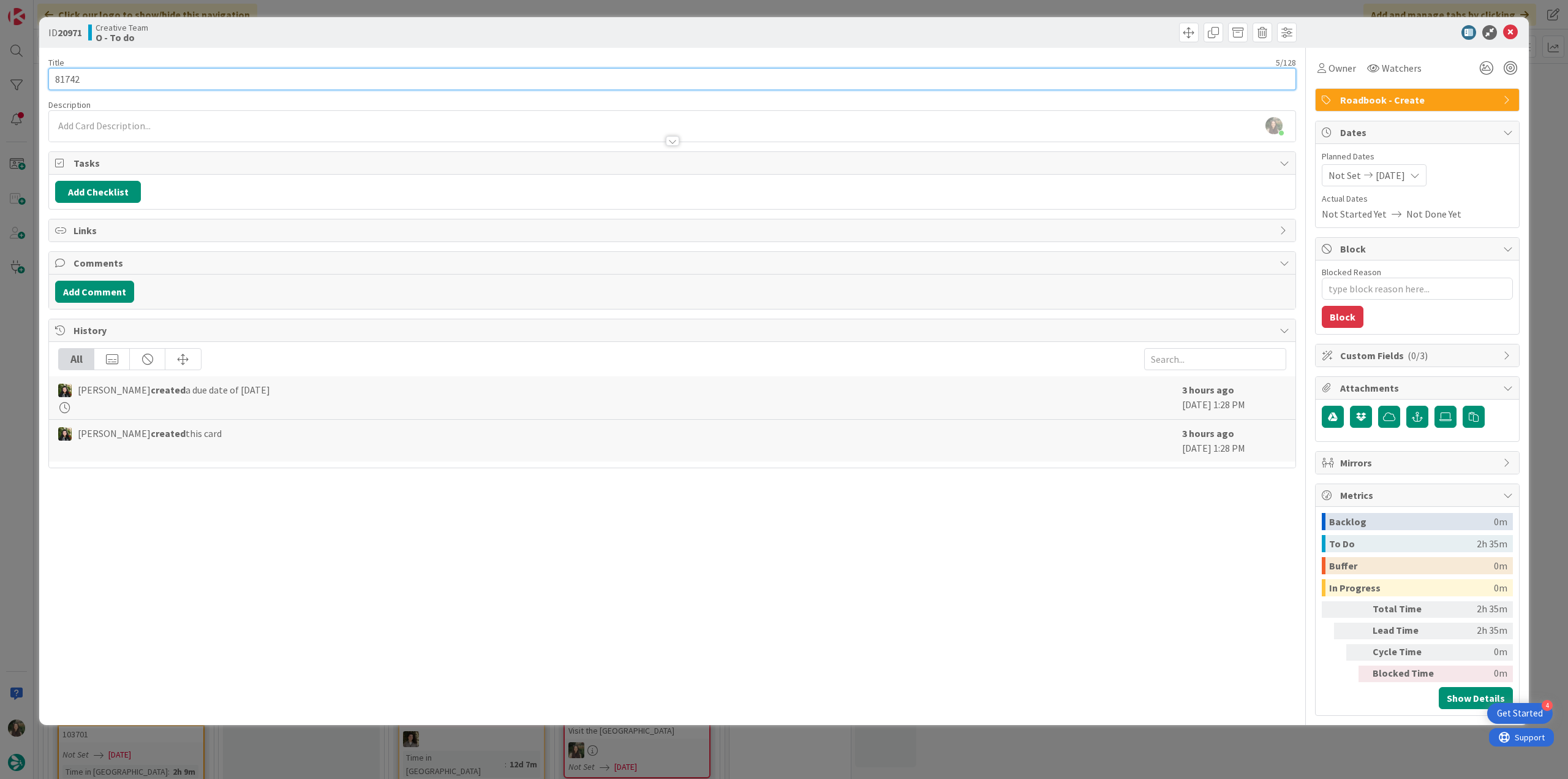
click at [68, 82] on input "81742" at bounding box center [672, 79] width 1248 height 22
click at [29, 339] on div "ID 20971 Creative Team O - To do Title 5 / 128 81742 Description Inês Gonçalves…" at bounding box center [784, 390] width 1568 height 779
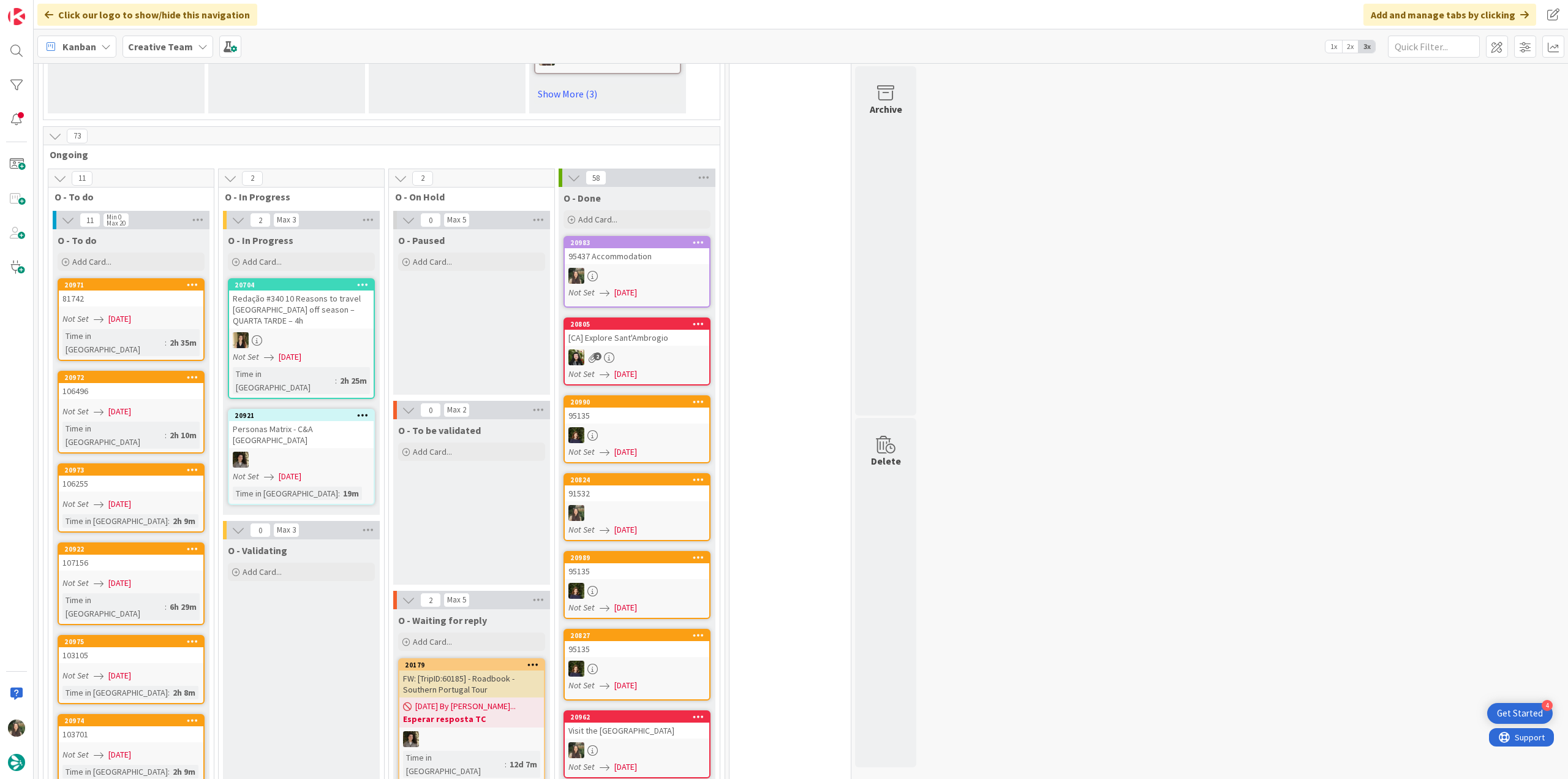
click at [144, 370] on link "20972 106496 Not Set 08/13/2025 Time in Column : 2h 10m" at bounding box center [131, 412] width 147 height 83
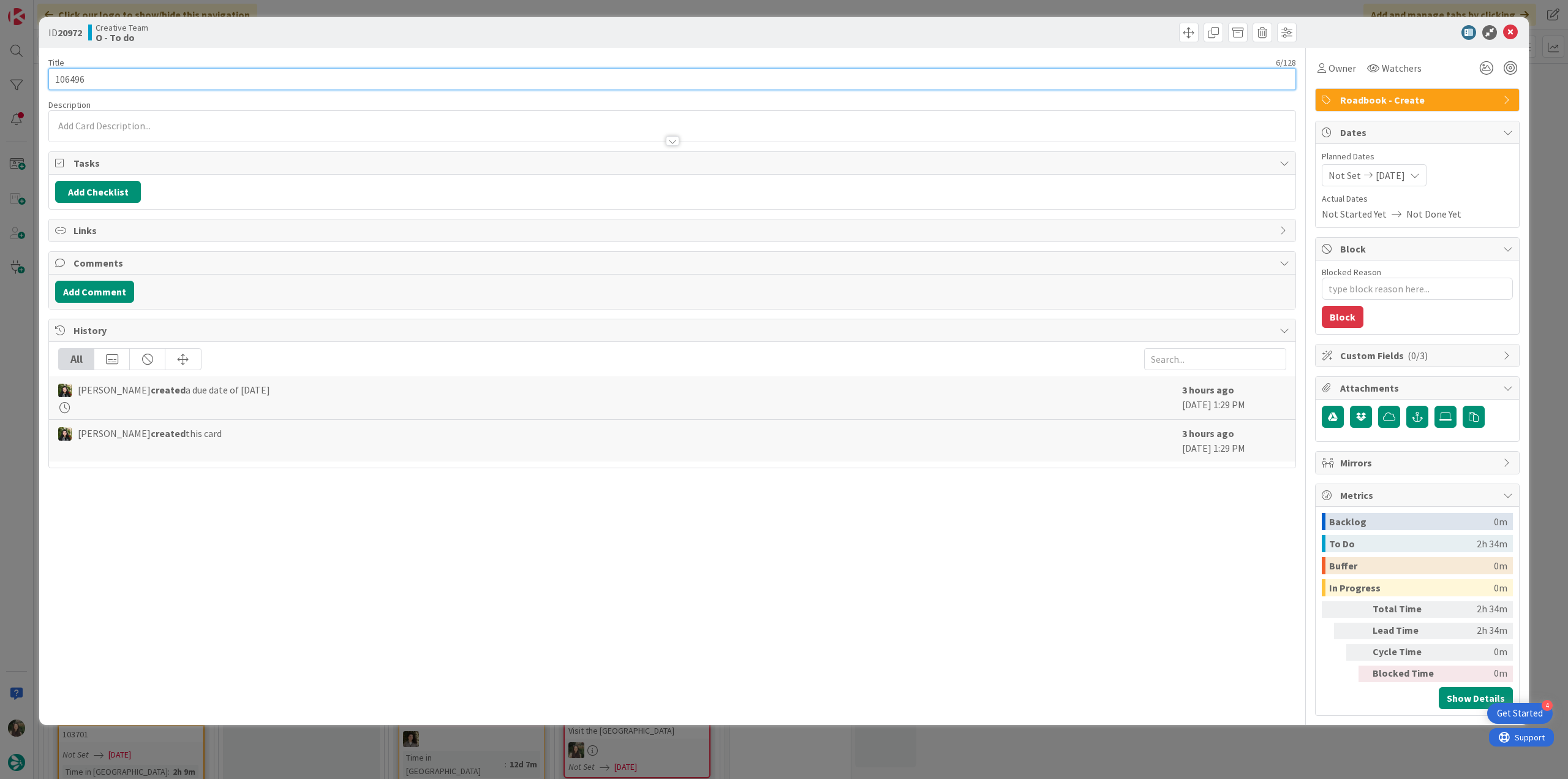
click at [70, 74] on input "106496" at bounding box center [672, 79] width 1248 height 22
click at [1319, 64] on icon at bounding box center [1322, 67] width 9 height 10
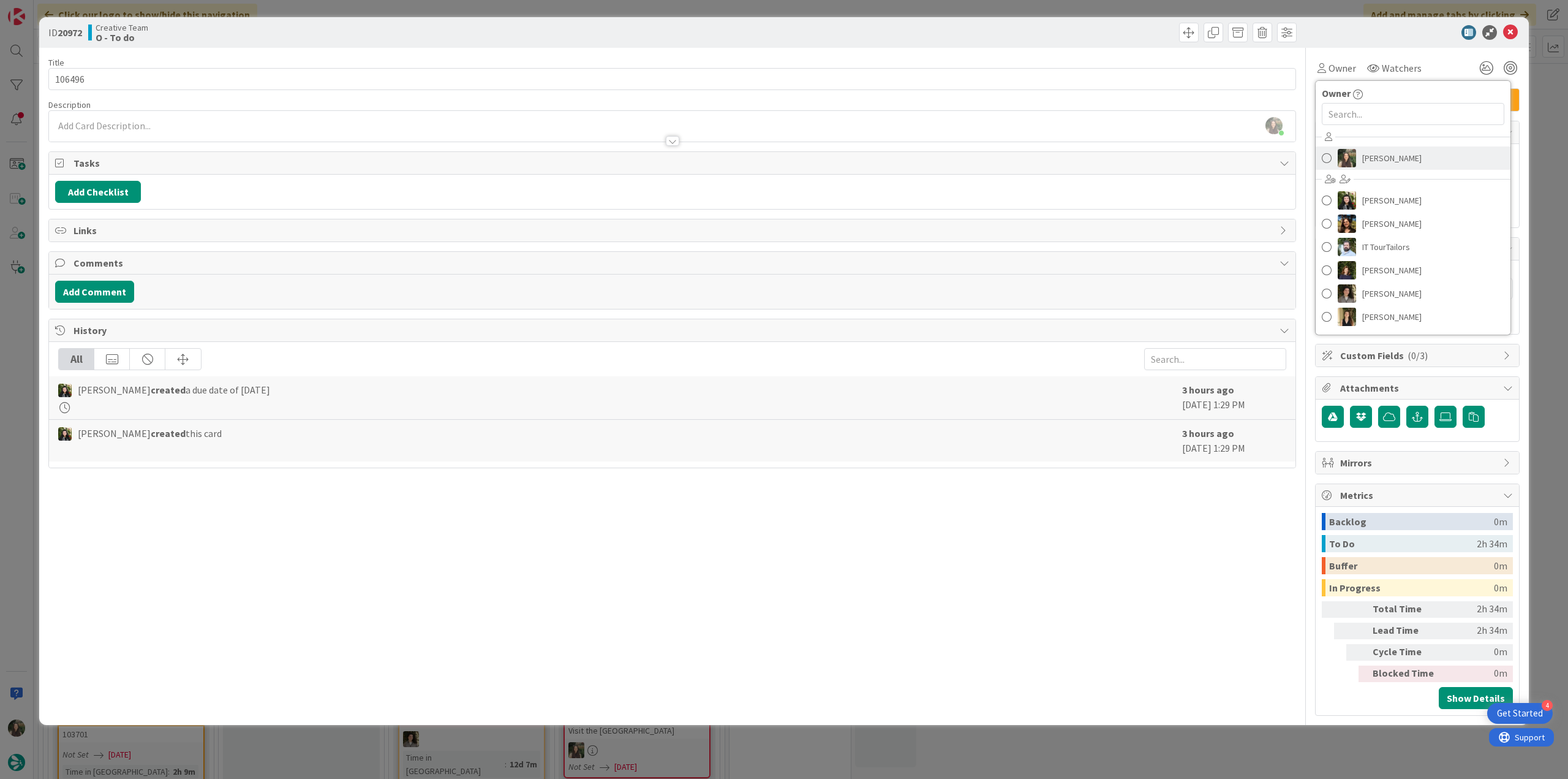
click at [1381, 149] on span "[PERSON_NAME]" at bounding box center [1392, 157] width 60 height 18
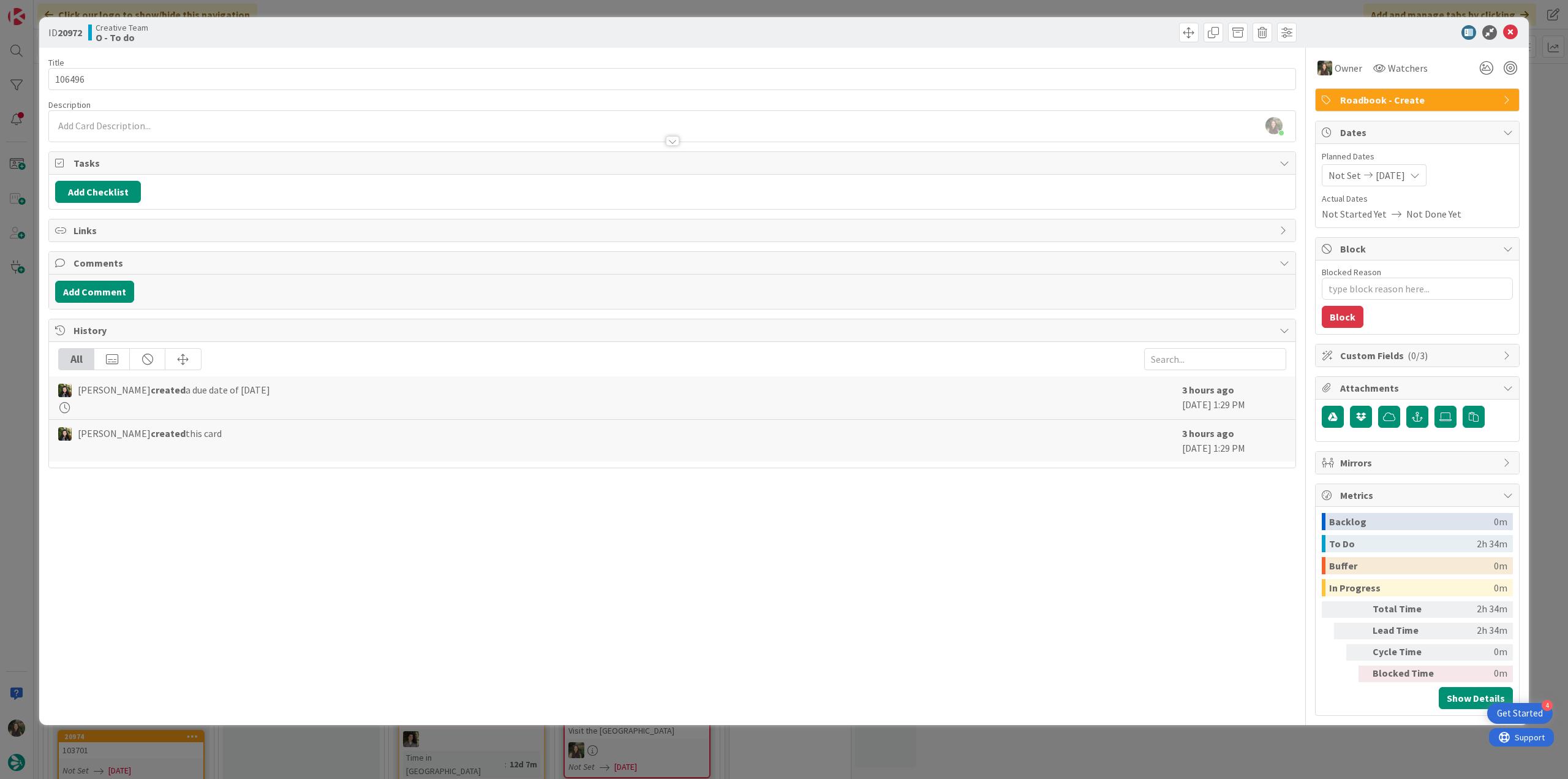
type textarea "x"
click at [28, 368] on div "ID 20972 Creative Team O - To do Title 6 / 128 106496 Description Inês Gonçalve…" at bounding box center [784, 390] width 1568 height 779
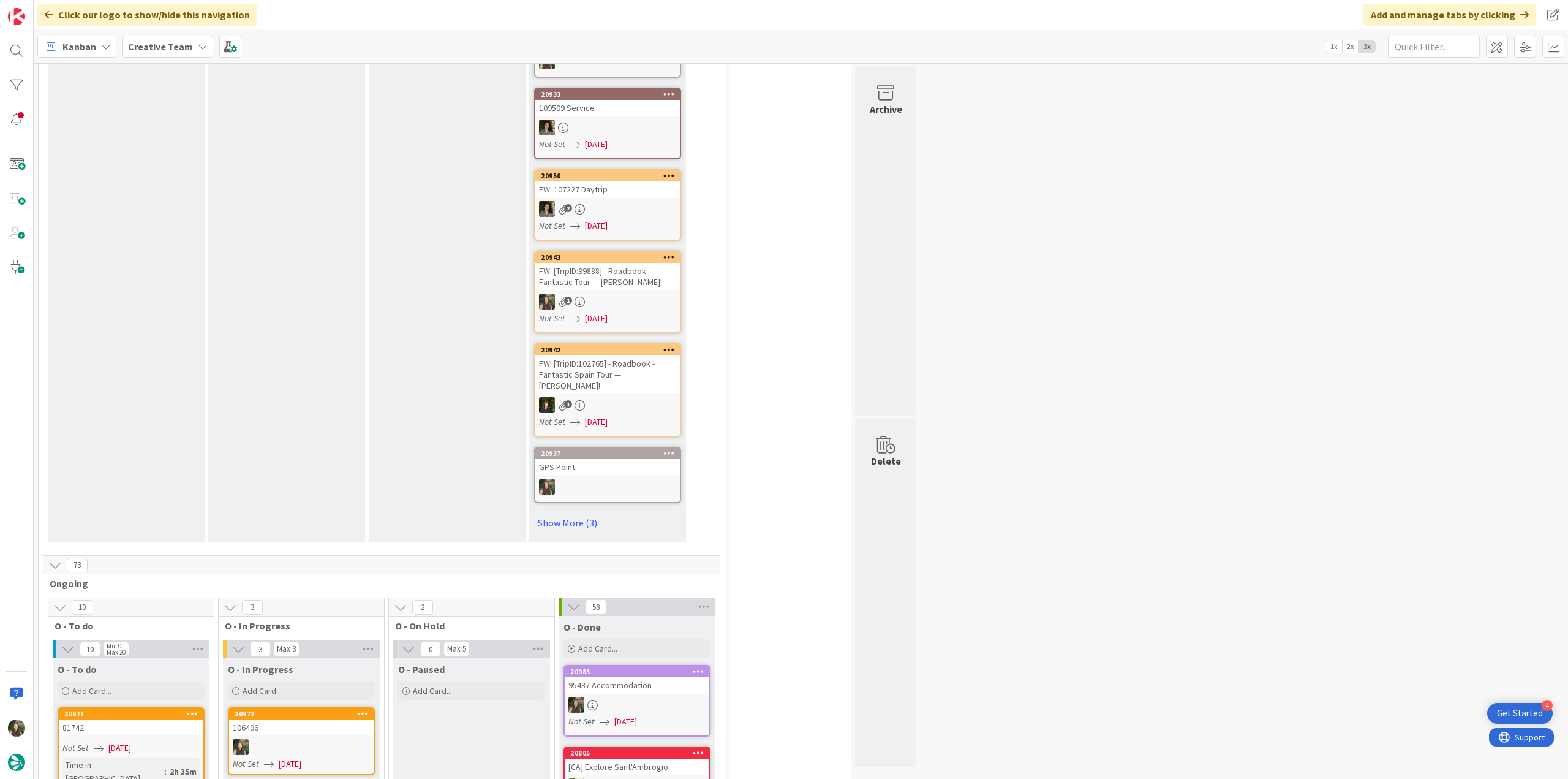
scroll to position [1042, 0]
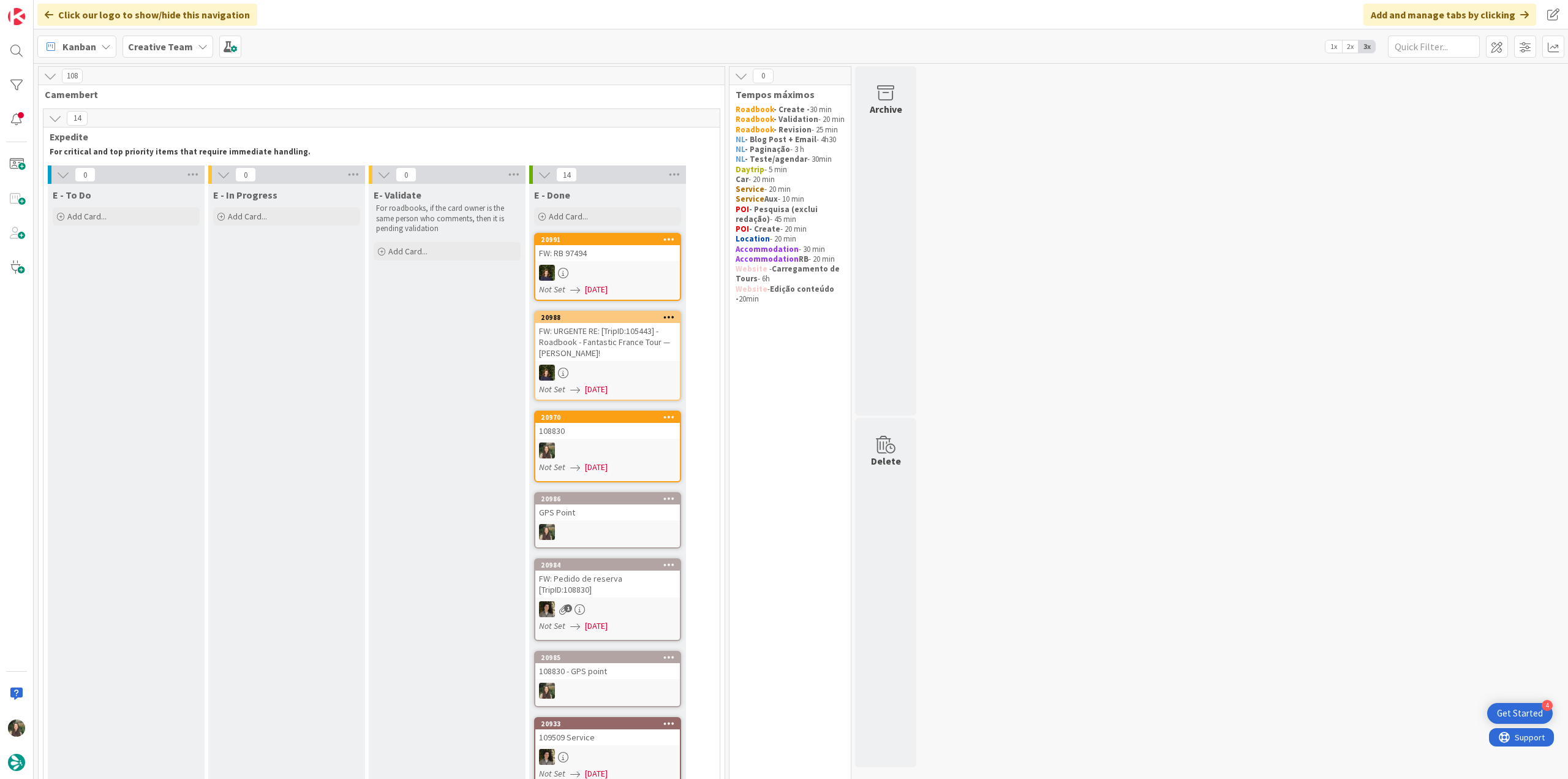
scroll to position [1054, 0]
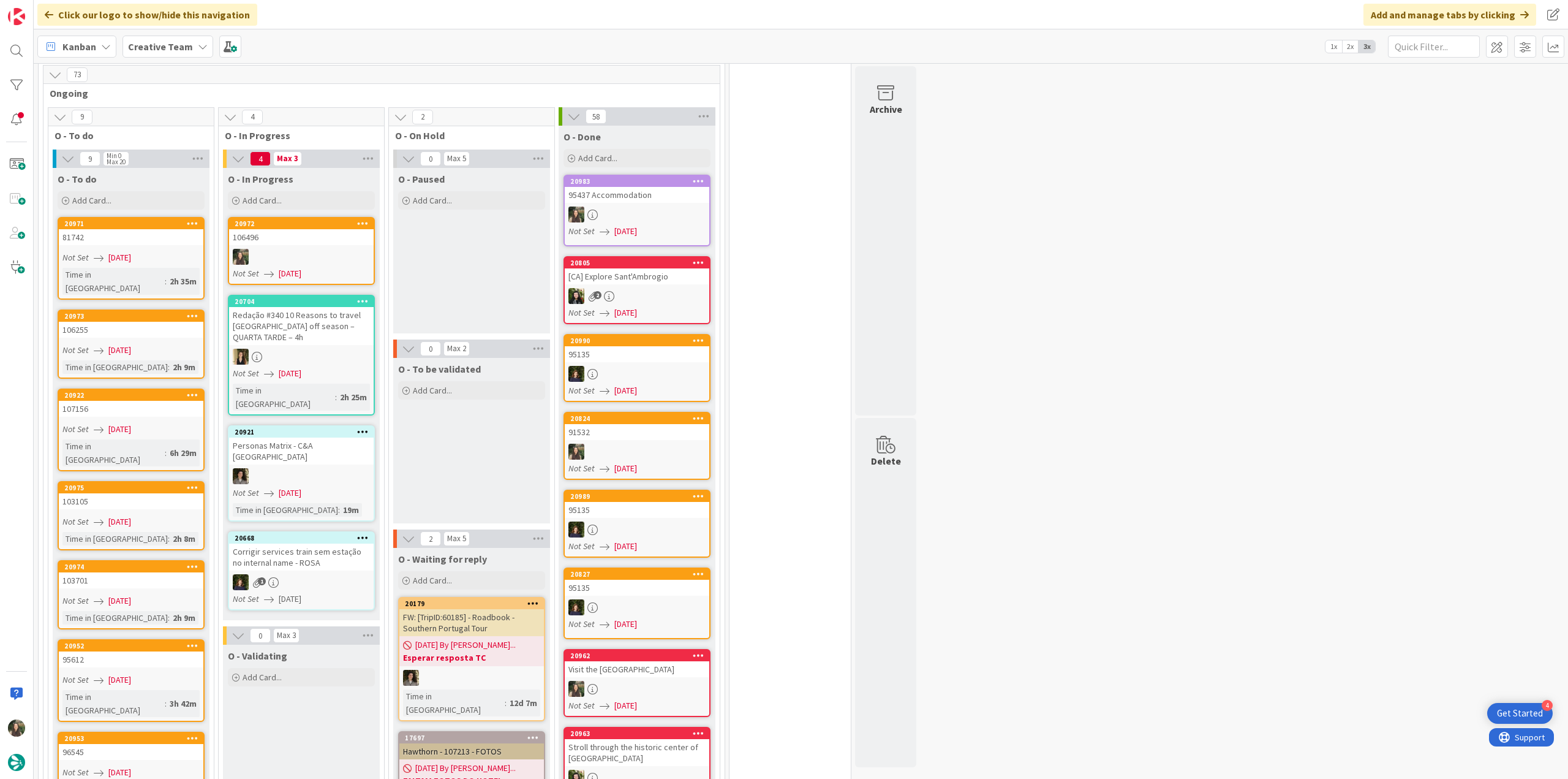
click at [318, 249] on div at bounding box center [300, 256] width 144 height 16
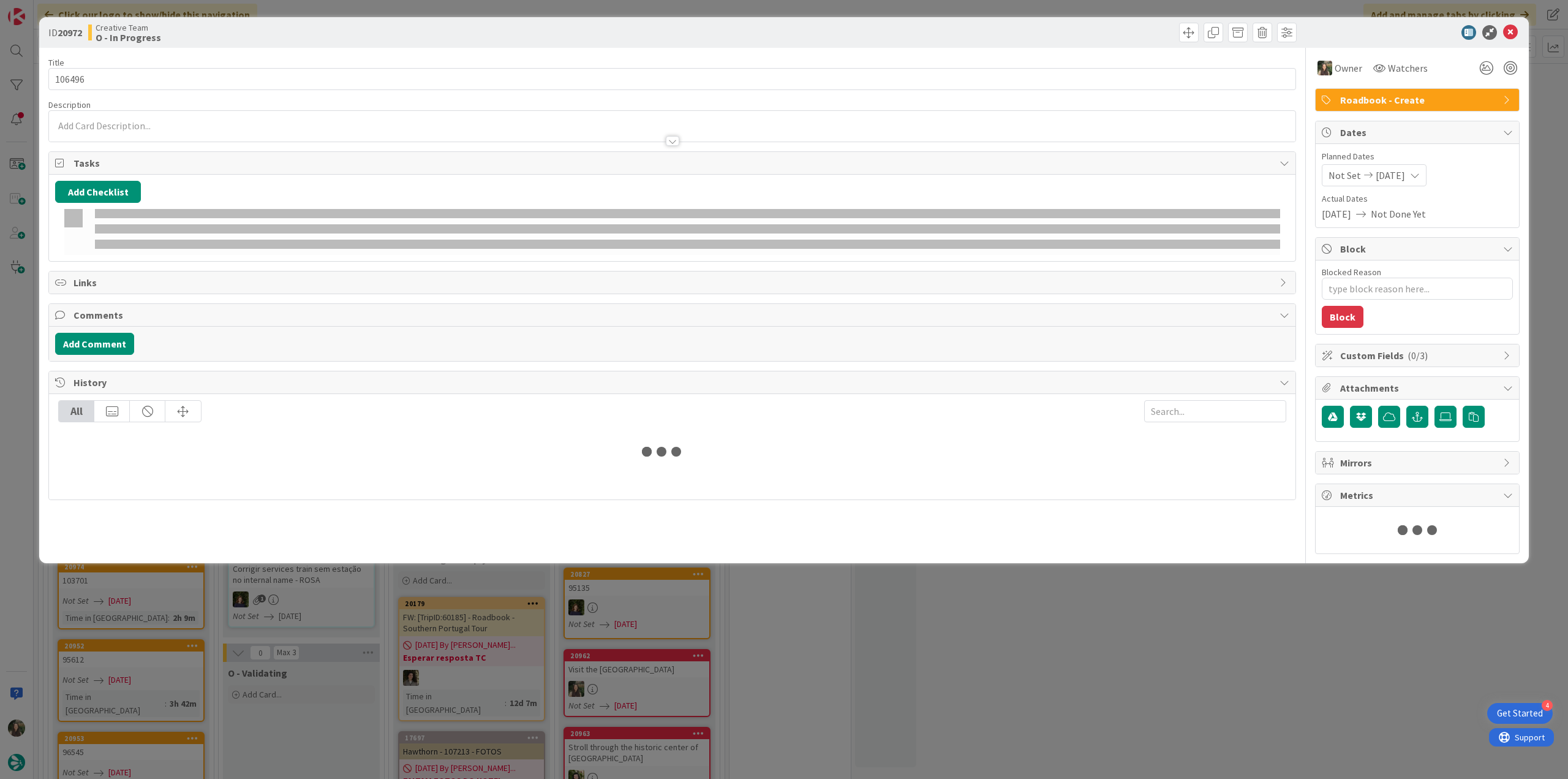
type textarea "x"
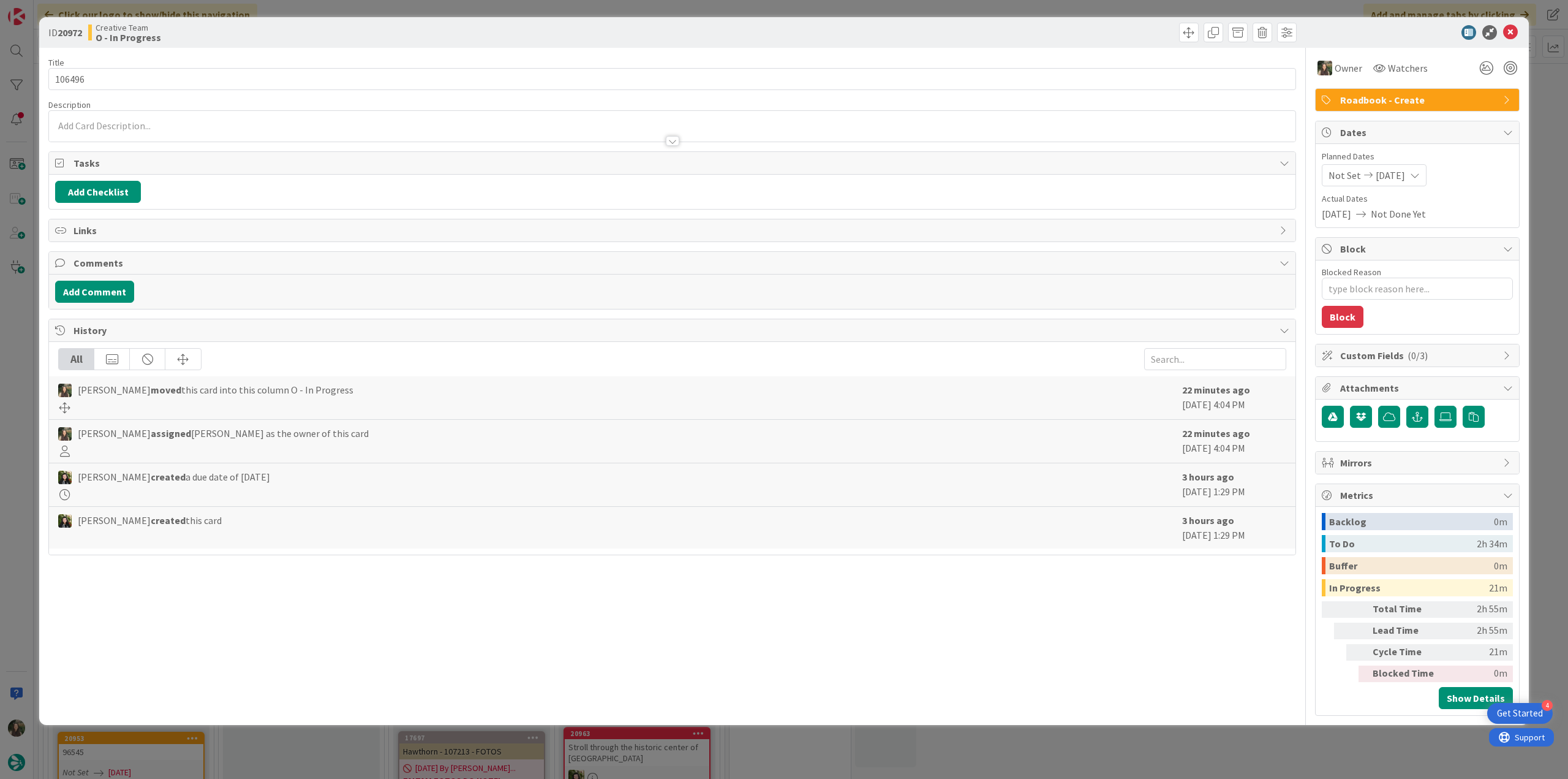
click at [1309, 757] on div "ID 20972 Creative Team O - In Progress Title 6 / 128 106496 Description Owner W…" at bounding box center [784, 390] width 1568 height 779
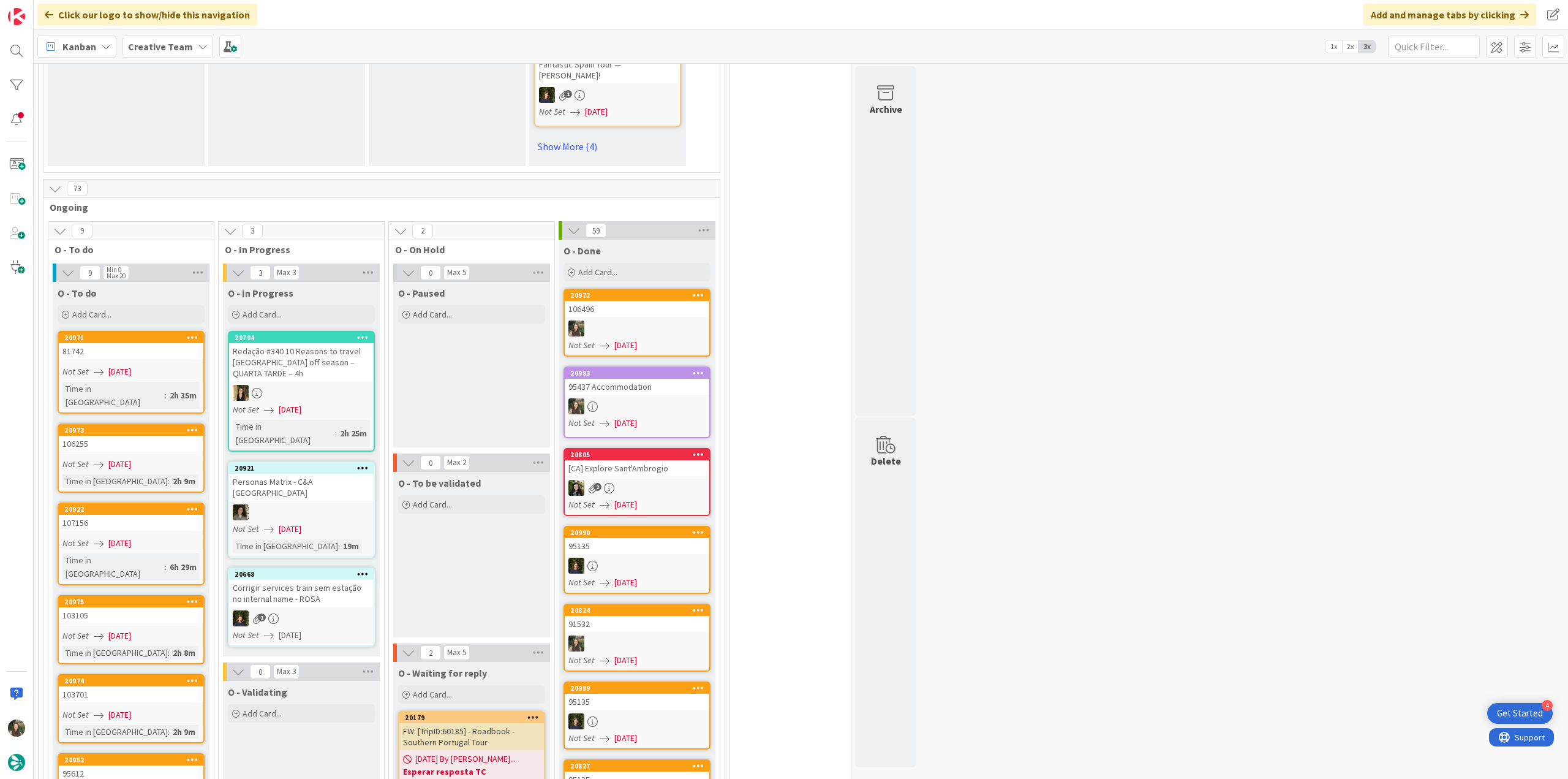
scroll to position [852, 0]
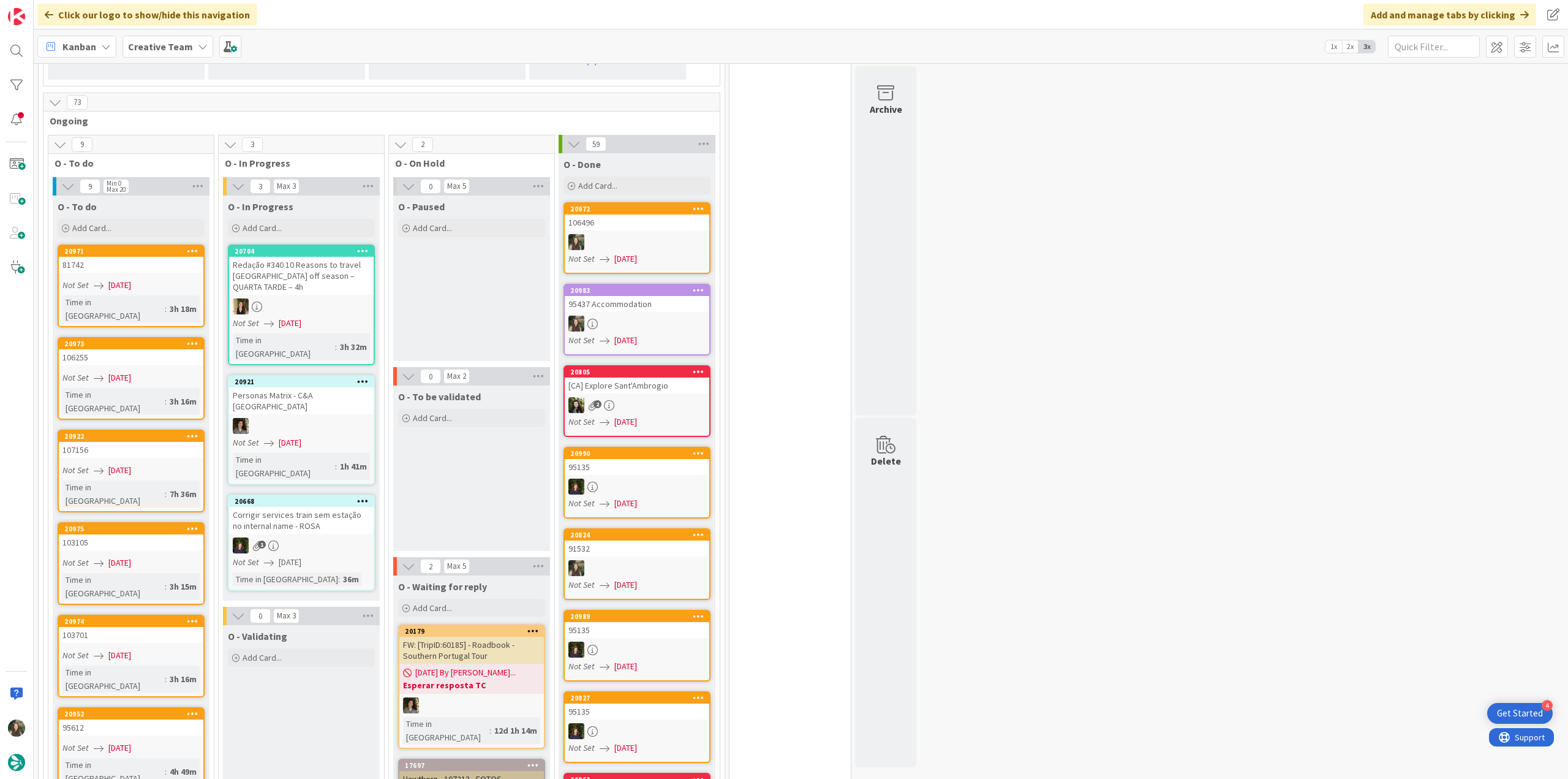
scroll to position [1164, 0]
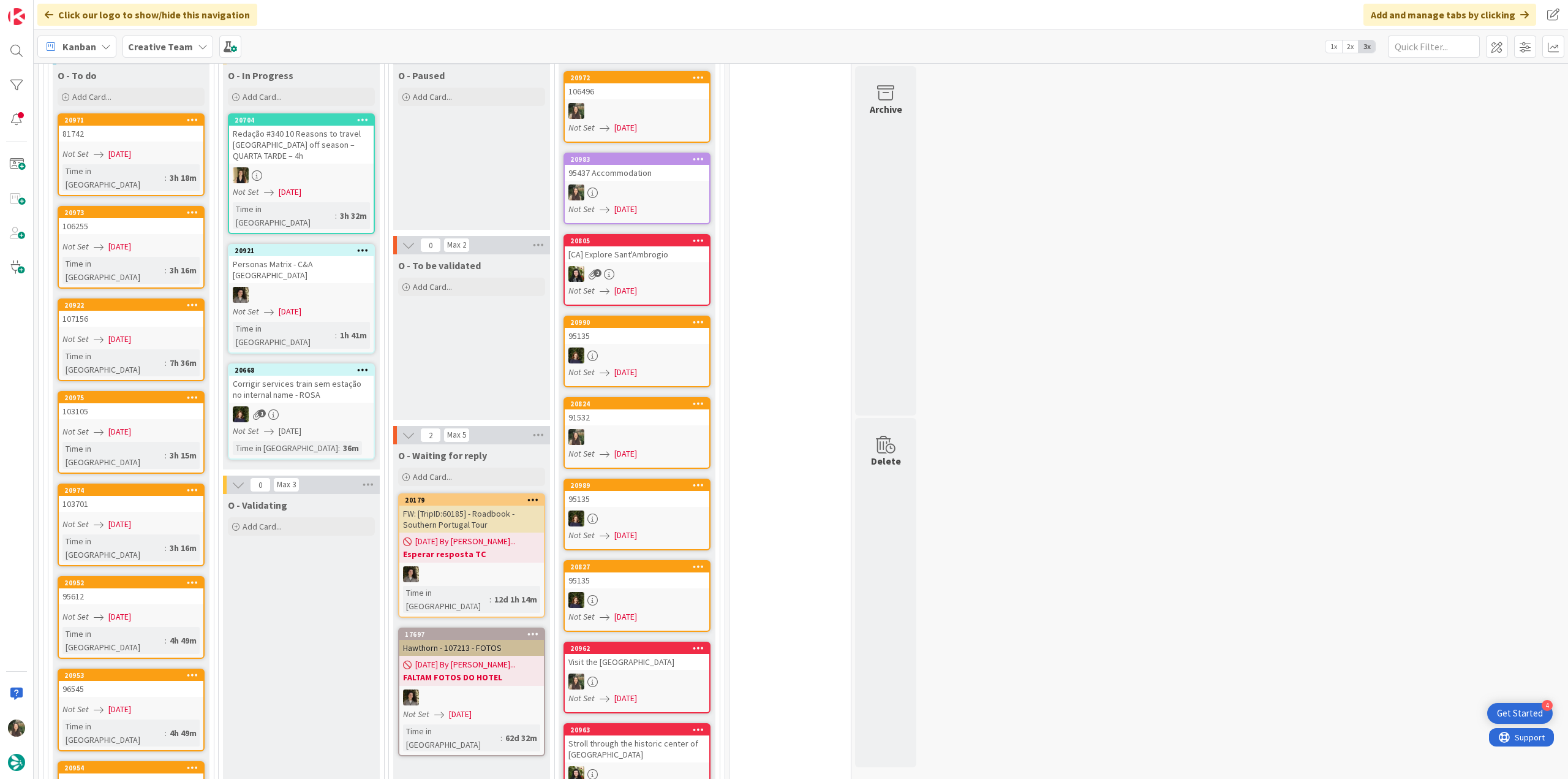
click at [157, 240] on div "Not Set [DATE]" at bounding box center [132, 246] width 141 height 13
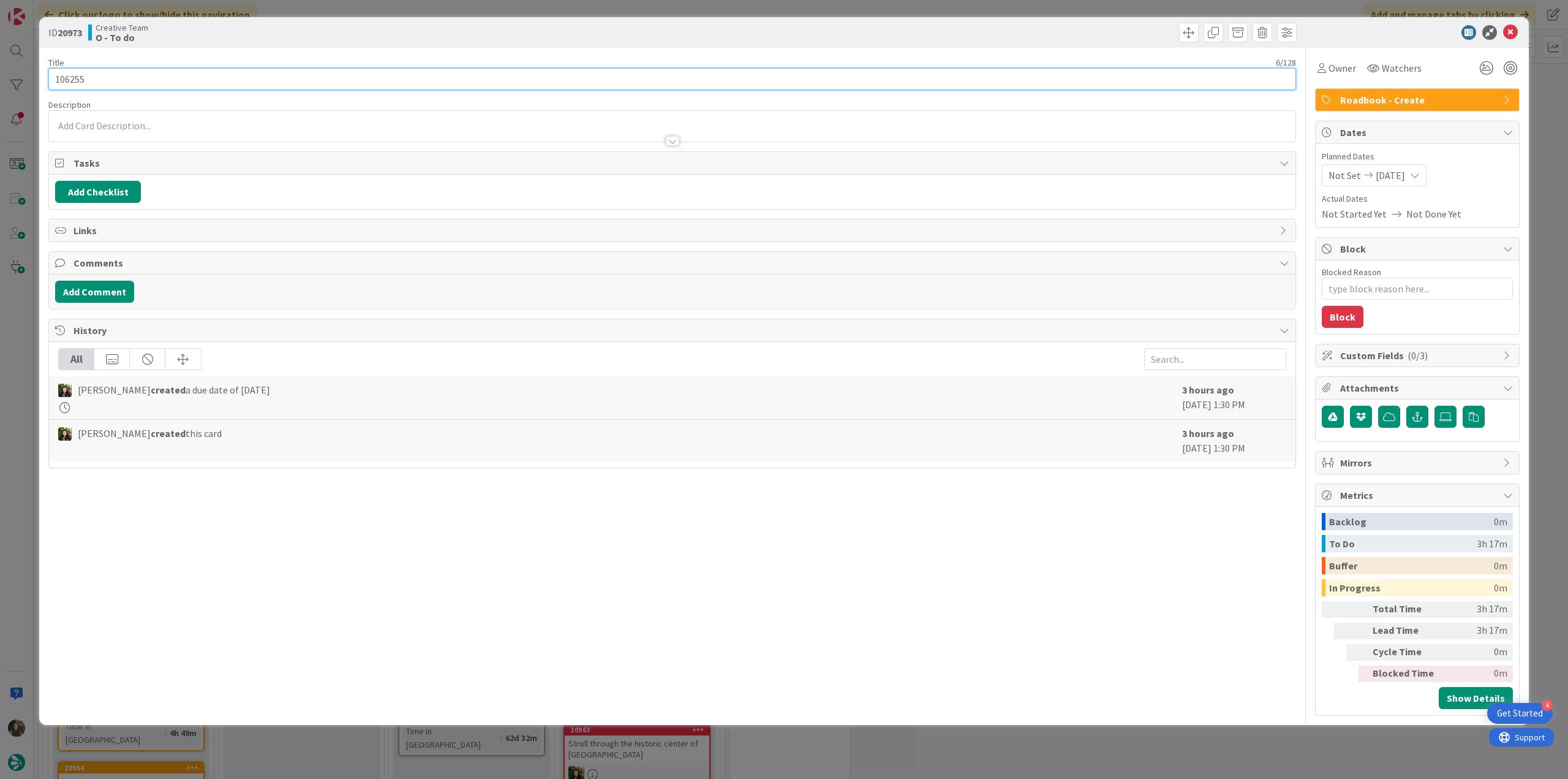
click at [69, 81] on input "106255" at bounding box center [672, 79] width 1248 height 22
click at [24, 289] on div "ID 20973 Creative Team O - To do Title 6 / 128 106255 Description [PERSON_NAME]…" at bounding box center [784, 390] width 1568 height 779
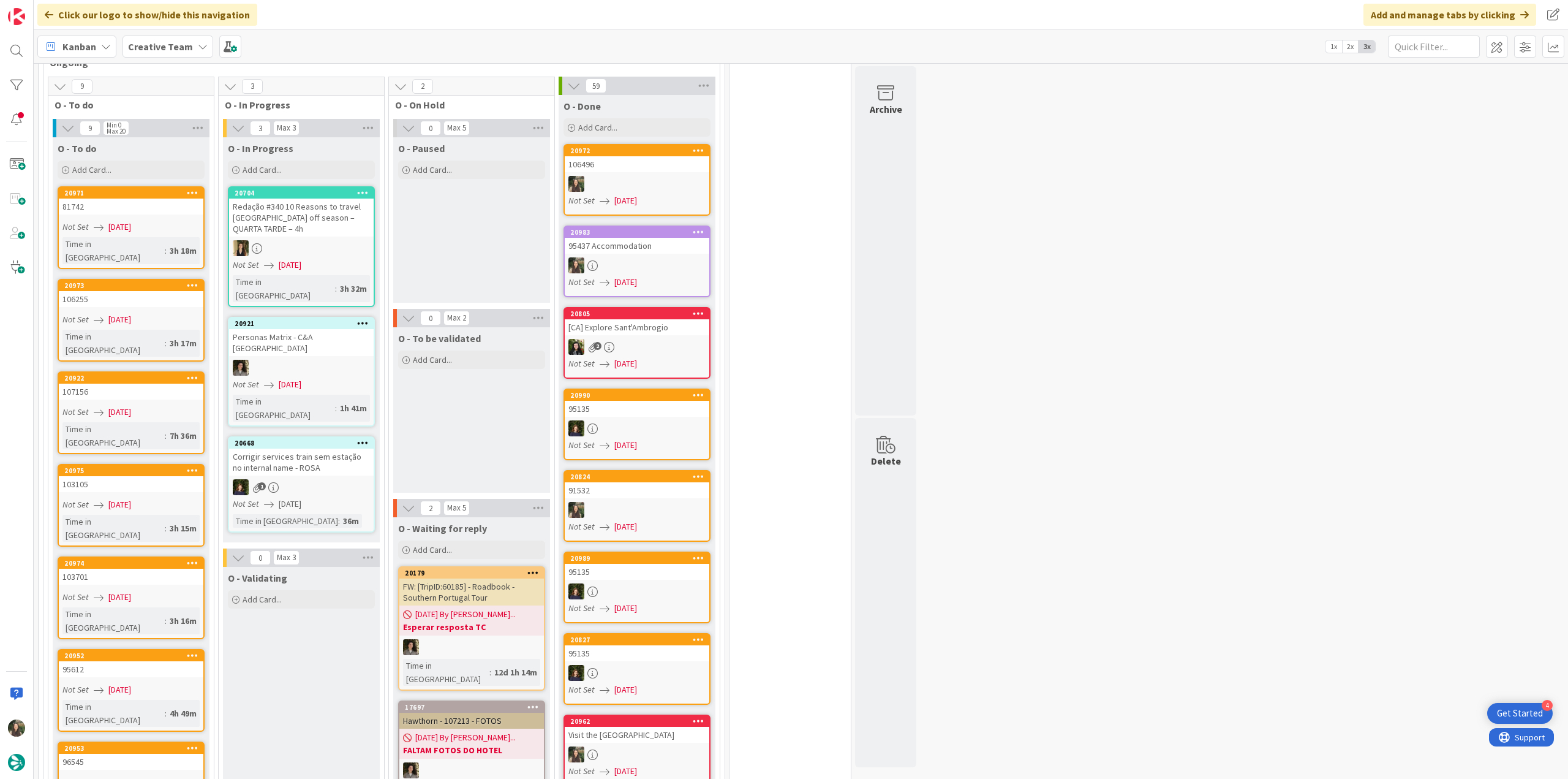
scroll to position [1042, 0]
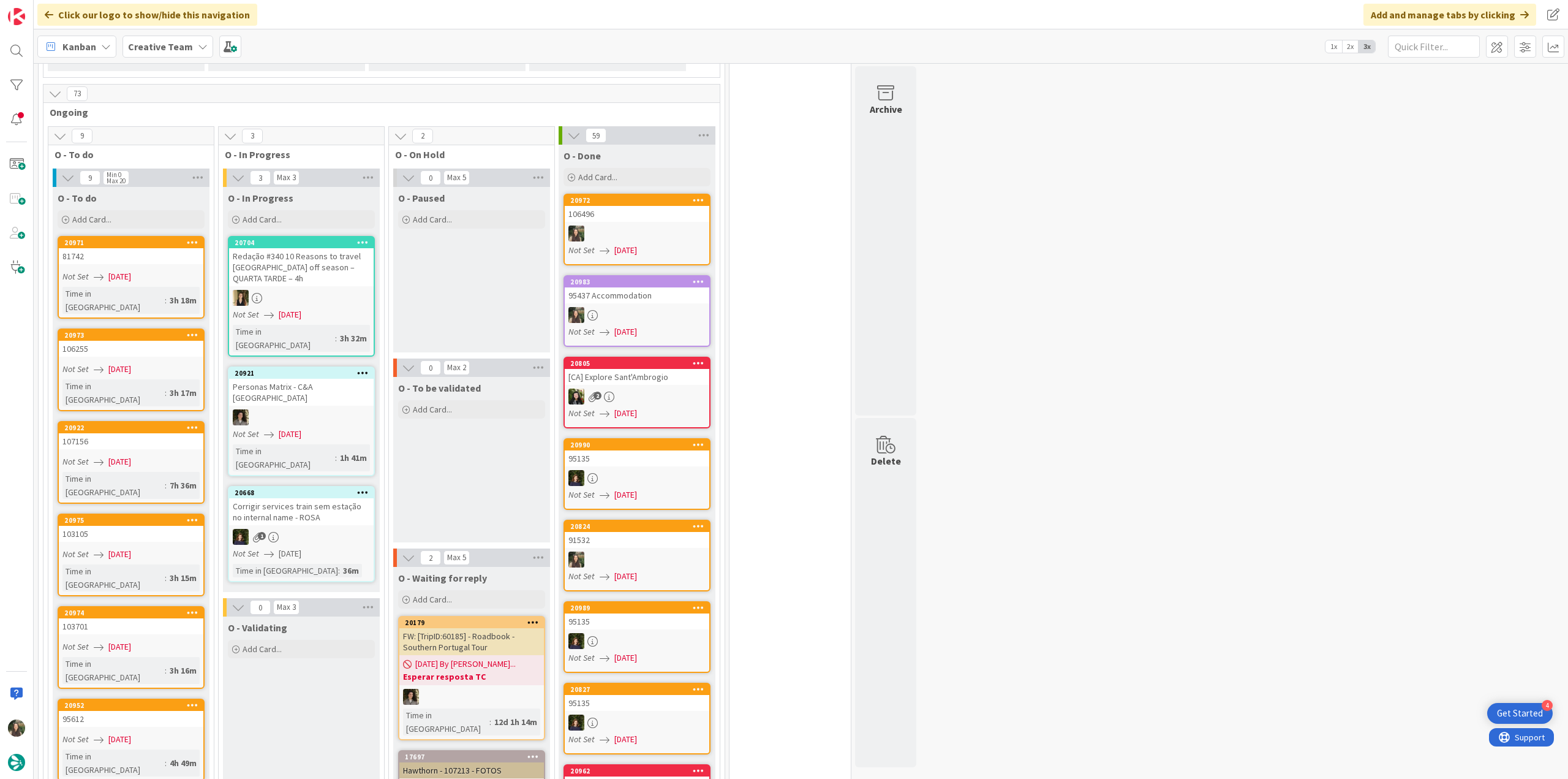
click at [153, 341] on div "106255" at bounding box center [130, 349] width 144 height 16
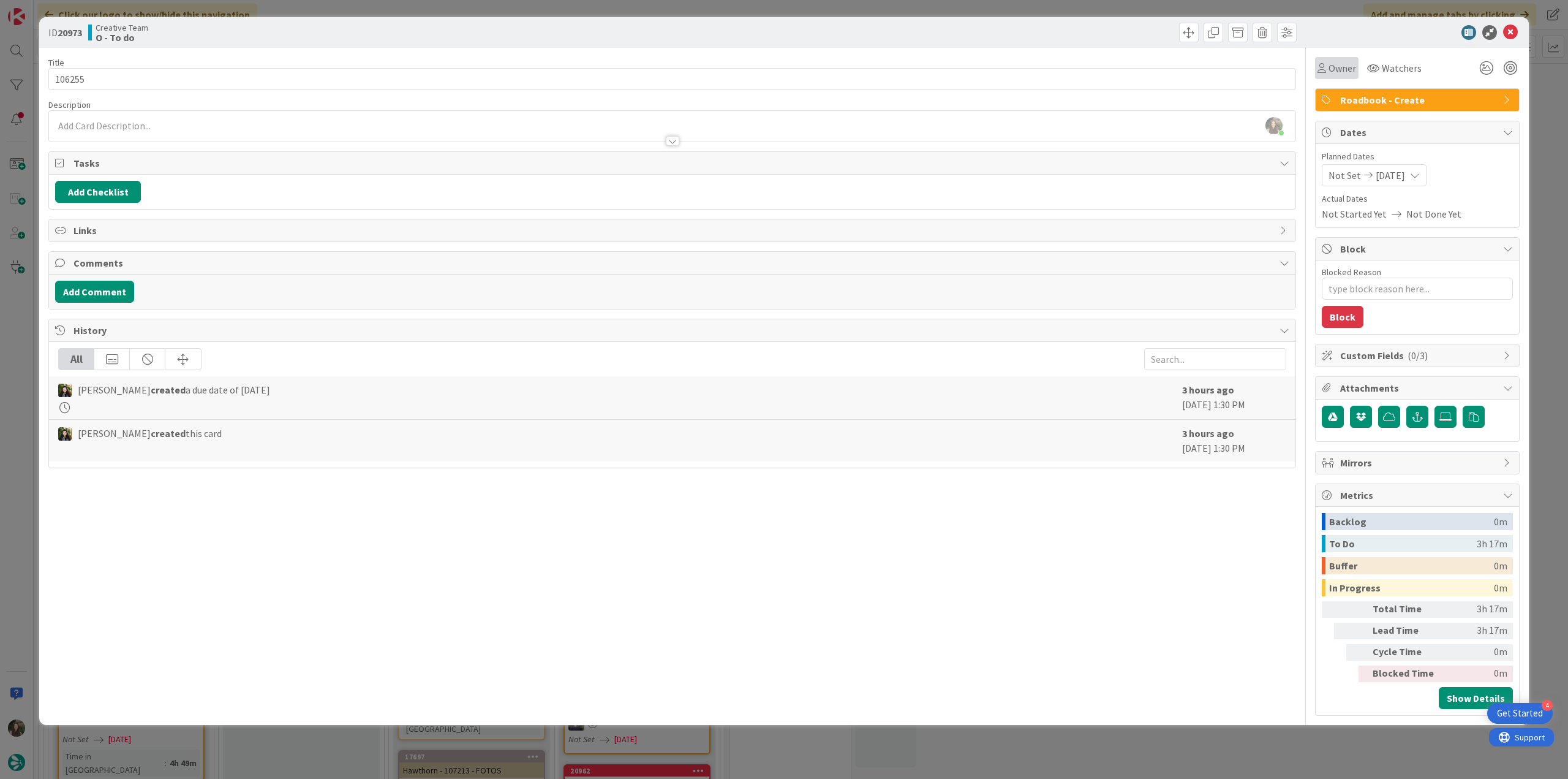
click at [1324, 72] on icon at bounding box center [1322, 67] width 9 height 10
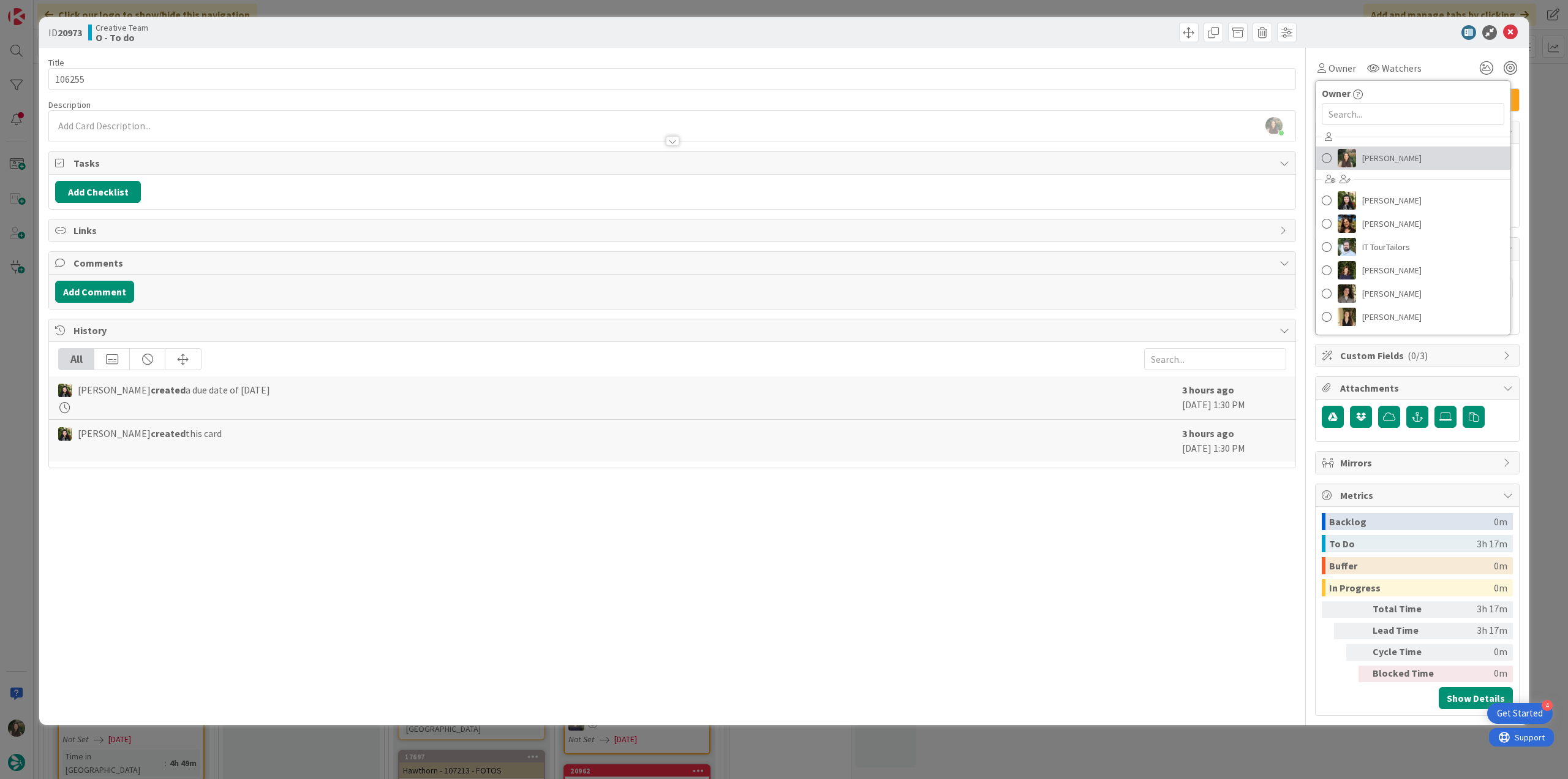
drag, startPoint x: 1380, startPoint y: 162, endPoint x: 1389, endPoint y: 168, distance: 10.8
click at [1380, 162] on span "[PERSON_NAME]" at bounding box center [1392, 157] width 60 height 18
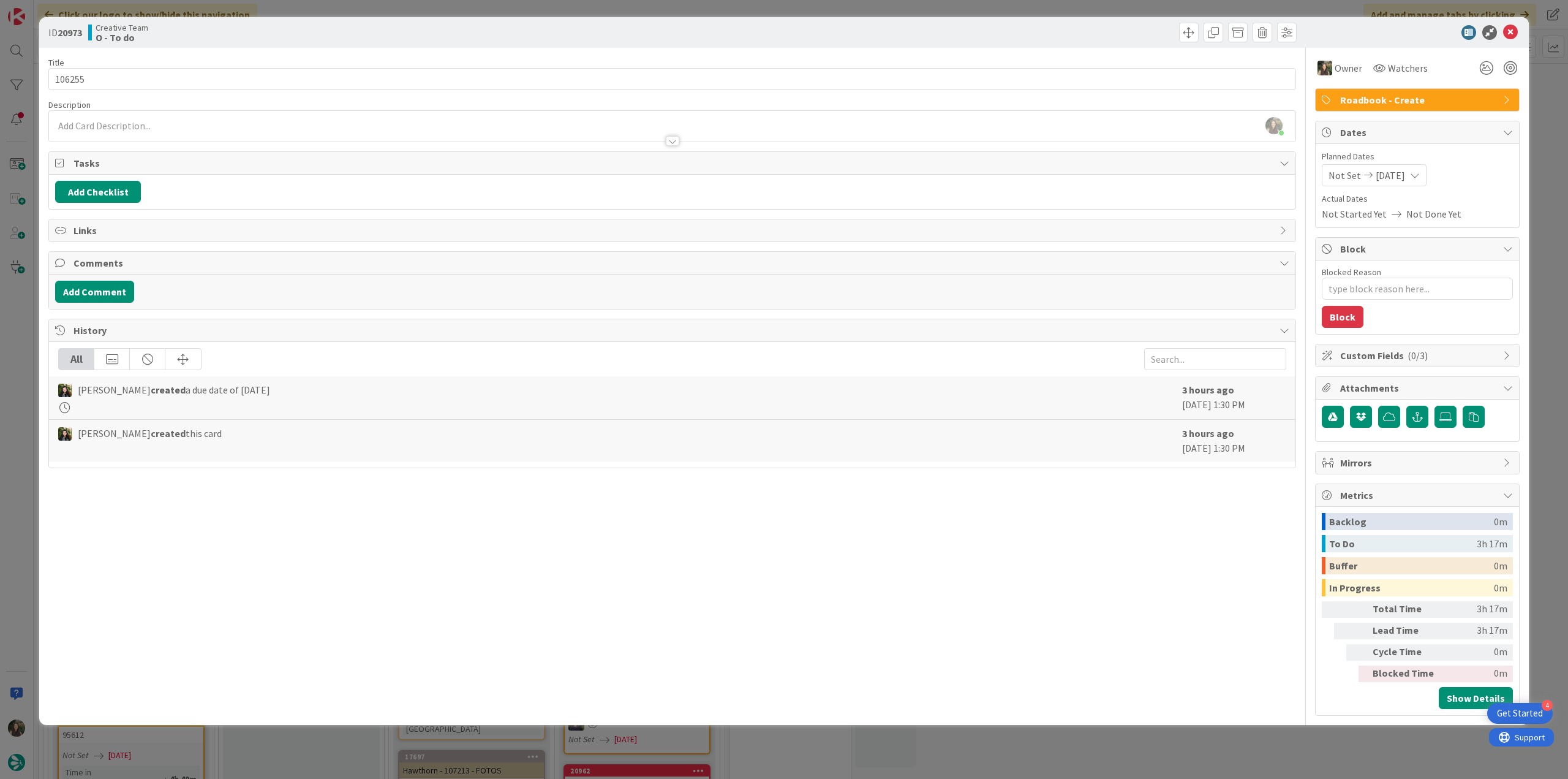
click at [1548, 174] on div "ID 20973 Creative Team O - To do Title 6 / 128 106255 Description [PERSON_NAME]…" at bounding box center [784, 390] width 1568 height 779
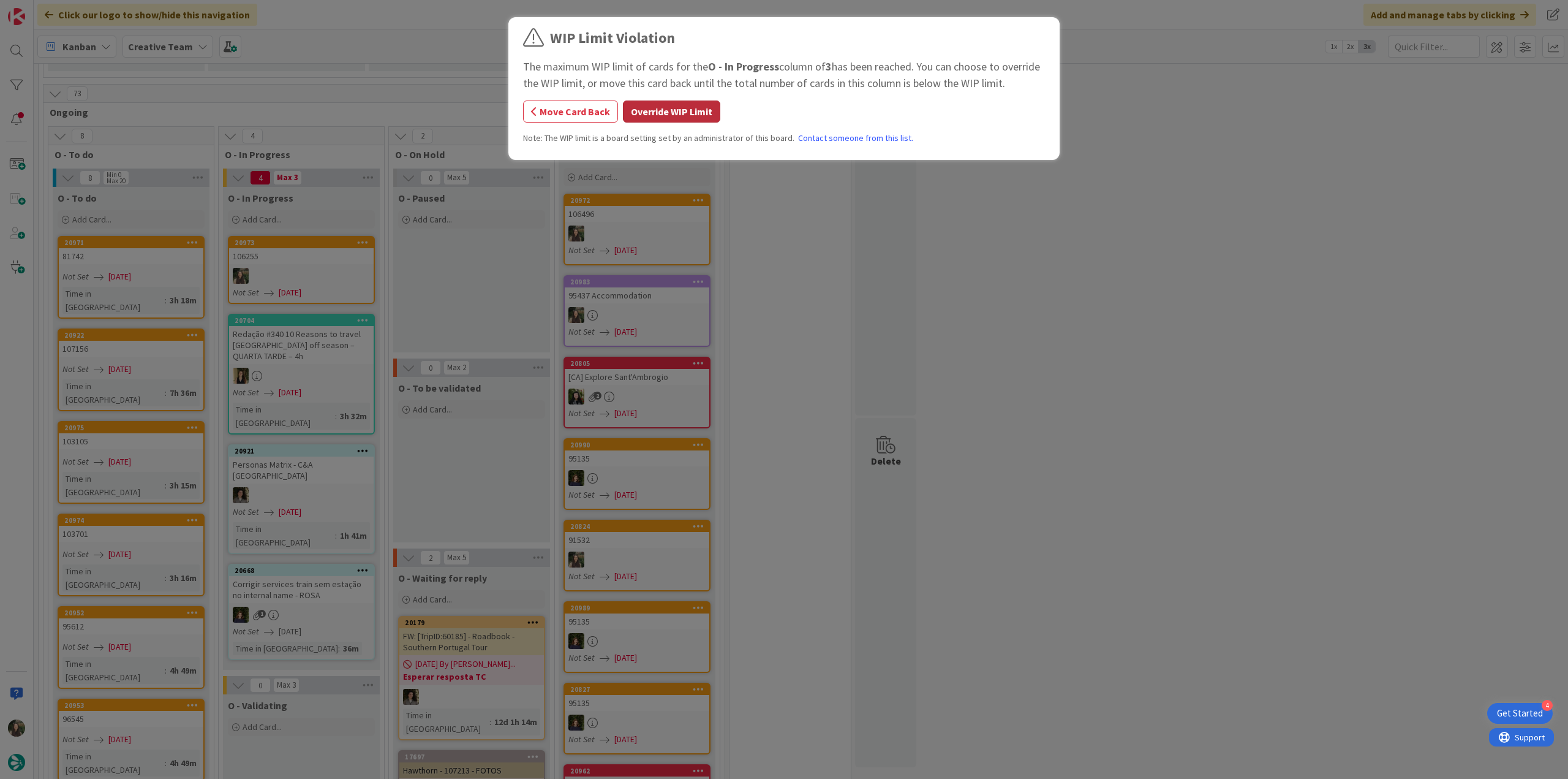
click at [689, 117] on button "Override WIP Limit" at bounding box center [672, 111] width 98 height 22
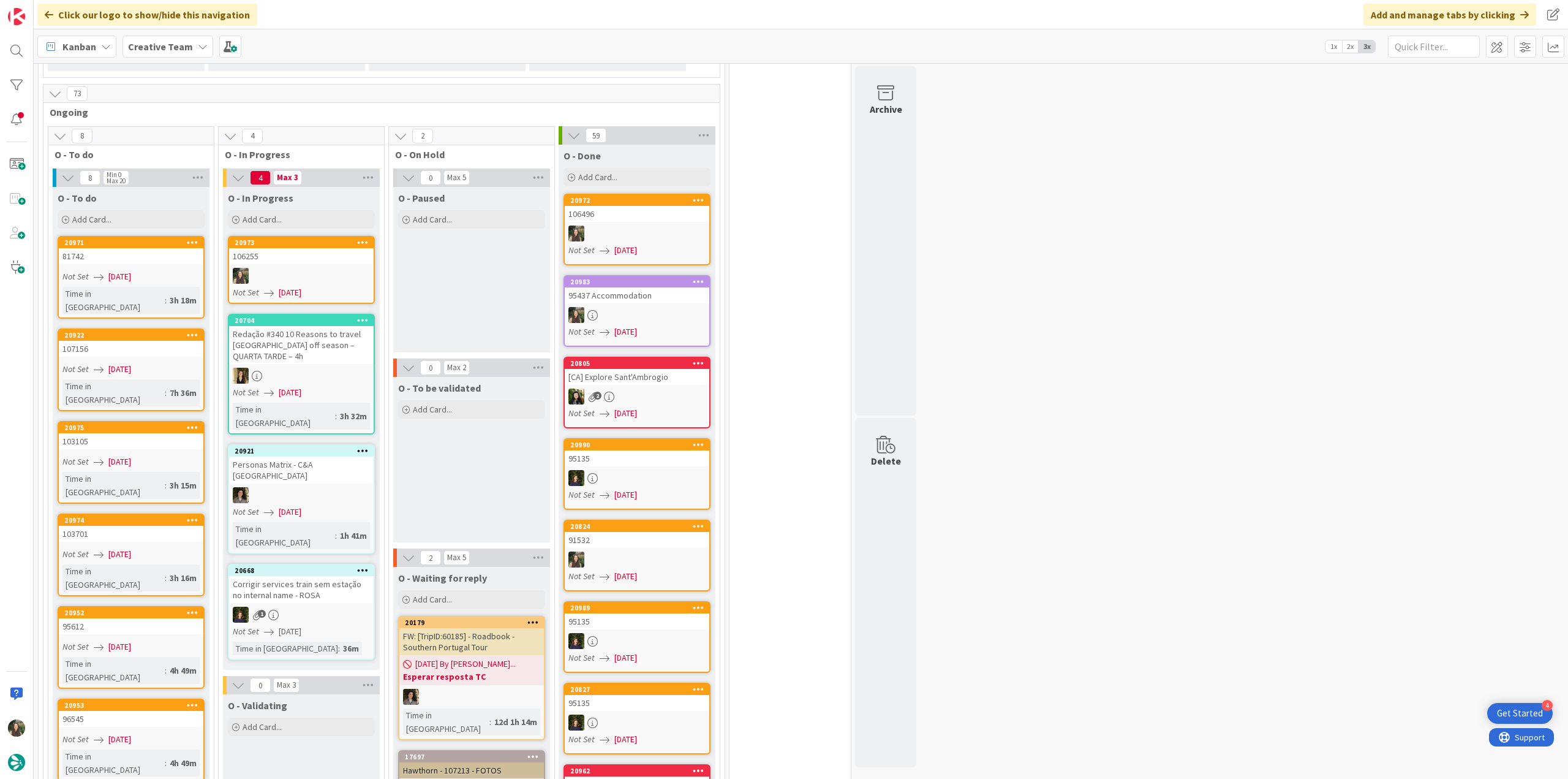
click at [303, 268] on div at bounding box center [300, 276] width 144 height 16
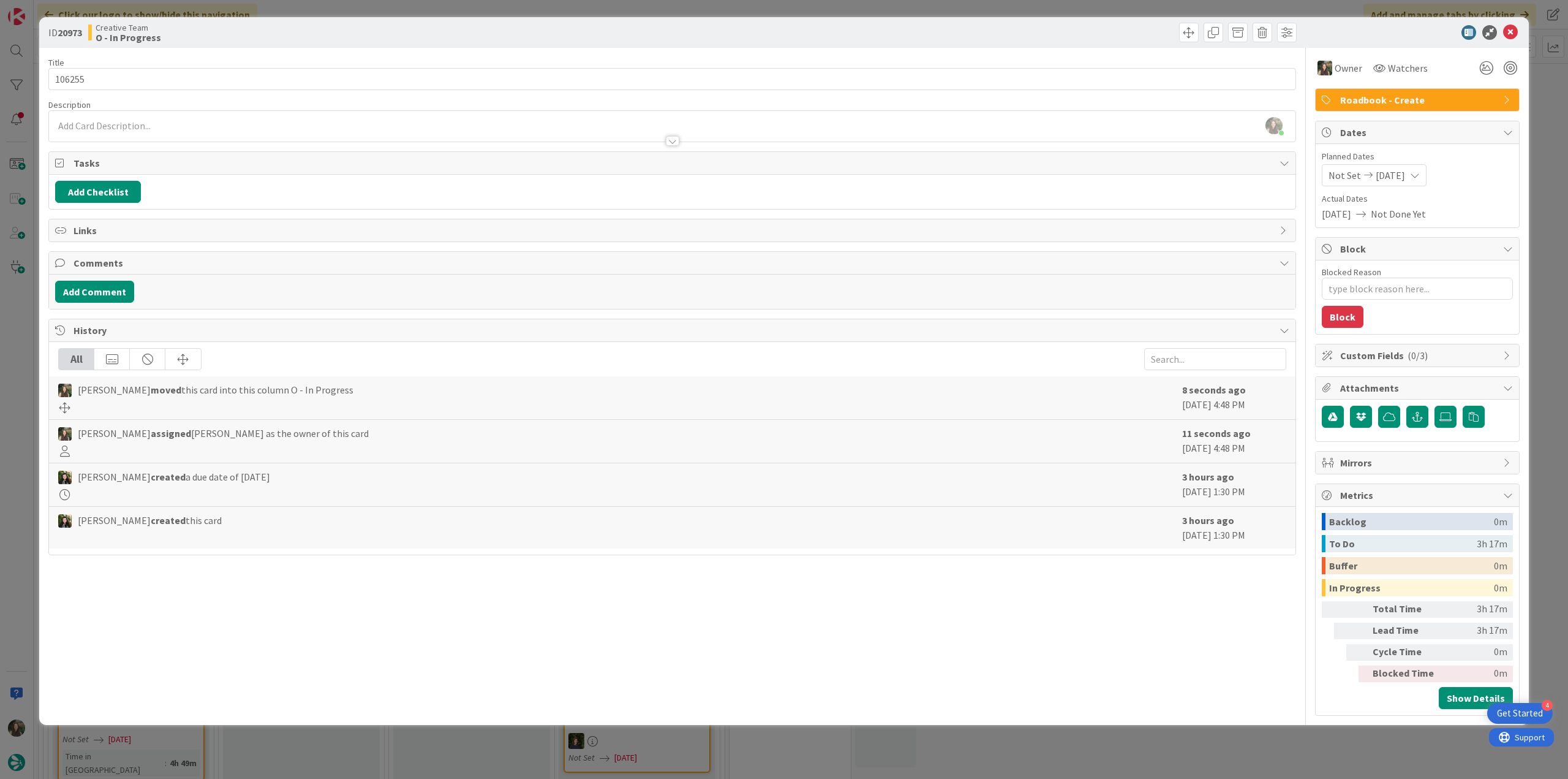
click at [26, 370] on div "ID 20973 Creative Team O - In Progress Title 6 / 128 106255 Description [PERSON…" at bounding box center [784, 390] width 1568 height 779
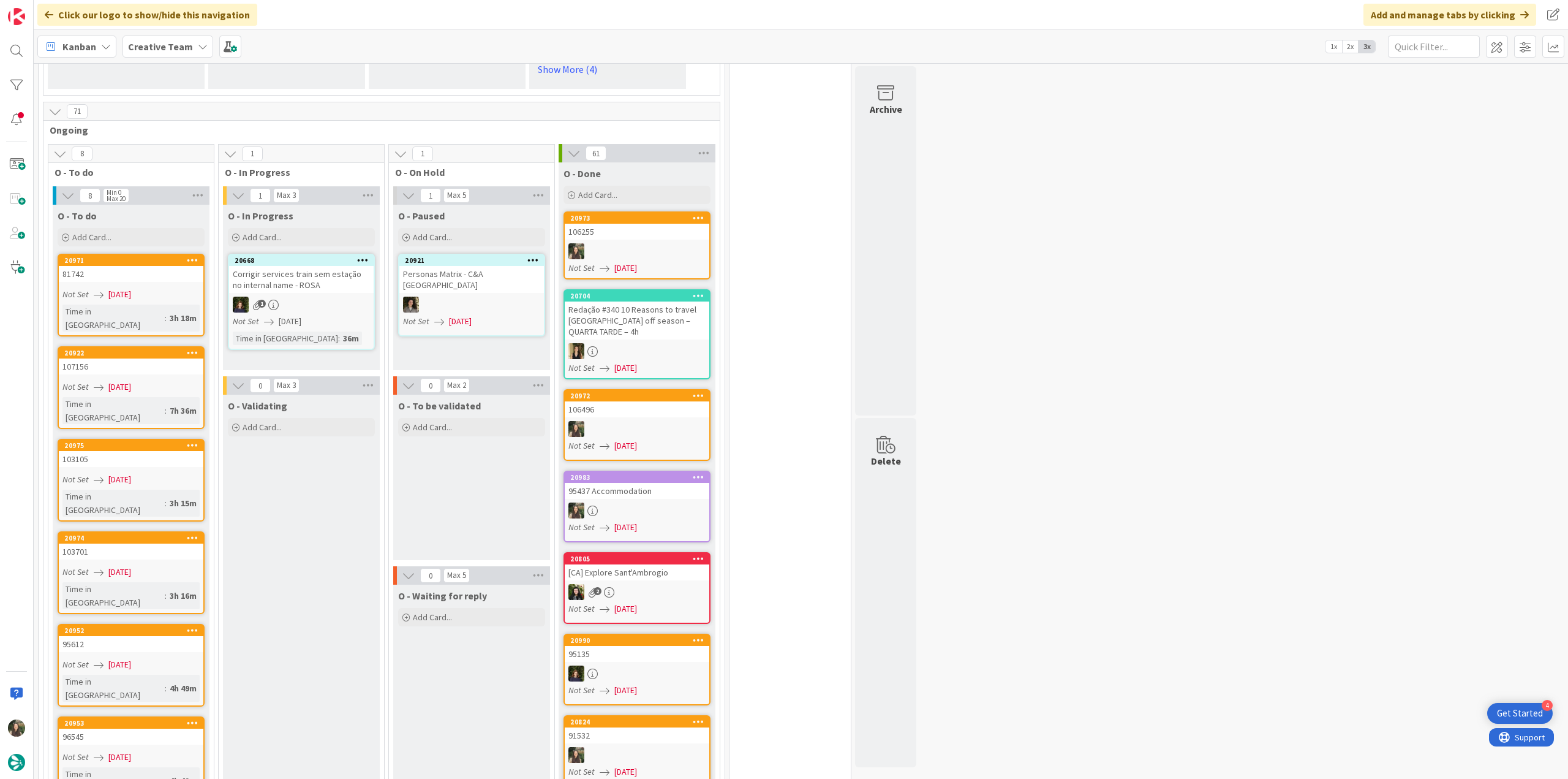
click at [647, 244] on div at bounding box center [636, 251] width 144 height 16
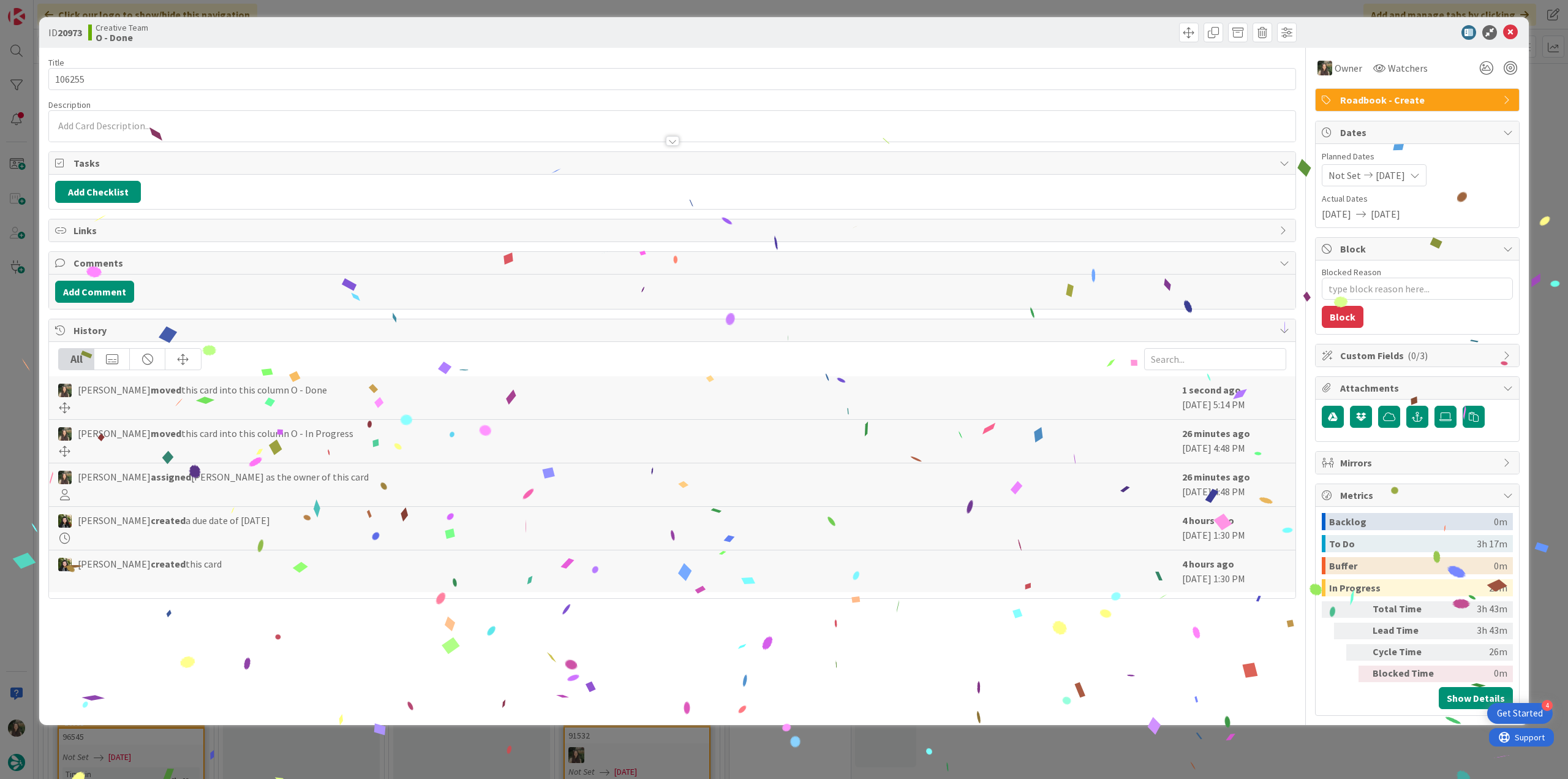
click at [1214, 750] on div "ID 20973 Creative Team O - Done Title 6 / 128 106255 Description Owner Watchers…" at bounding box center [784, 390] width 1568 height 779
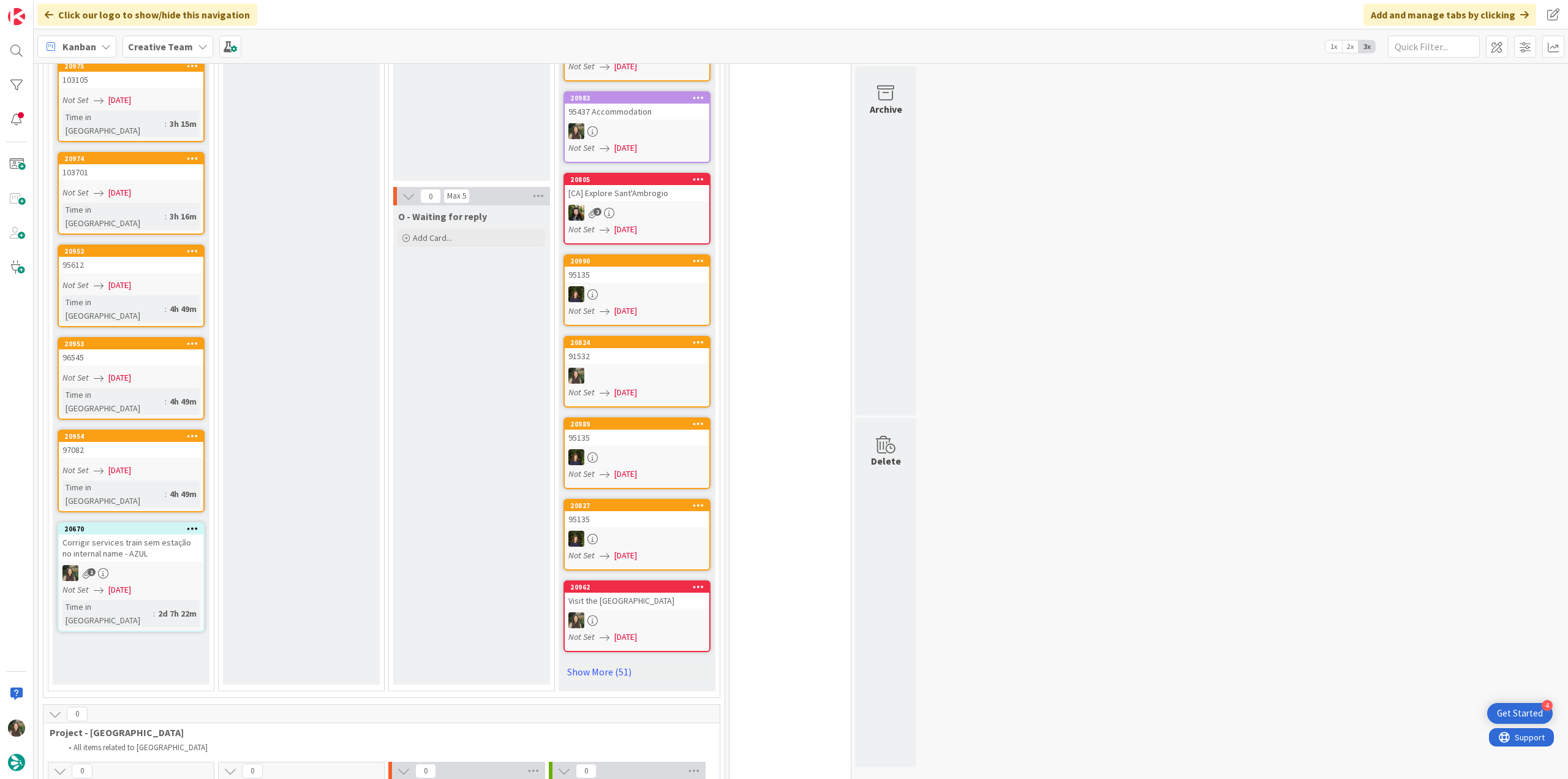
scroll to position [1391, 0]
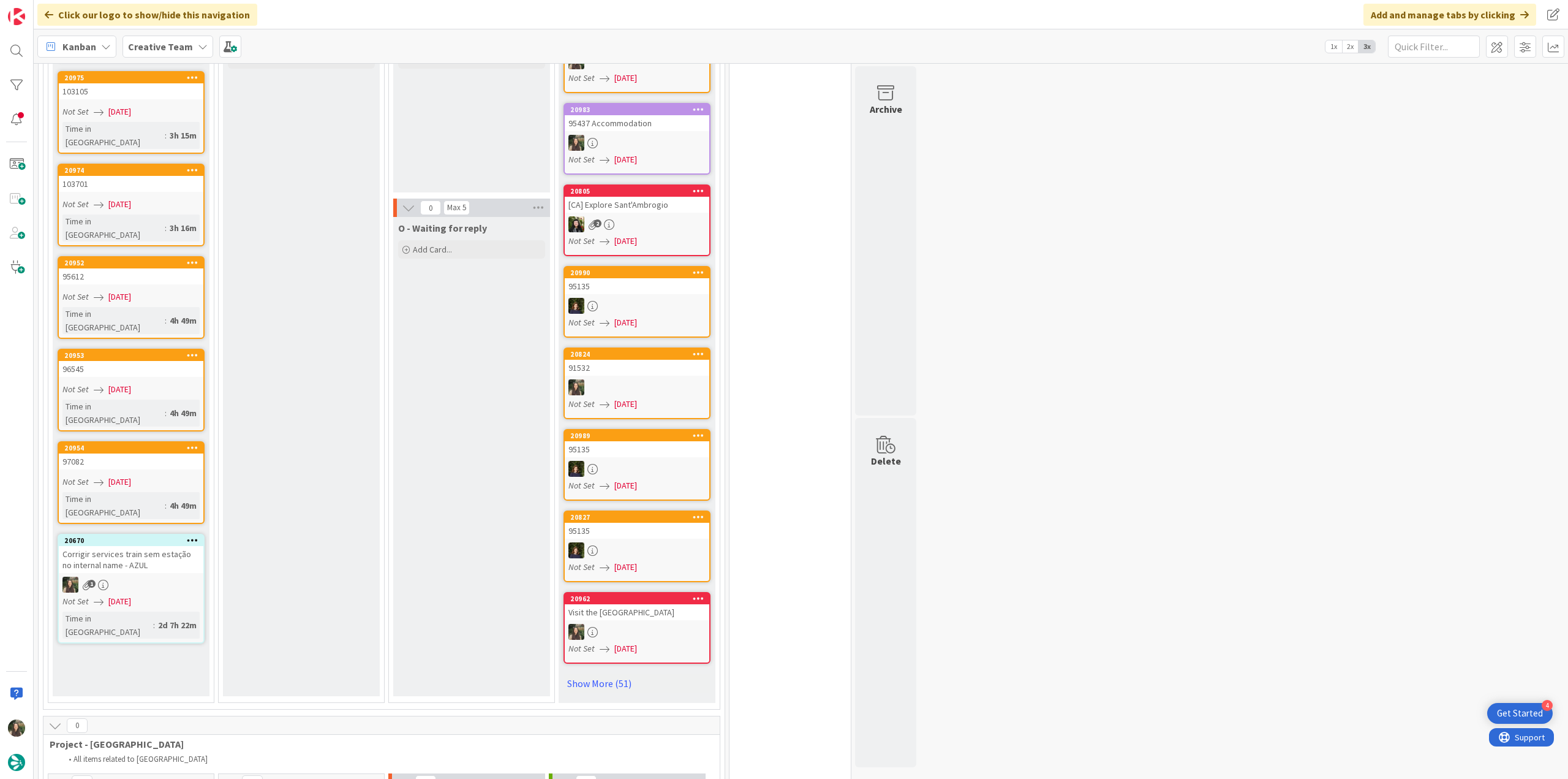
click at [170, 546] on div "Corrigir services train sem estação no internal name - AZUL" at bounding box center [130, 559] width 144 height 27
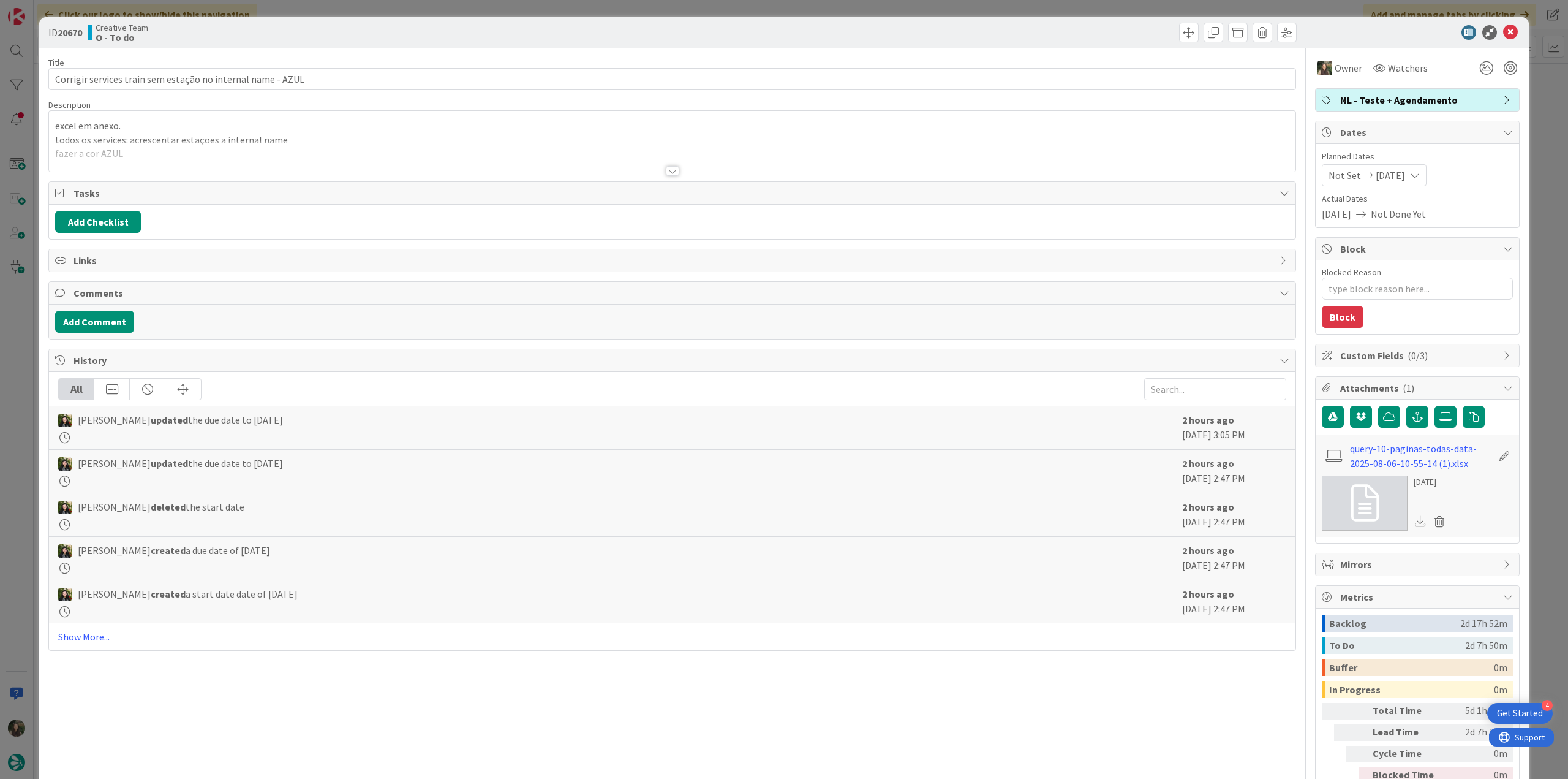
click at [357, 145] on div at bounding box center [673, 155] width 1247 height 31
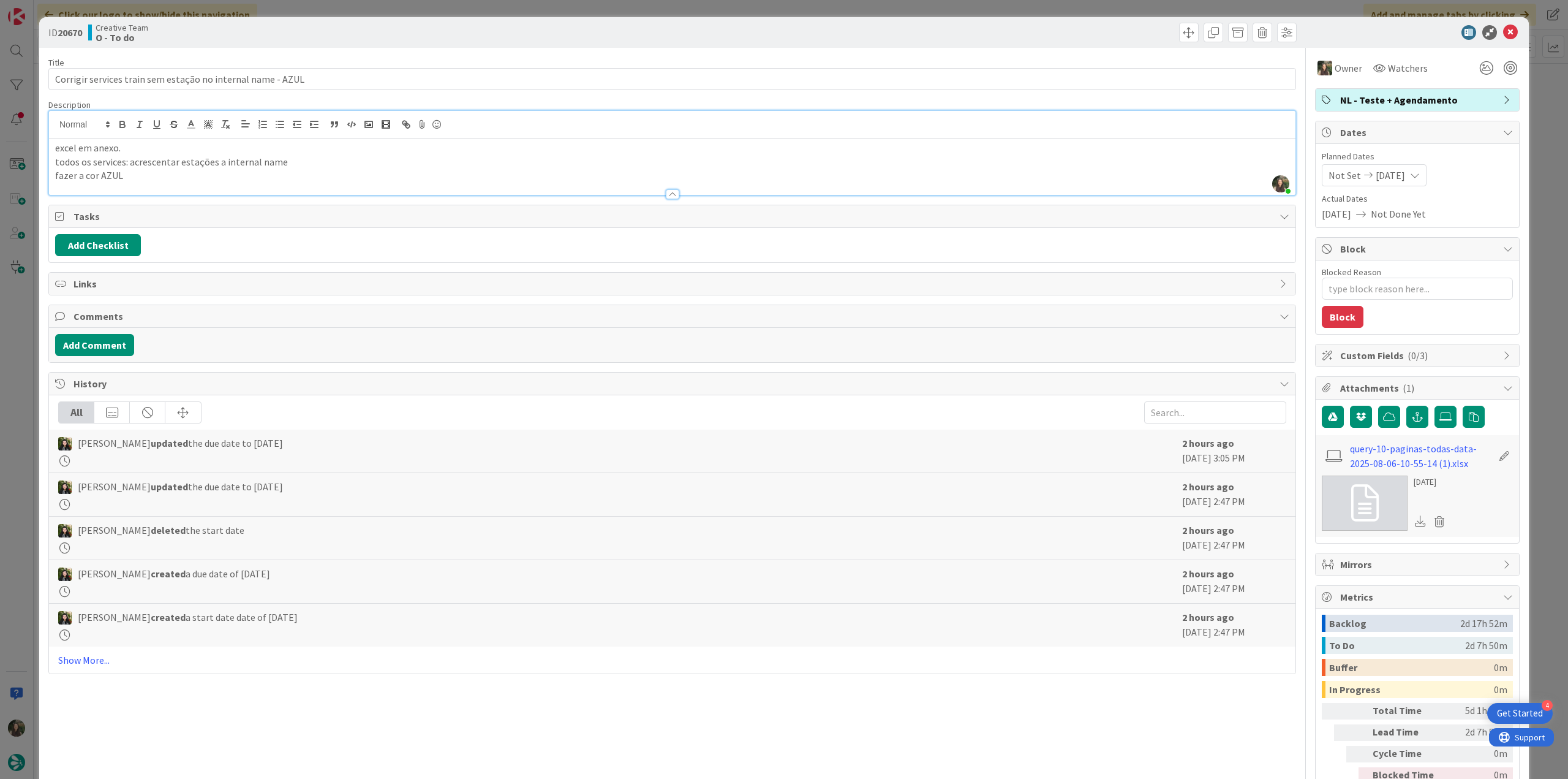
click at [24, 370] on div "ID 20670 Creative Team O - To do Title 59 / 128 Corrigir services train sem est…" at bounding box center [784, 390] width 1568 height 779
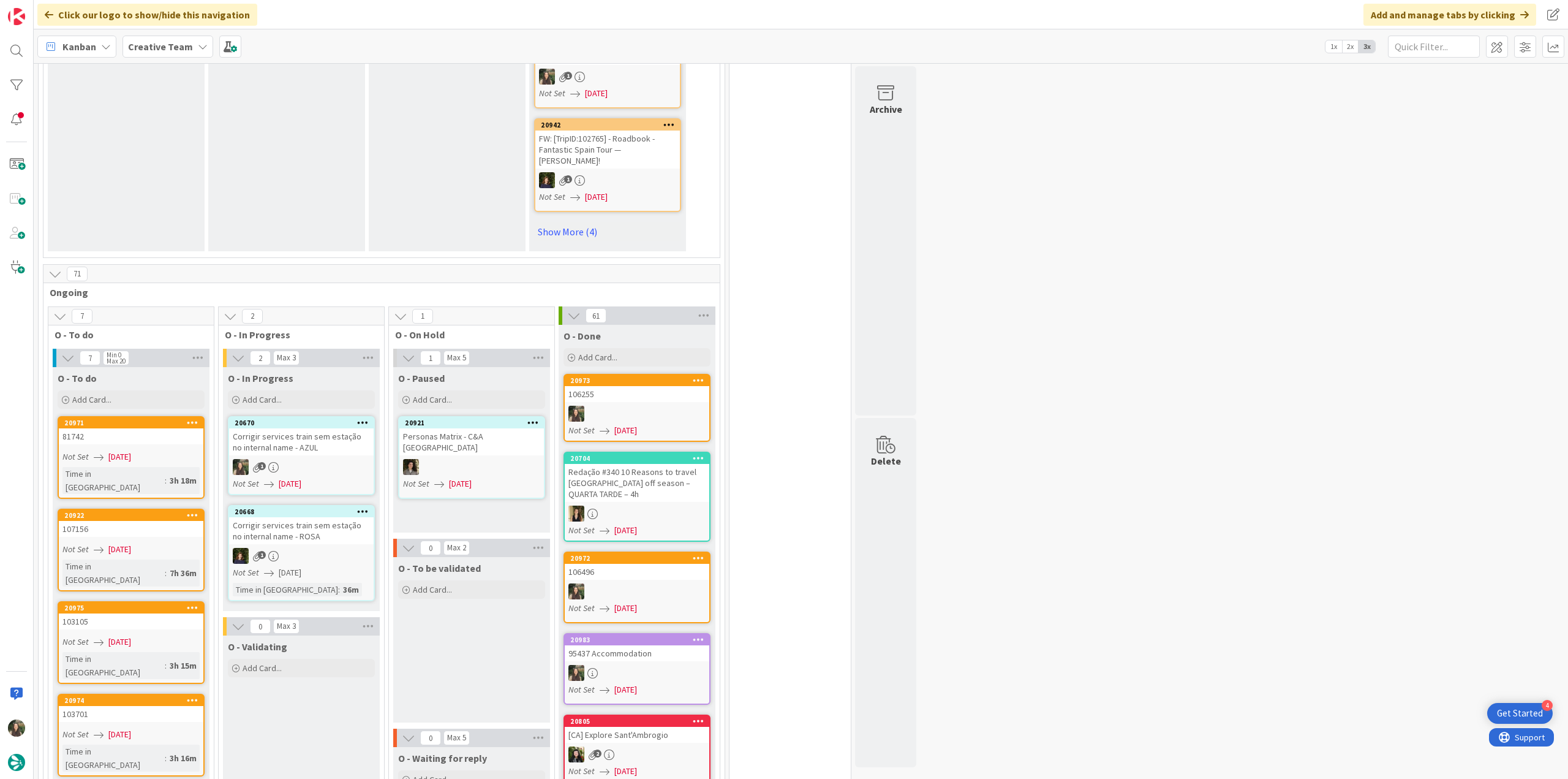
scroll to position [1042, 0]
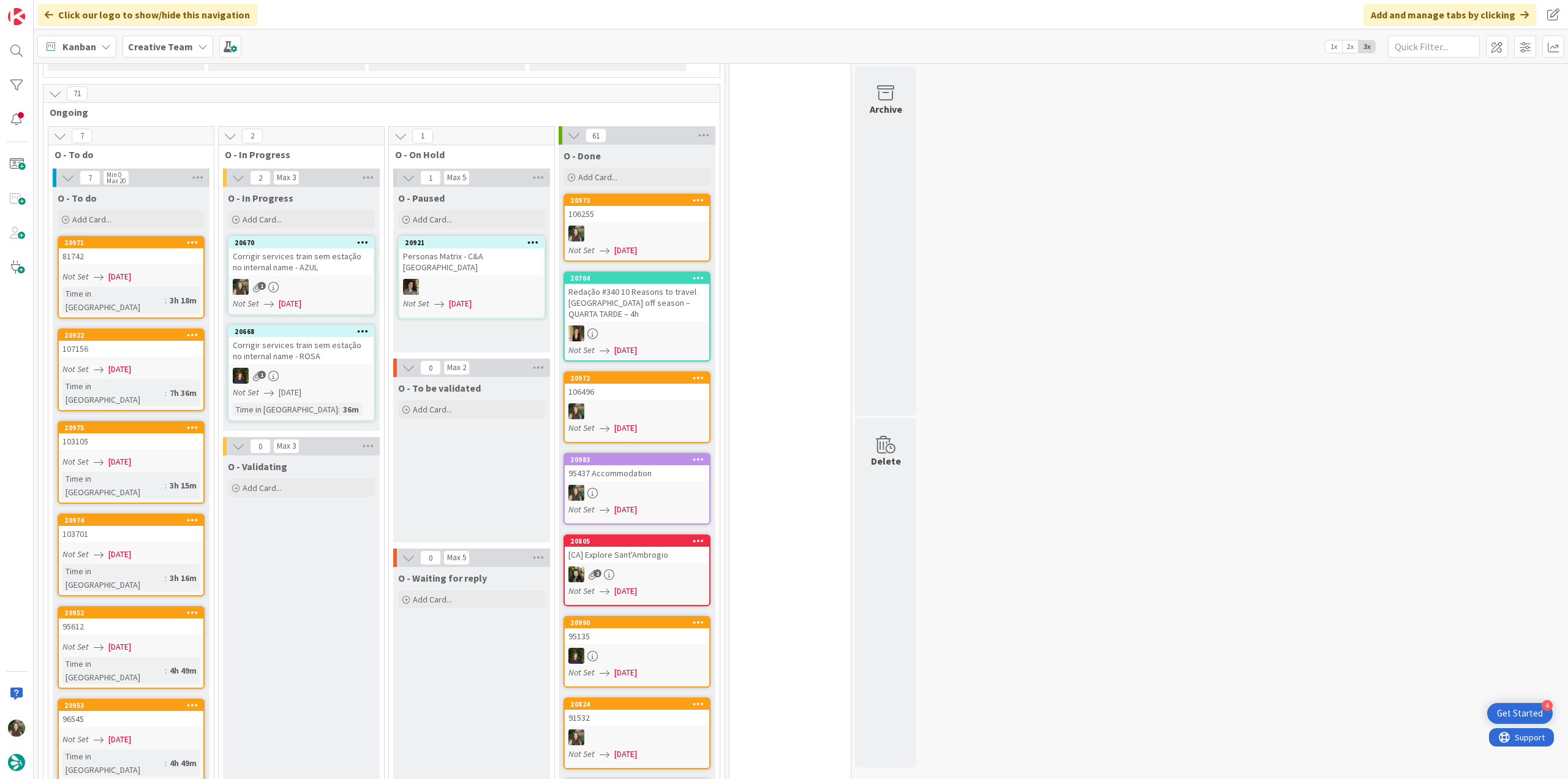
click at [331, 248] on div "Corrigir services train sem estação no internal name - AZUL" at bounding box center [300, 261] width 144 height 27
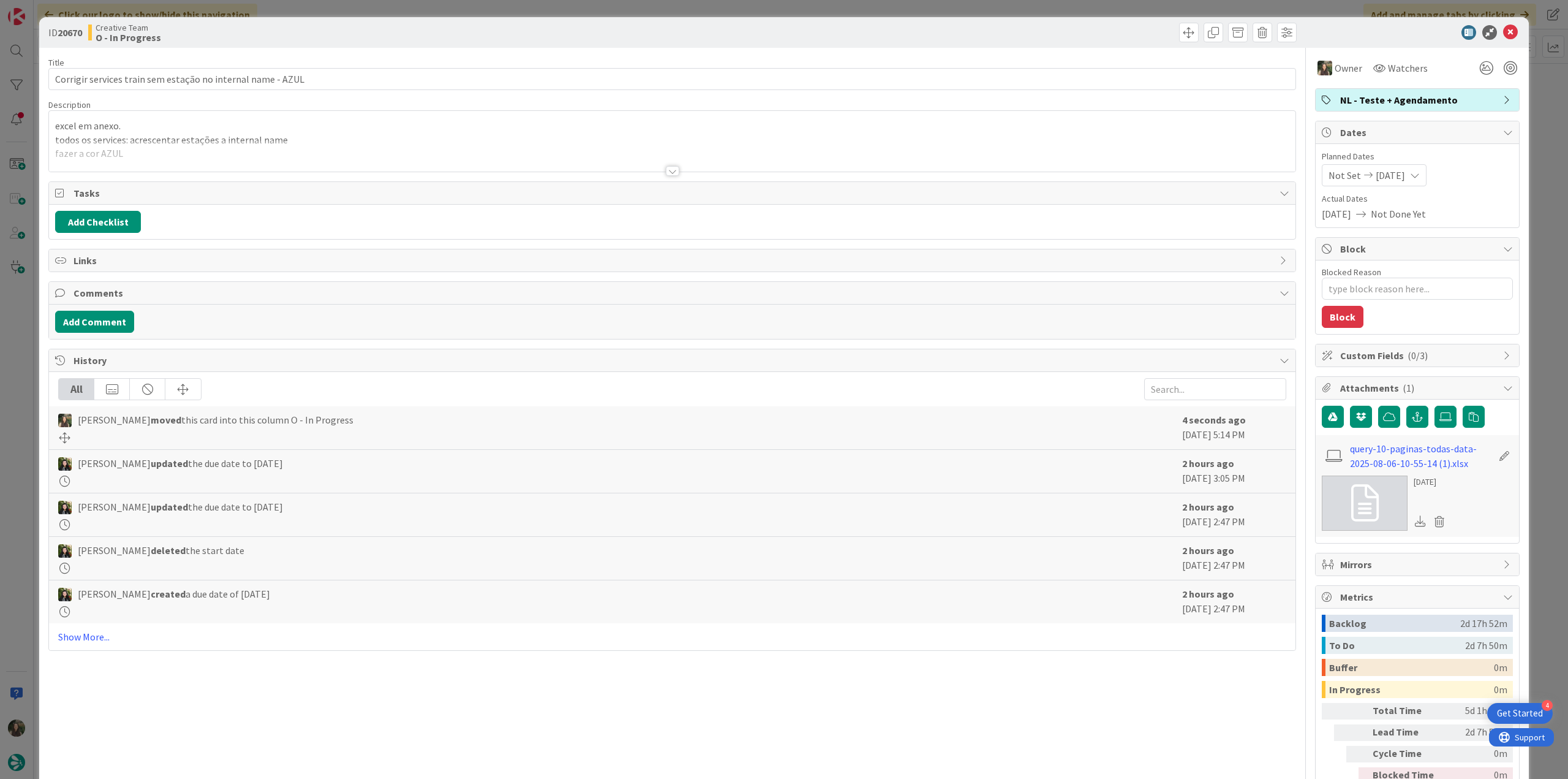
click at [307, 122] on p "excel em anexo." at bounding box center [673, 126] width 1235 height 14
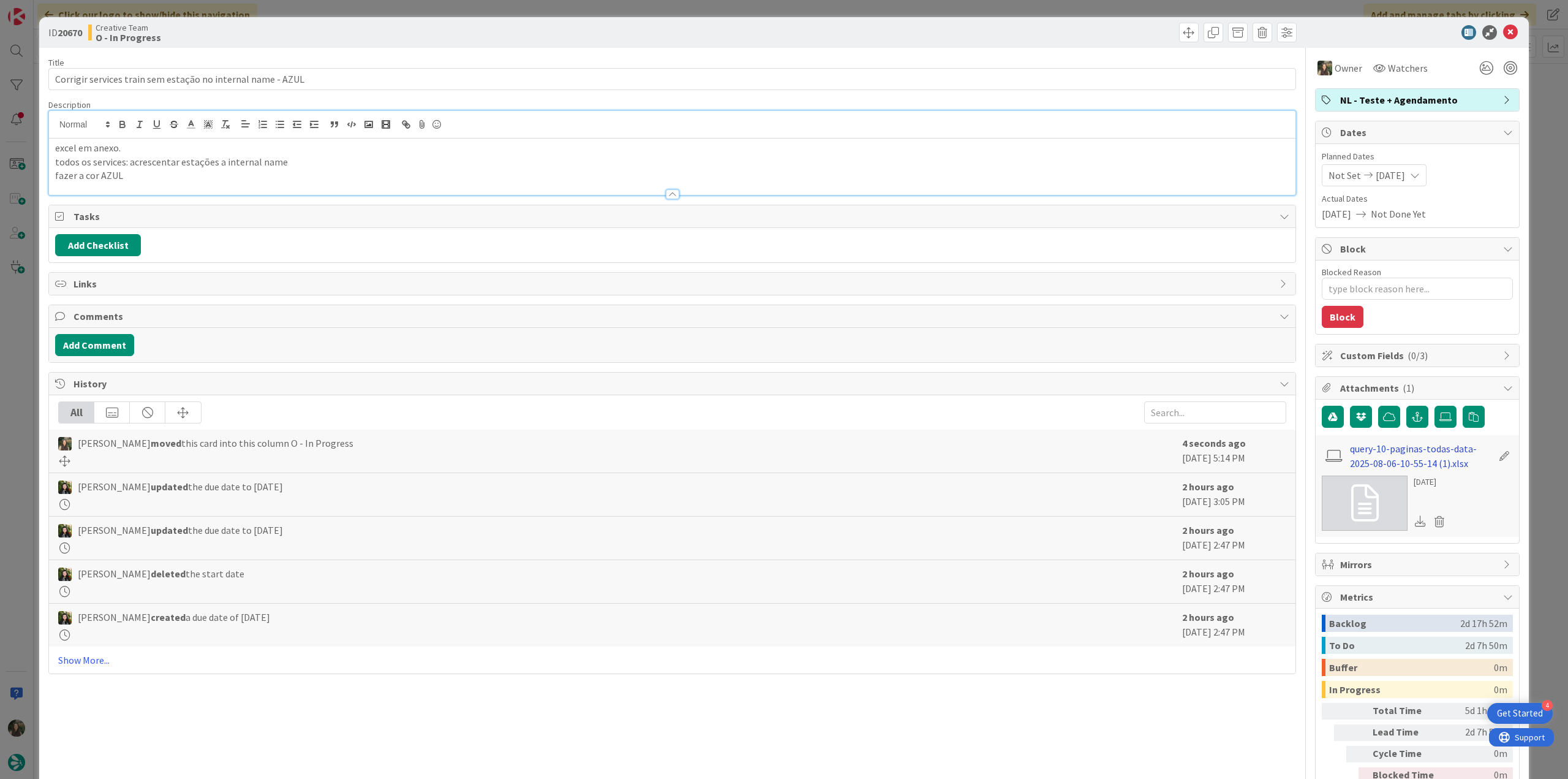
click at [1438, 454] on link "query-10-paginas-todas-data-2025-08-06-10-55-14 (1).xlsx" at bounding box center [1421, 456] width 142 height 29
type textarea "x"
